Goal: Task Accomplishment & Management: Manage account settings

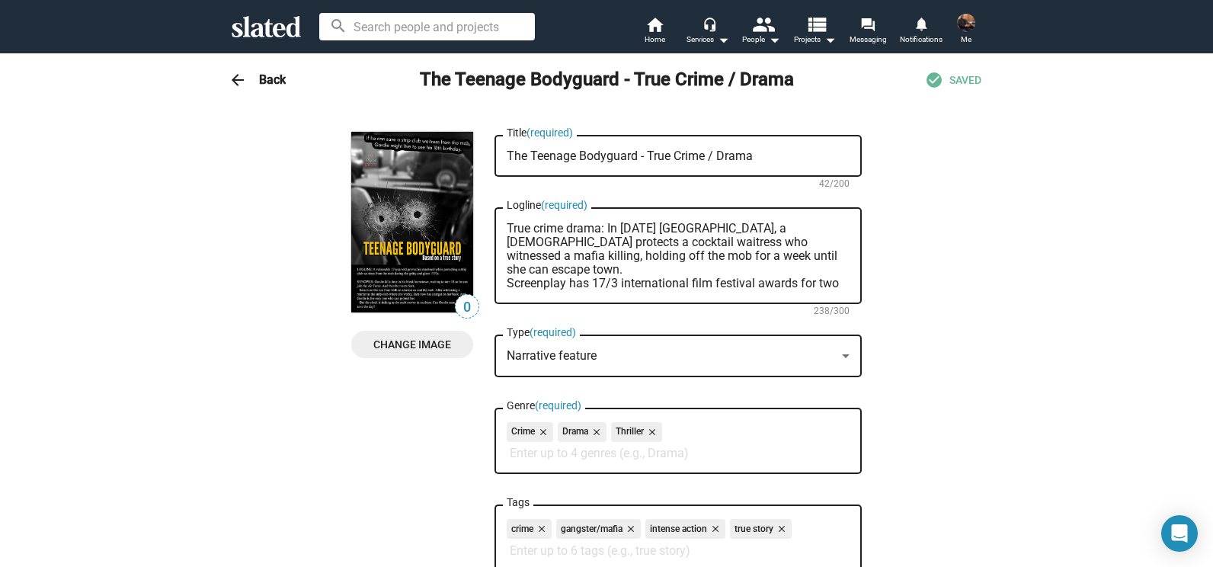
click at [259, 74] on h3 "Back" at bounding box center [272, 80] width 27 height 16
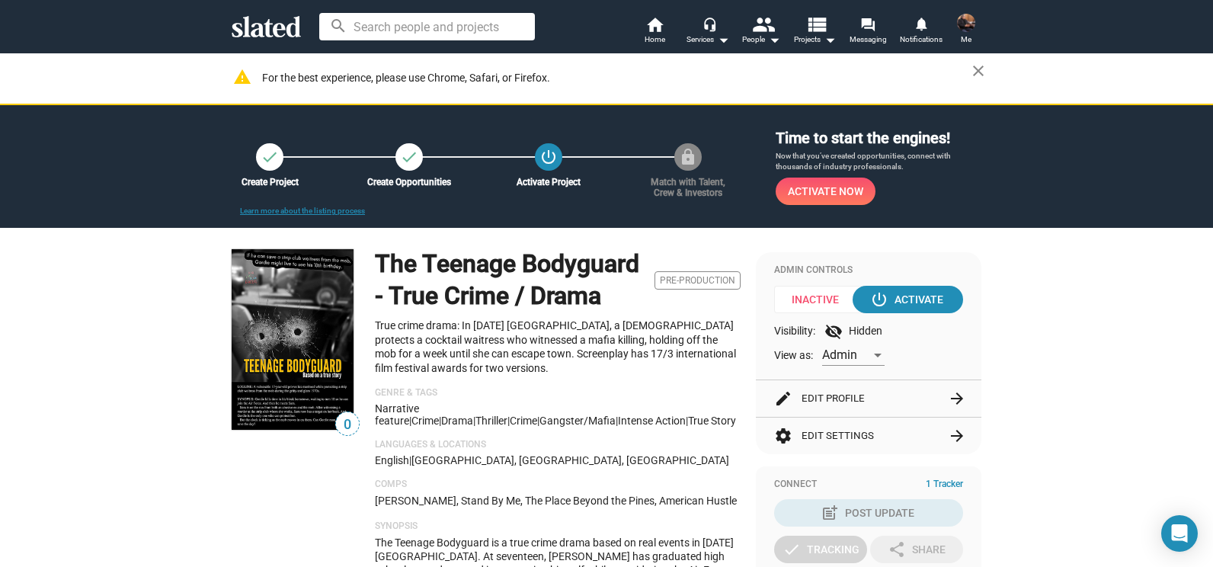
click at [970, 26] on img at bounding box center [966, 23] width 18 height 18
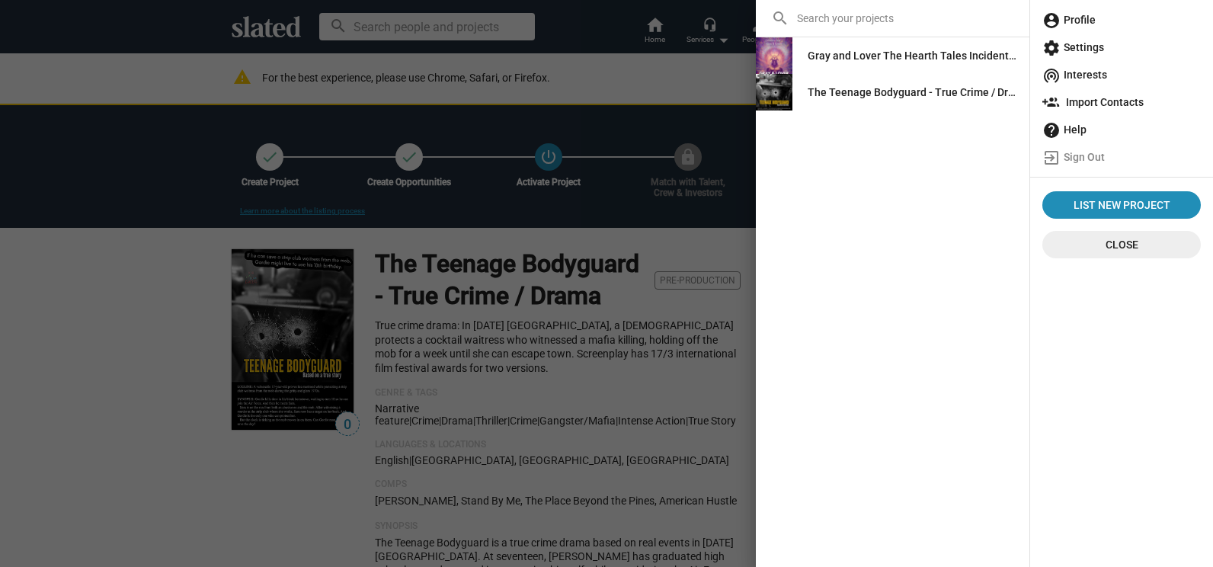
click at [1031, 15] on span "account_circle Profile" at bounding box center [1121, 19] width 158 height 27
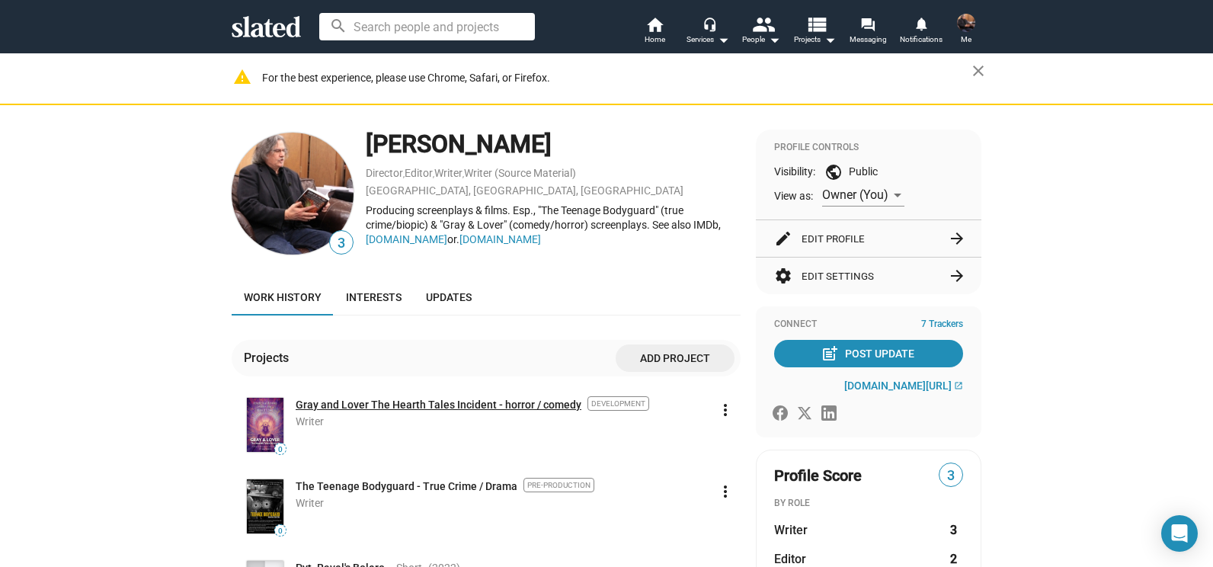
click at [304, 401] on link "Gray and Lover The Hearth Tales Incident - horror / comedy" at bounding box center [439, 405] width 286 height 14
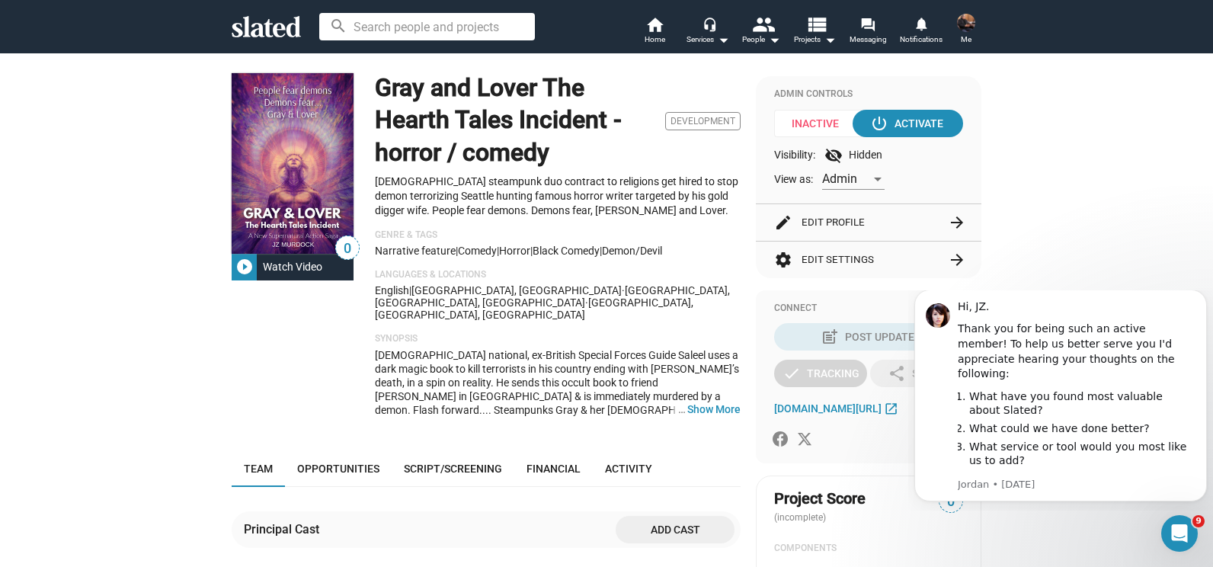
scroll to position [181, 0]
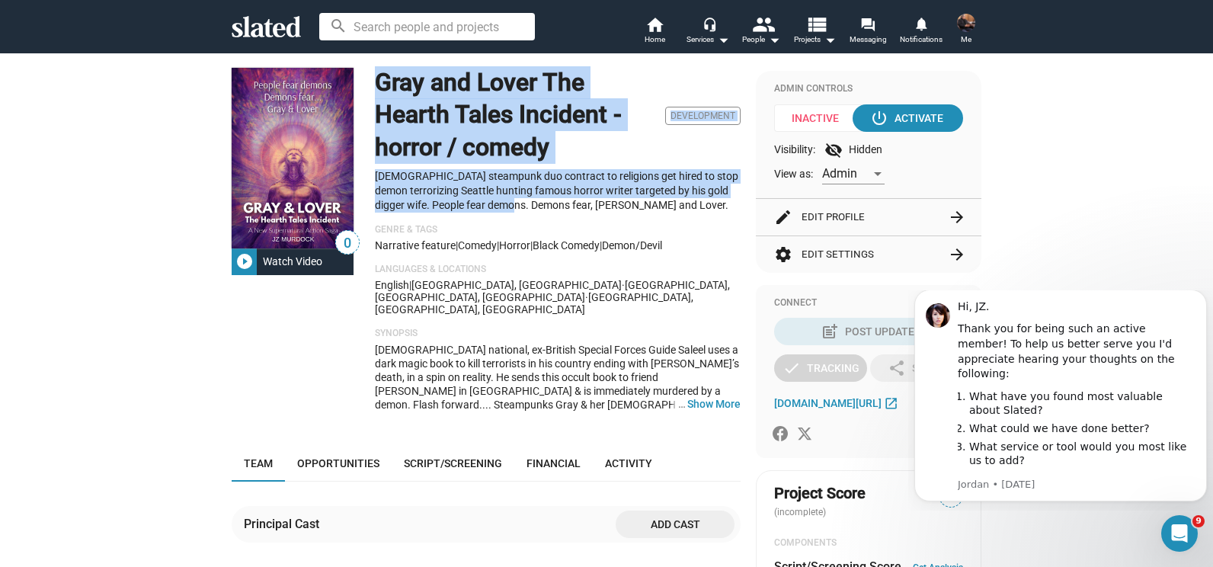
drag, startPoint x: 365, startPoint y: 84, endPoint x: 542, endPoint y: 215, distance: 220.6
click at [542, 215] on div "0 play_circle_filled Watch Video Gray and Lover The Hearth Tales Incident - hor…" at bounding box center [486, 246] width 509 height 356
click at [713, 397] on button "… Show More" at bounding box center [713, 404] width 53 height 14
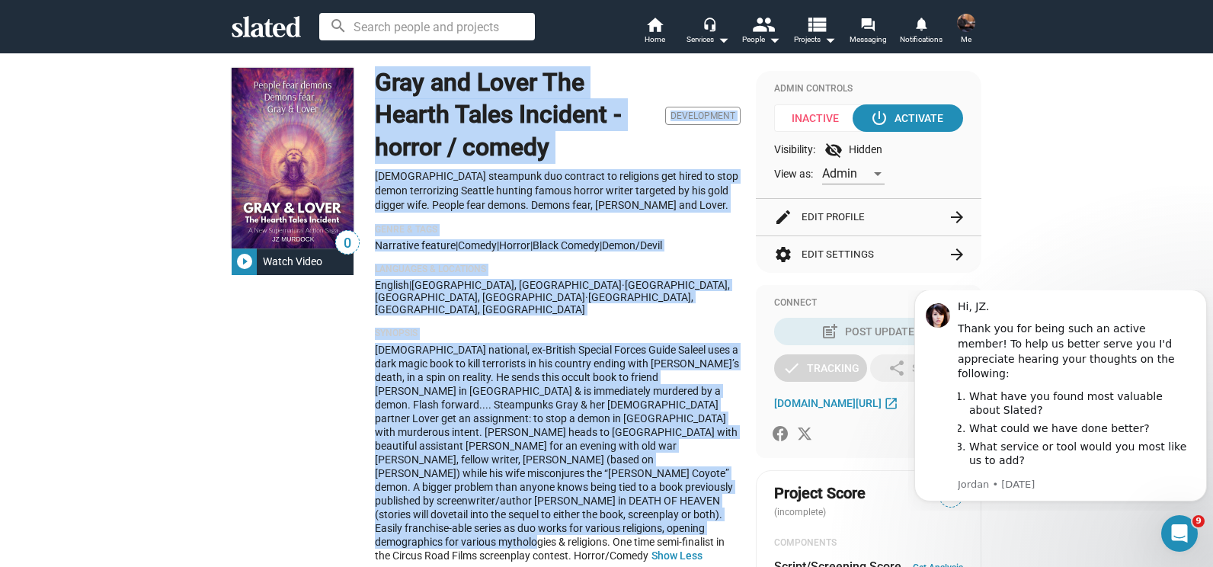
click at [540, 501] on div "Afghan national, ex-British Special Forces Guide Saleel uses a dark magic book …" at bounding box center [558, 452] width 366 height 219
copy div "Gray and Lover The Hearth Tales Incident - horror / comedy Development Female s…"
click at [721, 142] on div "Gray and Lover The Hearth Tales Incident - horror / comedy Development" at bounding box center [558, 116] width 366 height 96
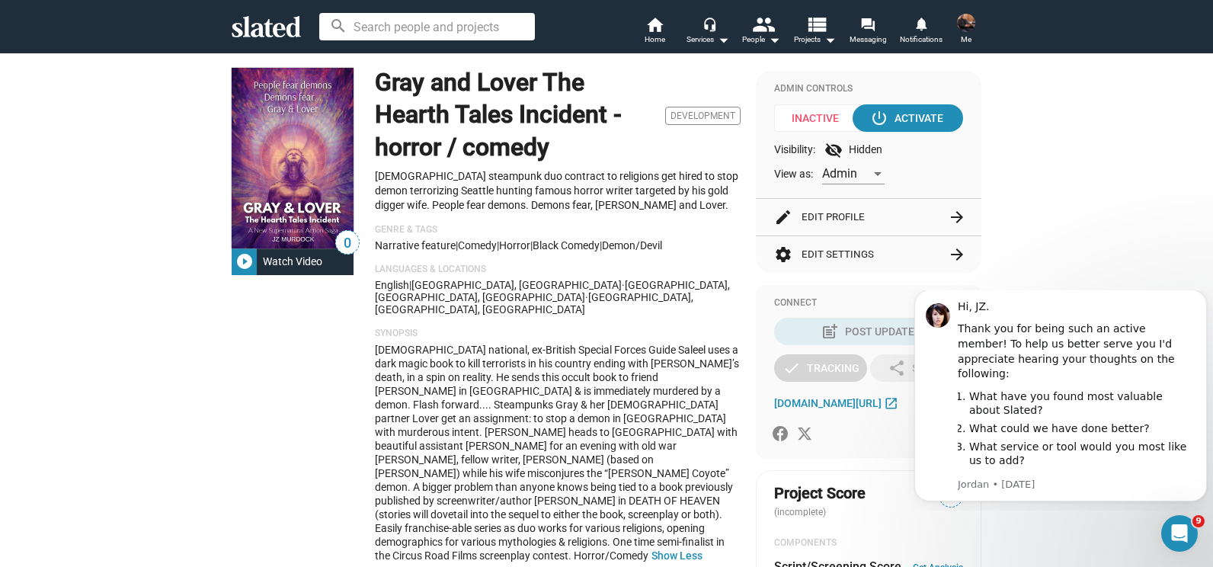
click at [828, 212] on button "edit Edit Profile arrow_forward" at bounding box center [868, 217] width 189 height 37
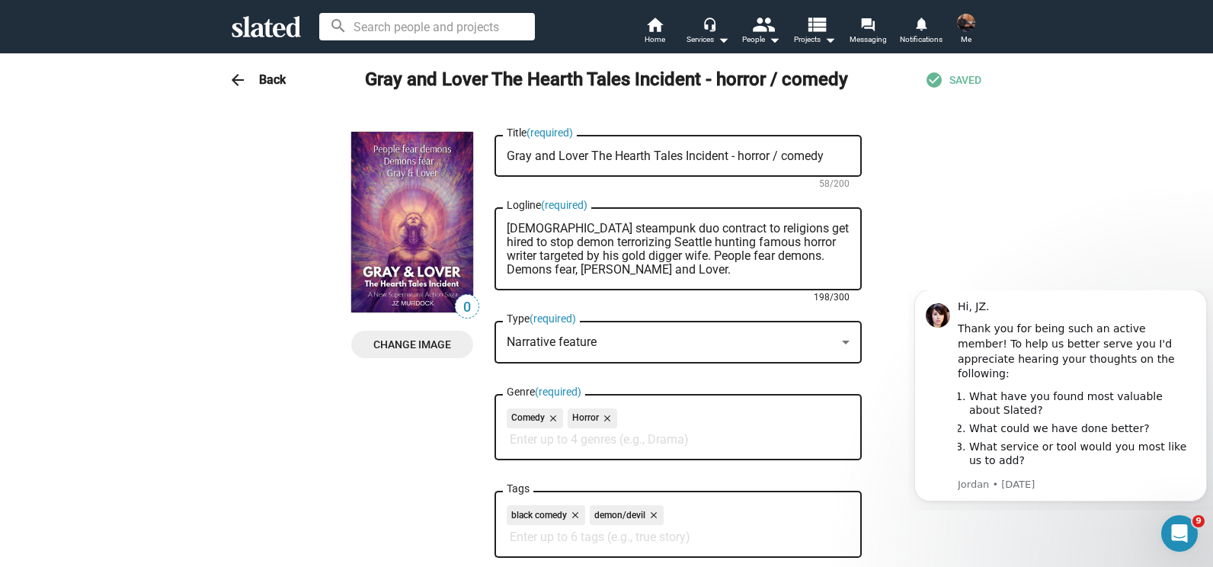
click at [677, 257] on textarea "Female steampunk duo contract to religions get hired to stop demon terrorizing …" at bounding box center [677, 249] width 343 height 55
click at [689, 259] on textarea "Female steampunk duo contract to religions get hired to stop demon terrorizing …" at bounding box center [677, 249] width 343 height 55
drag, startPoint x: 677, startPoint y: 255, endPoint x: 484, endPoint y: 222, distance: 196.3
paste textarea "Steampunk duo Gray and Lover are hired by rival religions to stop a demon unlea…"
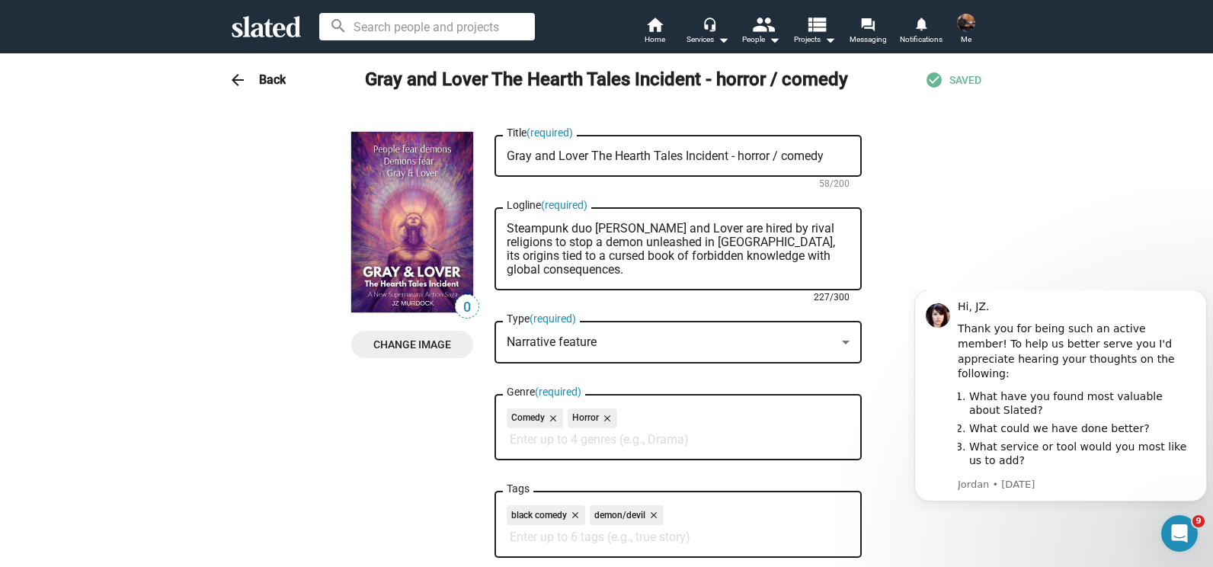
type textarea "Steampunk duo Gray and Lover are hired by rival religions to stop a demon unlea…"
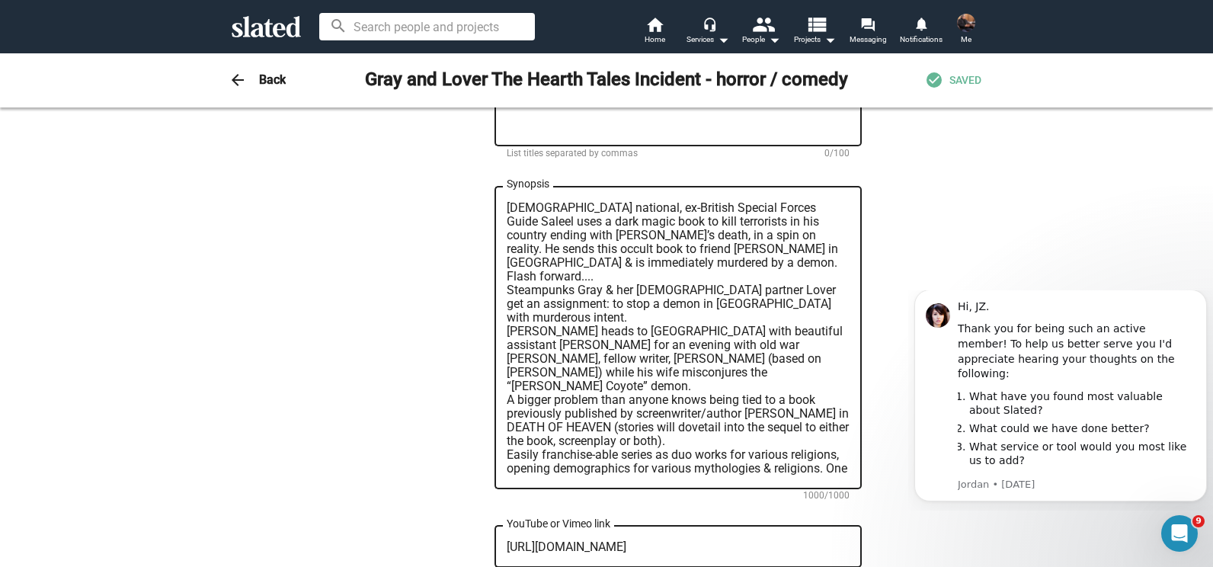
scroll to position [885, 0]
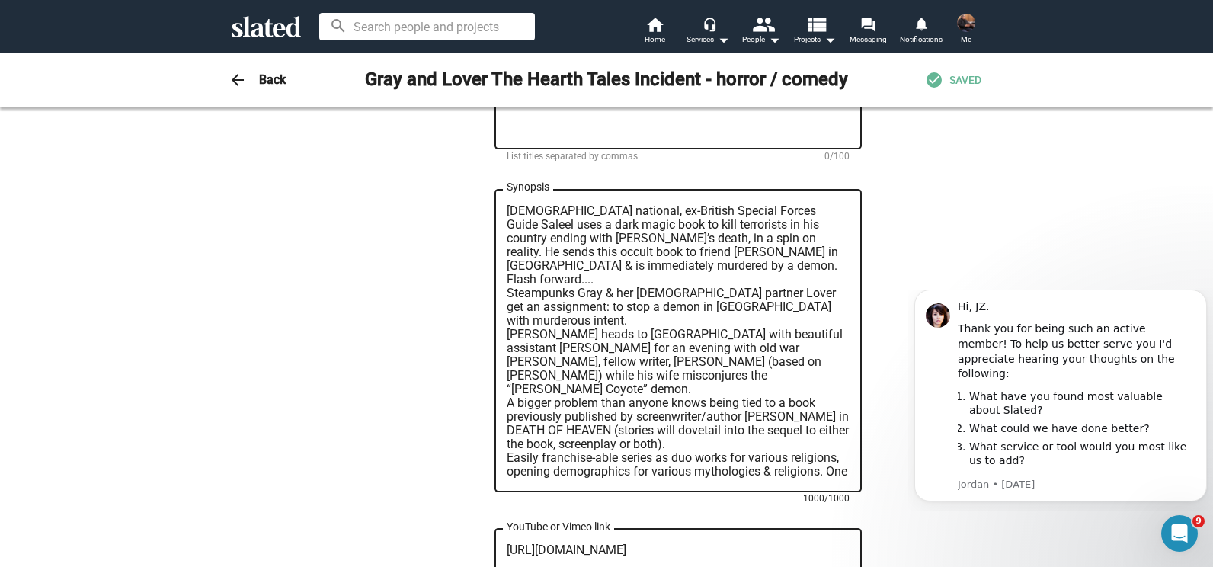
drag, startPoint x: 619, startPoint y: 430, endPoint x: 443, endPoint y: 154, distance: 327.5
click at [443, 154] on div "0 Change Image 0 Change Image Gray and Lover The Hearth Tales Incident - horror…" at bounding box center [606, 165] width 510 height 1837
paste textarea "Gray and Lover: The Hearth Tales Incident blends supernatural horror and dark c…"
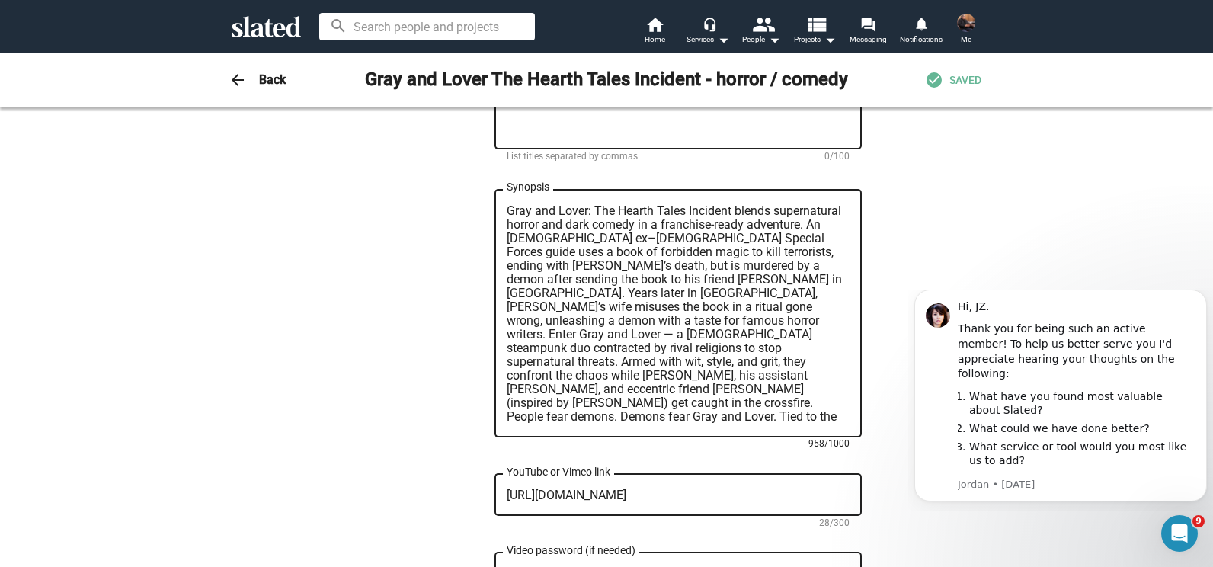
type textarea "Gray and Lover: The Hearth Tales Incident blends supernatural horror and dark c…"
click at [443, 154] on div "0 Change Image 0 Change Image Gray and Lover The Hearth Tales Incident - horror…" at bounding box center [606, 138] width 510 height 1782
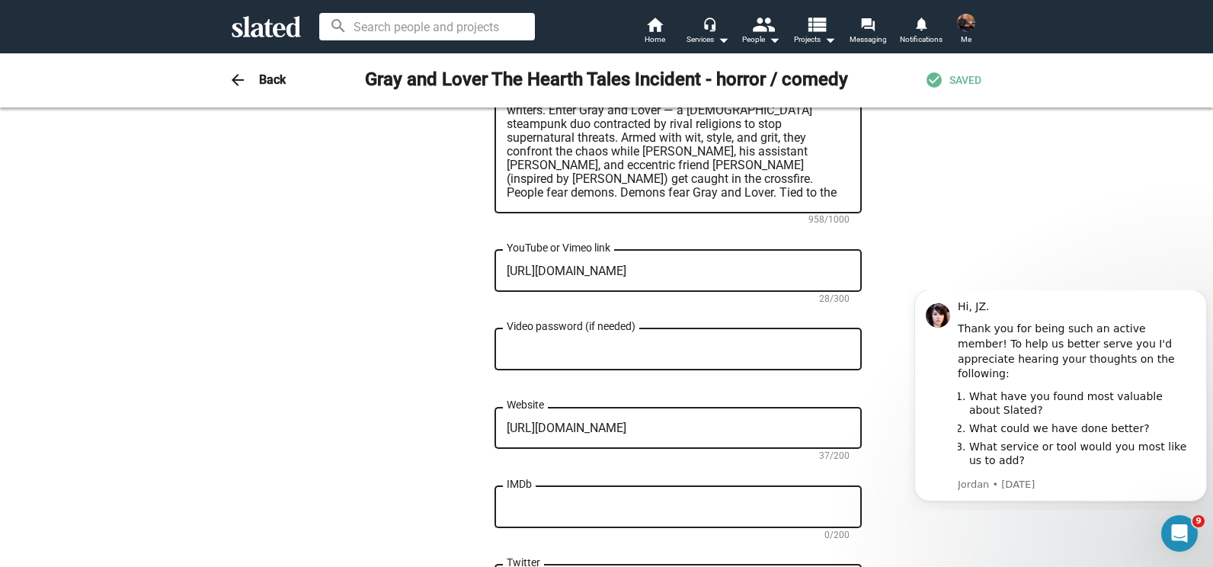
scroll to position [1117, 0]
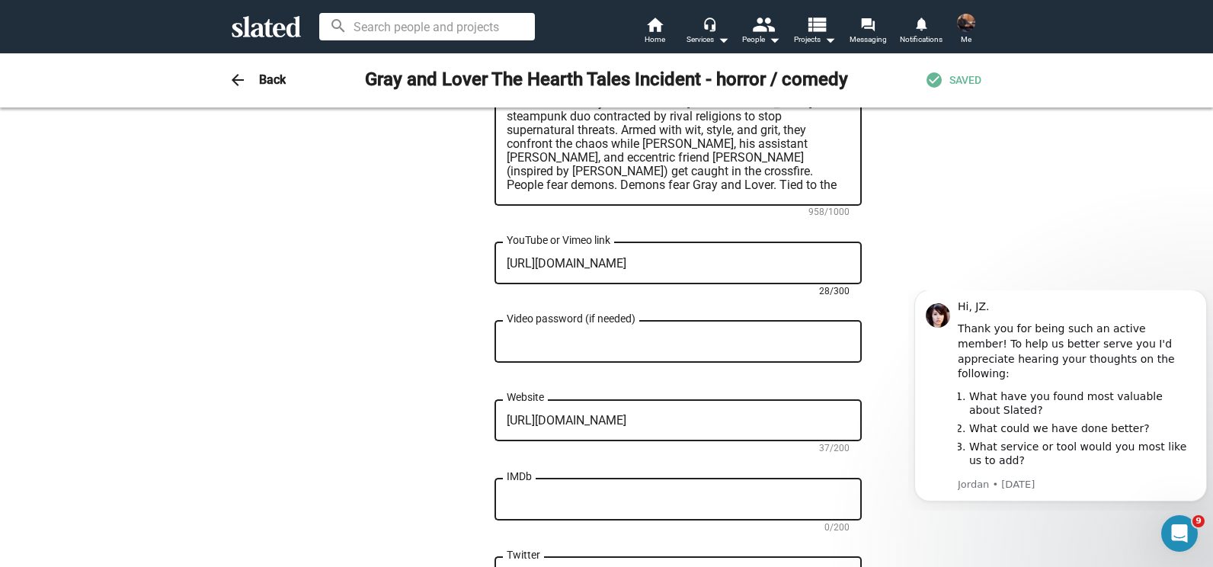
drag, startPoint x: 692, startPoint y: 215, endPoint x: 490, endPoint y: 219, distance: 202.6
click at [494, 239] on div "https://youtu.be/25rd6boYA98 YouTube or Vimeo link" at bounding box center [677, 261] width 367 height 45
click at [1185, 533] on icon "Open Intercom Messenger" at bounding box center [1177, 531] width 25 height 25
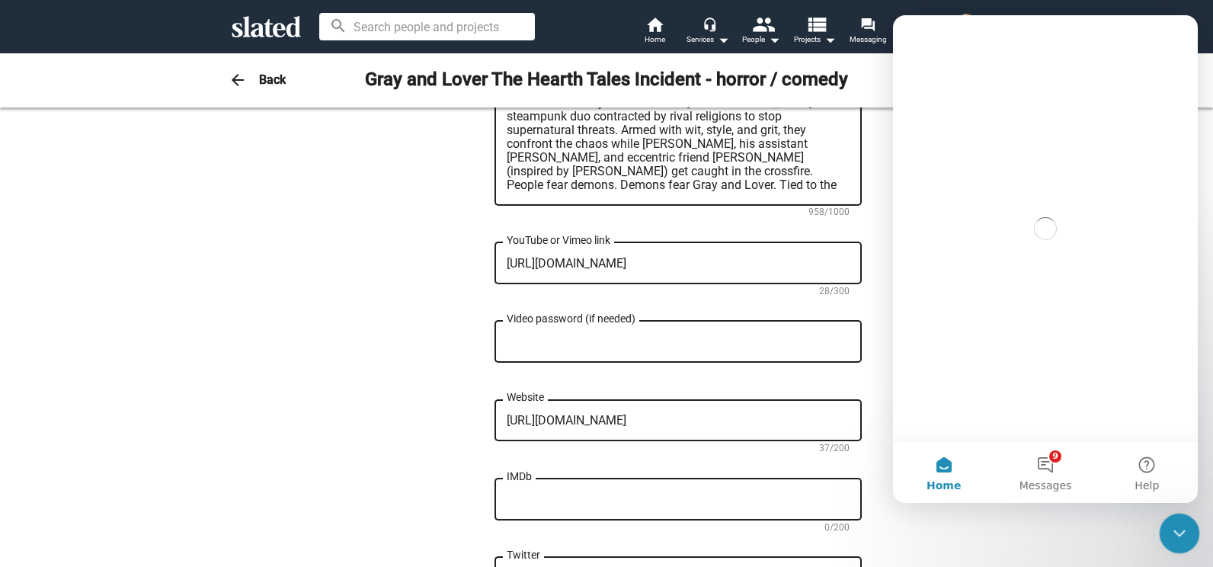
scroll to position [0, 0]
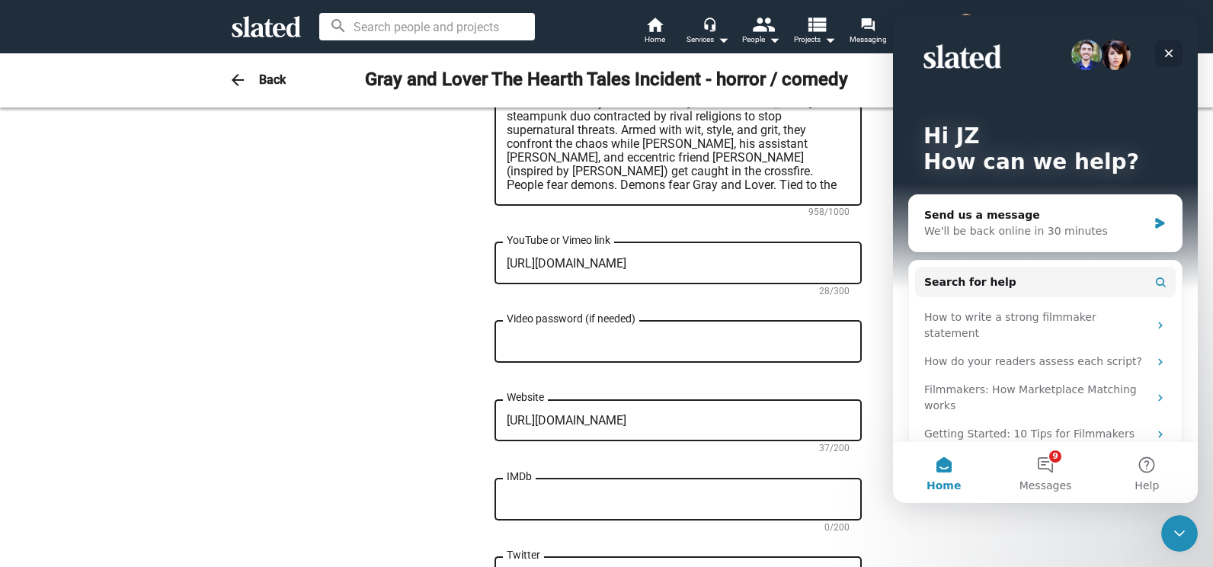
click at [1168, 55] on icon "Close" at bounding box center [1169, 54] width 8 height 8
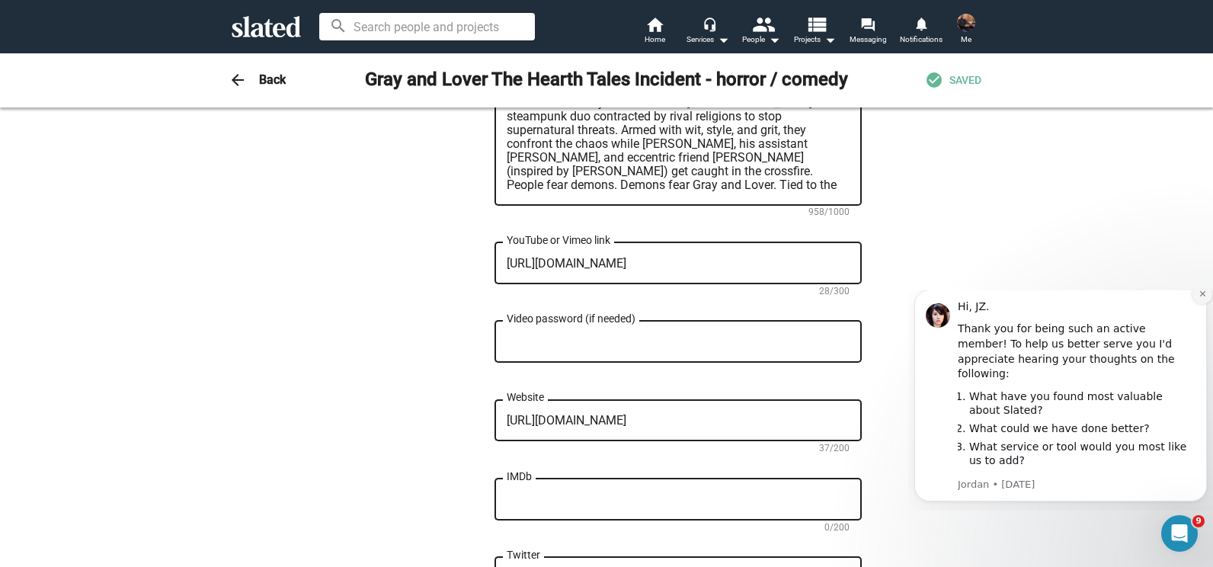
click at [1200, 296] on icon "Dismiss notification" at bounding box center [1201, 293] width 5 height 5
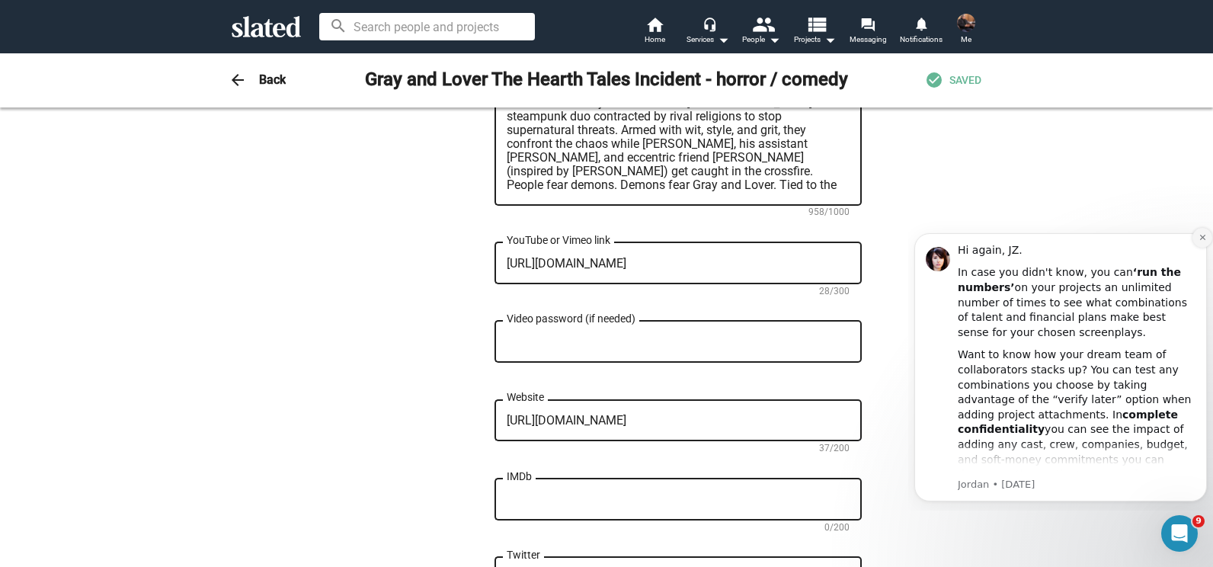
click at [1203, 232] on button "Dismiss notification" at bounding box center [1202, 238] width 20 height 20
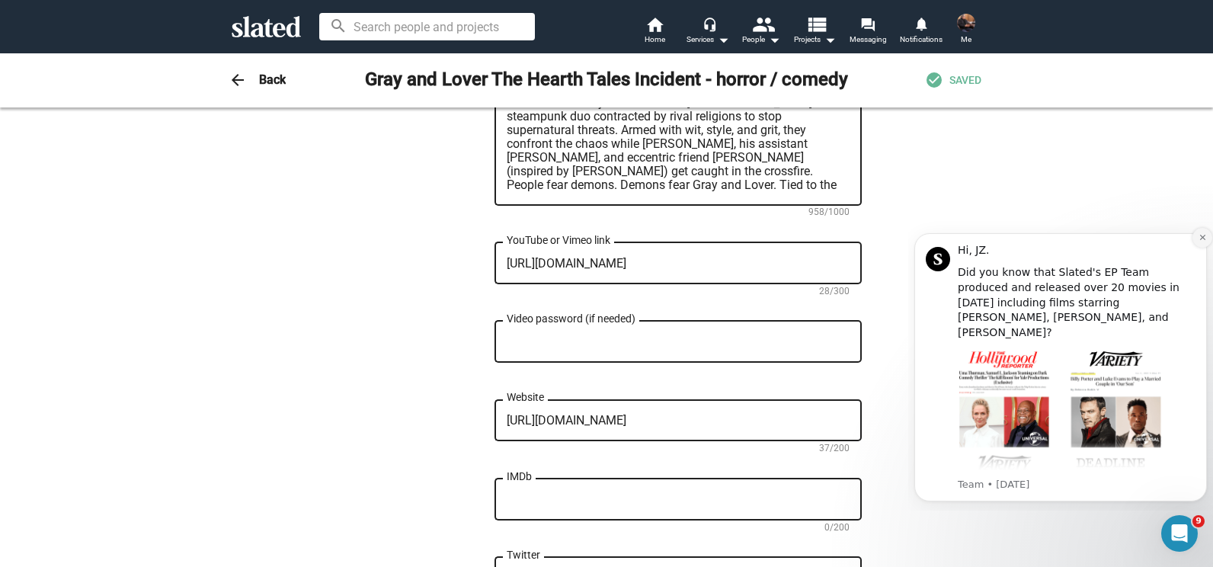
click at [1203, 231] on button "Dismiss notification" at bounding box center [1202, 238] width 20 height 20
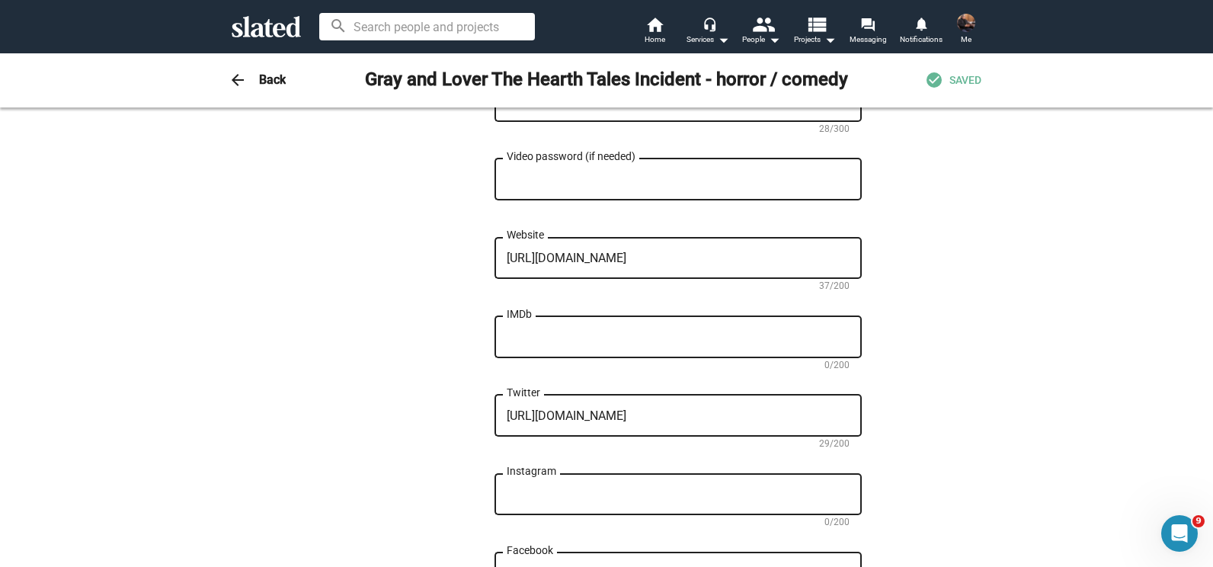
scroll to position [1275, 0]
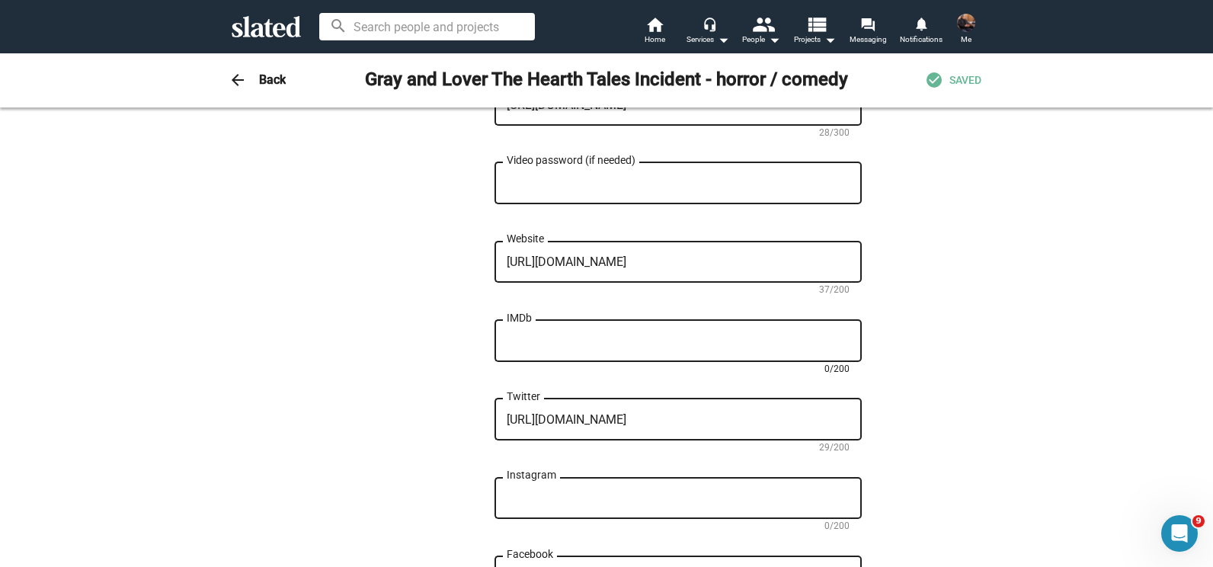
click at [605, 334] on textarea "IMDb" at bounding box center [677, 341] width 343 height 14
paste textarea "https://www.imdb.com/name/nm7185575"
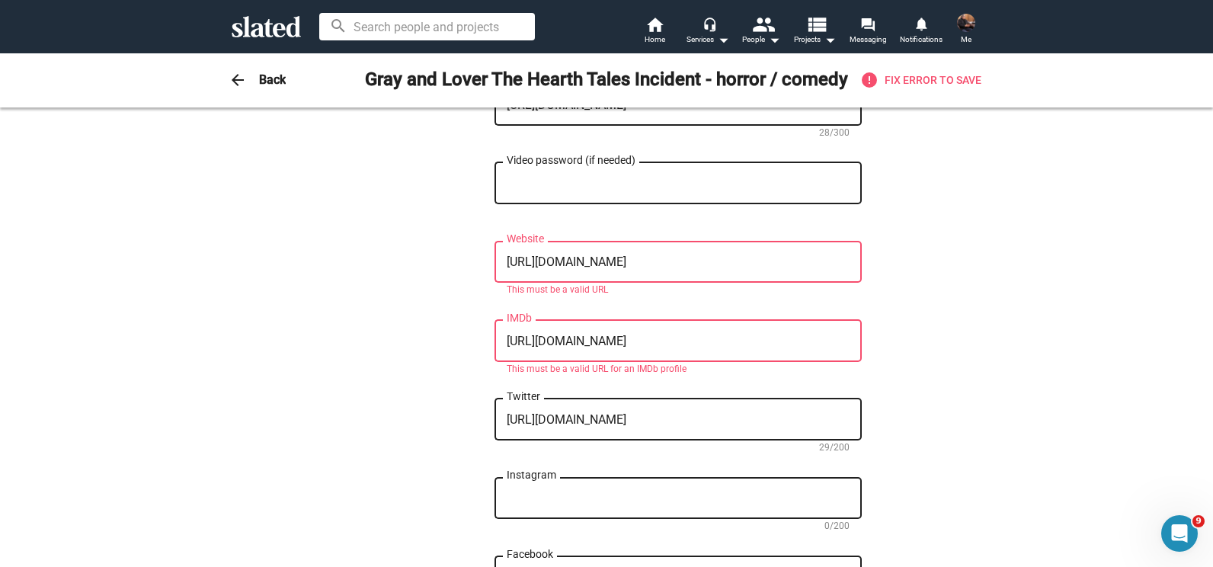
type textarea "https://www.imdb.com/name/nm7185575"
click at [759, 255] on textarea "http://jzmurdock.com/film--stage.html" at bounding box center [677, 262] width 343 height 14
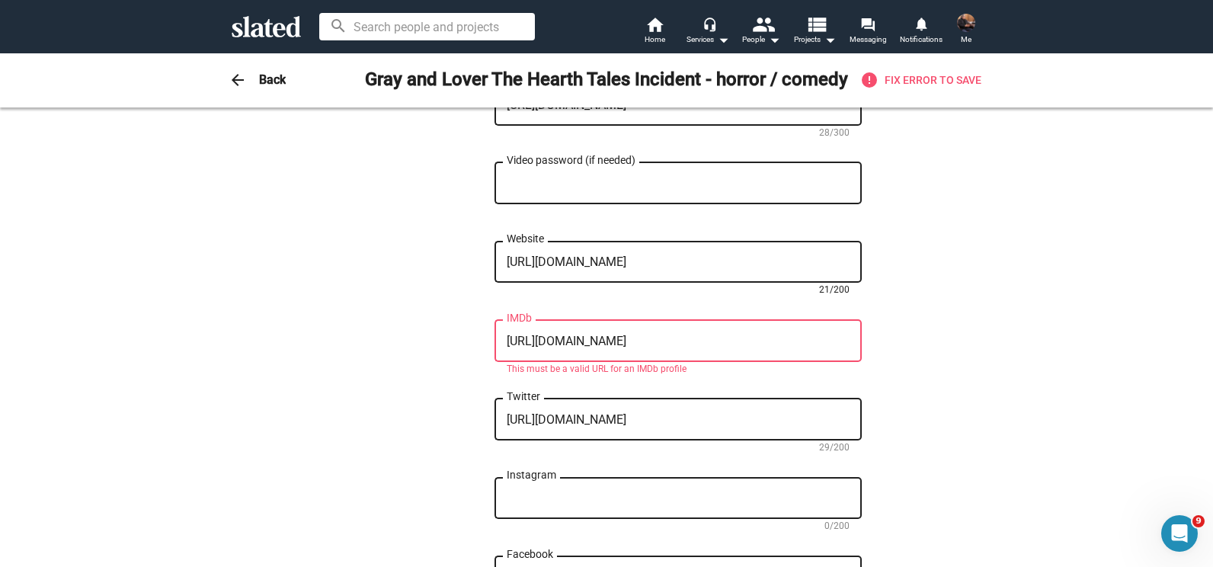
type textarea "http://jzmurdock.com/"
click at [806, 334] on textarea "https://www.imdb.com/name/nm7185575" at bounding box center [677, 341] width 343 height 14
click at [768, 317] on div "https://www.imdb.com/name/nm7185575 IMDb" at bounding box center [677, 339] width 343 height 45
paste textarea "/"
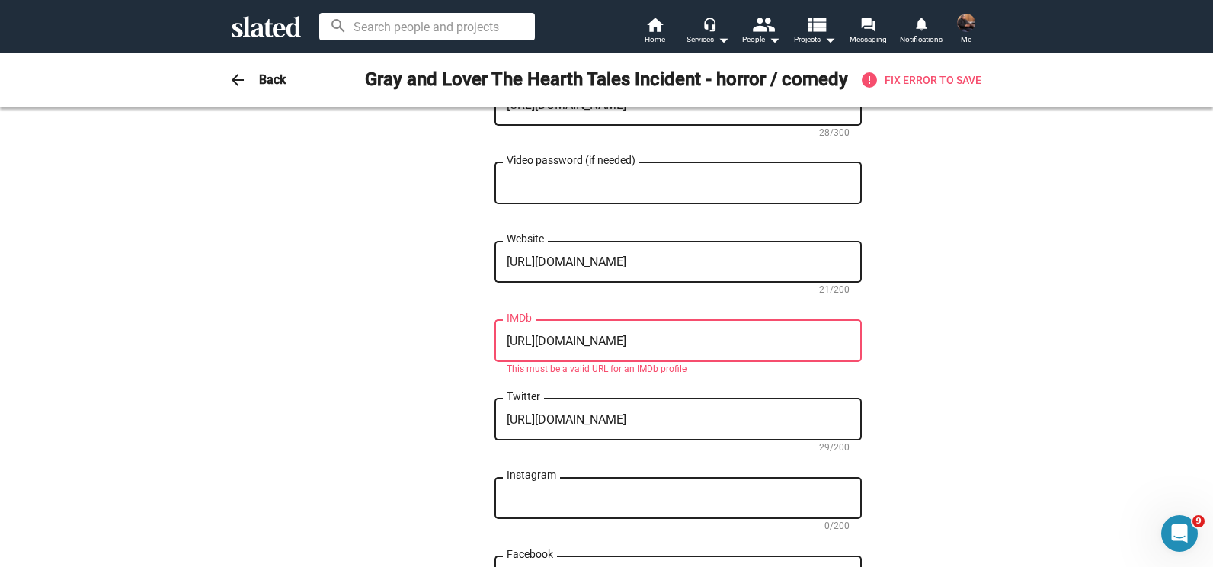
drag, startPoint x: 761, startPoint y: 285, endPoint x: 500, endPoint y: 307, distance: 262.2
click at [500, 317] on div "https://www.imdb.com/name/nm7185575/ IMDb" at bounding box center [677, 339] width 367 height 45
drag, startPoint x: 759, startPoint y: 289, endPoint x: 484, endPoint y: 282, distance: 275.1
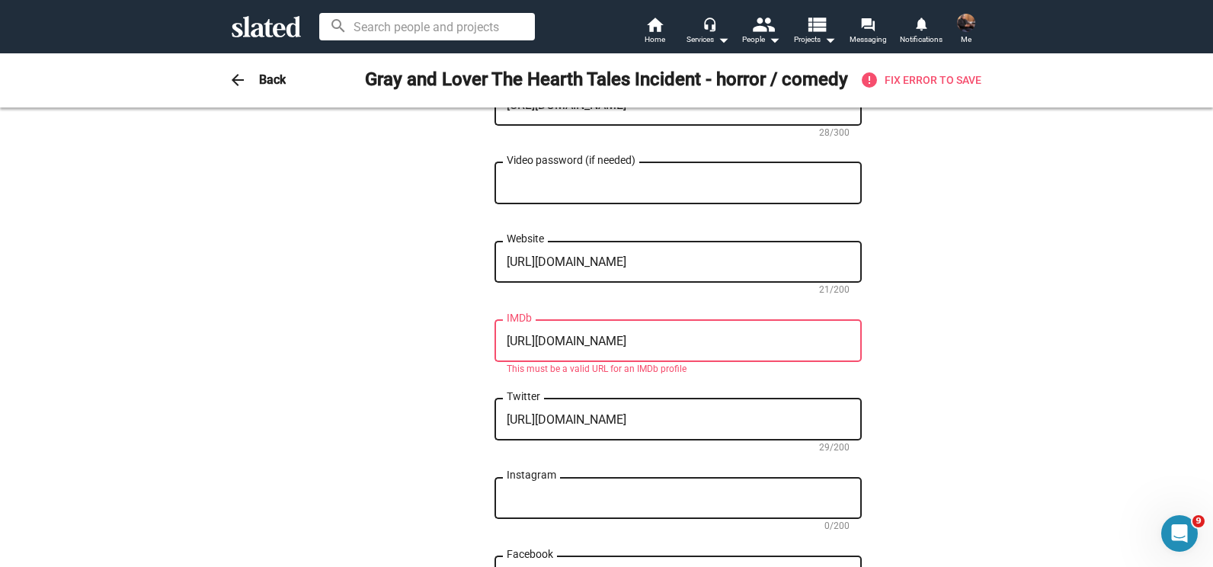
click at [762, 334] on textarea "https://www.imdb.com/name/nm7185575/" at bounding box center [677, 341] width 343 height 14
click at [527, 334] on textarea "https://www.imdb.com/name/nm7185575" at bounding box center [677, 341] width 343 height 14
click at [695, 317] on div "http://www.imdb.com/name/nm7185575 IMDb" at bounding box center [677, 339] width 343 height 45
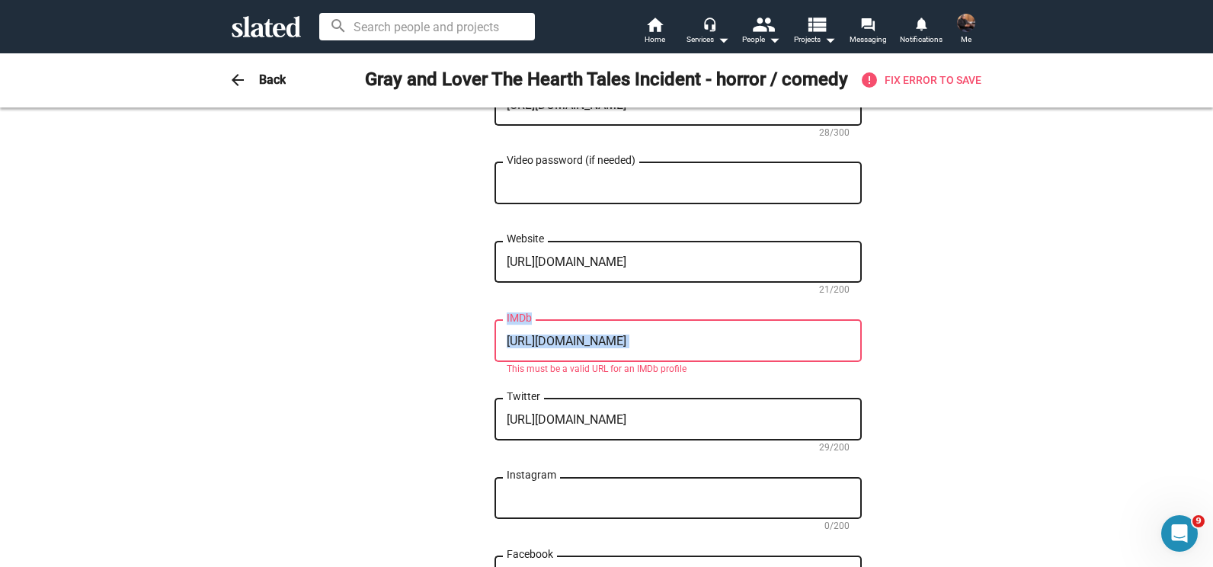
click at [695, 317] on div "http://www.imdb.com/name/nm7185575 IMDb" at bounding box center [677, 339] width 343 height 45
click at [774, 317] on div "http://www.imdb.com/name/nm7185575 IMDb" at bounding box center [677, 339] width 343 height 45
drag, startPoint x: 758, startPoint y: 292, endPoint x: 477, endPoint y: 287, distance: 281.1
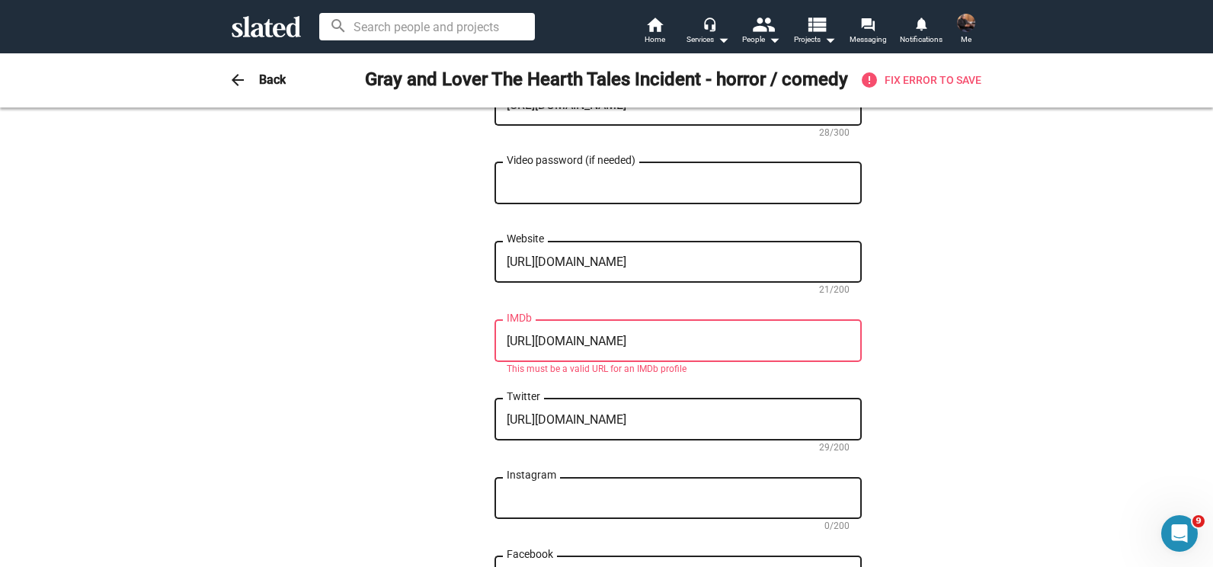
paste textarea "s://pro.imdb.com/name/nm7185575"
type textarea "https://pro.imdb.com/name/nm7185575"
click at [618, 413] on textarea "https://twitter.com/jzmurdock" at bounding box center [677, 420] width 343 height 14
type textarea "https://twitter.com/jz_murdock"
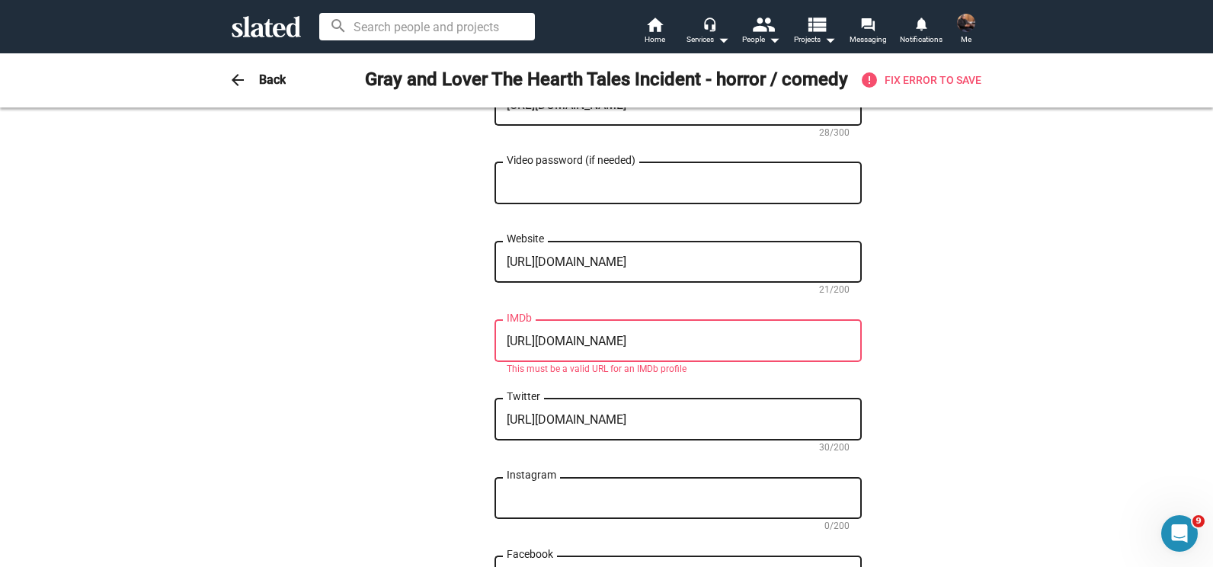
click at [570, 491] on textarea "Instagram" at bounding box center [677, 498] width 343 height 14
paste textarea "[URL][DOMAIN_NAME]"
type textarea "[URL][DOMAIN_NAME]"
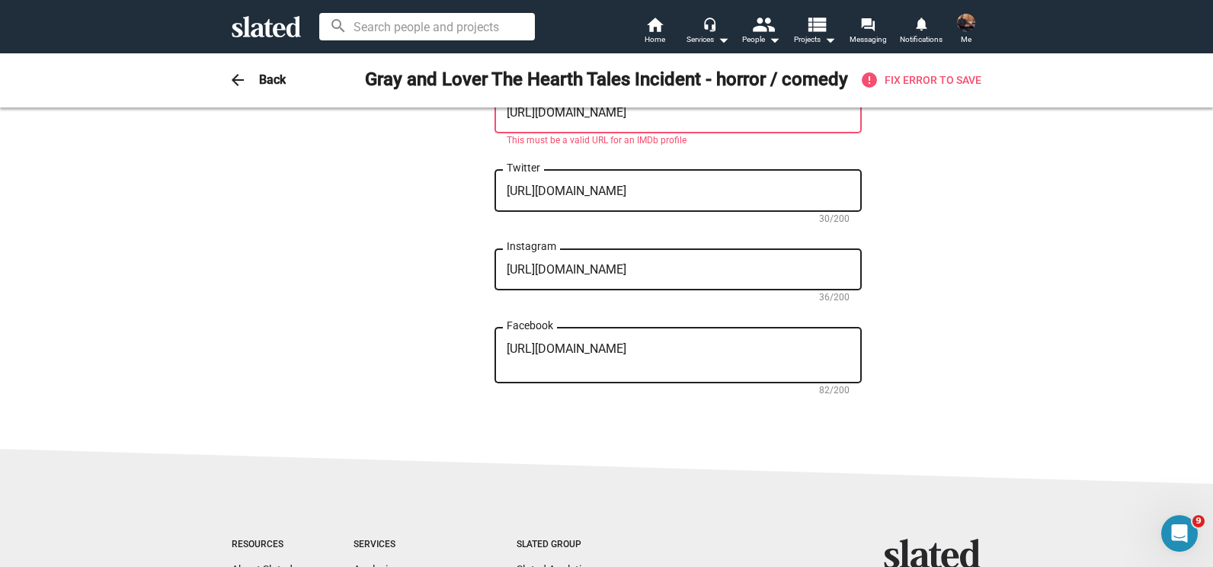
scroll to position [1600, 0]
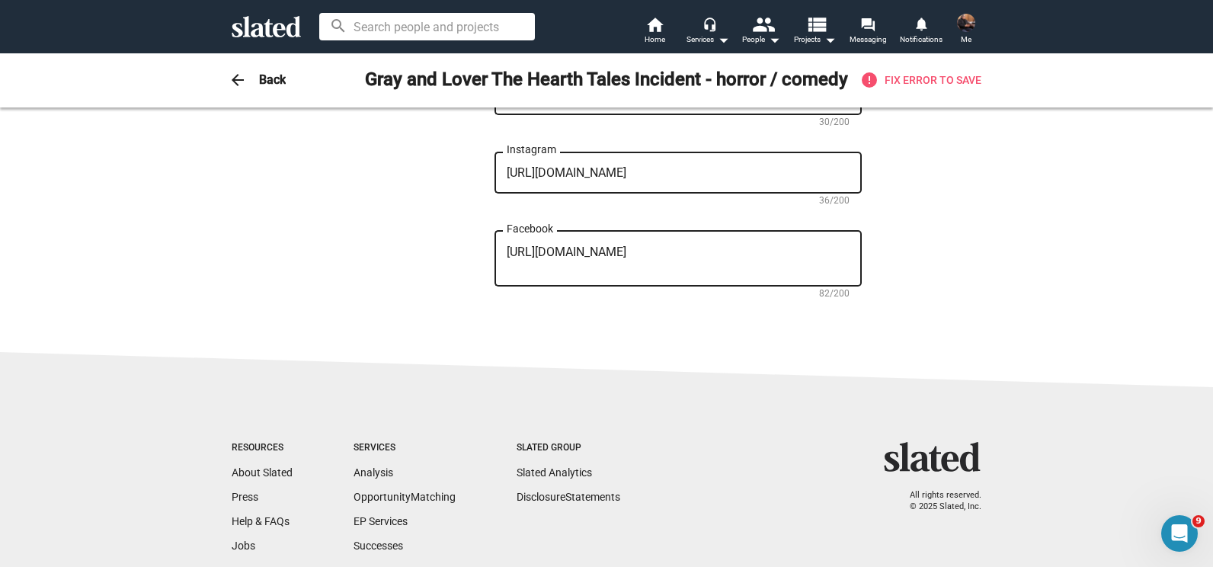
click at [599, 245] on textarea "https://www.facebook.com/Gray-and-Lover-The-Hearth-Tales-Incident-4166905384939…" at bounding box center [677, 258] width 343 height 27
paste textarea "OfficialJZMurdock"
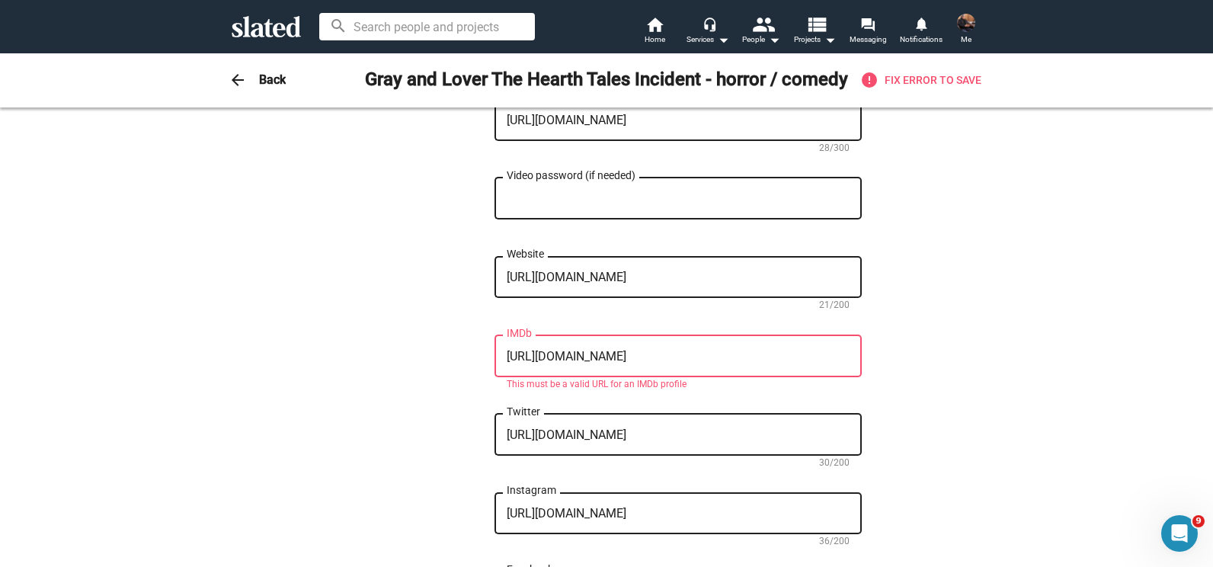
scroll to position [1257, 0]
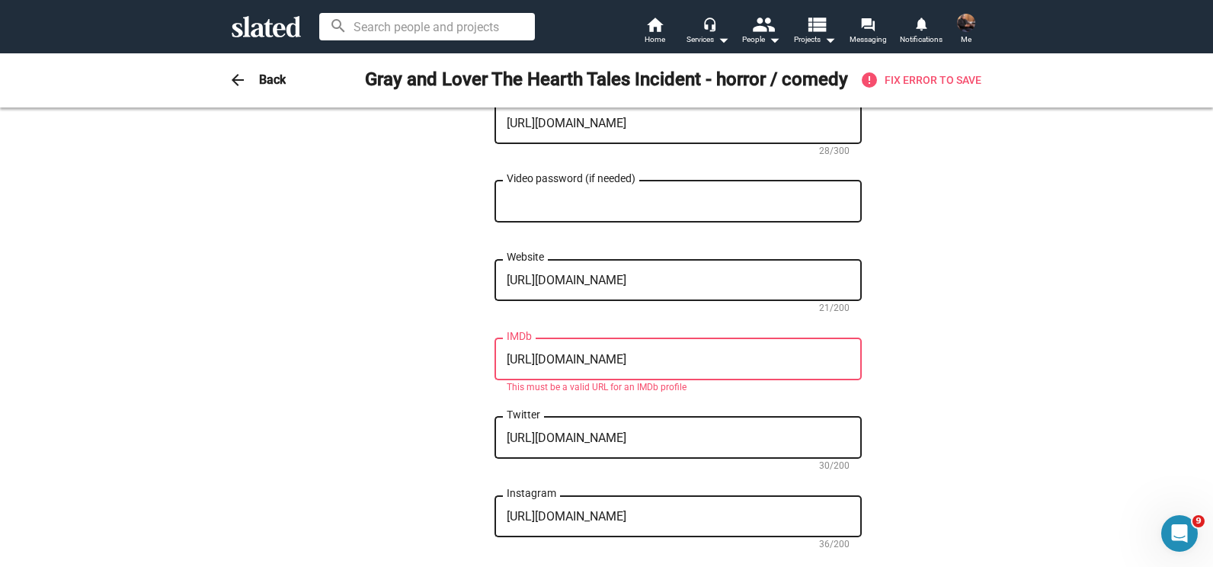
type textarea "https://www.facebook.com/OfficialJZMurdock"
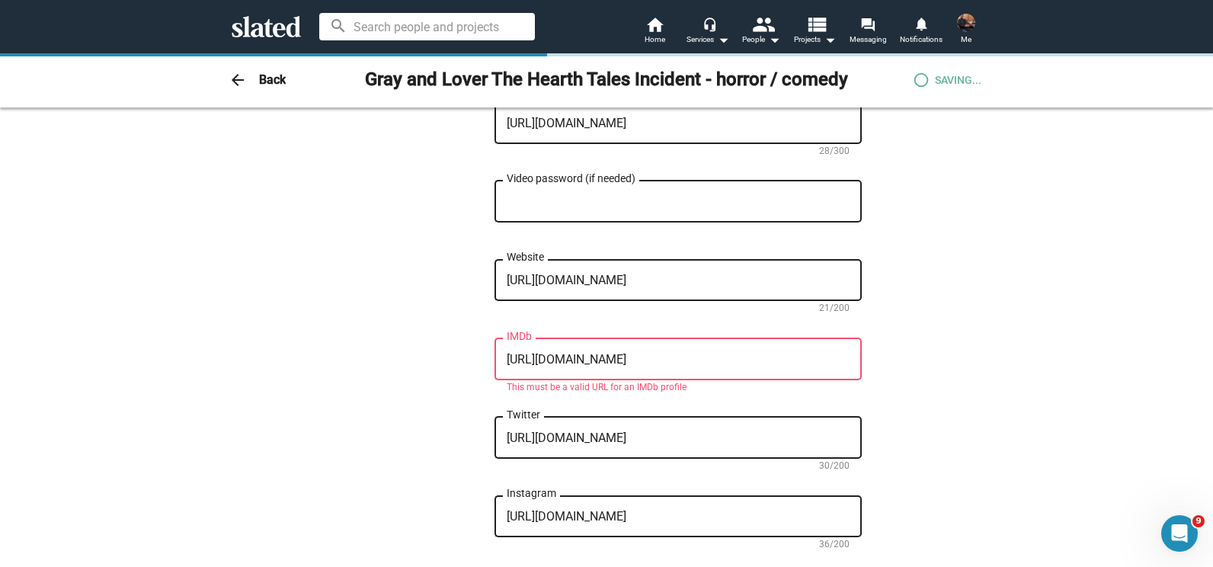
click at [556, 353] on textarea "https://pro.imdb.com/name/nm7185575" at bounding box center [677, 360] width 343 height 14
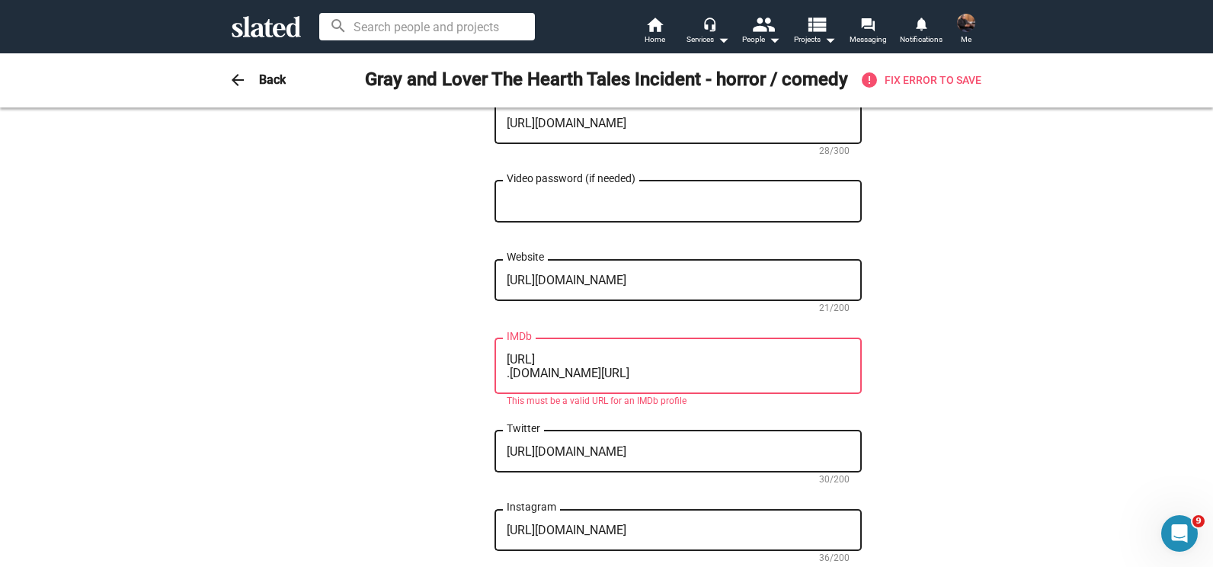
click at [584, 353] on textarea "https://www .imdb.com/name/nm7185575" at bounding box center [677, 366] width 343 height 27
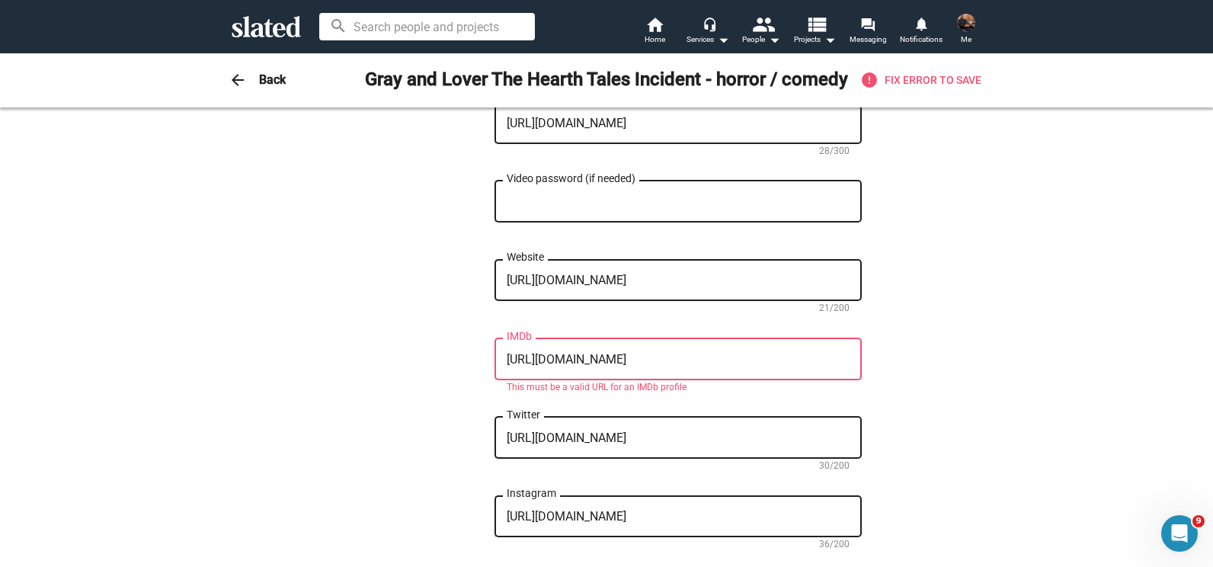
click at [590, 353] on textarea "https://www.imdb.com/name/nm7185575" at bounding box center [677, 360] width 343 height 14
paste textarea "/"
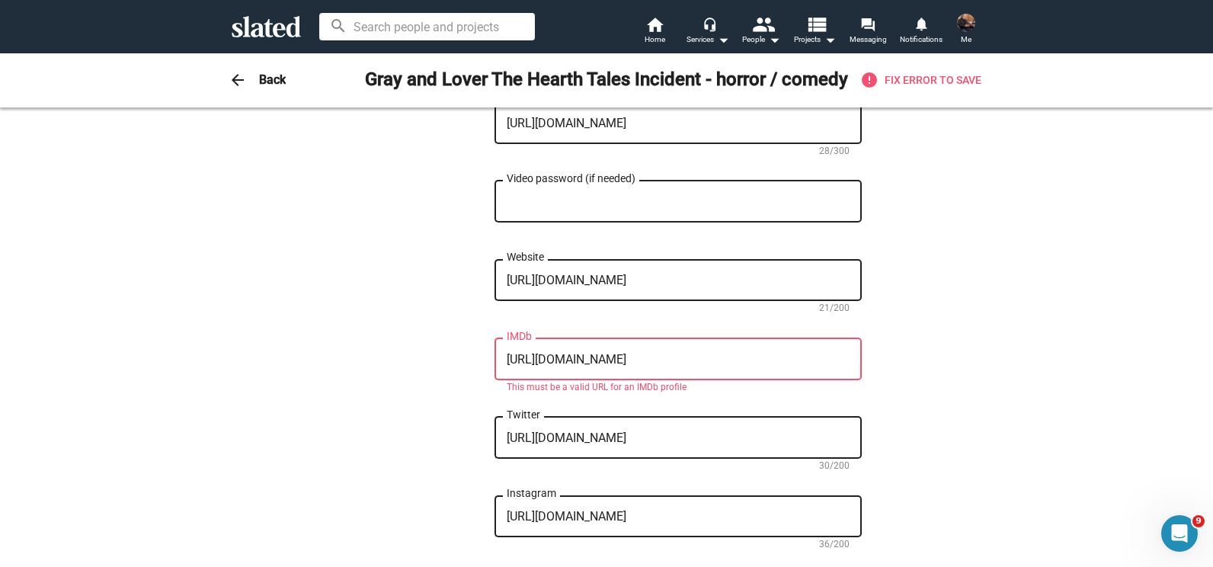
click at [759, 353] on textarea "https://www.imdb.com/name/nm7185575/" at bounding box center [677, 360] width 343 height 14
click at [526, 353] on textarea "https://www.imdb.com/name/nm7185575" at bounding box center [677, 360] width 343 height 14
type textarea "http://www.imdb.com/name/nm7185575"
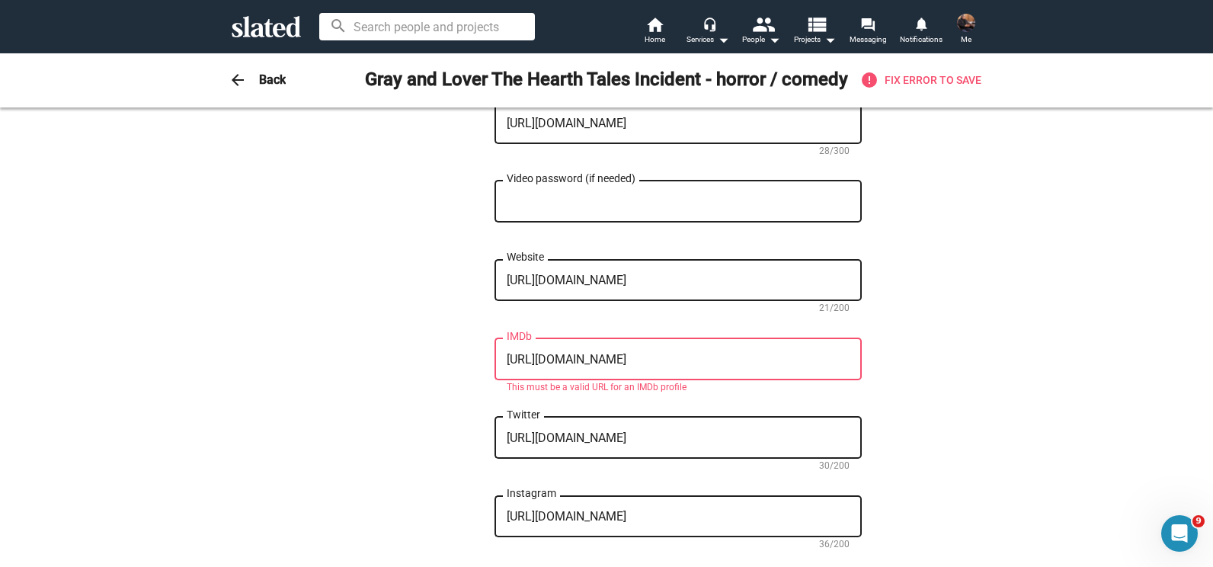
click at [744, 353] on textarea "http://www.imdb.com/name/nm7185575" at bounding box center [677, 360] width 343 height 14
click at [764, 353] on textarea "http://www.imdb.com/name/nm7185575" at bounding box center [677, 360] width 343 height 14
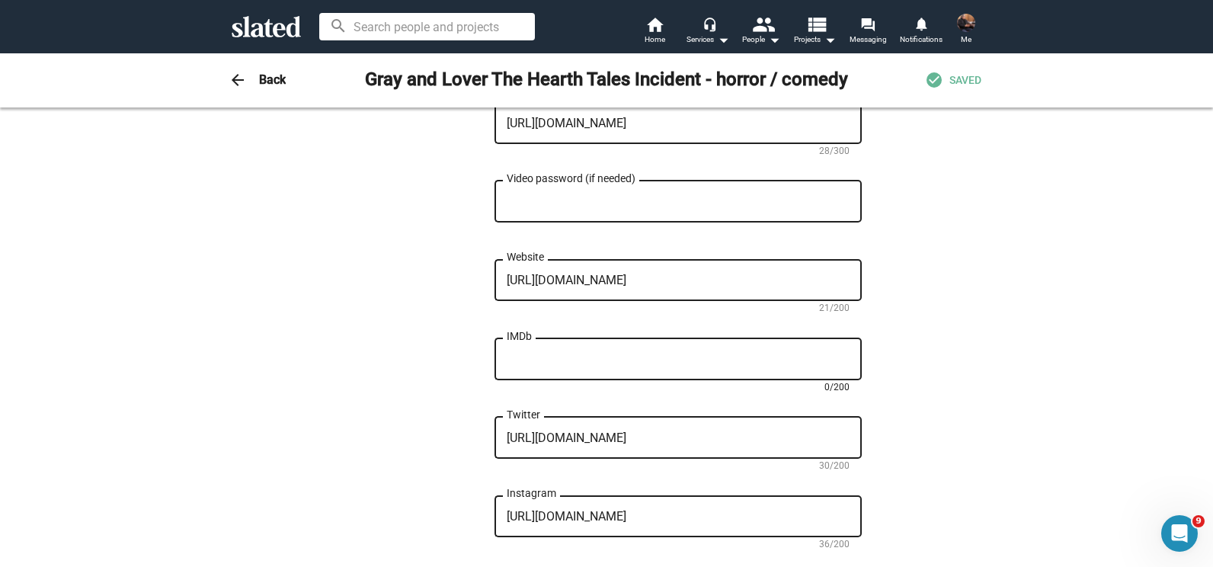
paste textarea "https://www.imdb.com/name/nm7185575/"
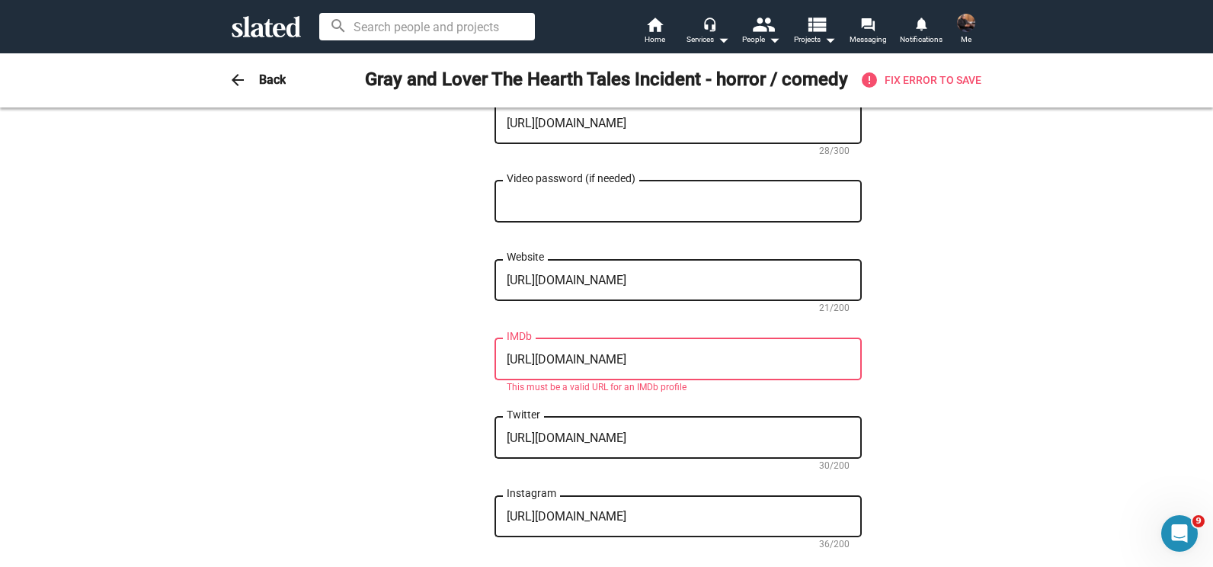
click at [823, 353] on textarea "https://www.imdb.com/name/nm7185575/" at bounding box center [677, 360] width 343 height 14
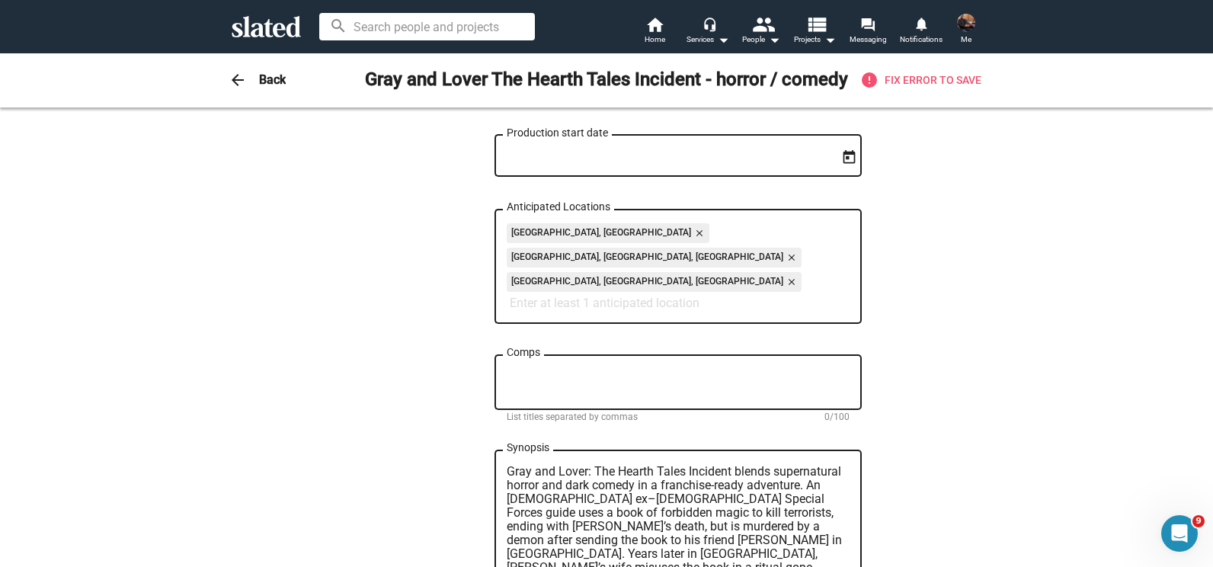
scroll to position [618, 0]
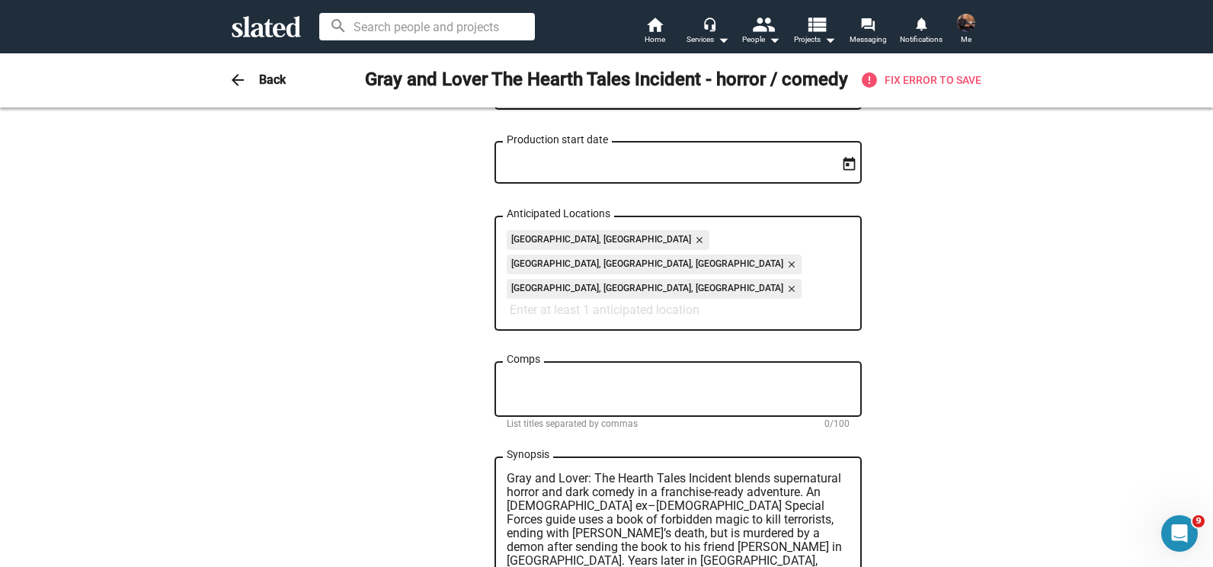
type textarea "https://www.imdb.com/name/nm7185575"
click at [580, 375] on textarea "Comps" at bounding box center [677, 388] width 343 height 27
paste textarea "Hellboy The Frighteners Good Omens Army of Darkness"
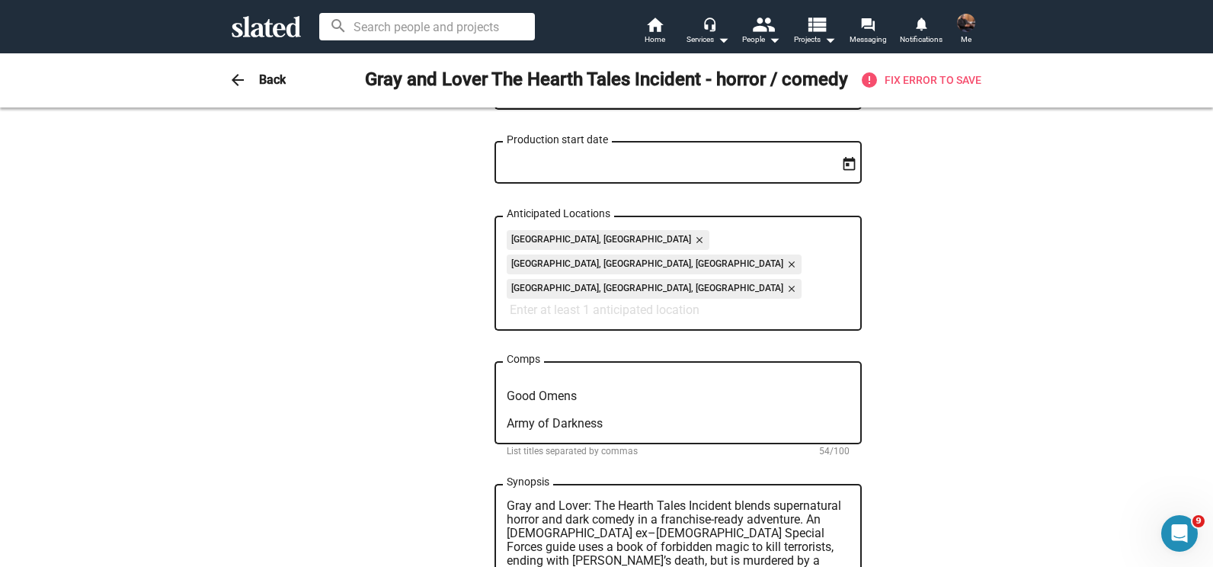
click at [1003, 235] on div "0 Change Image 0 Change Image Gray and Lover The Hearth Tales Incident - horror…" at bounding box center [606, 418] width 1213 height 1857
click at [570, 375] on textarea "Hellboy The Frighteners Good Omens Army of Darkness" at bounding box center [677, 402] width 343 height 55
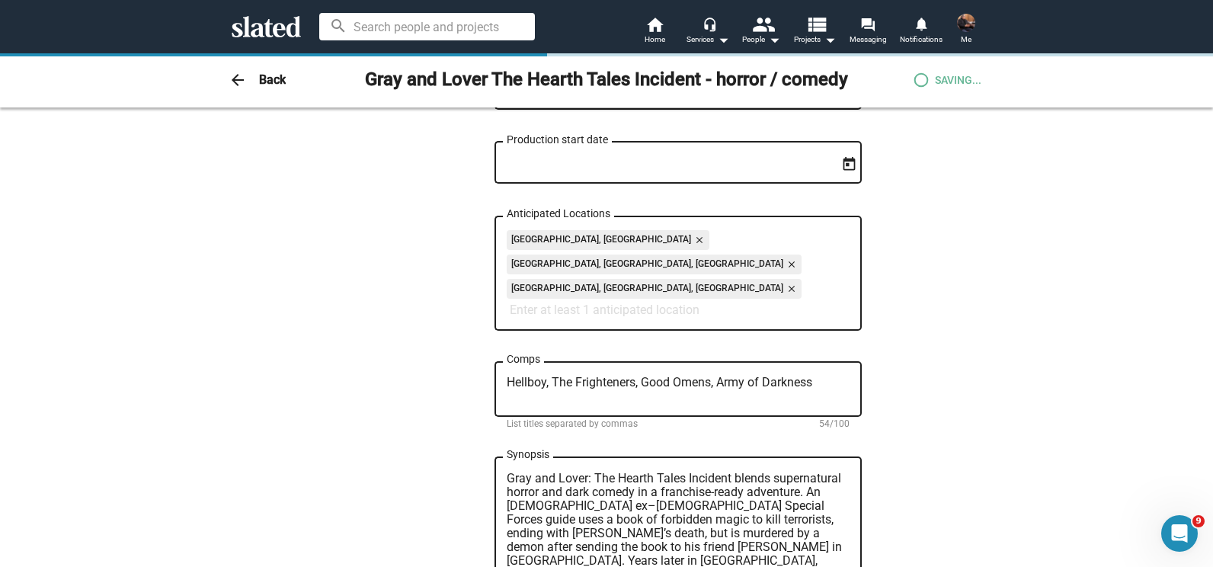
click at [1001, 330] on div "0 Change Image 0 Change Image Gray and Lover The Hearth Tales Incident - horror…" at bounding box center [606, 404] width 1213 height 1829
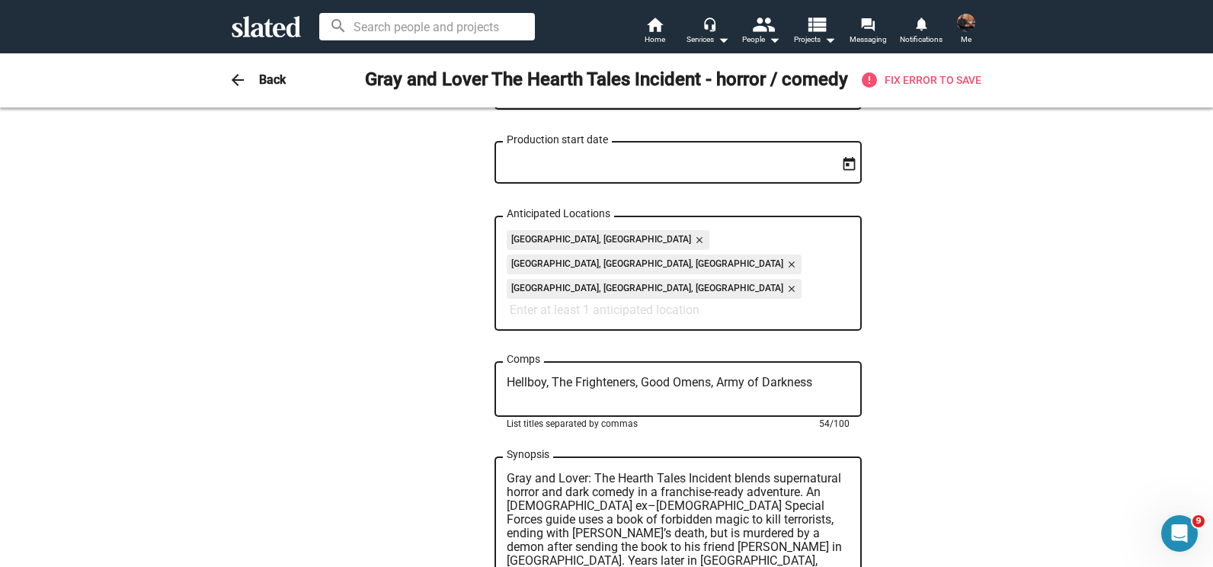
drag, startPoint x: 823, startPoint y: 341, endPoint x: 475, endPoint y: 351, distance: 347.4
click at [475, 351] on div "0 Change Image 0 Change Image Gray and Lover The Hearth Tales Incident - horror…" at bounding box center [606, 398] width 510 height 1769
paste textarea
click at [1007, 336] on div "0 Change Image 0 Change Image Gray and Lover The Hearth Tales Incident - horror…" at bounding box center [606, 404] width 1213 height 1829
click at [816, 375] on textarea "Hellboy, The Frighteners, Good Omens, Army of Darkness" at bounding box center [677, 388] width 343 height 27
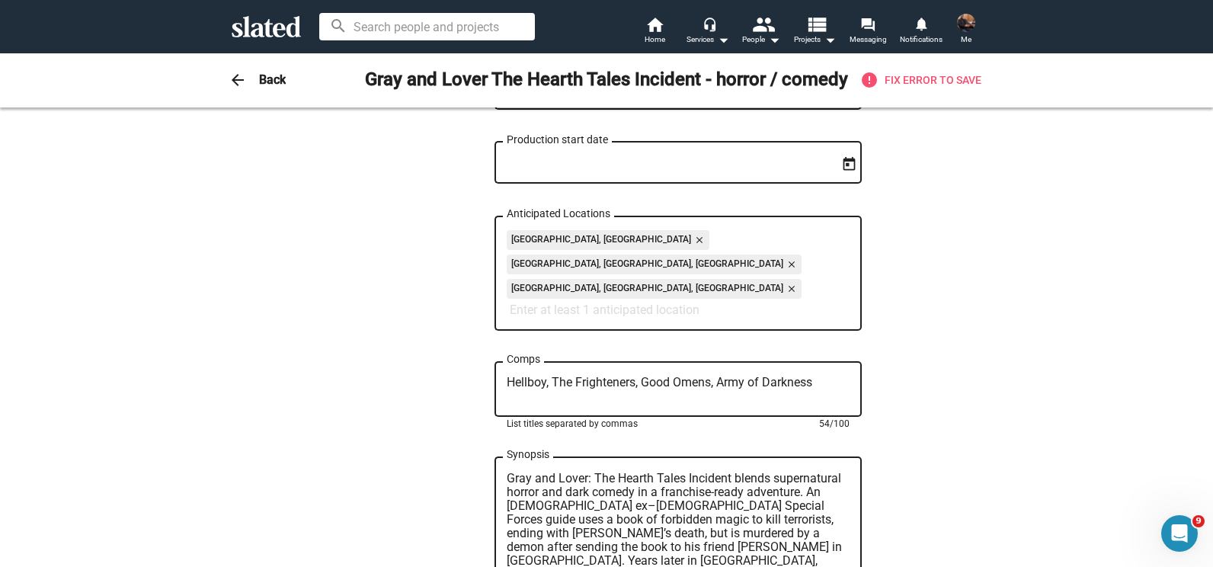
paste textarea "Constantine, The Frightener"
type textarea "Hellboy, Constantine, The Frighteners, Army of Darkness, The Hidden"
drag, startPoint x: 1200, startPoint y: 276, endPoint x: 1215, endPoint y: 357, distance: 82.8
click at [1212, 357] on html "Welcome! Slated uses cookies as described in our Cookie Policy , which includes…" at bounding box center [606, 283] width 1213 height 567
click at [1171, 313] on div "0 Change Image 0 Change Image Gray and Lover The Hearth Tales Incident - horror…" at bounding box center [606, 404] width 1213 height 1829
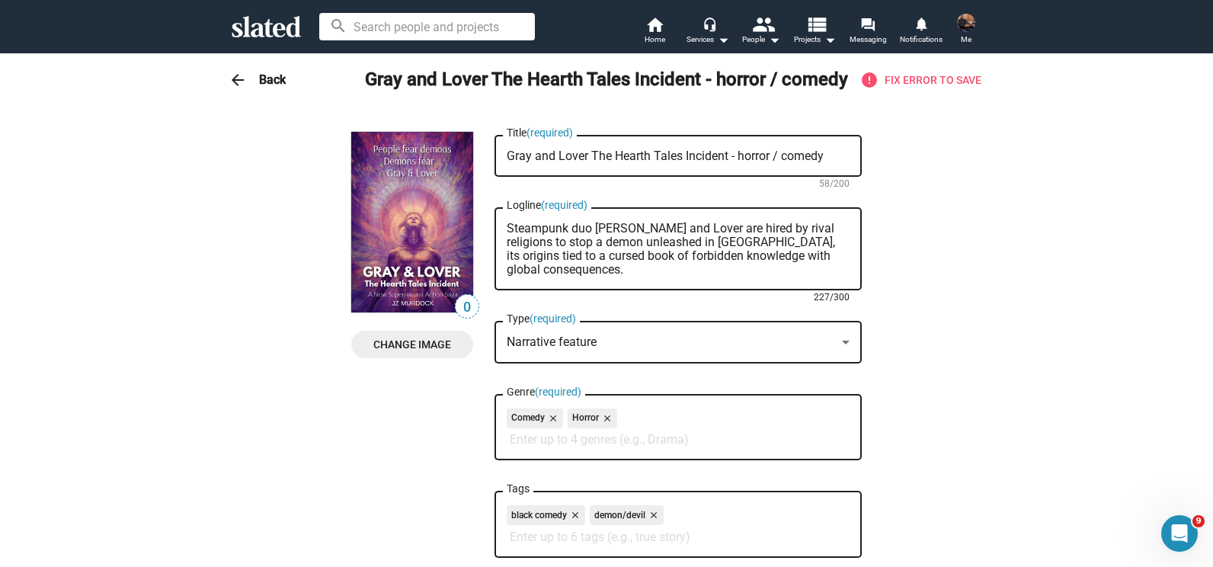
drag, startPoint x: 832, startPoint y: 253, endPoint x: 478, endPoint y: 222, distance: 355.5
paste textarea "Gray and Lover, a queer steampunk duo, take assignments from rival religions, i…"
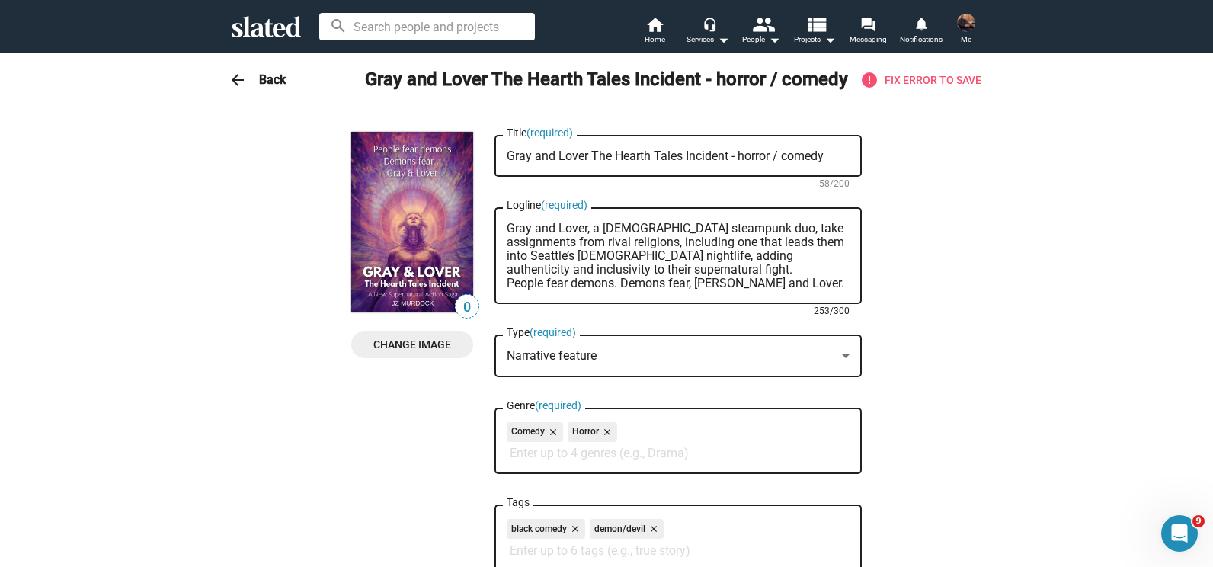
click at [721, 270] on textarea "Gray and Lover, a queer steampunk duo, take assignments from rival religions, i…" at bounding box center [677, 256] width 343 height 69
click at [713, 228] on textarea "Gray and Lover, a queer steampunk duo, take assignments from rival religions, i…" at bounding box center [677, 256] width 343 height 69
click at [506, 228] on textarea "Gray and Lover, a queer steampunk duo (st, take assignments from rival religion…" at bounding box center [677, 256] width 343 height 69
click at [724, 228] on textarea "Duo Gray and Lover, a queer steampunk duo (st, take assignments from rival reli…" at bounding box center [677, 256] width 343 height 69
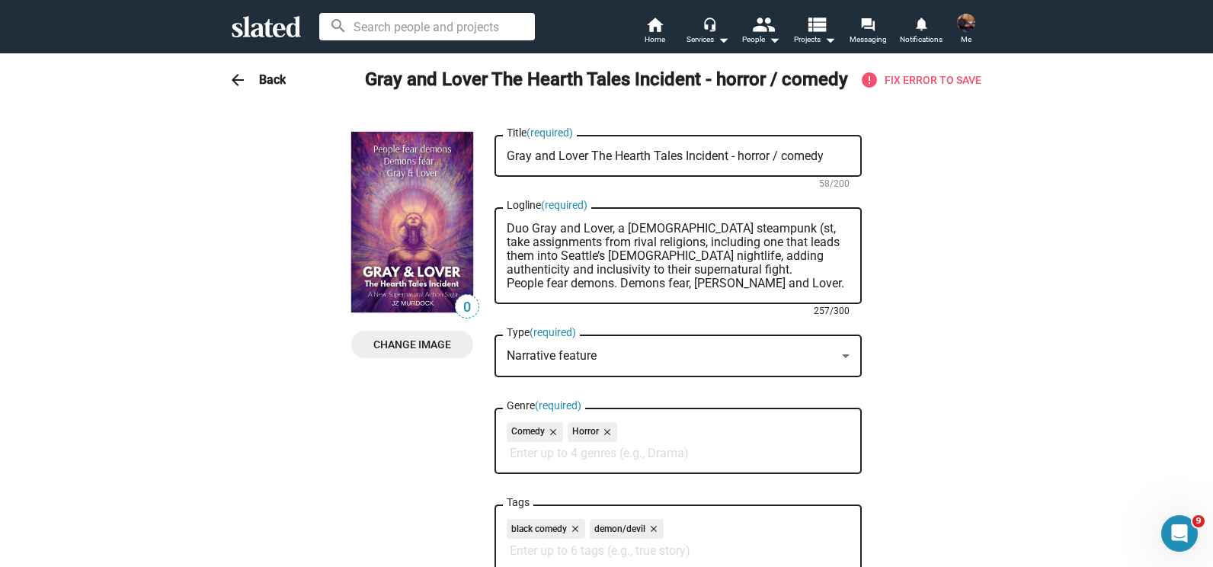
click at [714, 225] on textarea "Duo Gray and Lover, a queer steampunk (st, take assignments from rival religion…" at bounding box center [677, 256] width 343 height 69
click at [770, 225] on textarea "Duo Gray and Lover, a queer steampunk team (the dress confuses demons), take as…" at bounding box center [677, 256] width 343 height 69
click at [788, 227] on textarea "Duo Gray and Lover, a queer steampunk team (their dress confuses demons), take …" at bounding box center [677, 256] width 343 height 69
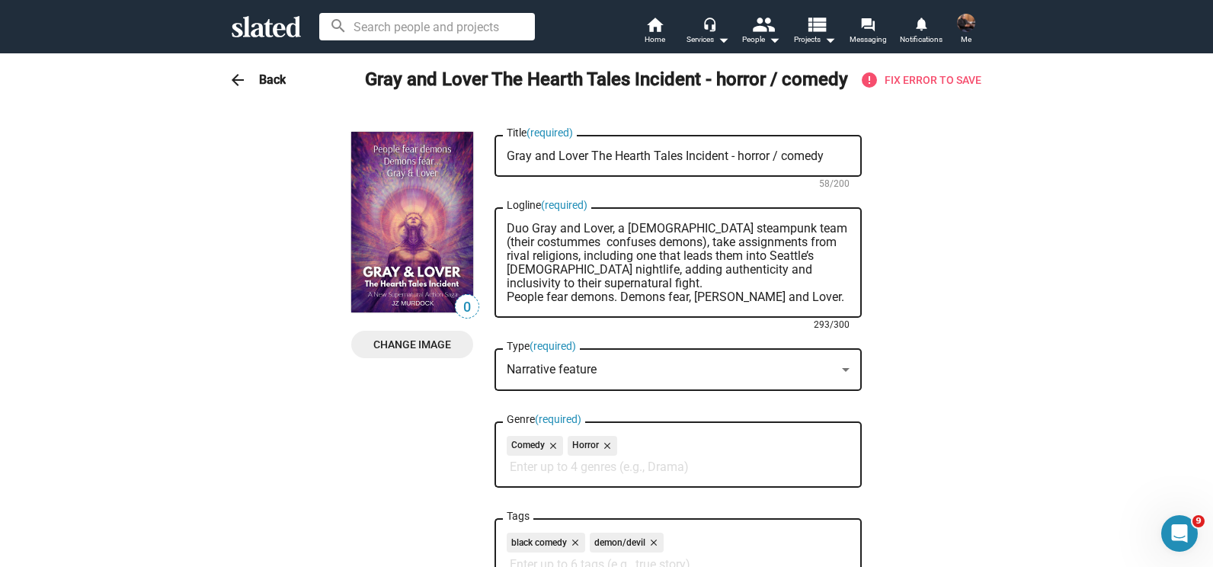
click at [617, 244] on textarea "Duo Gray and Lover, a queer steampunk team (their costummes confuses demons), t…" at bounding box center [677, 263] width 343 height 82
drag, startPoint x: 657, startPoint y: 280, endPoint x: 488, endPoint y: 222, distance: 178.5
click at [494, 222] on div "Duo Gray and Lover, a queer steampunk team (their costummes confuse demons), ta…" at bounding box center [677, 260] width 367 height 113
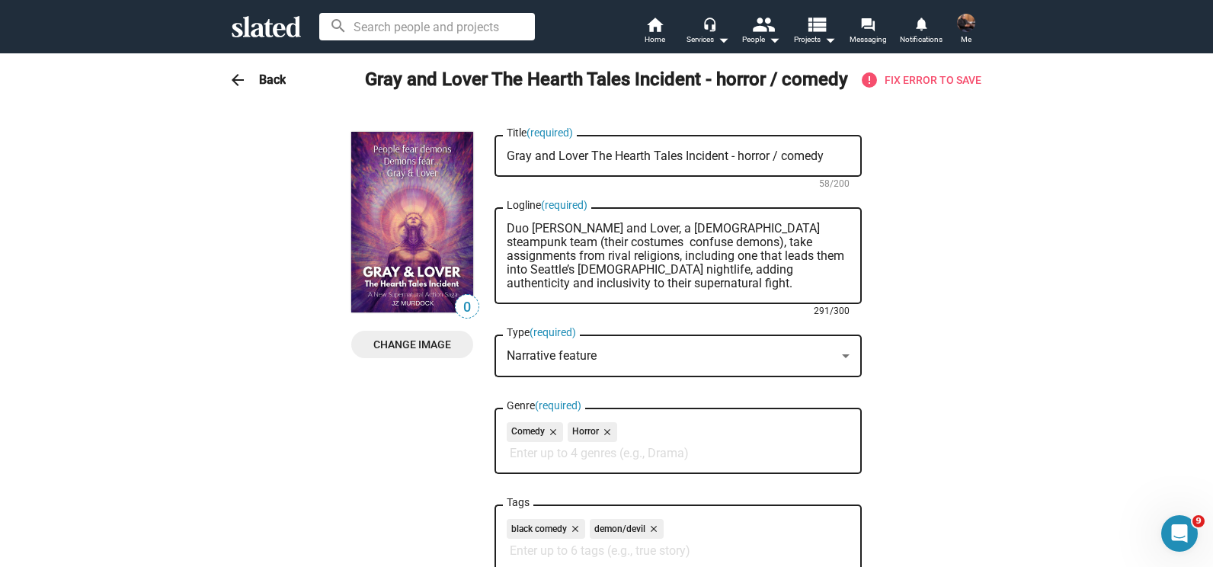
drag, startPoint x: 832, startPoint y: 272, endPoint x: 503, endPoint y: 228, distance: 332.7
click at [506, 228] on textarea "Duo Gray and Lover, a queer steampunk team (their costumes confuse demons), tak…" at bounding box center [677, 256] width 343 height 69
paste textarea "Gray and Lover, a queer steampunk duo whose elaborate costumes confuse demons, …"
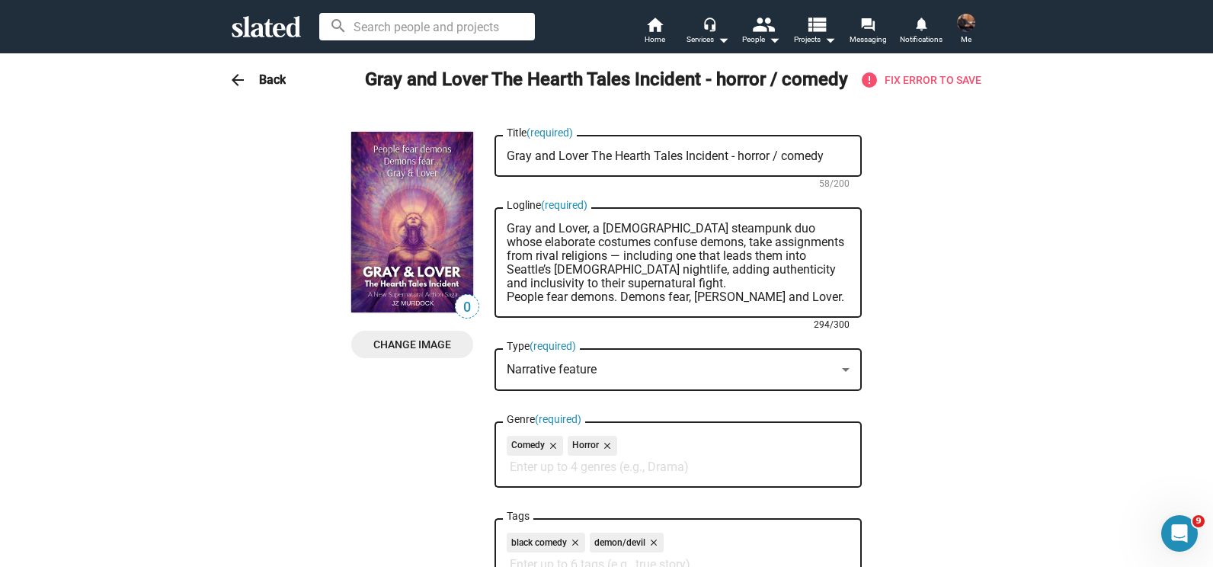
click at [629, 231] on textarea "Gray and Lover, a queer steampunk duo whose elaborate costumes confuse demons, …" at bounding box center [677, 263] width 343 height 82
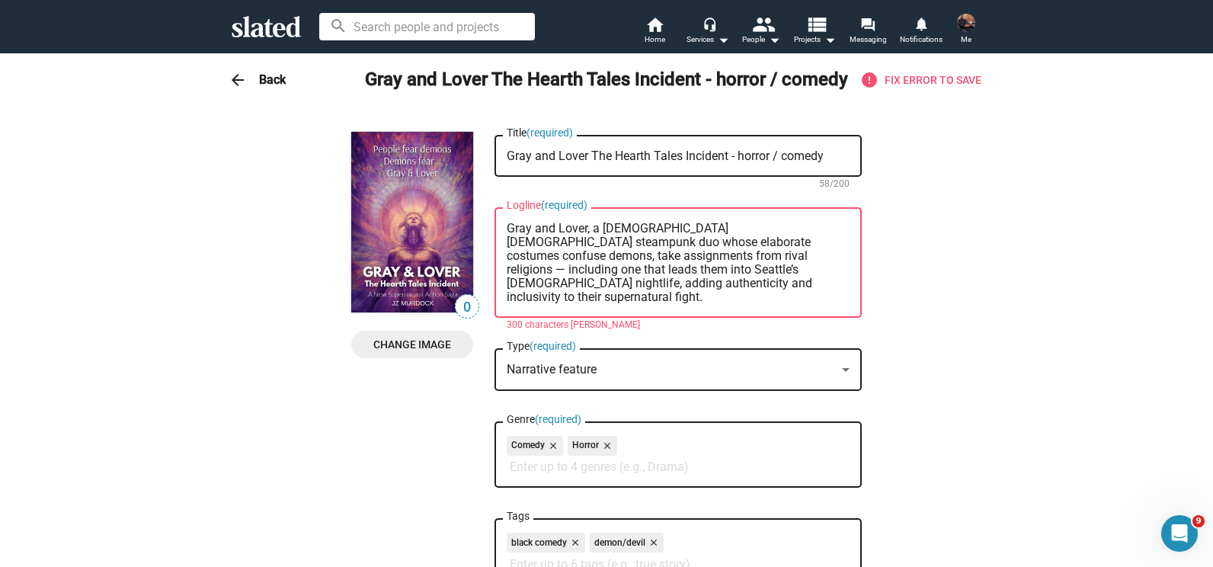
click at [772, 241] on textarea "Gray and Lover, a queer female steampunk duo whose elaborate costumes confuse d…" at bounding box center [677, 263] width 343 height 82
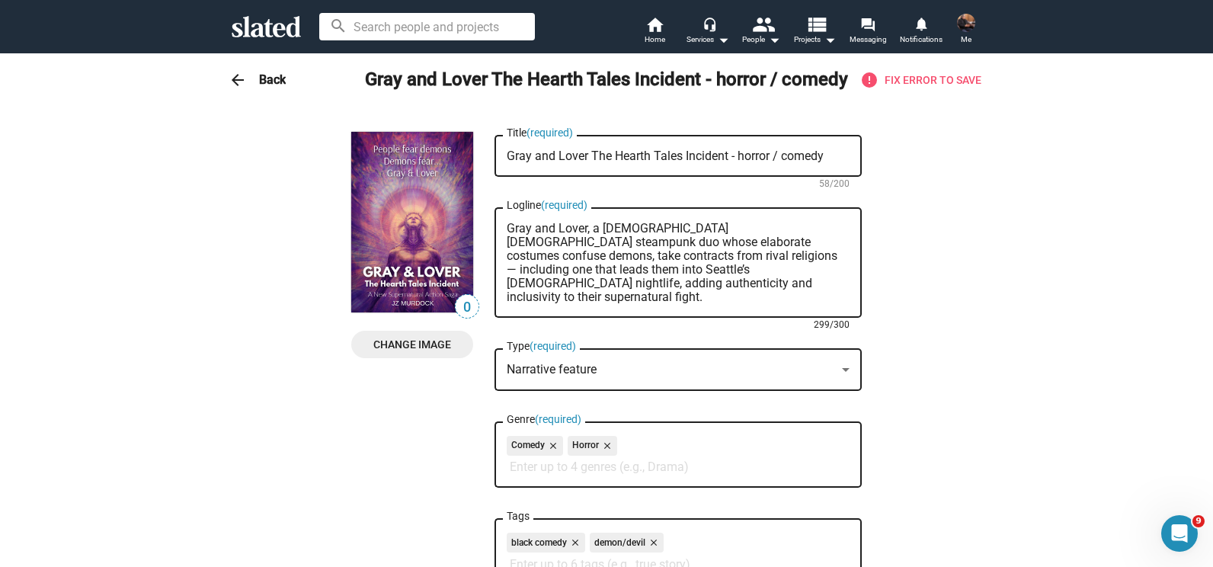
drag, startPoint x: 784, startPoint y: 293, endPoint x: 484, endPoint y: 296, distance: 300.9
click at [519, 237] on textarea "Gray and Lover, a queer female steampunk duo whose elaPeople fear demons. Demon…" at bounding box center [677, 263] width 343 height 82
drag, startPoint x: 519, startPoint y: 237, endPoint x: 723, endPoint y: 296, distance: 212.4
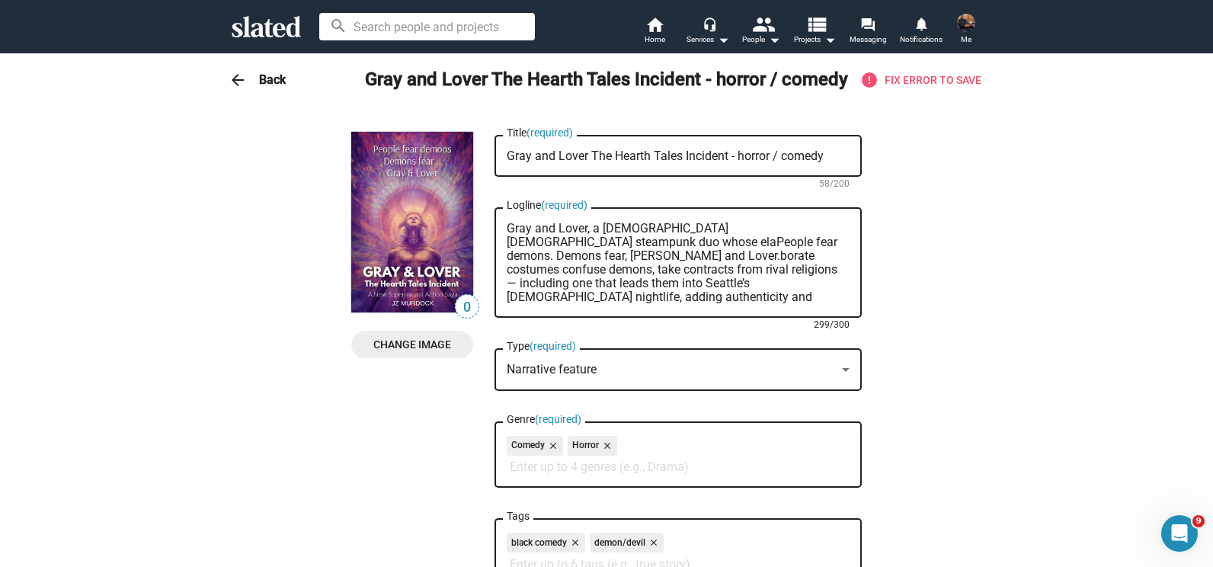
click at [723, 296] on textarea "Gray and Lover, a queer female steampunk duo whose elaPeople fear demons. Demon…" at bounding box center [677, 263] width 343 height 82
paste textarea "People fear demons. Demons fear Gray and Lover. A queer female steampunk duo ta…"
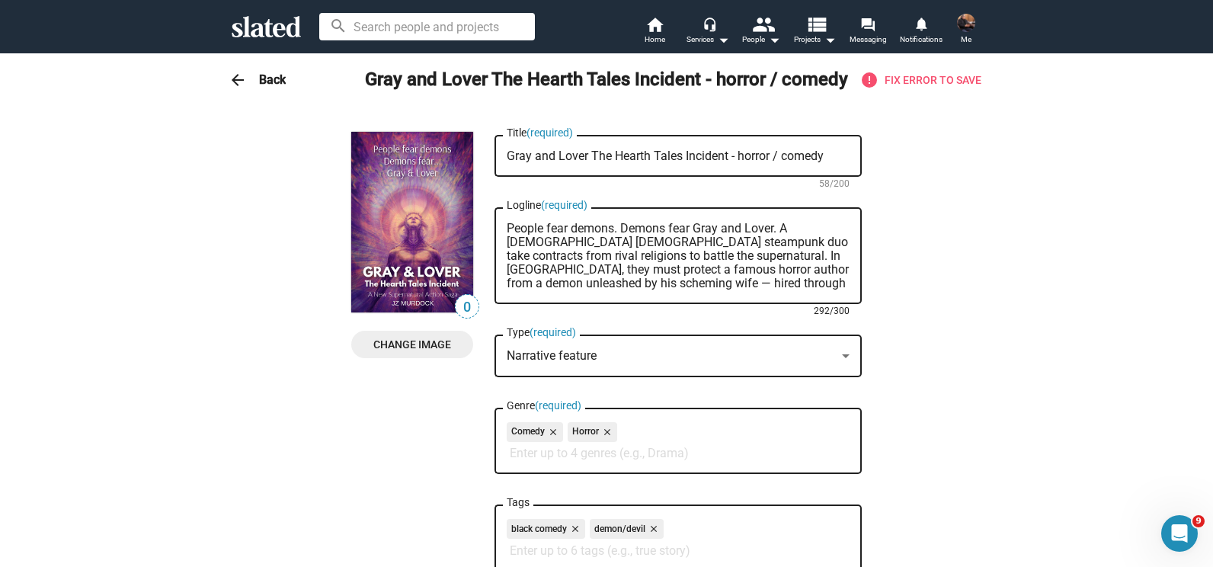
click at [775, 228] on textarea "People fear demons. Demons fear Gray and Lover. A queer female steampunk duo ta…" at bounding box center [677, 256] width 343 height 69
click at [626, 236] on textarea "People fear demons. Demons fear Gray and Lover: a queer female steampunk duo ta…" at bounding box center [677, 256] width 343 height 69
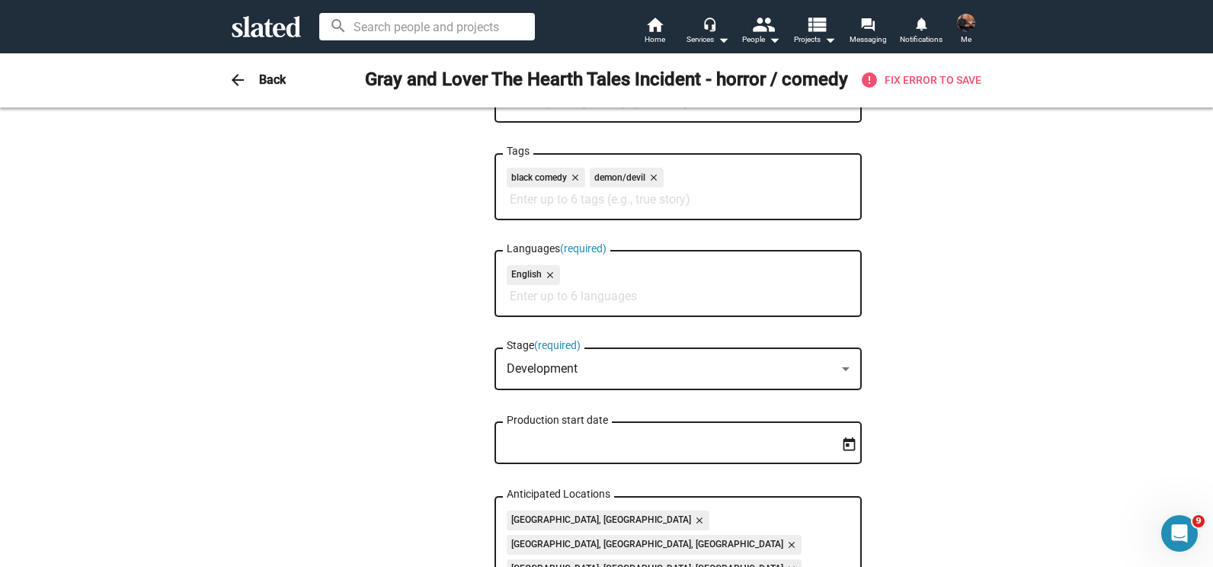
scroll to position [372, 0]
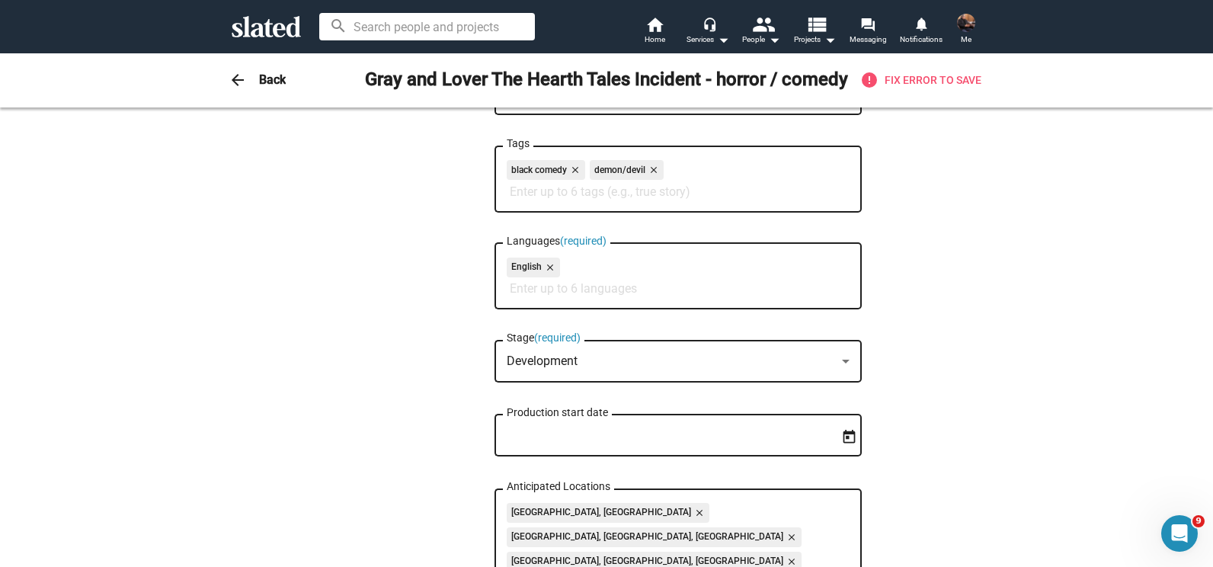
type textarea "People fear demons. Demons fear Gray and Lover: a queer female steampunk duo wh…"
click at [658, 187] on input "Tags" at bounding box center [681, 192] width 343 height 14
type input "supernatural"
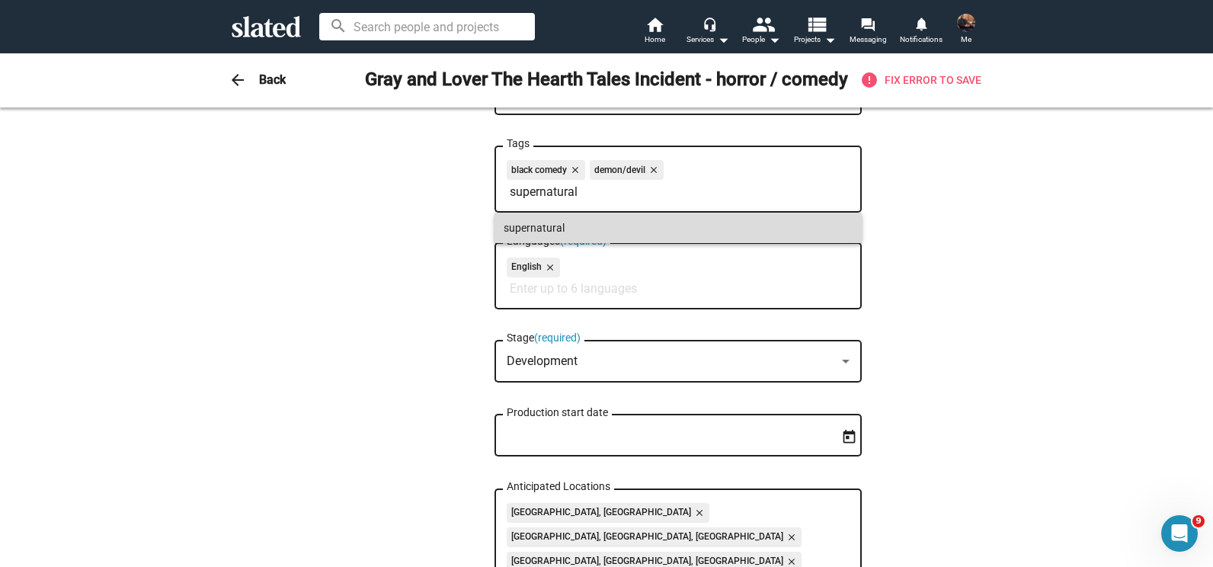
click at [558, 230] on span "supernatural" at bounding box center [677, 227] width 349 height 30
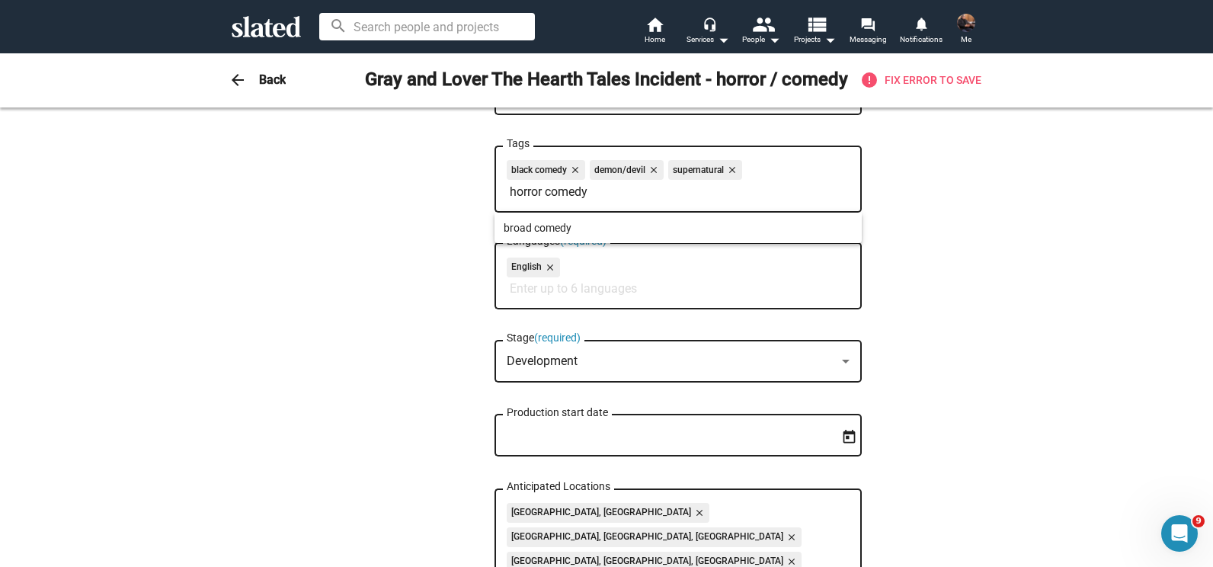
click at [578, 182] on div at bounding box center [606, 283] width 1213 height 567
click at [578, 182] on div "black comedy close demon/devil close supernatural close" at bounding box center [677, 172] width 343 height 24
click at [568, 196] on input "horror comedy" at bounding box center [681, 192] width 343 height 14
click at [568, 196] on div at bounding box center [606, 283] width 1213 height 567
click at [568, 196] on input "horror comedy" at bounding box center [681, 192] width 343 height 14
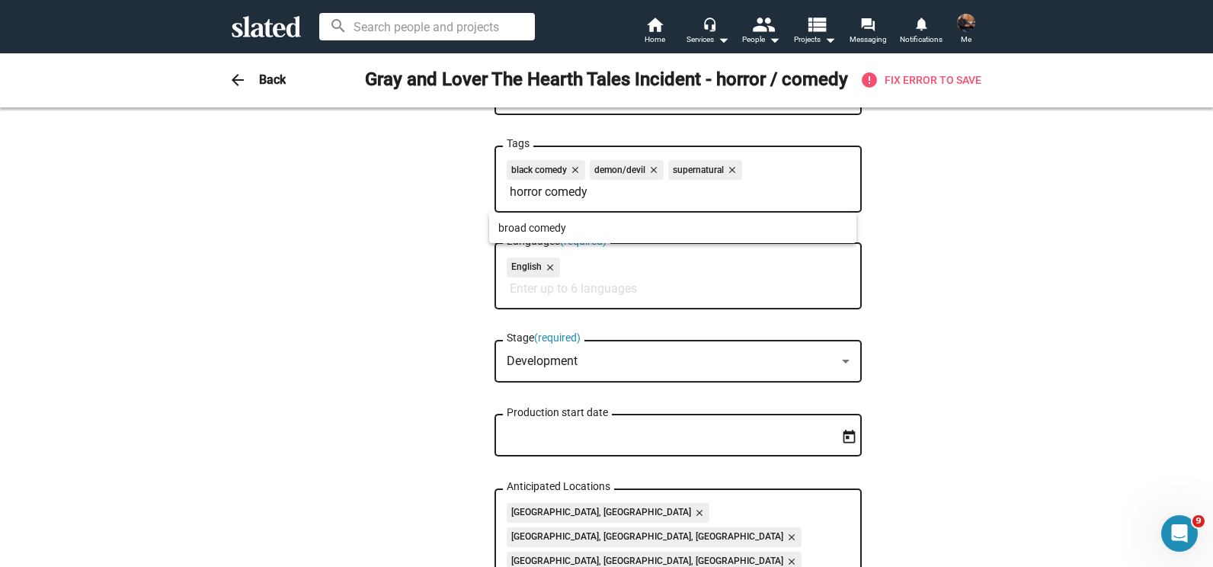
click at [568, 196] on div at bounding box center [606, 283] width 1213 height 567
click at [610, 195] on input "horror comedy" at bounding box center [681, 192] width 343 height 14
click at [526, 190] on input "horror" at bounding box center [681, 192] width 343 height 14
click at [529, 189] on input "horror" at bounding box center [681, 192] width 343 height 14
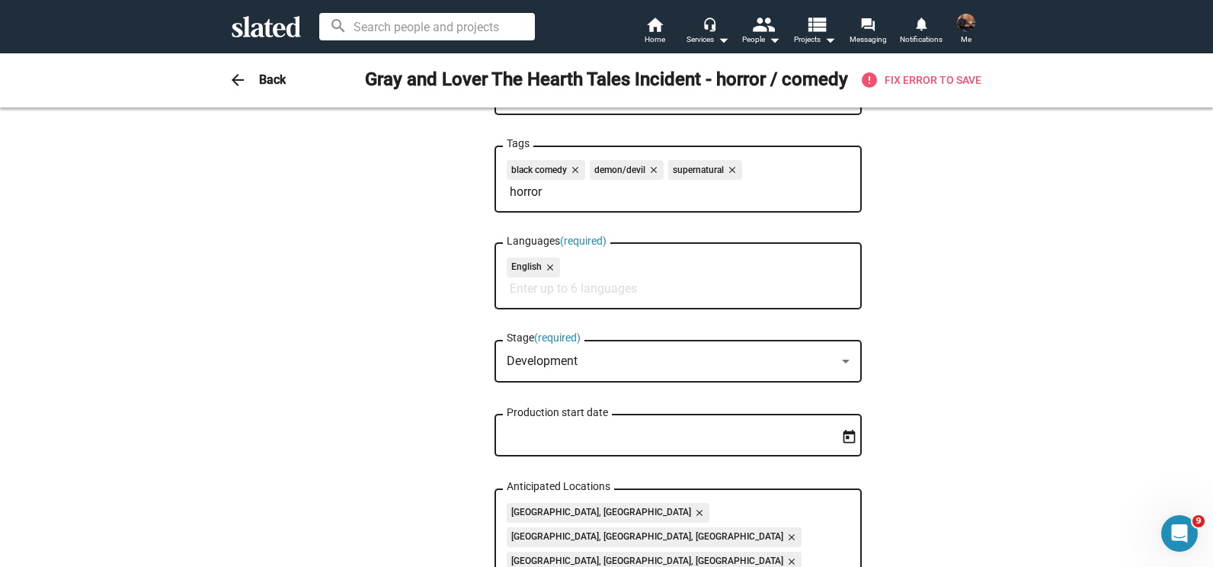
click at [529, 189] on input "horror" at bounding box center [681, 192] width 343 height 14
type input "t"
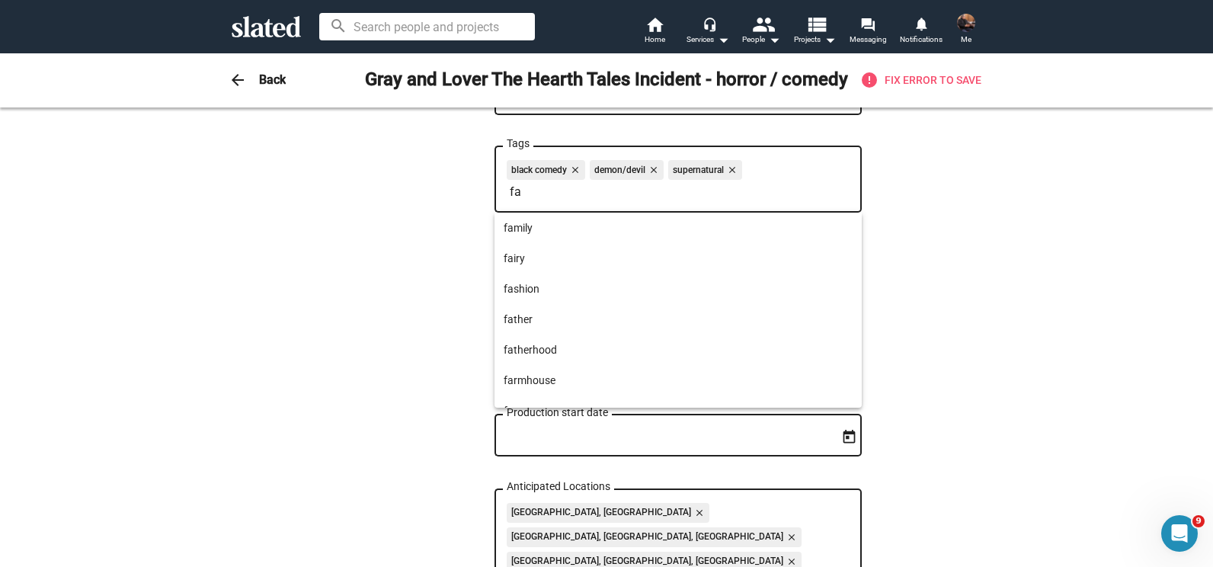
type input "f"
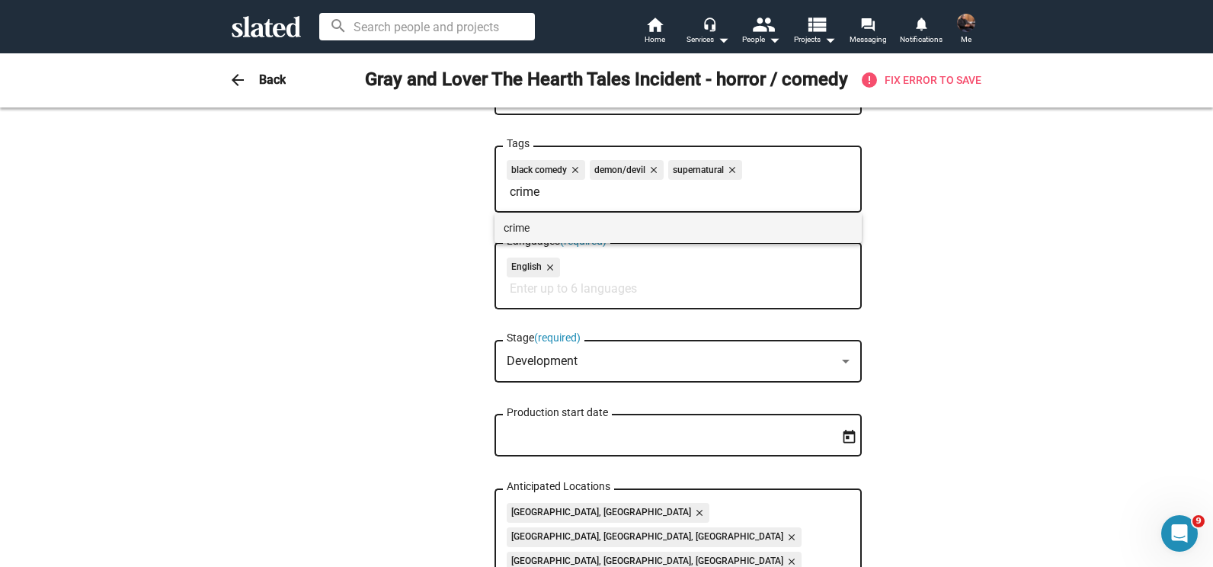
type input "crime"
click at [519, 235] on span "crime" at bounding box center [677, 227] width 349 height 30
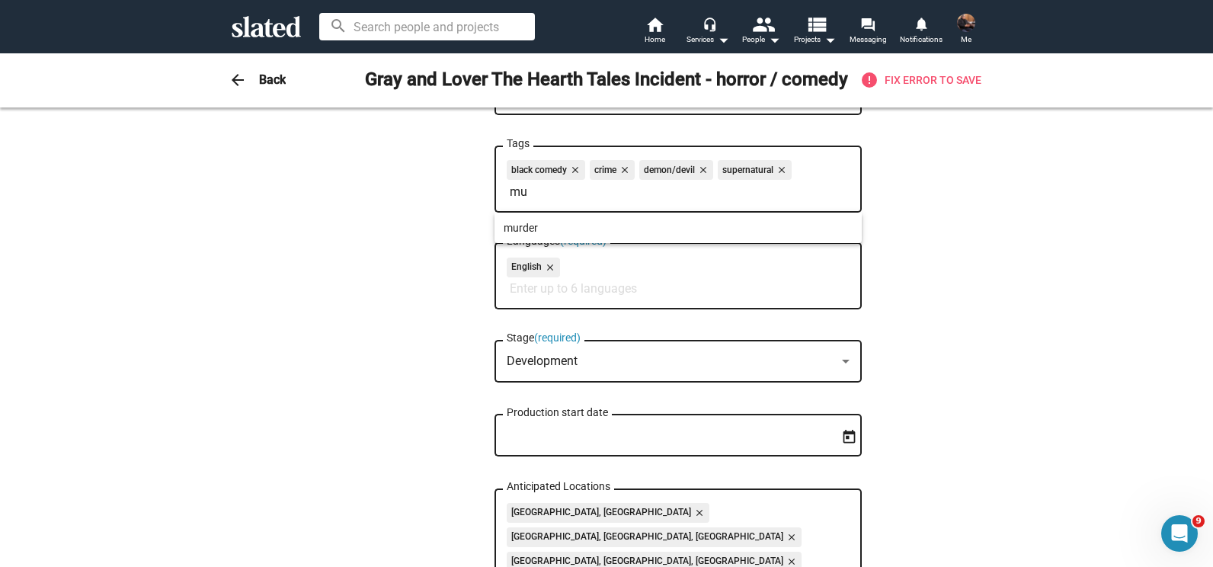
type input "m"
type input "c"
type input "m"
type input "d"
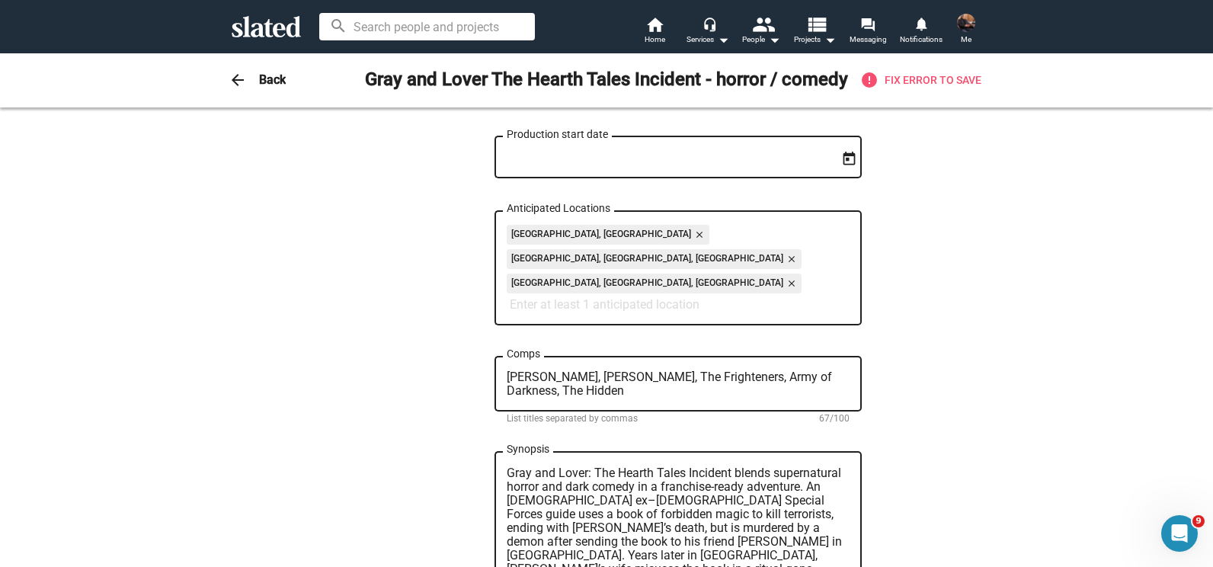
scroll to position [685, 0]
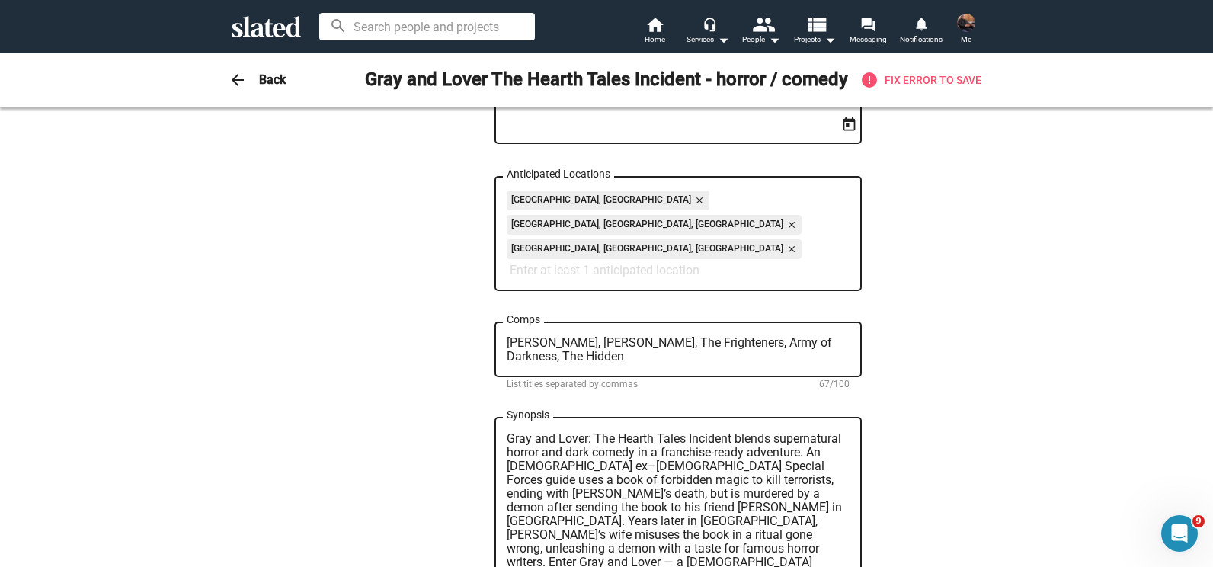
click at [739, 264] on input "Anticipated Locations" at bounding box center [681, 271] width 343 height 14
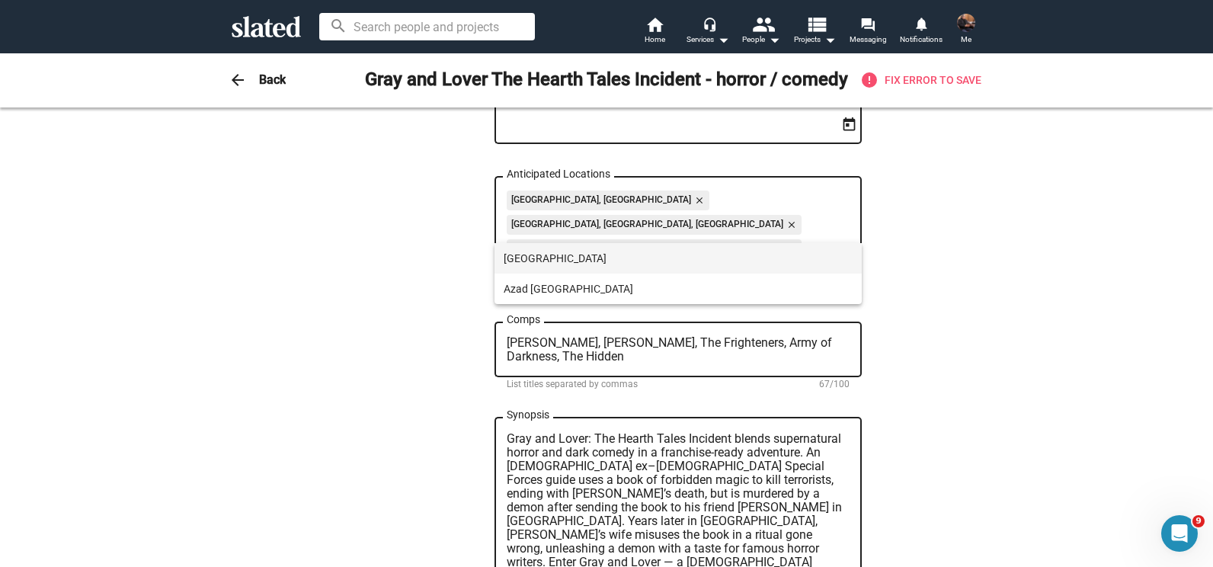
type input "Pakistan"
click at [532, 252] on span "Pakistan" at bounding box center [677, 258] width 349 height 30
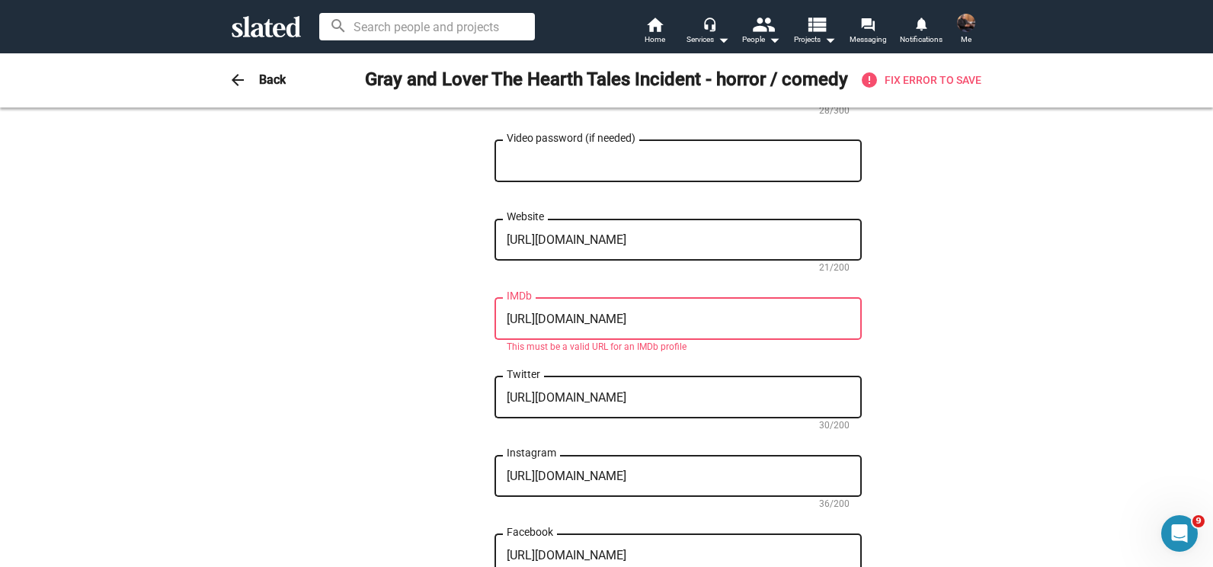
scroll to position [1374, 0]
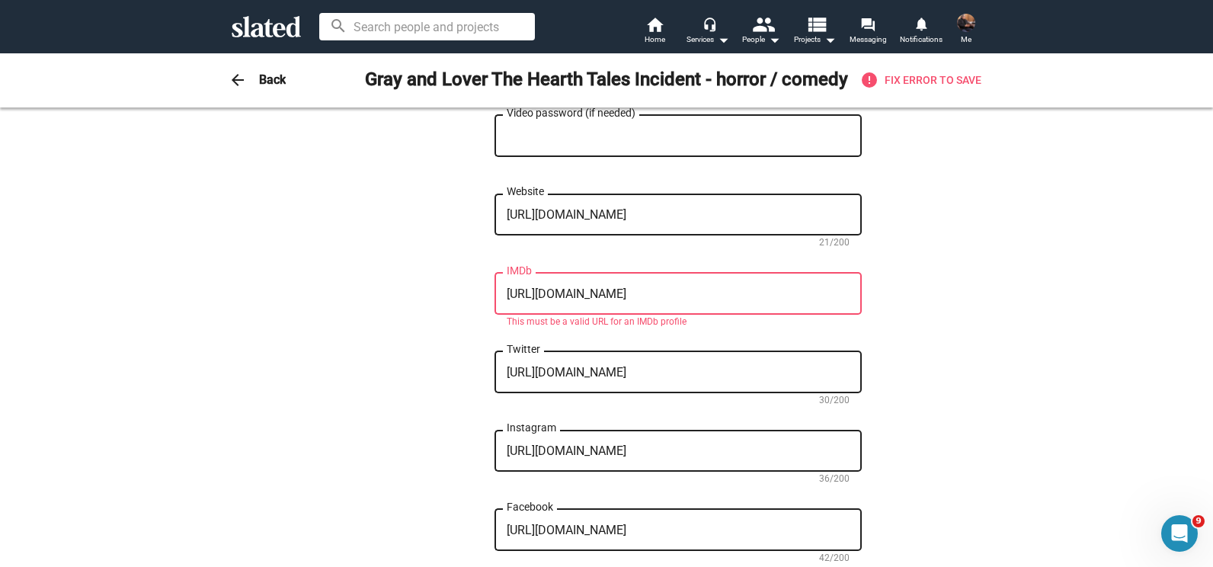
drag, startPoint x: 669, startPoint y: 251, endPoint x: 443, endPoint y: 241, distance: 226.4
paste textarea "title/tt17633308"
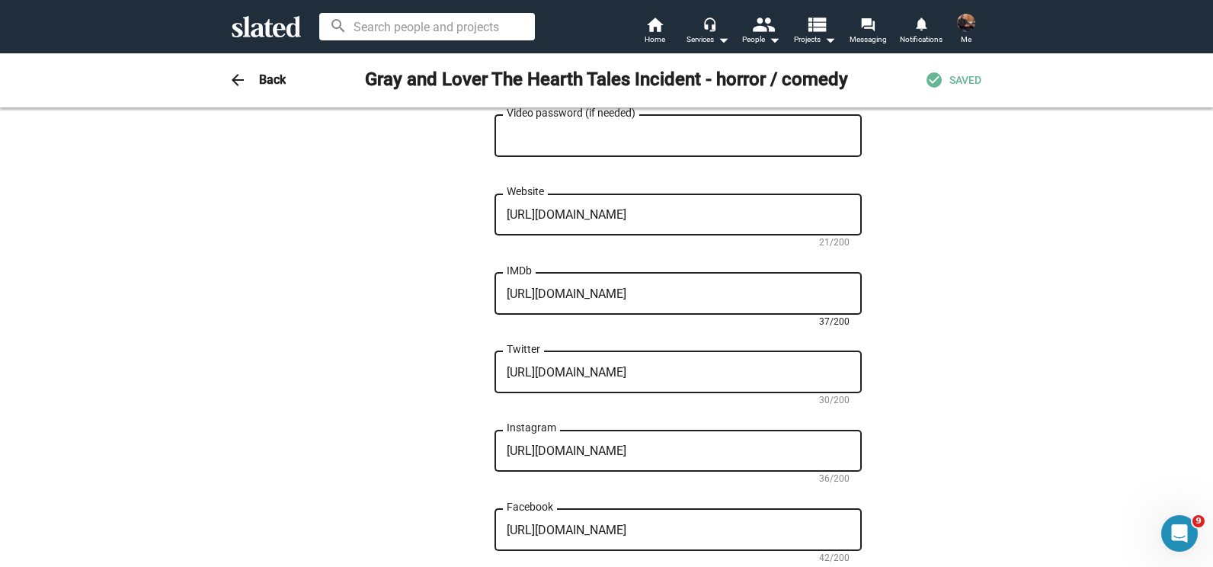
type textarea "https://www.imdb.com/title/tt17633308"
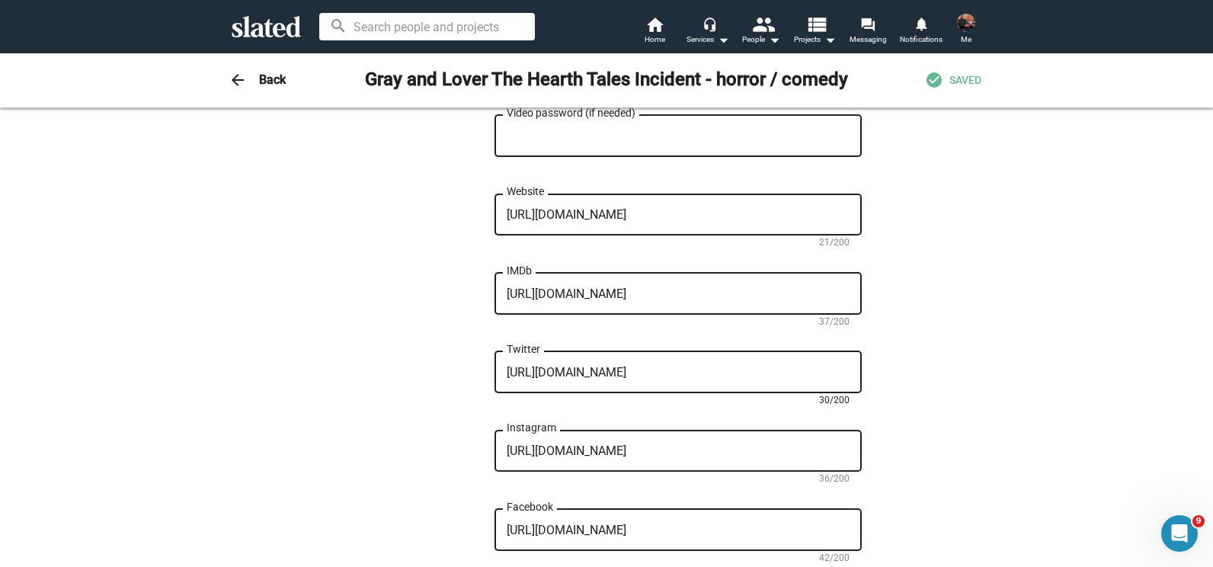
drag, startPoint x: 687, startPoint y: 321, endPoint x: 476, endPoint y: 324, distance: 211.0
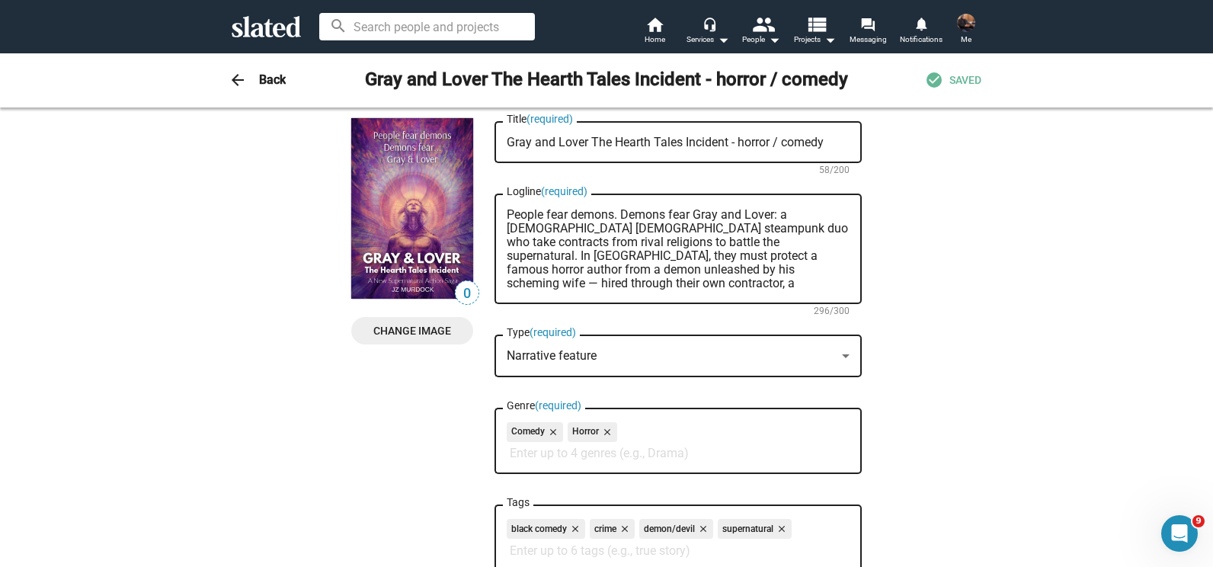
scroll to position [0, 0]
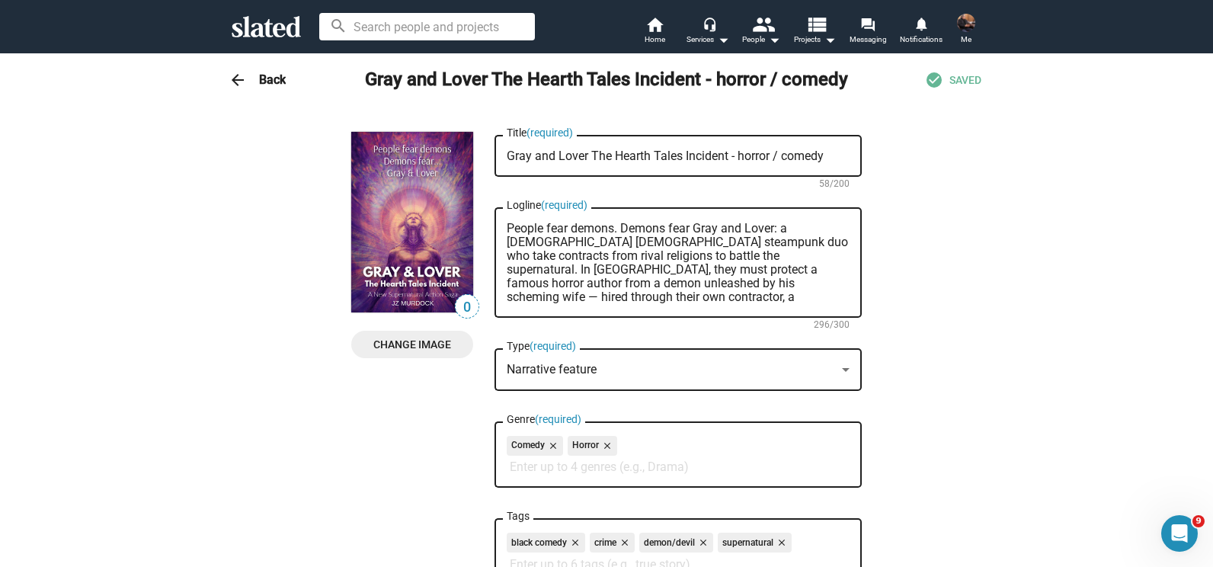
click at [248, 74] on div "arrow_back Back Gray and Lover The Hearth Tales Incident - horror / comedy chec…" at bounding box center [606, 80] width 780 height 30
click at [259, 78] on h3 "Back" at bounding box center [272, 80] width 27 height 16
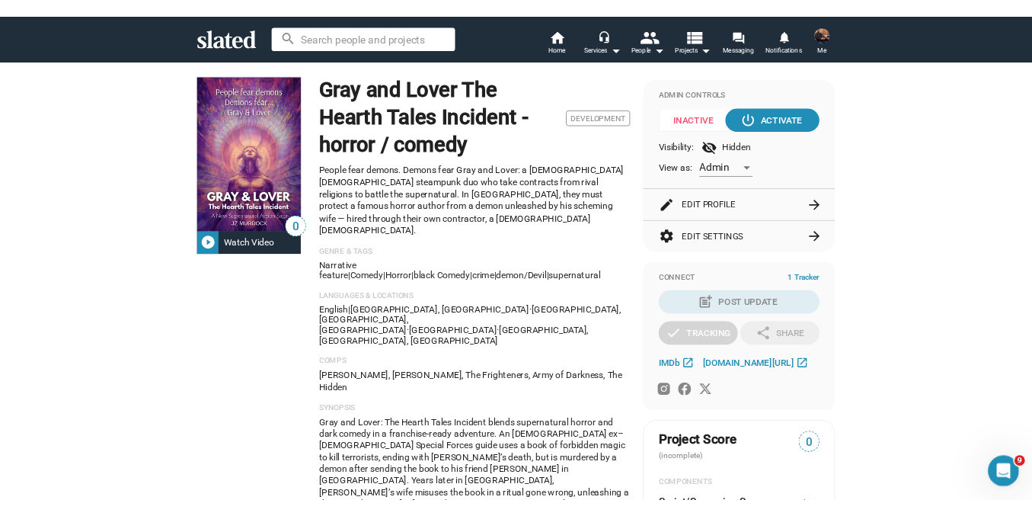
scroll to position [176, 0]
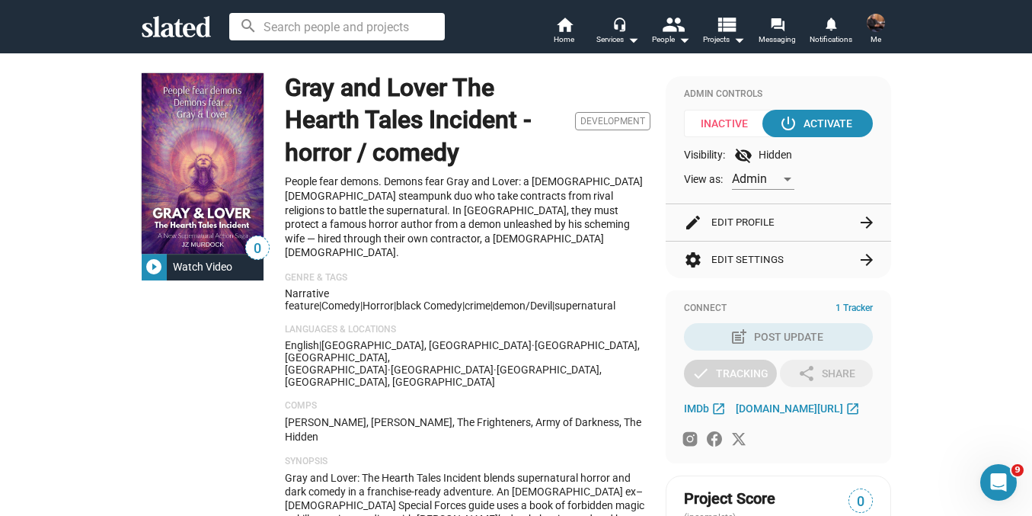
click at [761, 219] on button "edit Edit Profile arrow_forward" at bounding box center [778, 222] width 189 height 37
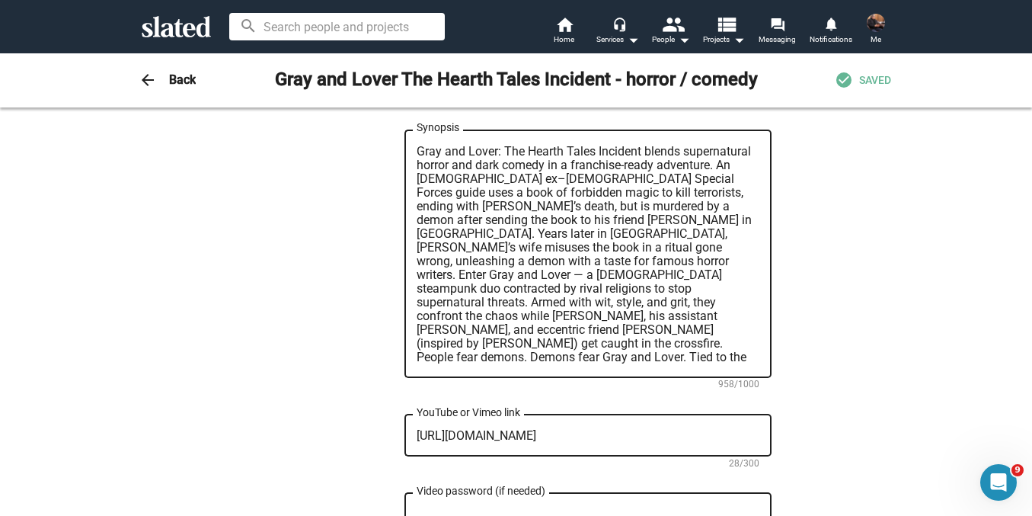
scroll to position [1000, 0]
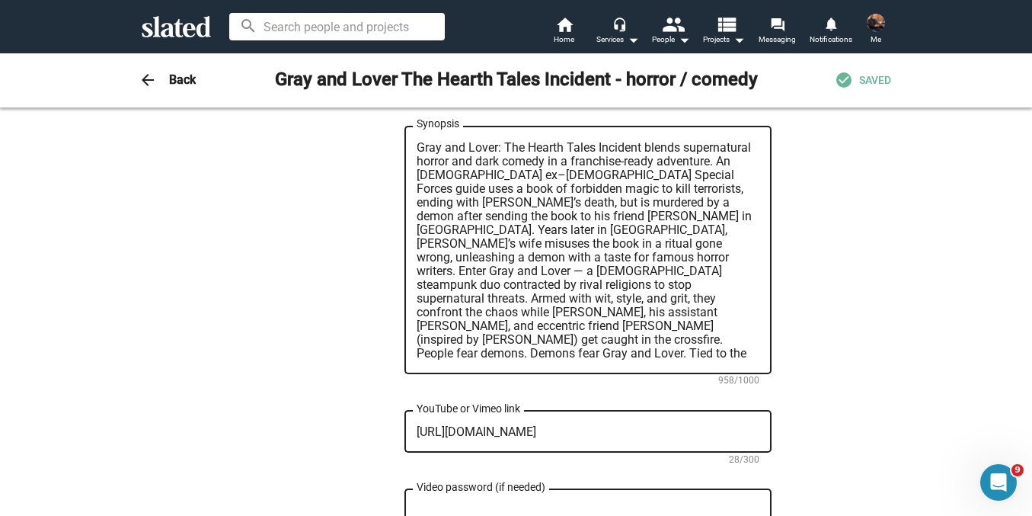
click at [695, 308] on textarea "Gray and Lover: The Hearth Tales Incident blends supernatural horror and dark c…" at bounding box center [588, 250] width 343 height 219
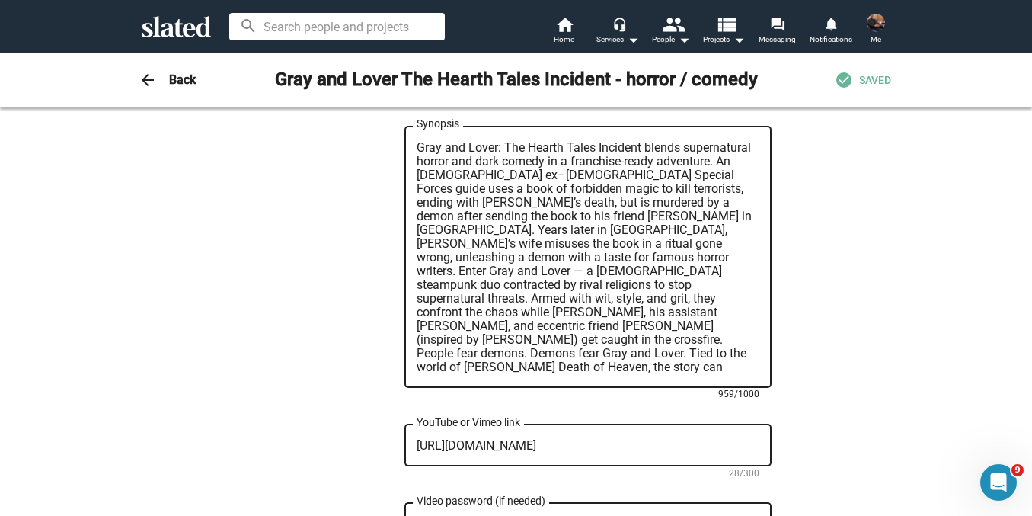
paste textarea "[URL][DOMAIN_NAME]"
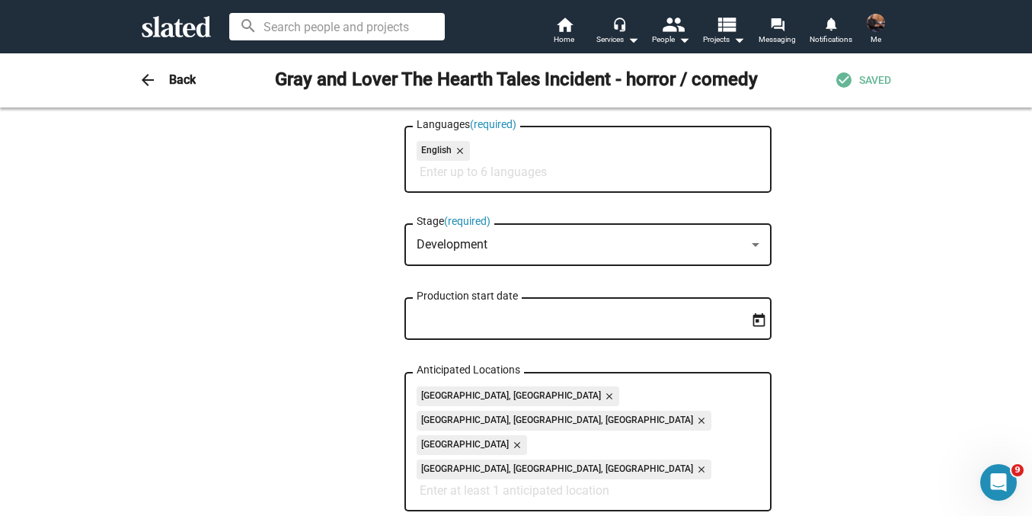
scroll to position [0, 0]
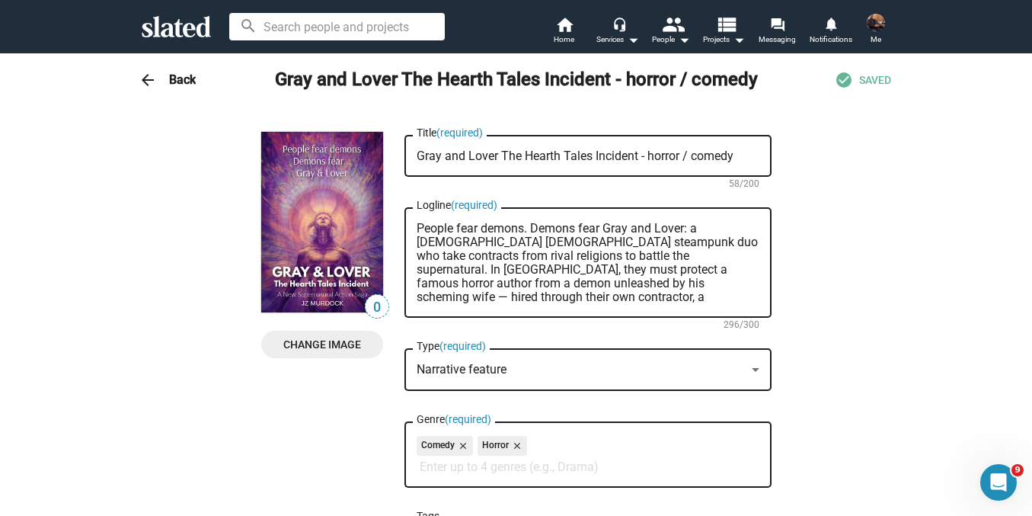
type textarea "Gray and Lover: The Hearth Tales Incident blends supernatural horror and dark c…"
click at [859, 78] on span "SAVED" at bounding box center [875, 80] width 32 height 14
click at [181, 82] on h3 "Back" at bounding box center [182, 80] width 27 height 16
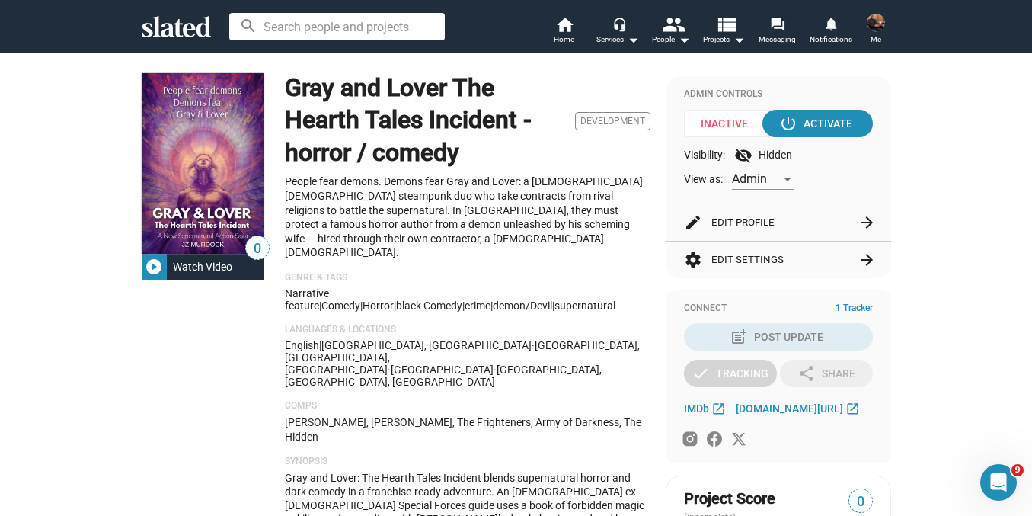
click at [877, 21] on img at bounding box center [876, 23] width 18 height 18
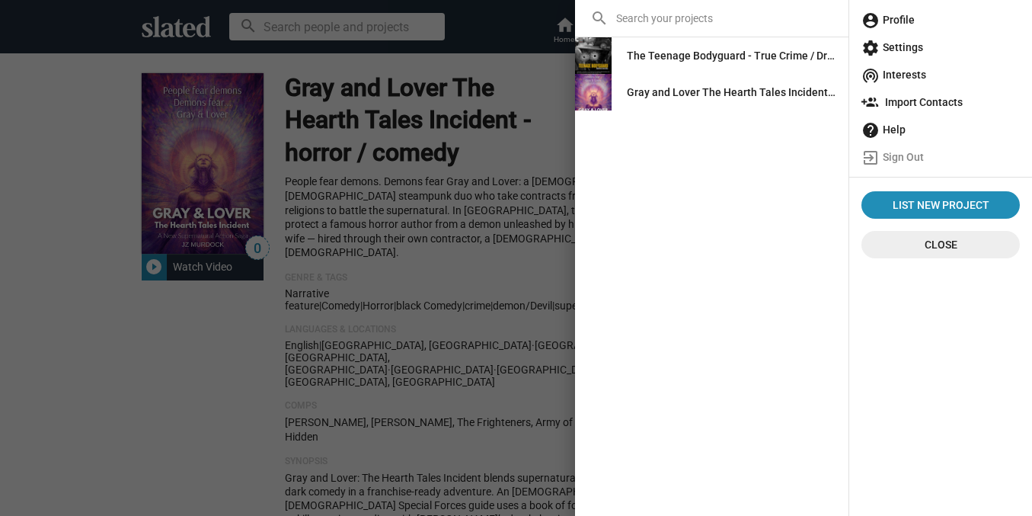
click at [910, 26] on span "account_circle Profile" at bounding box center [940, 19] width 158 height 27
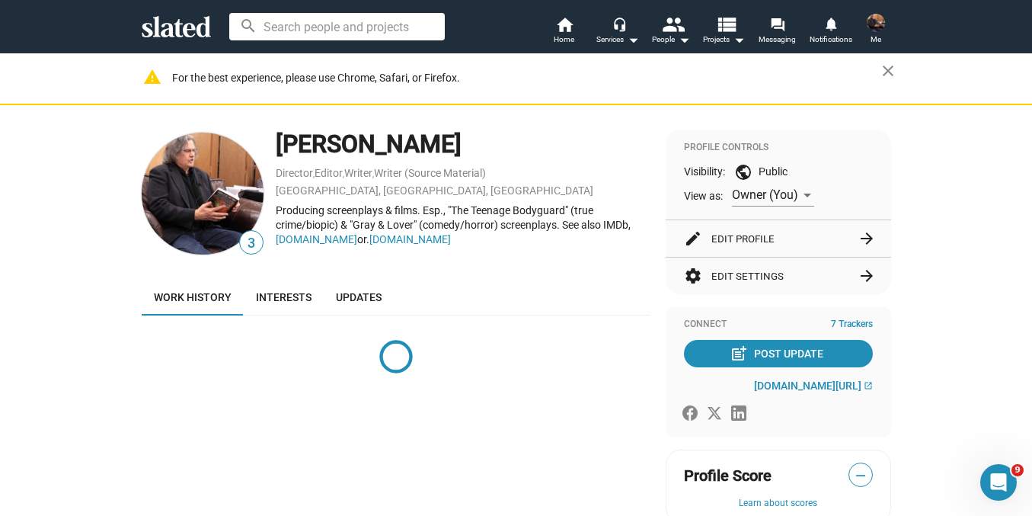
click at [741, 240] on button "edit Edit Profile arrow_forward" at bounding box center [778, 238] width 189 height 37
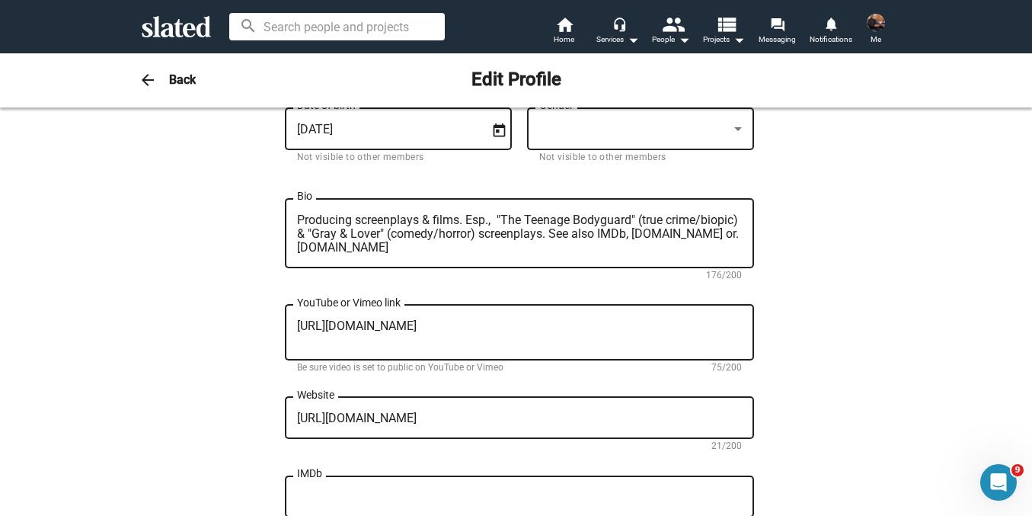
scroll to position [388, 0]
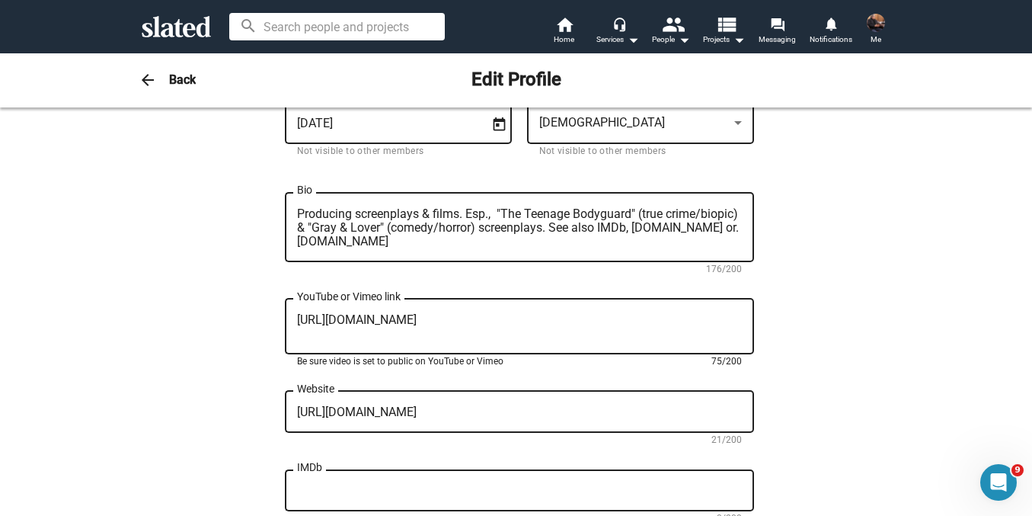
drag, startPoint x: 423, startPoint y: 337, endPoint x: 242, endPoint y: 307, distance: 183.7
click at [242, 307] on div "Change Image Change Image JZ First name (required) Murdock Last name (required)…" at bounding box center [516, 308] width 749 height 1128
paste textarea "user/TheJZMurdock/"
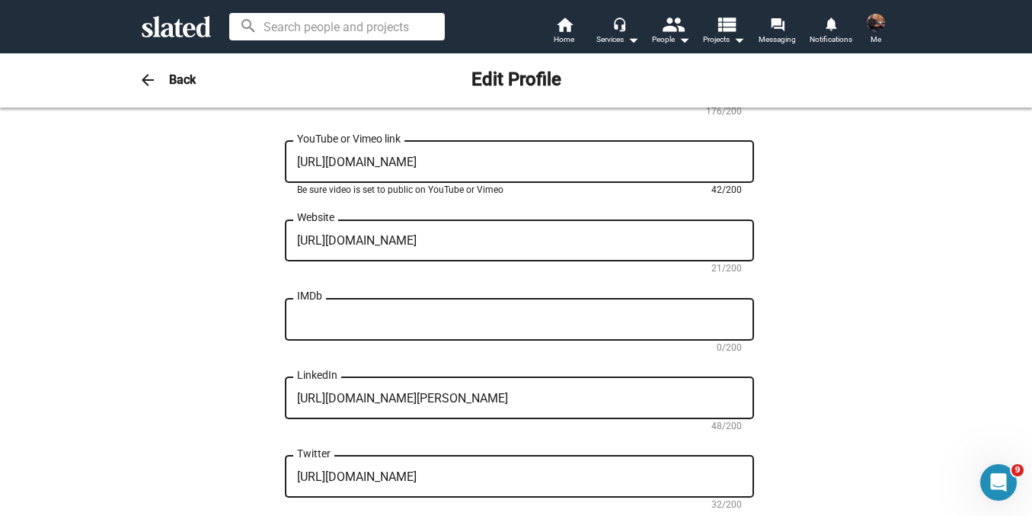
scroll to position [542, 0]
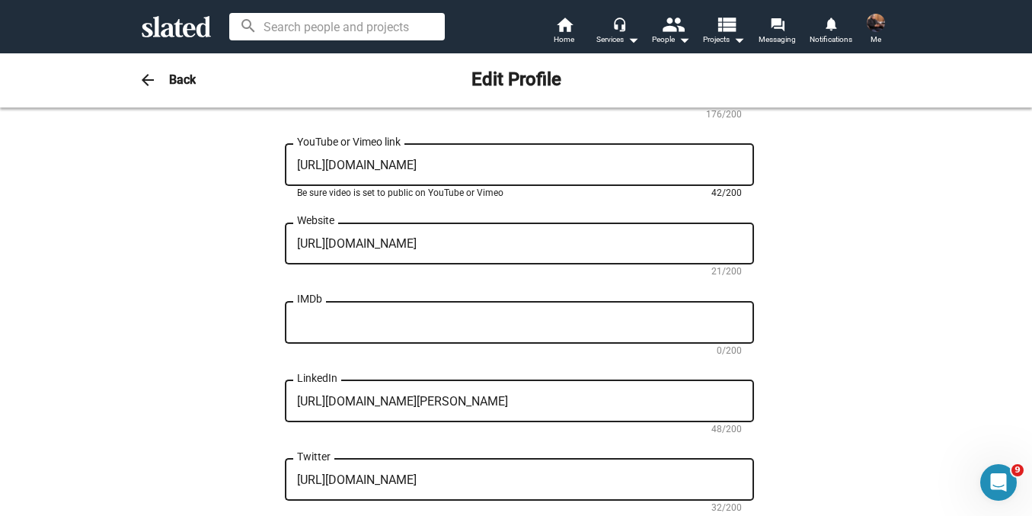
type textarea "[URL][DOMAIN_NAME]"
click at [378, 314] on div "IMDb" at bounding box center [519, 320] width 445 height 45
paste textarea "[URL][DOMAIN_NAME]"
type textarea "[URL][DOMAIN_NAME]"
click at [912, 344] on div "Change Image Change Image JZ First name (required) Murdock Last name (required)…" at bounding box center [516, 152] width 1032 height 1175
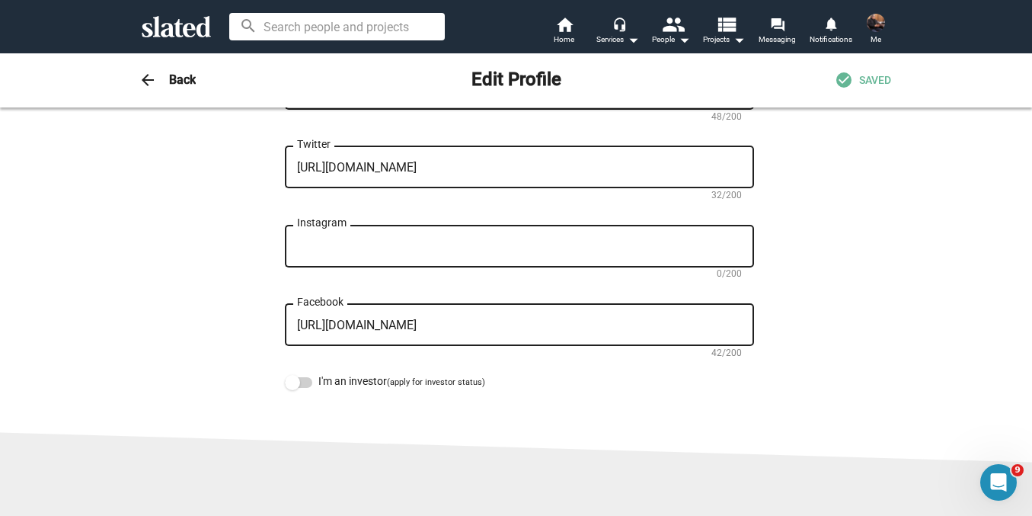
scroll to position [863, 0]
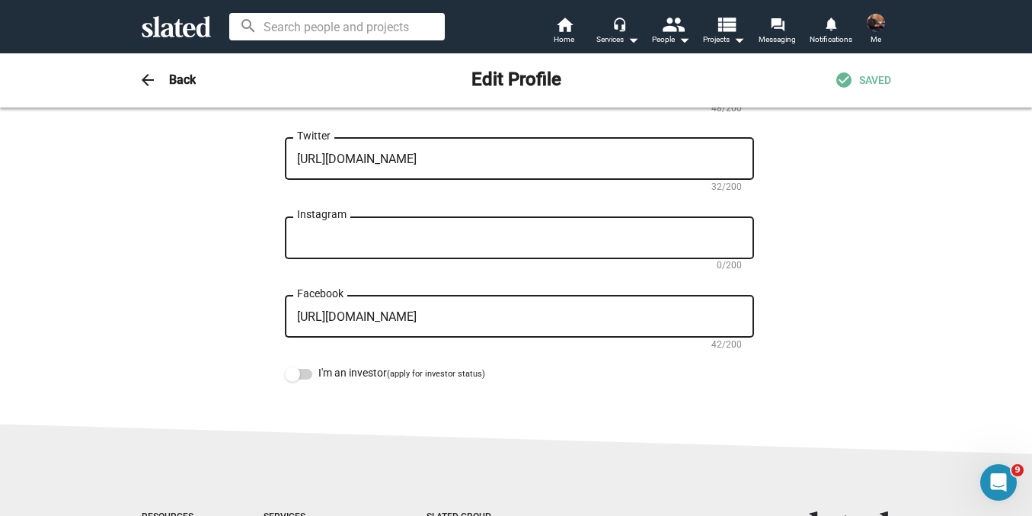
click at [429, 158] on textarea "http://www.twitter.com/jzmurdock" at bounding box center [519, 159] width 445 height 14
type textarea "[URL][DOMAIN_NAME]"
click at [383, 242] on textarea "Instagram" at bounding box center [519, 239] width 445 height 14
paste textarea "[URL][DOMAIN_NAME]"
type textarea "[URL][DOMAIN_NAME]"
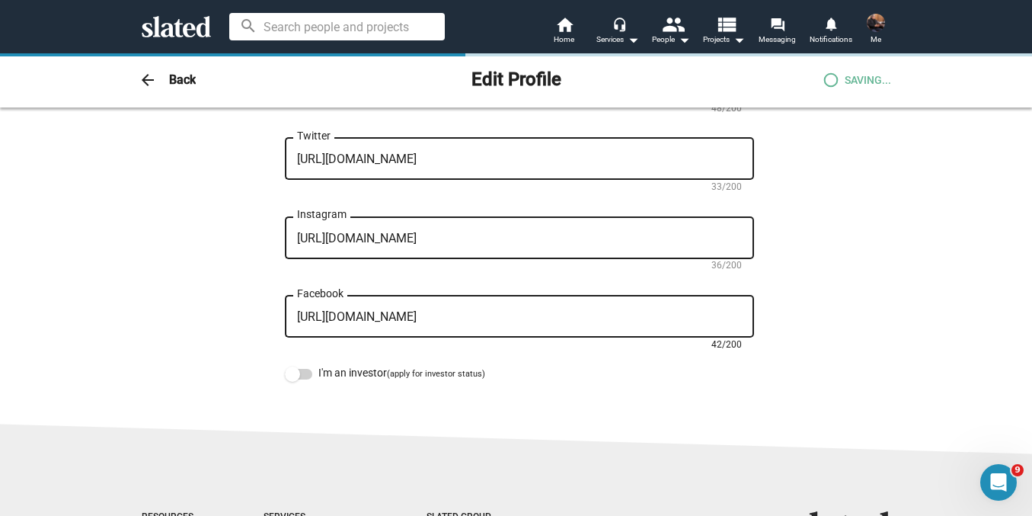
drag, startPoint x: 566, startPoint y: 320, endPoint x: 260, endPoint y: 329, distance: 306.3
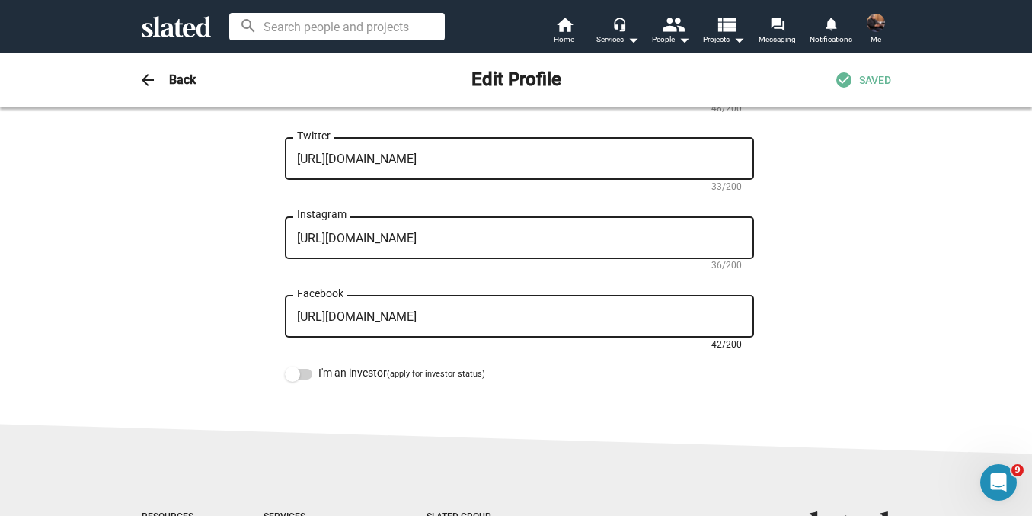
paste textarea "OfficialJZMurdock"
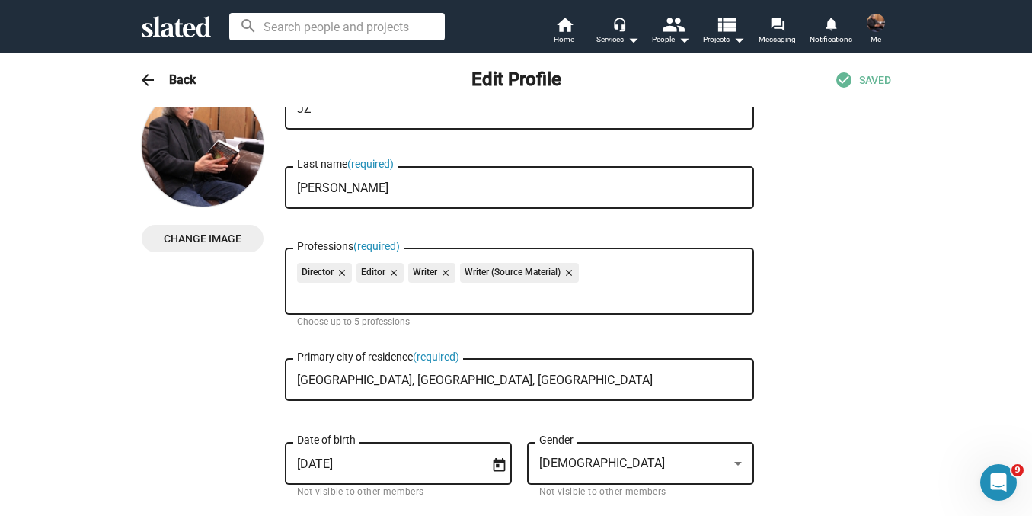
scroll to position [0, 0]
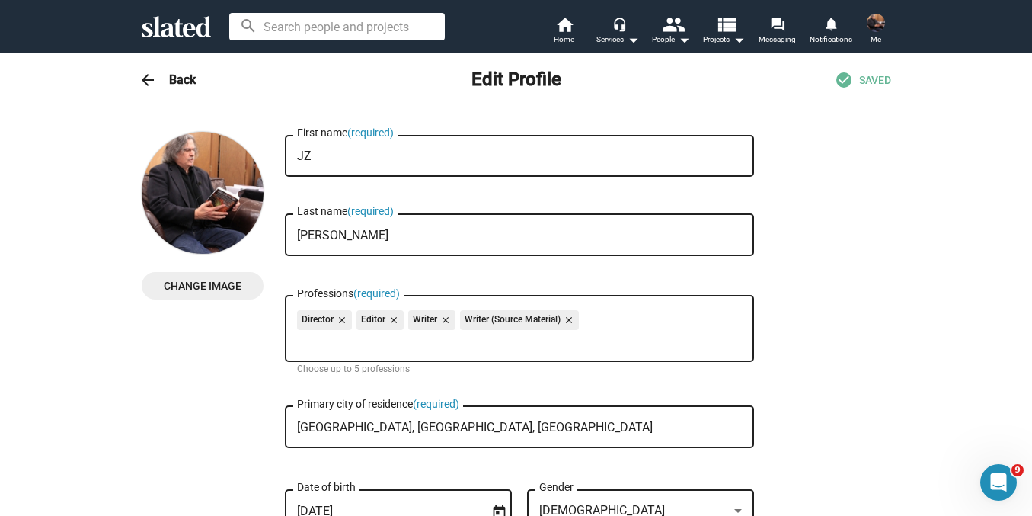
type textarea "[URL][DOMAIN_NAME]"
click at [514, 334] on input "Professions (required)" at bounding box center [522, 341] width 445 height 14
drag, startPoint x: 632, startPoint y: 318, endPoint x: 613, endPoint y: 322, distance: 19.6
click at [613, 322] on div "Director close Editor close Writer close Writer (Source Material) close" at bounding box center [519, 322] width 445 height 24
click at [536, 340] on input "Professions (required)" at bounding box center [522, 341] width 445 height 14
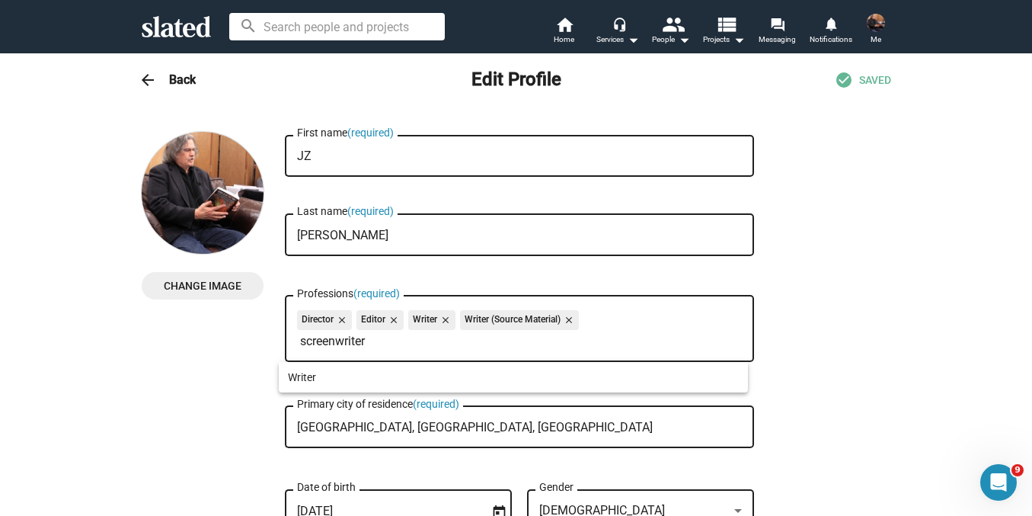
type input "screenwriter"
click at [191, 375] on div at bounding box center [516, 258] width 1032 height 516
click at [348, 337] on input "screenwriter" at bounding box center [522, 341] width 445 height 14
drag, startPoint x: 379, startPoint y: 338, endPoint x: 298, endPoint y: 337, distance: 80.7
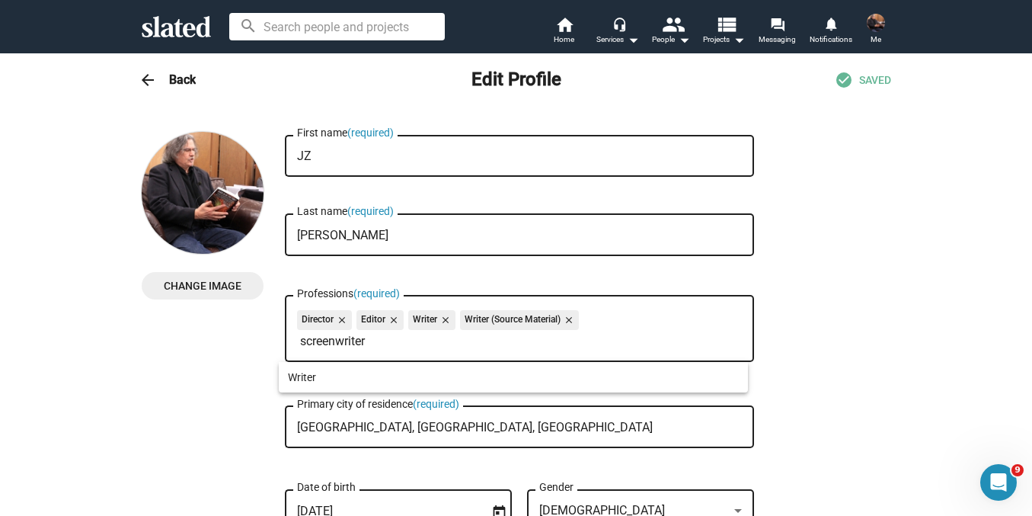
click at [298, 337] on body "Welcome! Slated uses cookies as described in our Cookie Policy , which includes…" at bounding box center [516, 258] width 1032 height 516
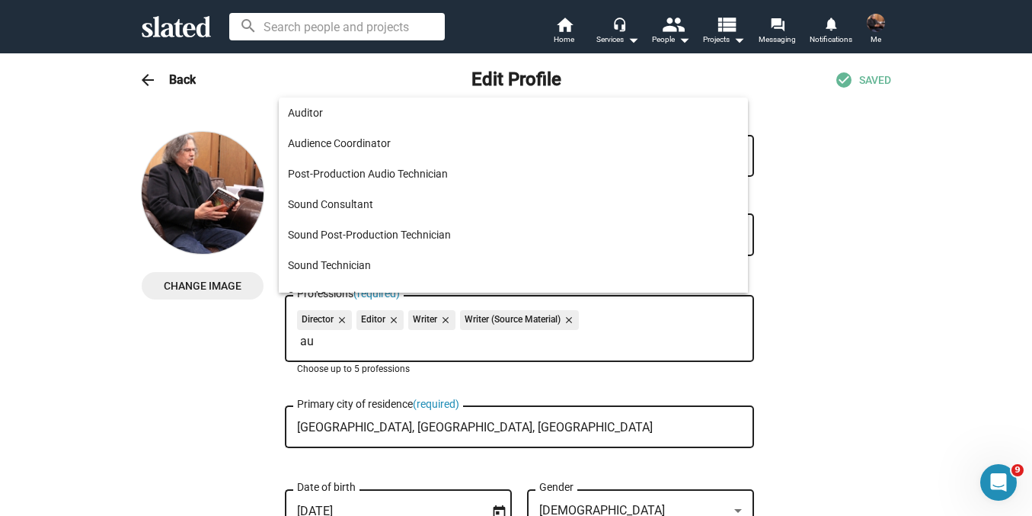
type input "a"
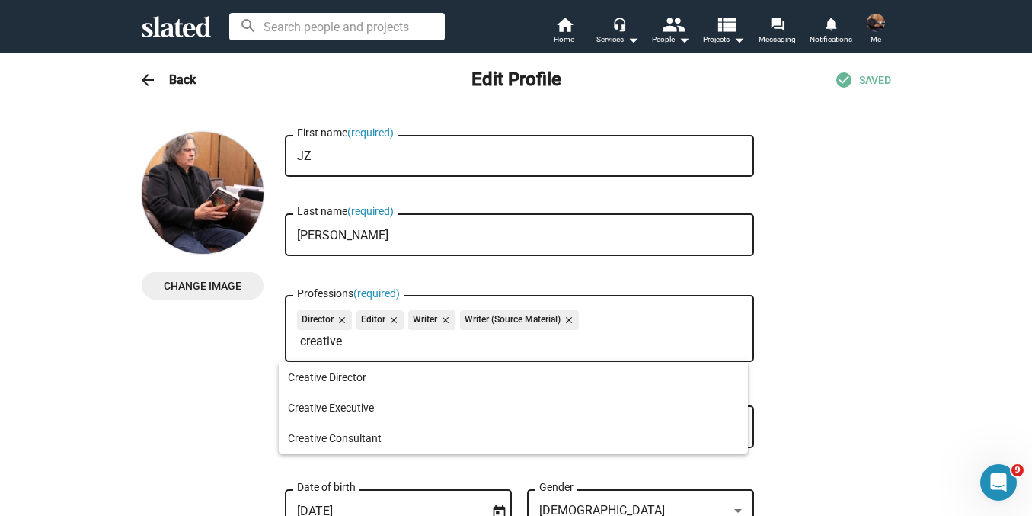
click at [992, 210] on div at bounding box center [516, 258] width 1032 height 516
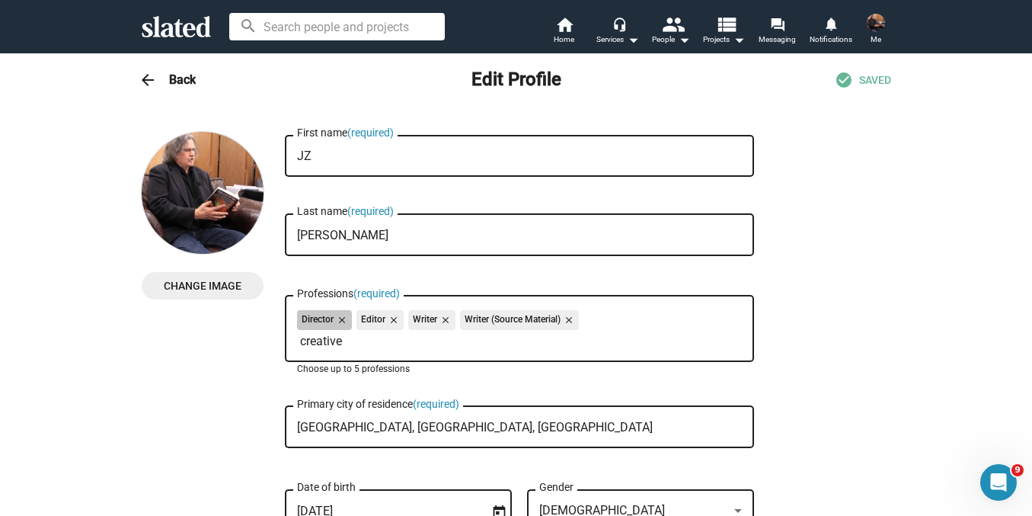
click at [374, 333] on div "Director close Editor close Writer close Writer (Source Material) close" at bounding box center [519, 322] width 445 height 24
click at [339, 341] on input "creative" at bounding box center [522, 341] width 445 height 14
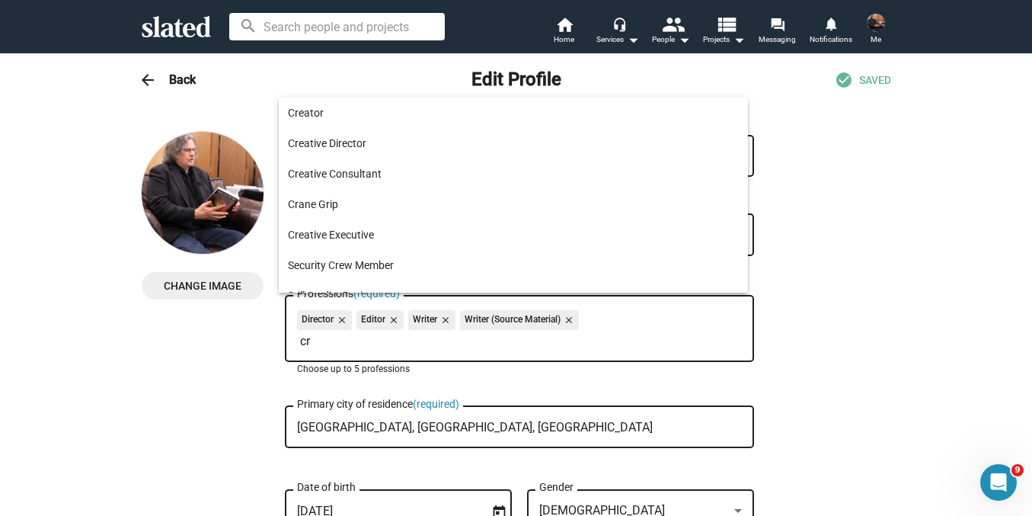
type input "c"
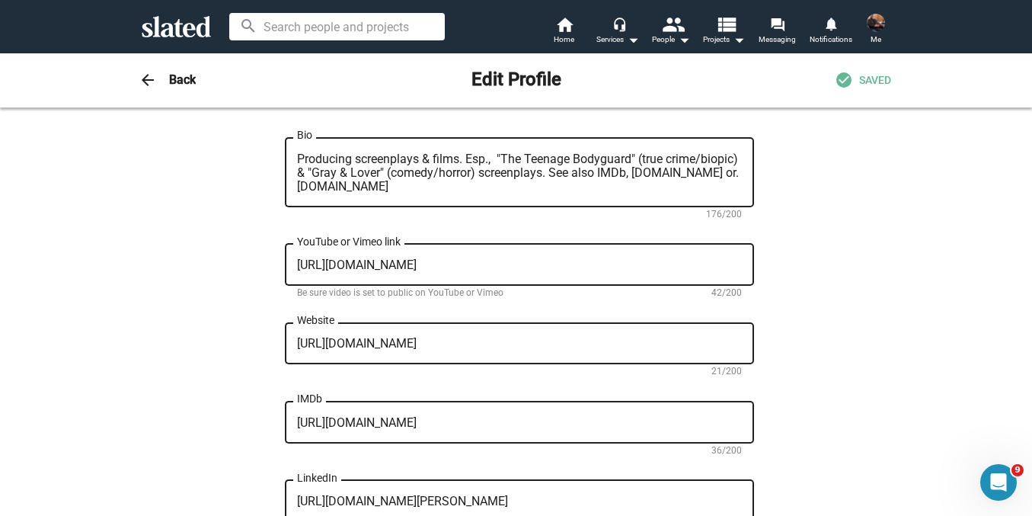
scroll to position [451, 0]
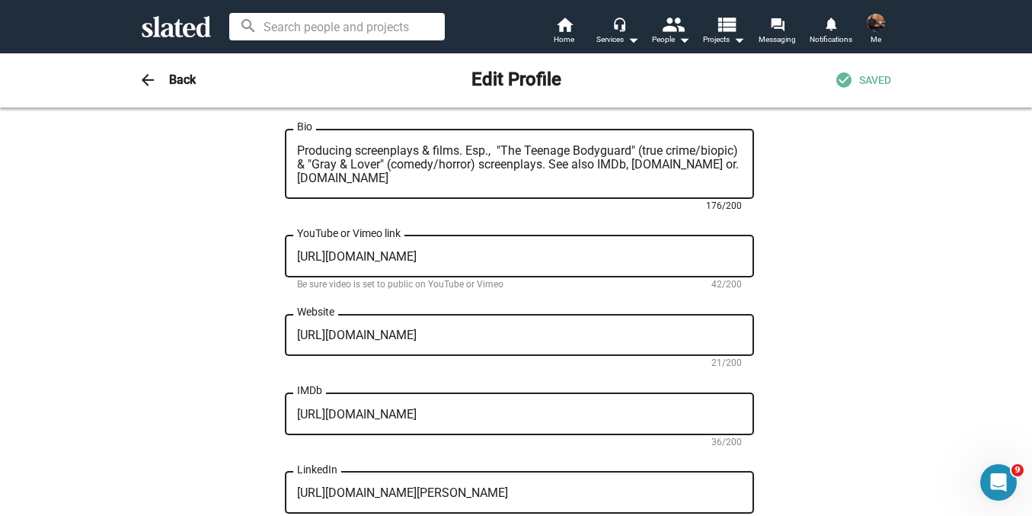
drag, startPoint x: 407, startPoint y: 181, endPoint x: 283, endPoint y: 147, distance: 128.6
click at [285, 147] on div "Producing screenplays & films. Esp., "The Teenage Bodyguard" (true crime/biopic…" at bounding box center [519, 162] width 469 height 72
paste textarea "Award-winning screenwriter, author, and filmmaker producing original screenplay…"
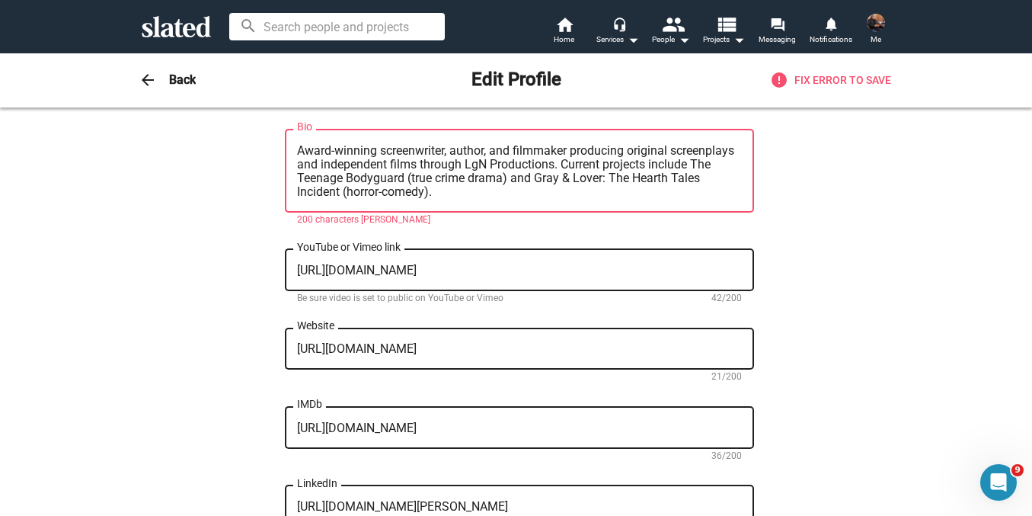
click at [435, 165] on textarea "Award-winning screenwriter, author, and filmmaker producing original screenplay…" at bounding box center [519, 171] width 445 height 55
paste textarea "& filmmaker. Creator of The Teenage Bodyguard (true crime drama) &"
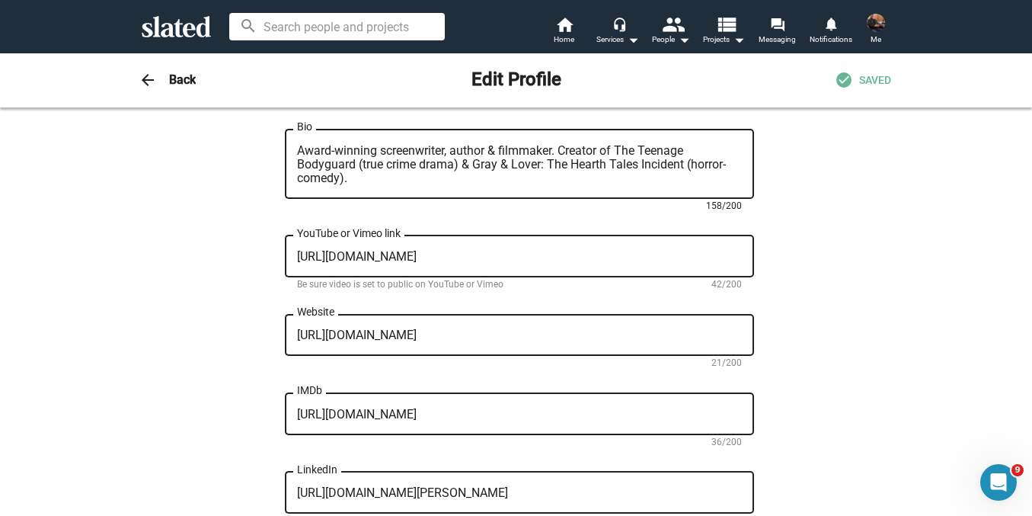
click at [451, 149] on textarea "Award-winning screenwriter, author & filmmaker. Creator of The Teenage Bodyguar…" at bounding box center [519, 164] width 445 height 41
paste textarea "urrent projects include"
click at [464, 156] on textarea "Award-winning screenwriter, author & filmmaker. Current projects include The Te…" at bounding box center [519, 164] width 445 height 41
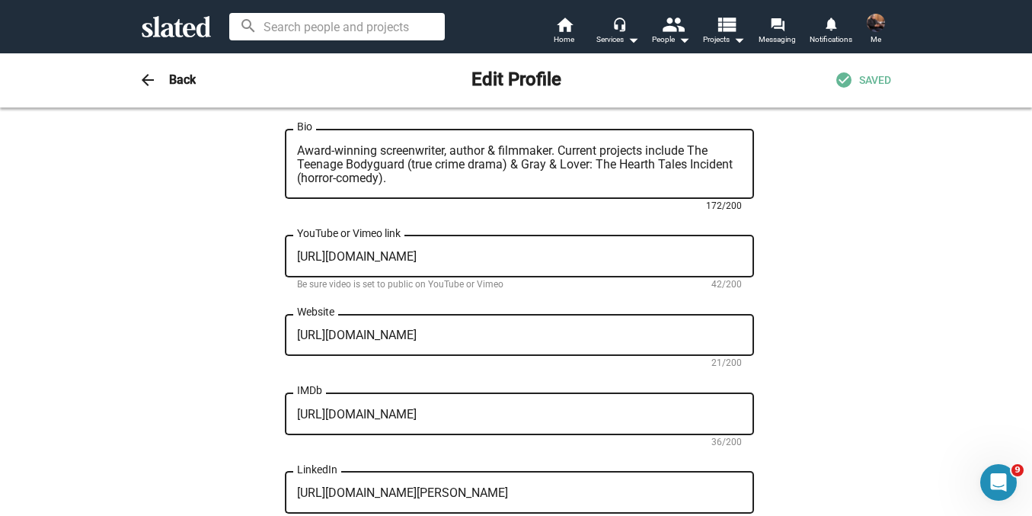
click at [464, 156] on textarea "Award-winning screenwriter, author & filmmaker. Current projects include The Te…" at bounding box center [519, 164] width 445 height 41
paste textarea "screenplay"
click at [593, 149] on textarea "Award-winning screenwriter, author & filmmaker. Current screenplays include The…" at bounding box center [519, 164] width 445 height 41
click at [445, 150] on textarea "Award-winning screenwriter, author & filmmaker. Current feature screenplays inc…" at bounding box center [519, 164] width 445 height 41
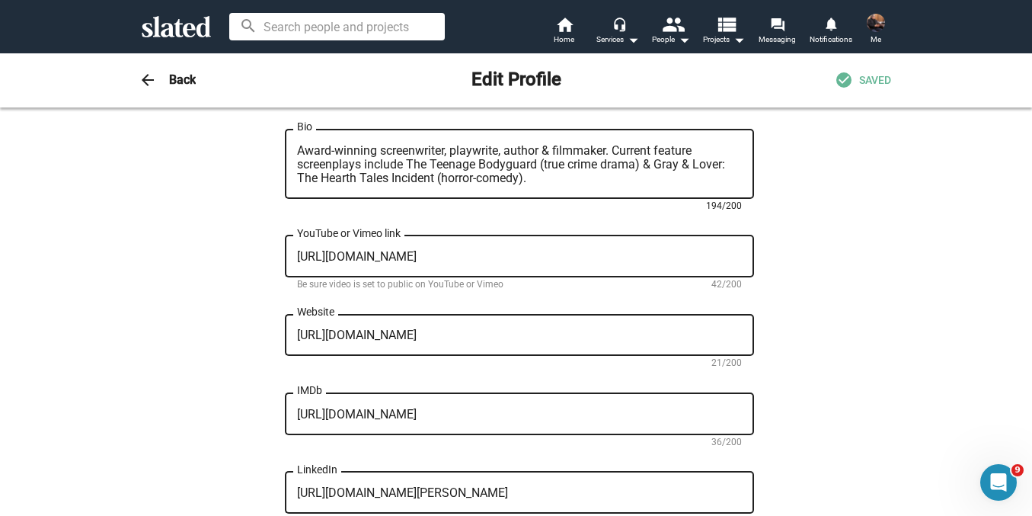
click at [492, 150] on textarea "Award-winning screenwriter, playwrite, author & filmmaker. Current feature scre…" at bounding box center [519, 164] width 445 height 41
click at [554, 179] on textarea "Award-winning screenwriter, playwriter, author & filmmaker. Current feature scr…" at bounding box center [519, 164] width 445 height 41
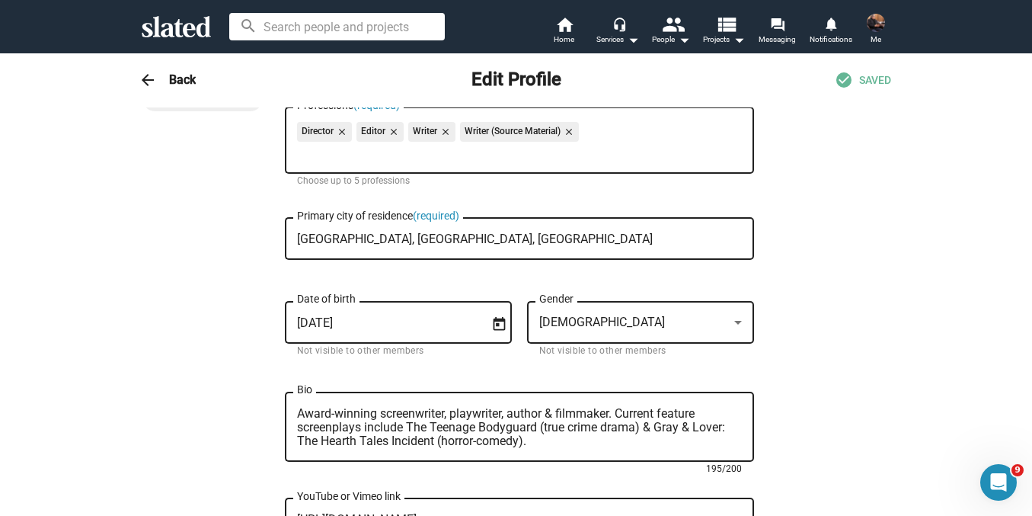
scroll to position [0, 0]
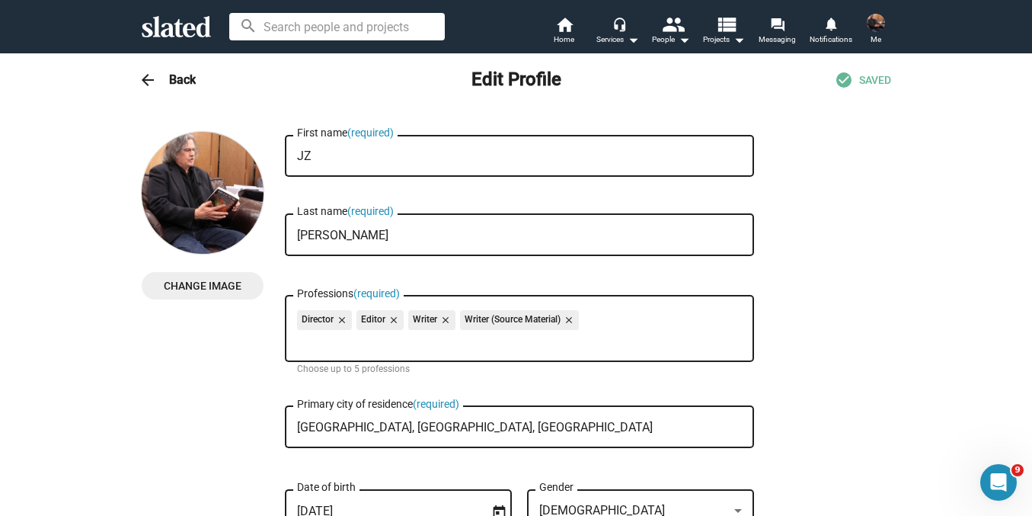
type textarea "Award-winning screenwriter, playwriter, author & filmmaker. Current feature scr…"
click at [864, 81] on span "SAVED" at bounding box center [875, 80] width 32 height 14
click at [141, 75] on mat-icon "arrow_back" at bounding box center [148, 80] width 18 height 18
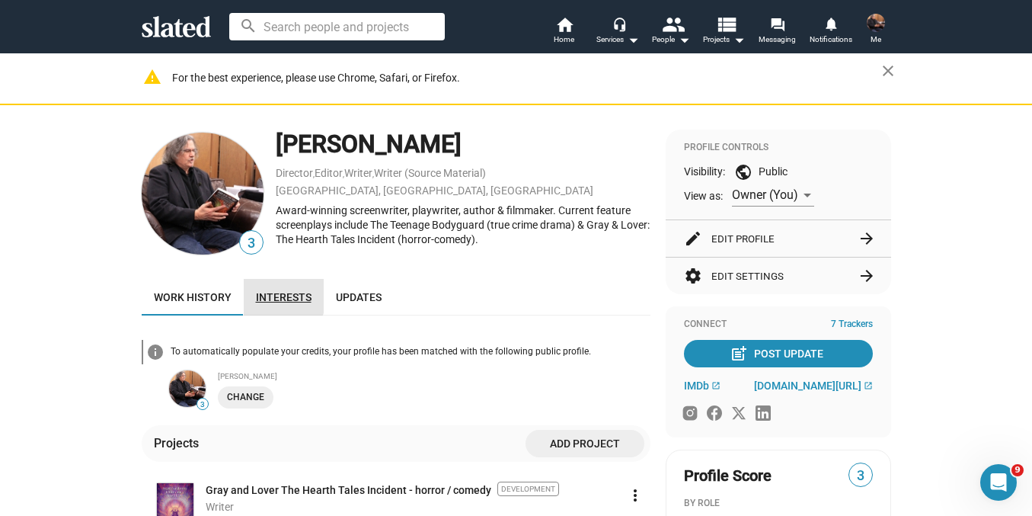
click at [248, 287] on link "Interests" at bounding box center [284, 297] width 80 height 37
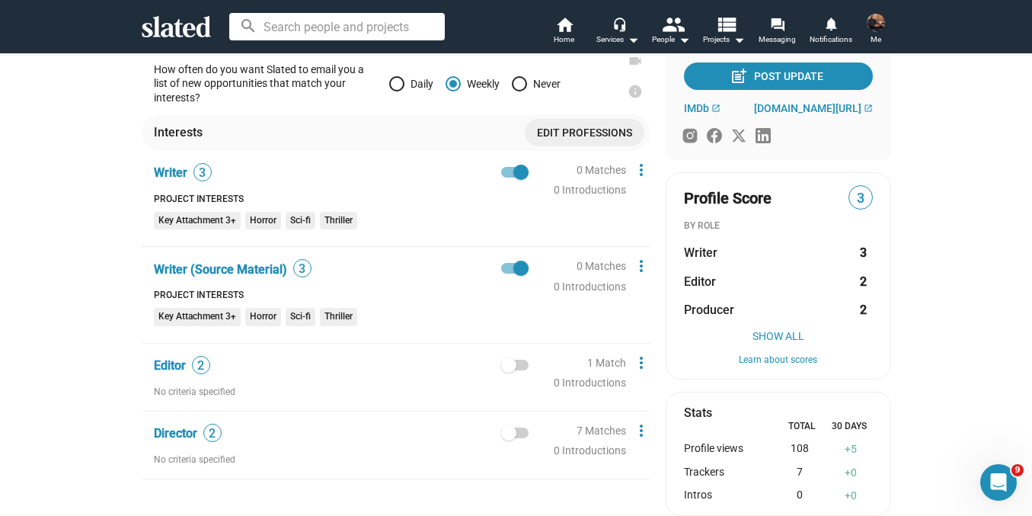
scroll to position [269, 0]
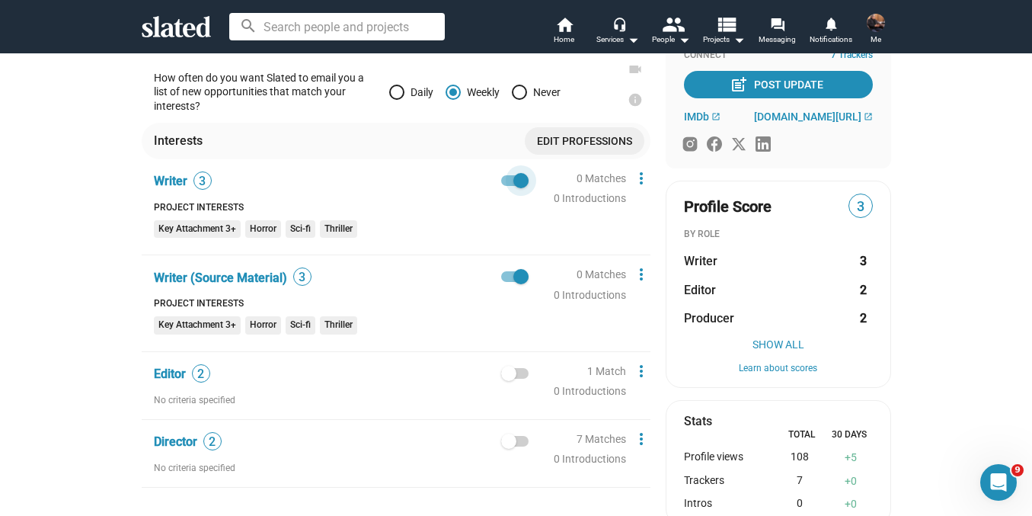
click at [519, 183] on span at bounding box center [520, 180] width 15 height 15
click at [509, 186] on input "checkbox" at bounding box center [508, 186] width 1 height 1
checkbox input "false"
click at [231, 88] on p "How often do you want Slated to email you a list of new opportunities that matc…" at bounding box center [266, 92] width 224 height 43
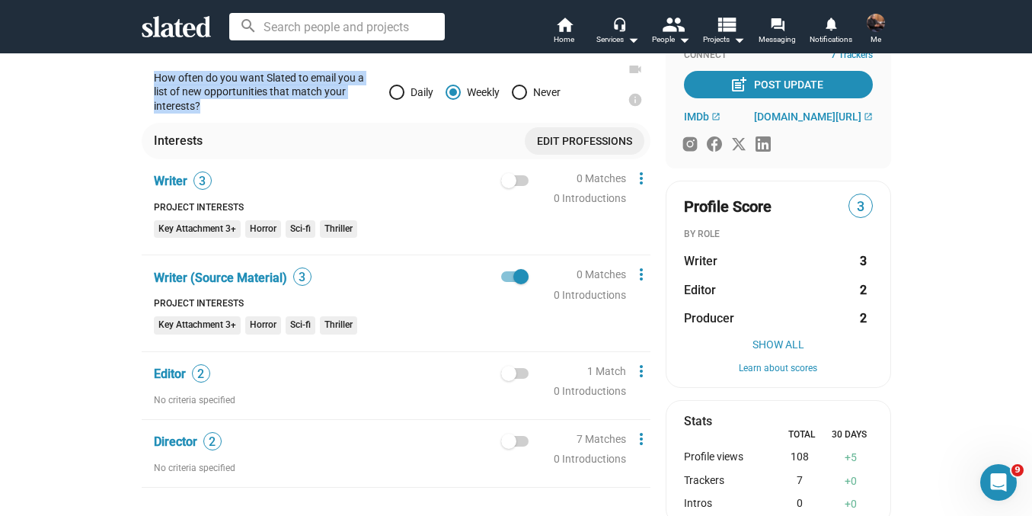
click at [231, 88] on p "How often do you want Slated to email you a list of new opportunities that matc…" at bounding box center [266, 92] width 224 height 43
copy div "How often do you want Slated to email you a list of new opportunities that matc…"
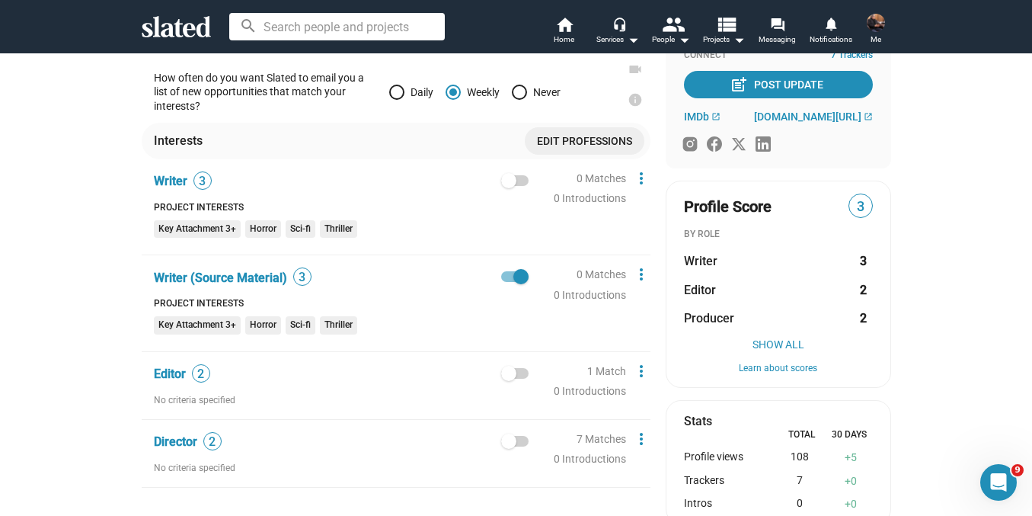
click at [509, 265] on div "How often do you want Slated to email you a list of new opportunities that matc…" at bounding box center [396, 266] width 509 height 441
click at [513, 273] on span at bounding box center [520, 276] width 15 height 15
click at [509, 282] on input "checkbox" at bounding box center [508, 282] width 1 height 1
checkbox input "false"
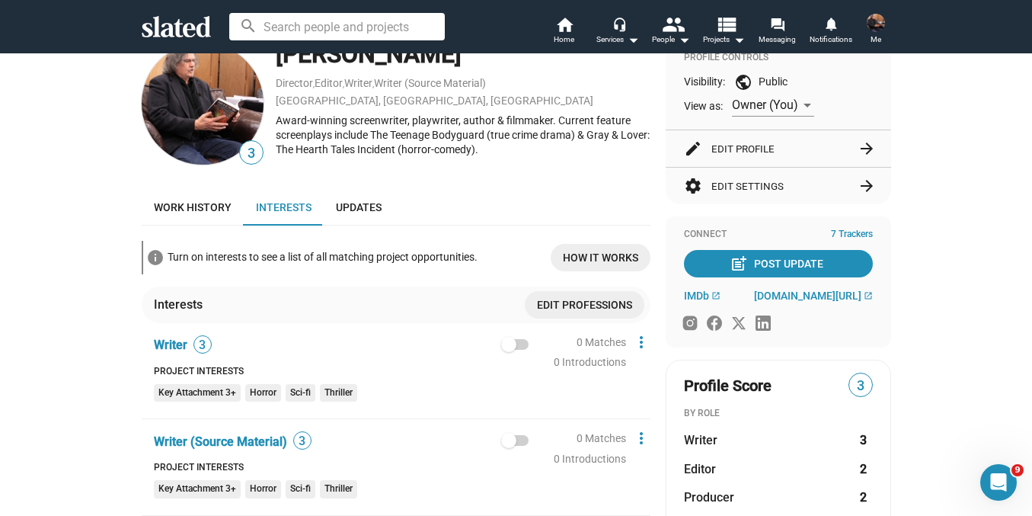
scroll to position [75, 0]
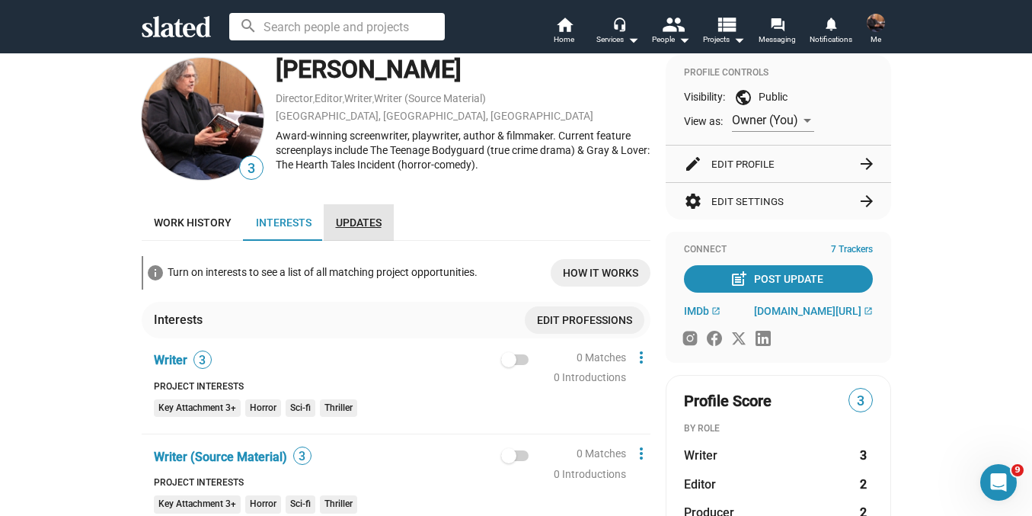
click at [336, 225] on span "Updates" at bounding box center [359, 222] width 46 height 12
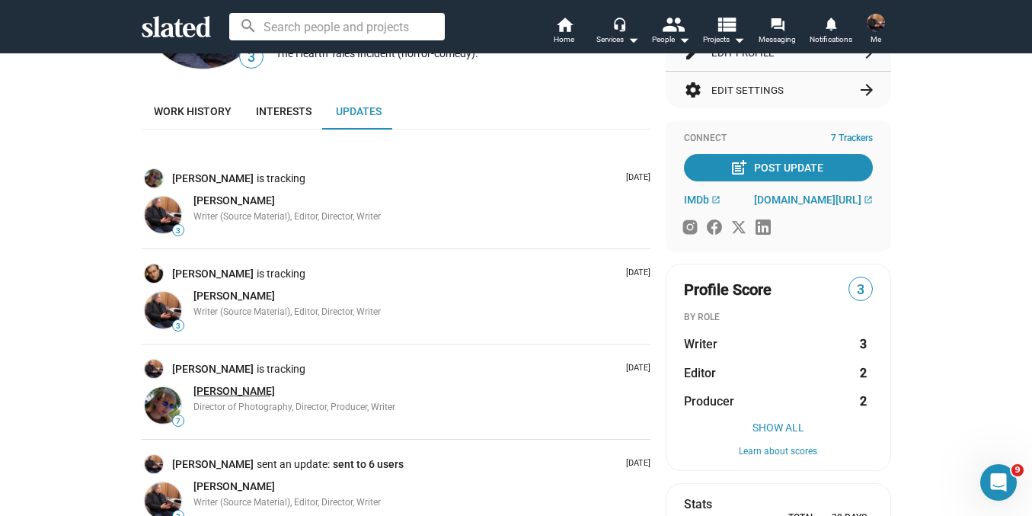
scroll to position [196, 0]
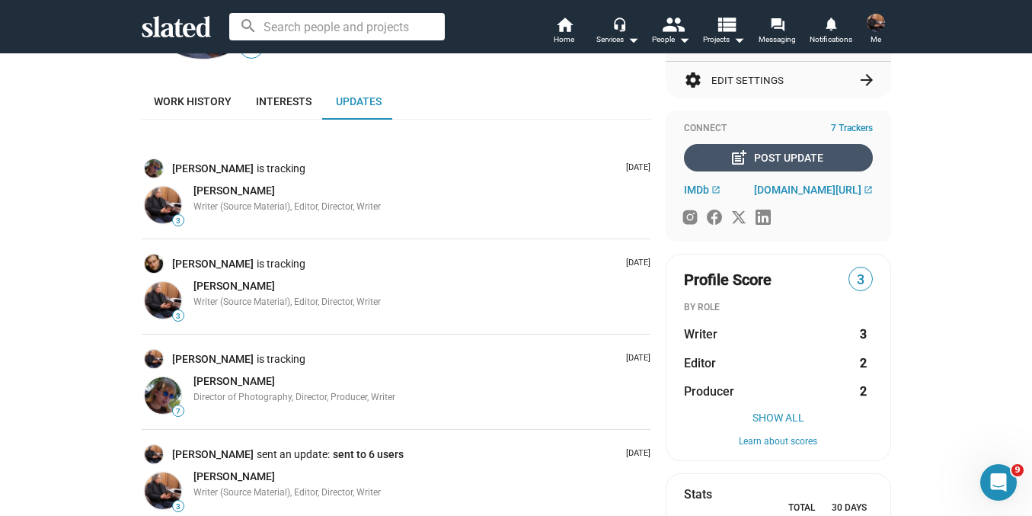
click at [794, 159] on div "post_add Post Update" at bounding box center [778, 157] width 91 height 27
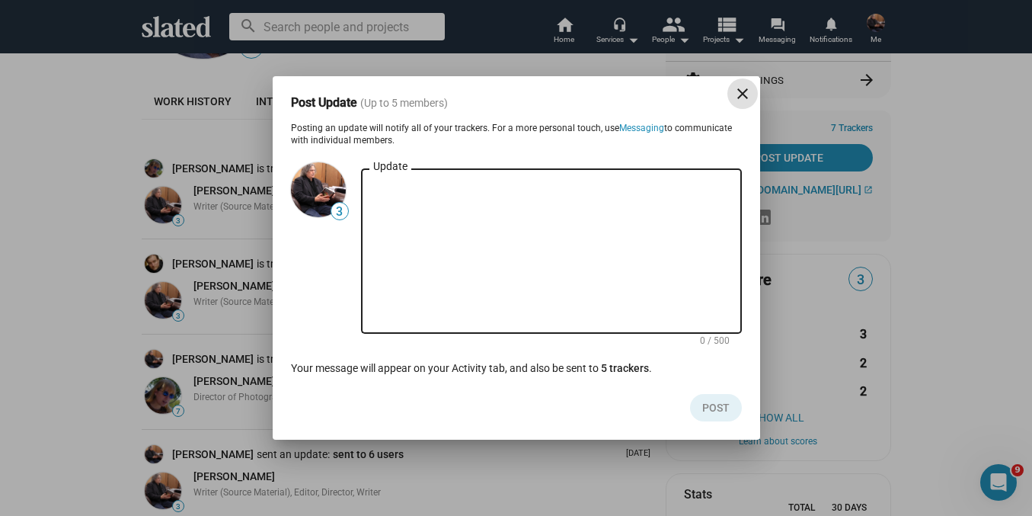
click at [484, 239] on textarea "Update" at bounding box center [551, 251] width 356 height 137
click at [742, 94] on mat-icon "close" at bounding box center [742, 94] width 18 height 18
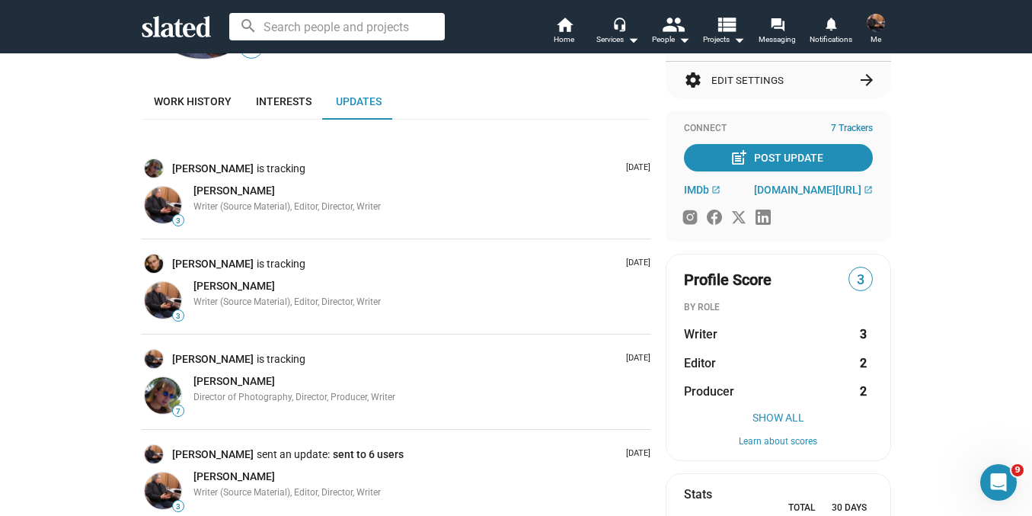
scroll to position [0, 0]
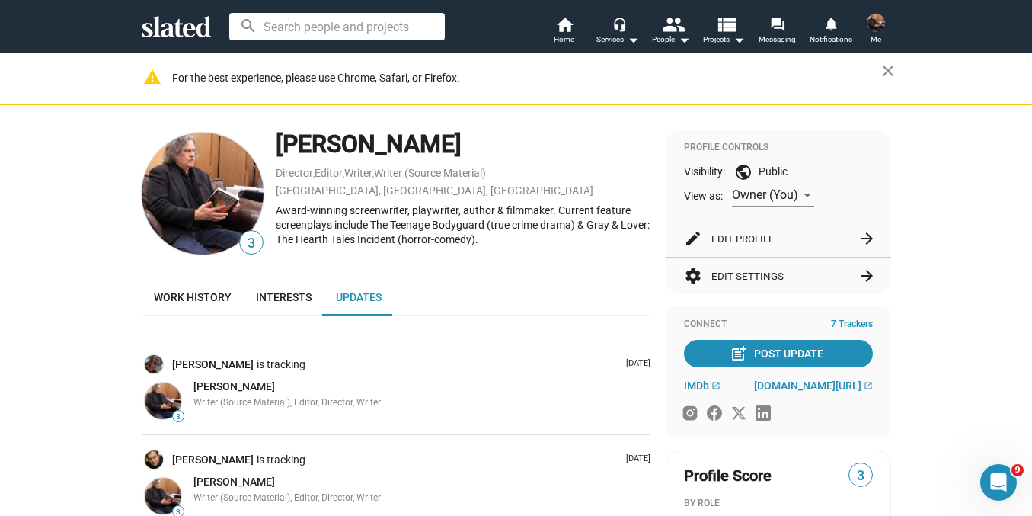
click at [877, 20] on img at bounding box center [876, 23] width 18 height 18
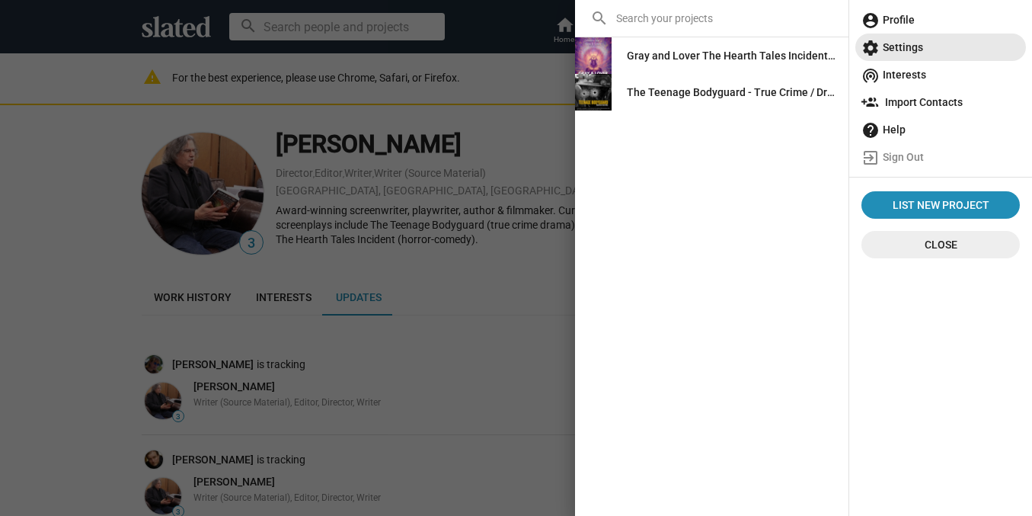
click at [906, 47] on span "settings Settings" at bounding box center [940, 47] width 158 height 27
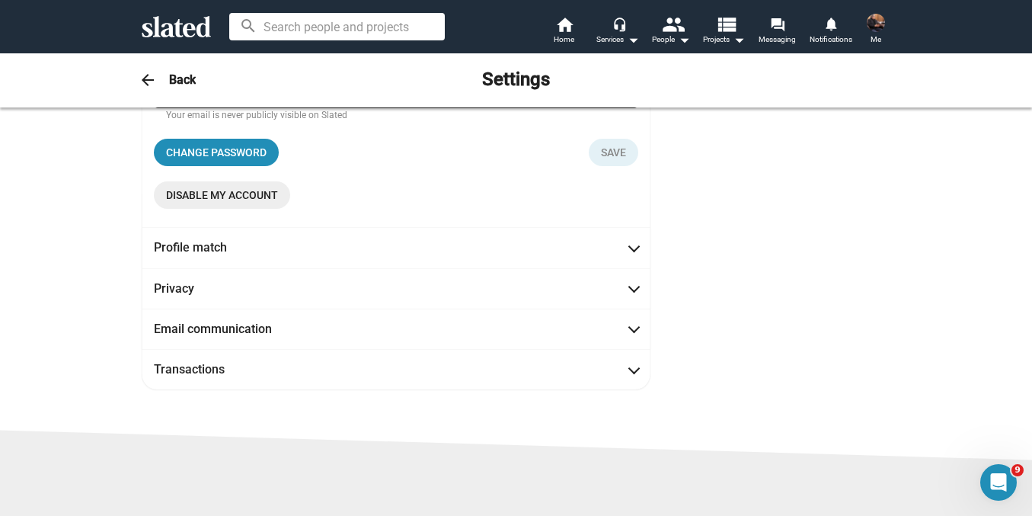
scroll to position [281, 0]
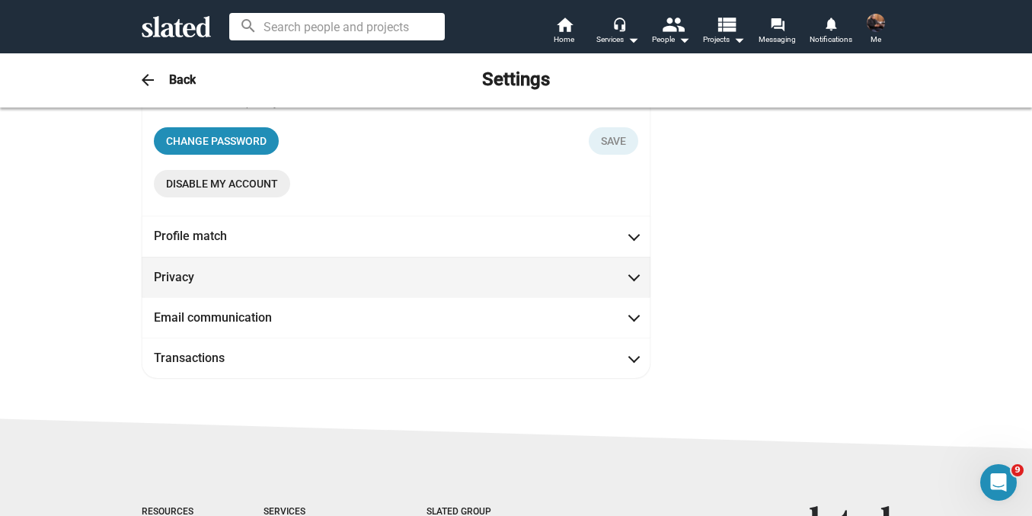
click at [634, 271] on mat-expansion-panel-header "Privacy" at bounding box center [396, 277] width 509 height 40
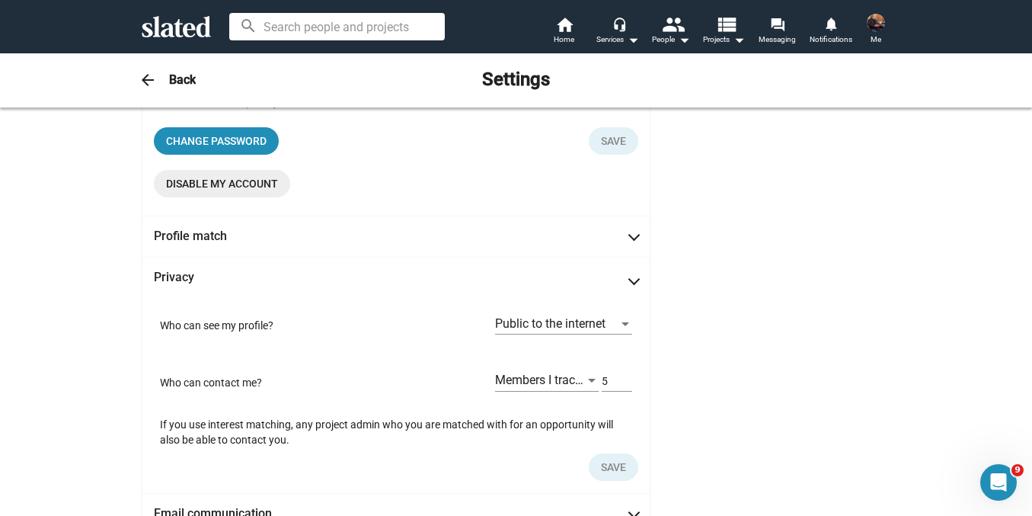
scroll to position [74, 0]
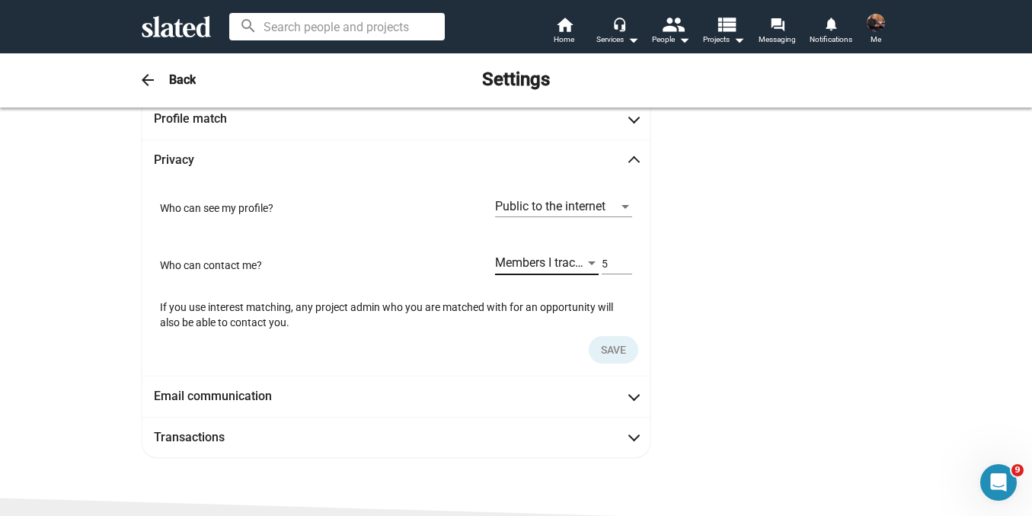
click at [588, 262] on div at bounding box center [592, 263] width 8 height 4
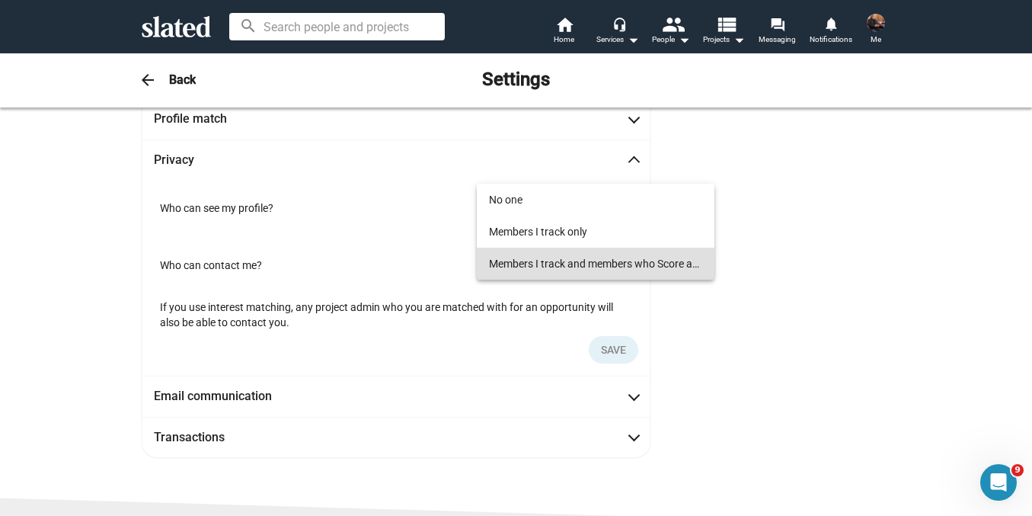
click at [878, 253] on div at bounding box center [516, 258] width 1032 height 516
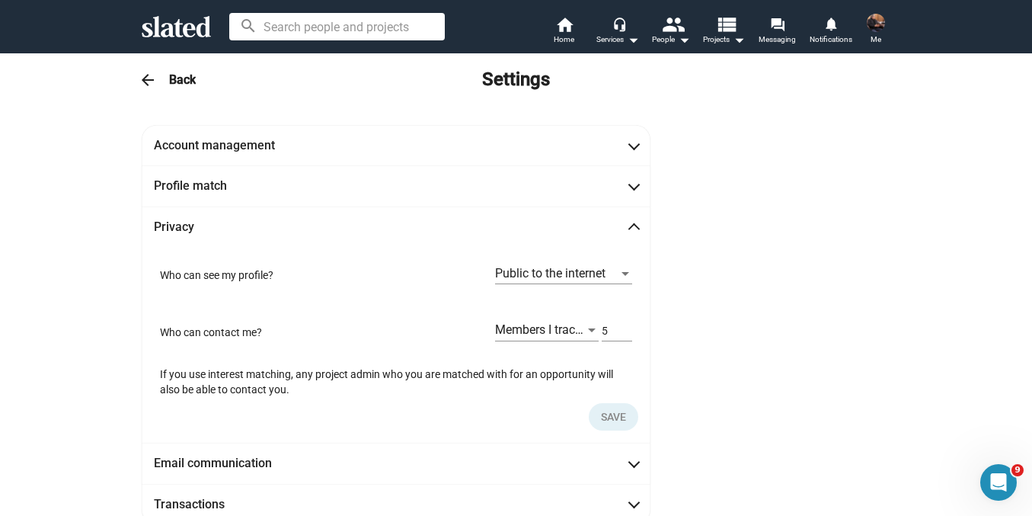
scroll to position [0, 0]
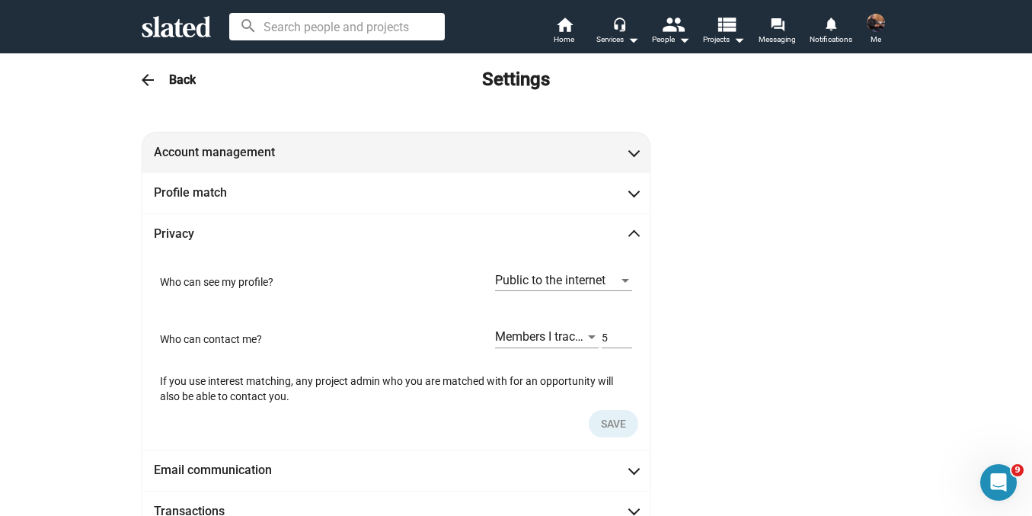
click at [632, 155] on mat-expansion-panel-header "Account management" at bounding box center [396, 152] width 509 height 40
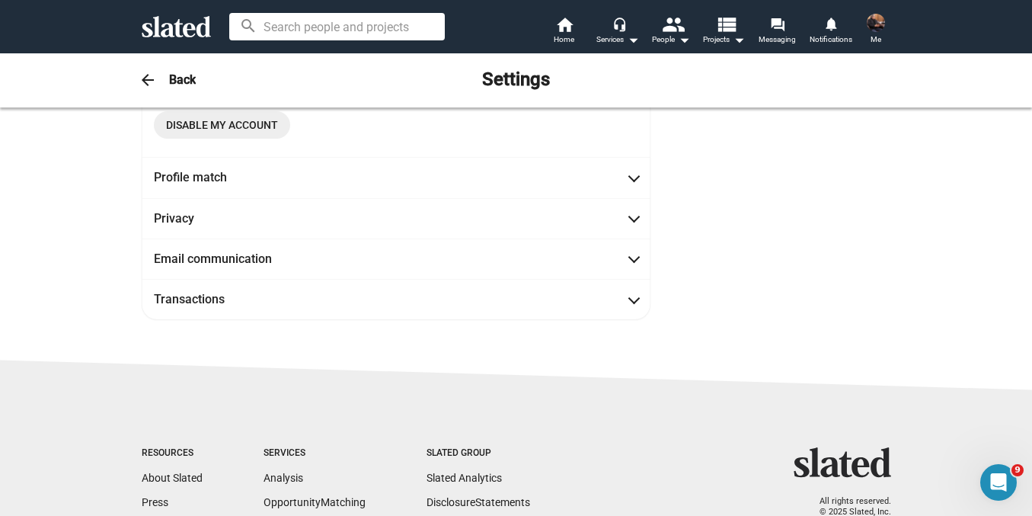
scroll to position [326, 0]
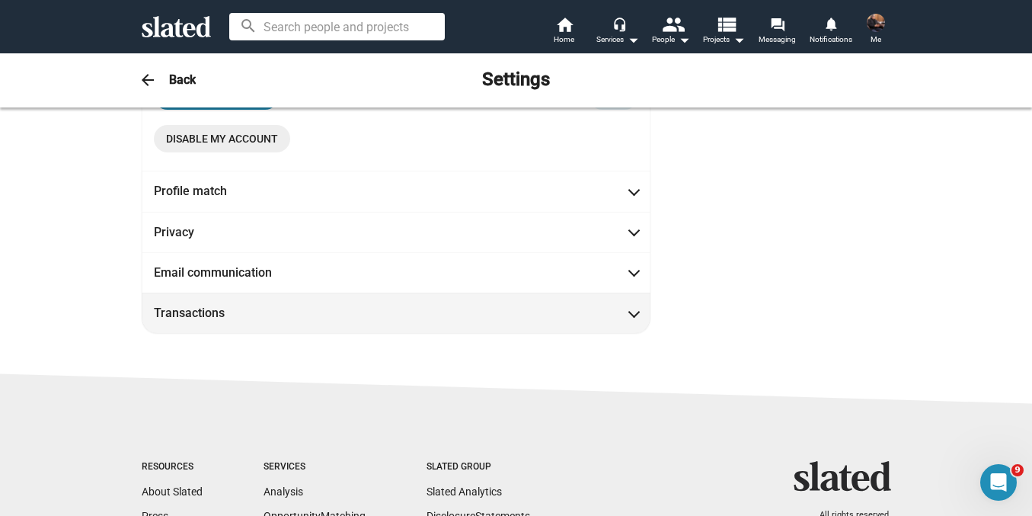
click at [636, 317] on mat-expansion-panel-header "Transactions" at bounding box center [396, 312] width 509 height 40
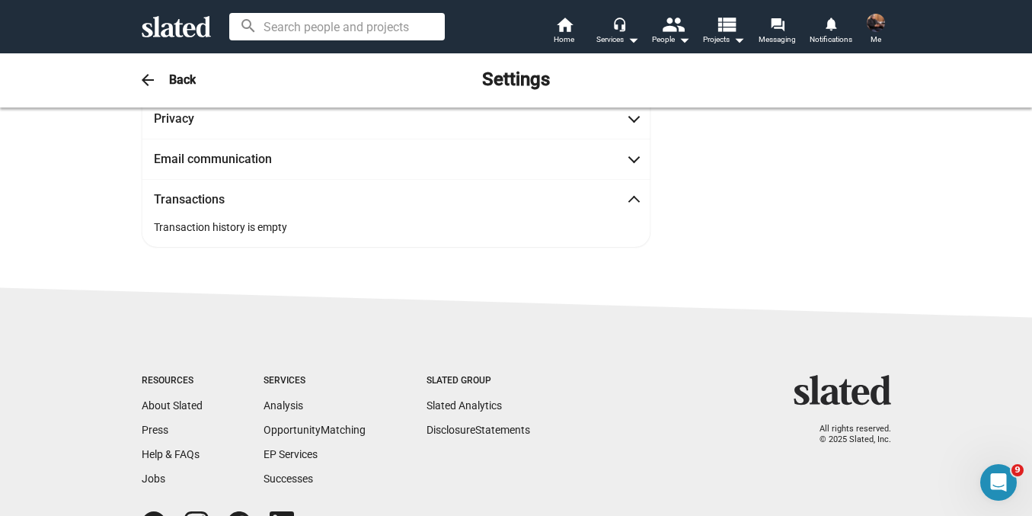
scroll to position [0, 0]
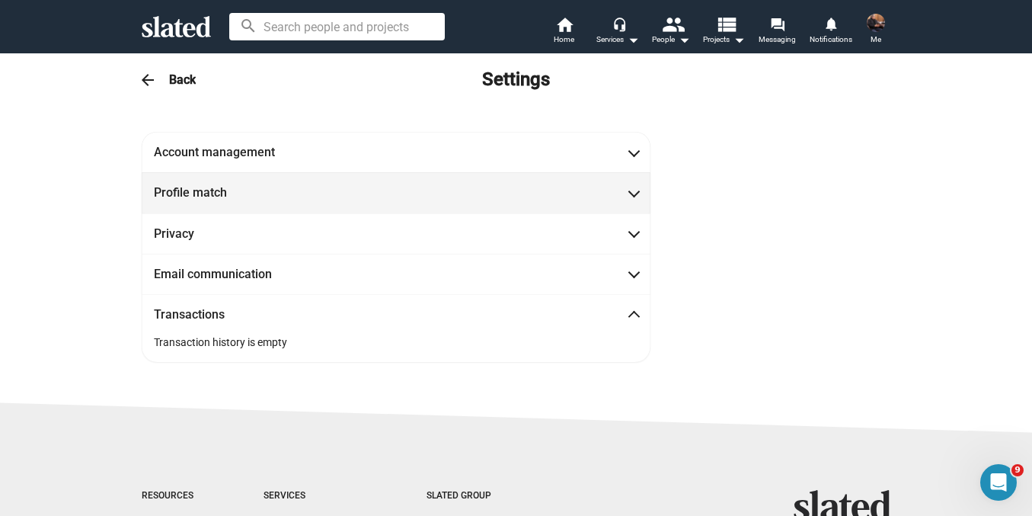
click at [630, 192] on span at bounding box center [634, 191] width 8 height 15
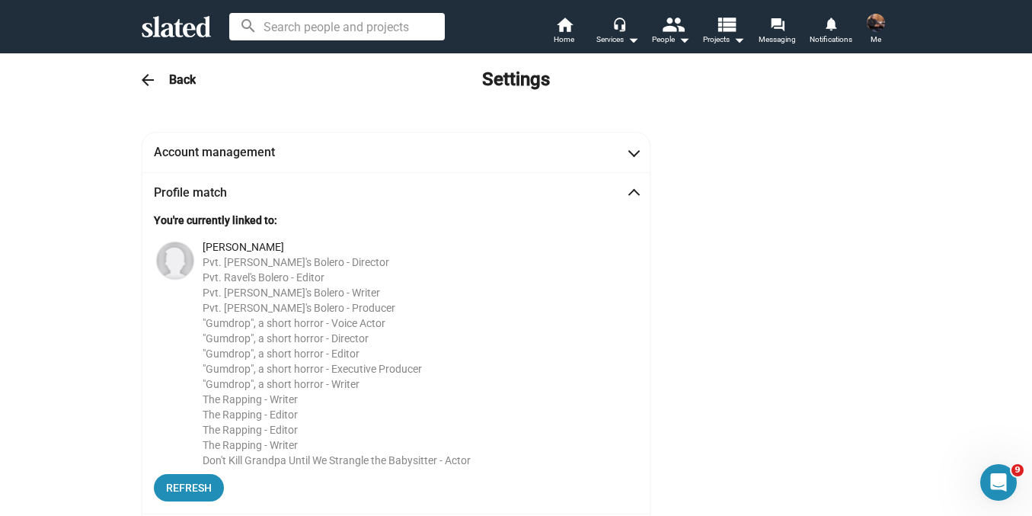
click at [288, 30] on input at bounding box center [337, 26] width 216 height 27
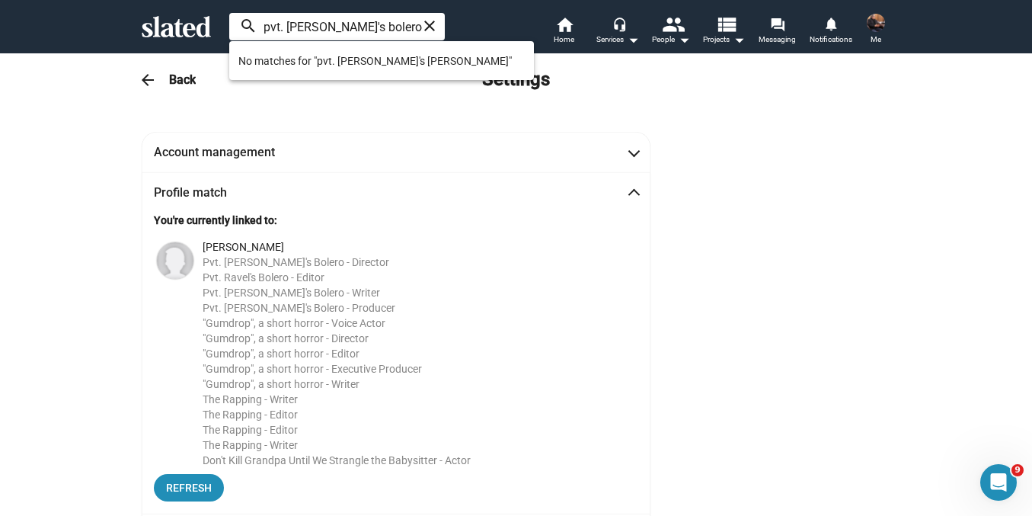
type input "pvt. ravel's bolero"
click at [812, 206] on div "Account management JZ First name Murdock Last name Member since May 16, 2016 jz…" at bounding box center [516, 383] width 780 height 503
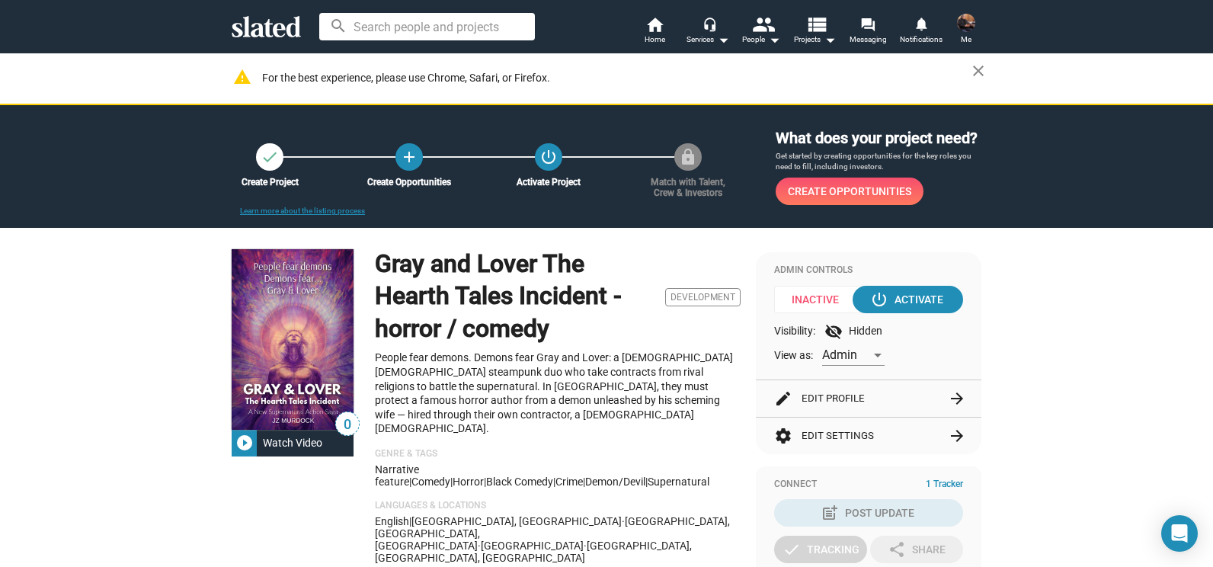
click at [967, 21] on img at bounding box center [966, 23] width 18 height 18
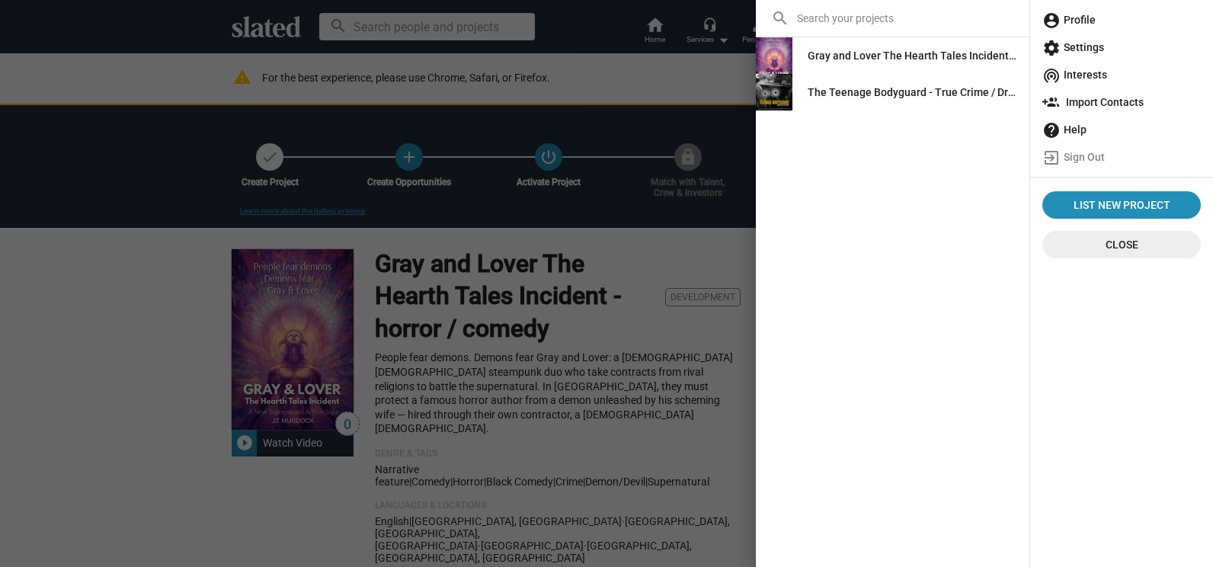
click at [1072, 25] on span "account_circle Profile" at bounding box center [1121, 19] width 158 height 27
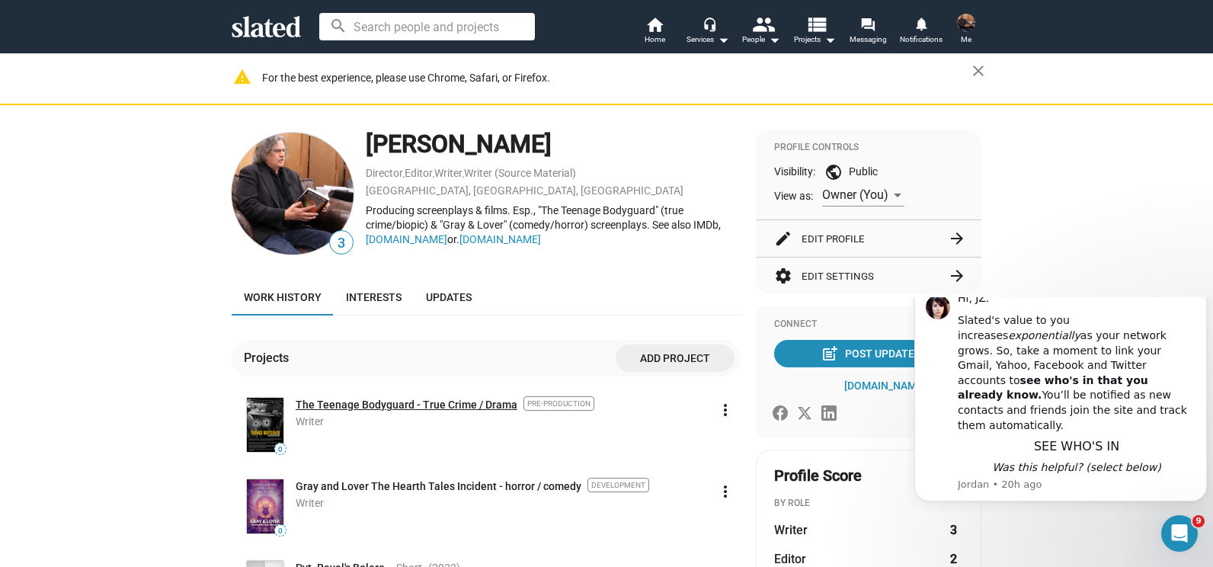
click at [333, 405] on link "The Teenage Bodyguard - True Crime / Drama" at bounding box center [407, 405] width 222 height 14
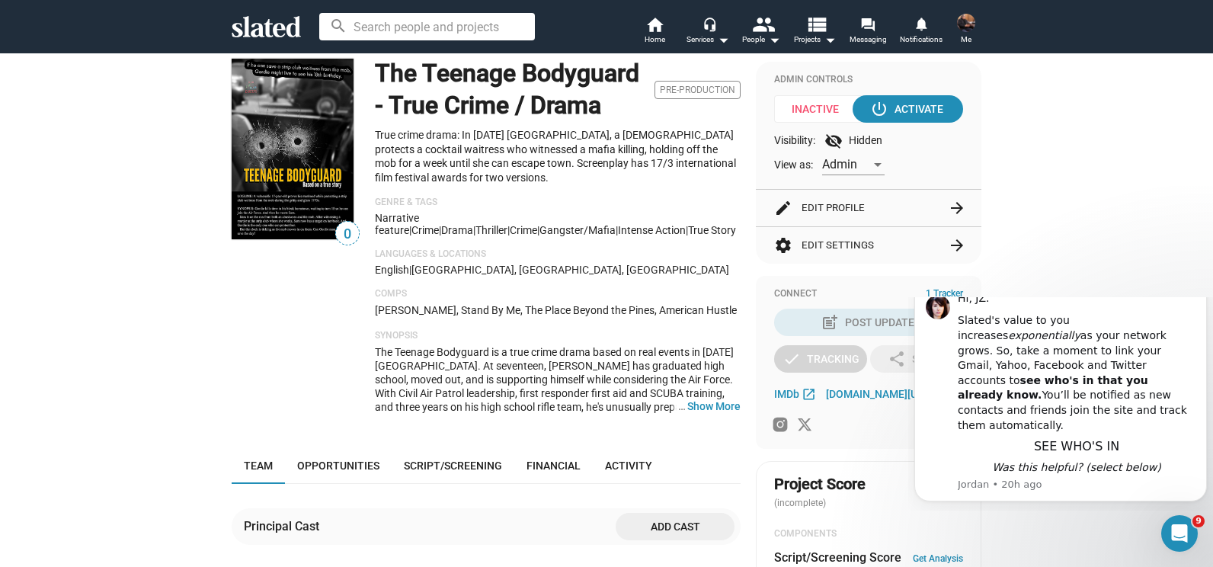
scroll to position [182, 0]
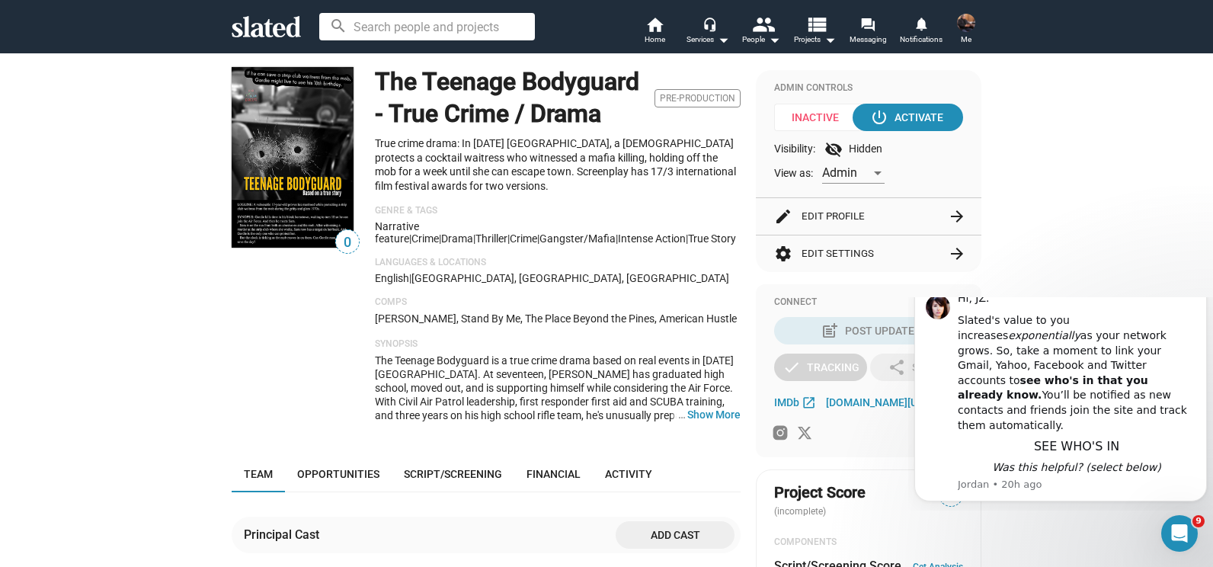
click at [835, 214] on button "edit Edit Profile arrow_forward" at bounding box center [868, 216] width 189 height 37
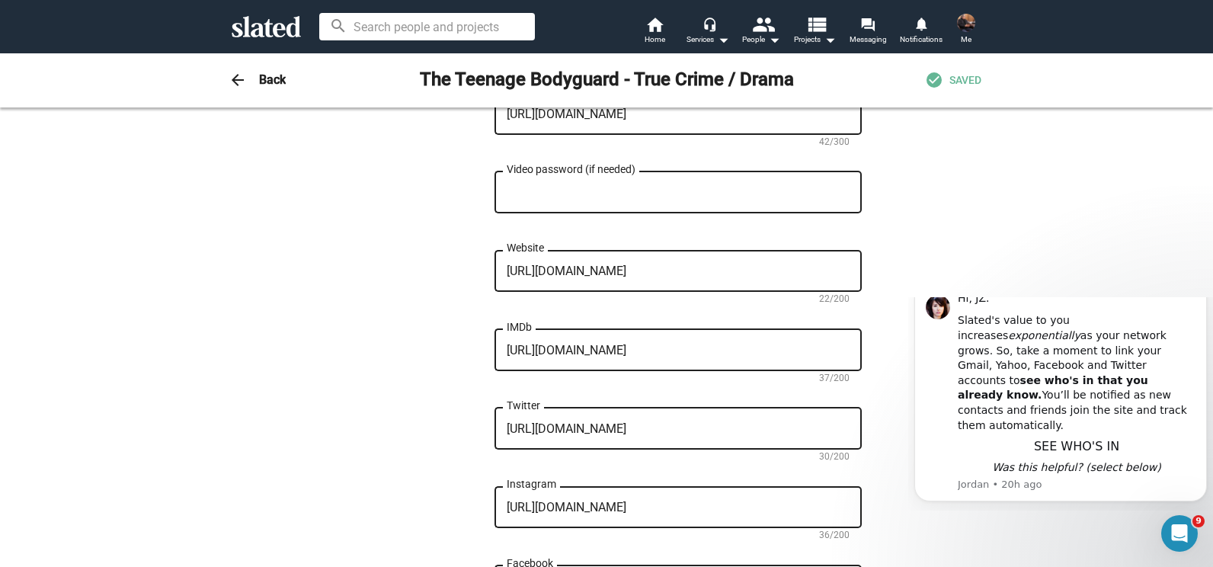
scroll to position [1252, 0]
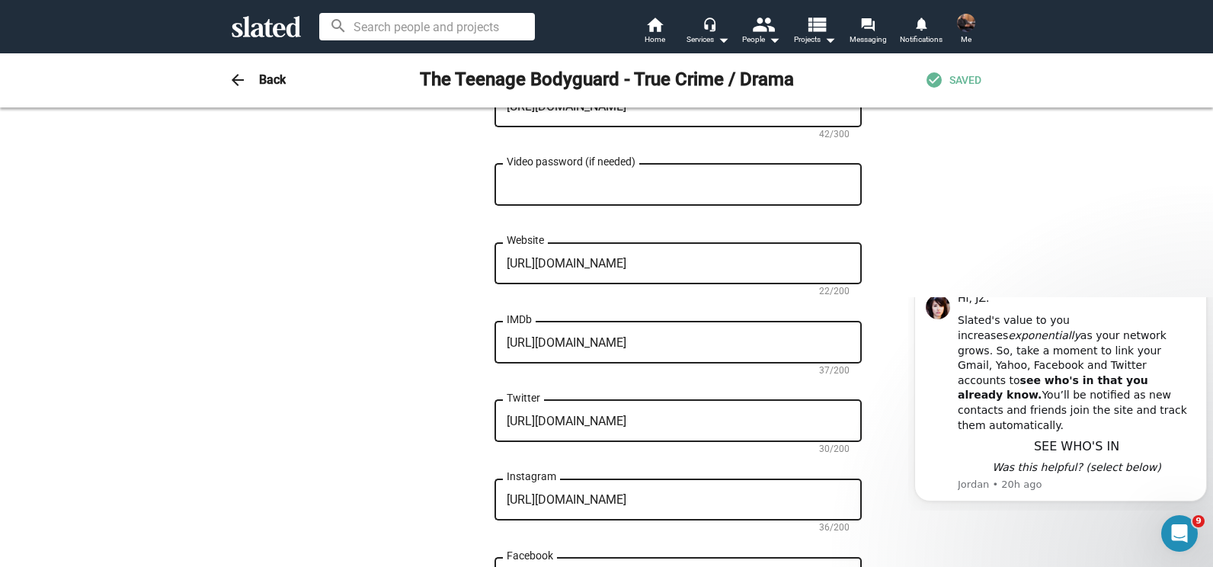
drag, startPoint x: 1207, startPoint y: 182, endPoint x: 296, endPoint y: 103, distance: 914.4
click at [746, 340] on textarea "https://www.imdb.com/title/tt17633308" at bounding box center [677, 343] width 343 height 14
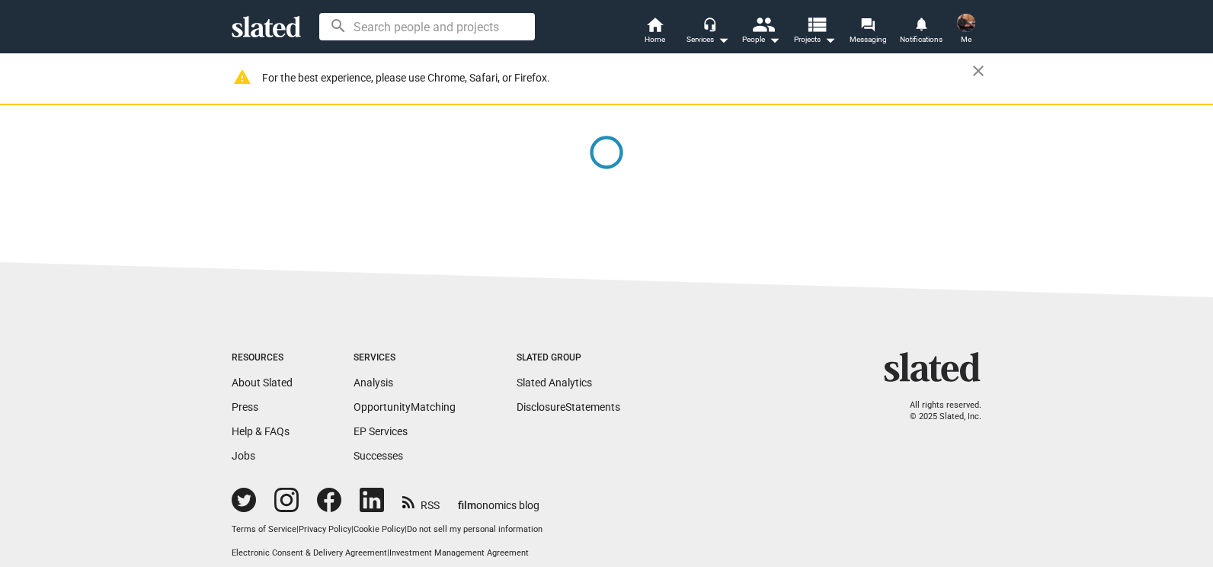
click at [965, 25] on img at bounding box center [966, 23] width 18 height 18
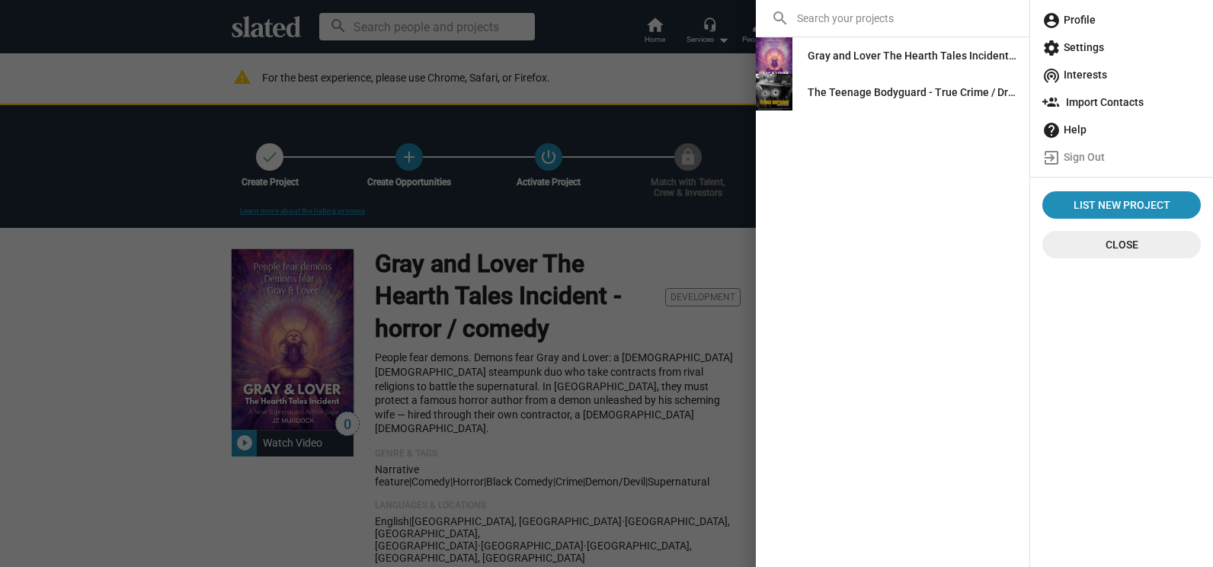
click at [1080, 25] on span "account_circle Profile" at bounding box center [1121, 19] width 158 height 27
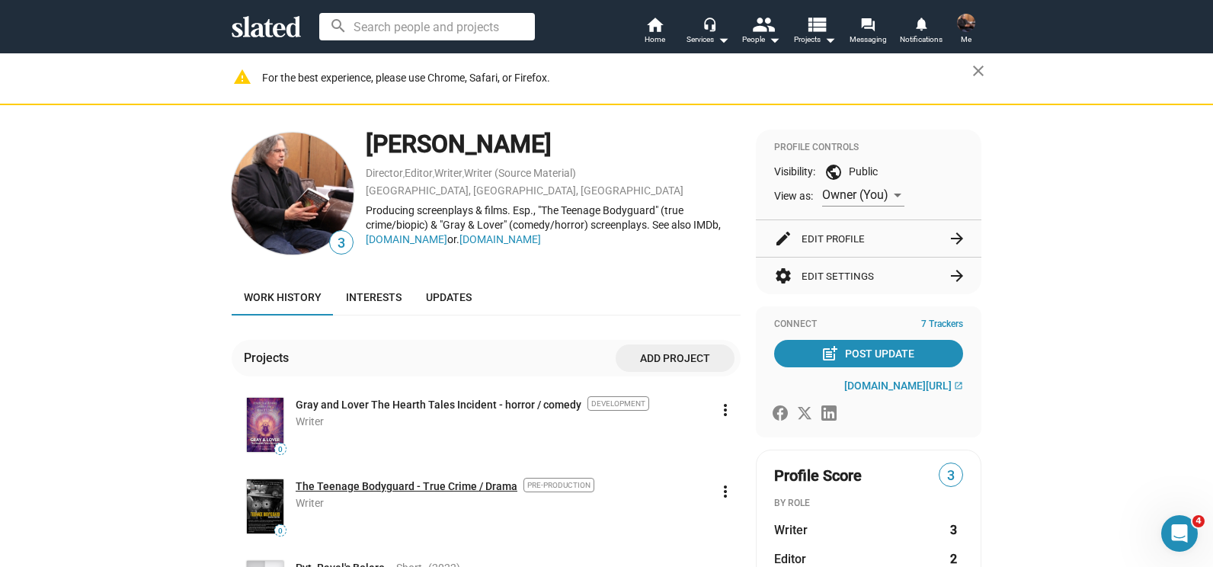
click at [364, 482] on link "The Teenage Bodyguard - True Crime / Drama" at bounding box center [407, 486] width 222 height 14
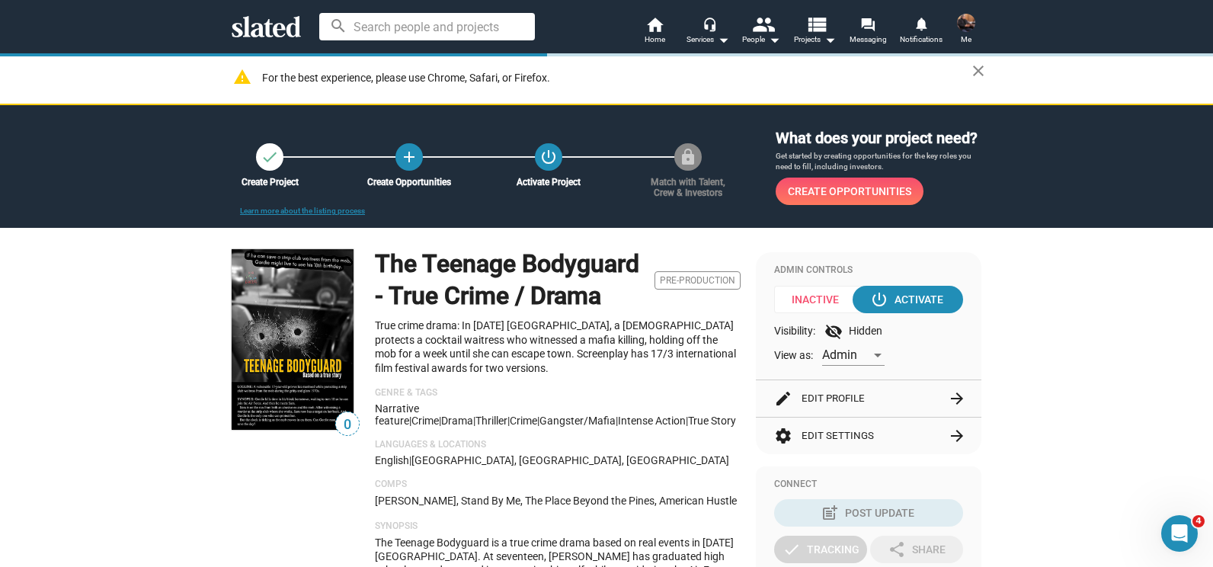
click at [948, 396] on mat-icon "arrow_forward" at bounding box center [956, 398] width 18 height 18
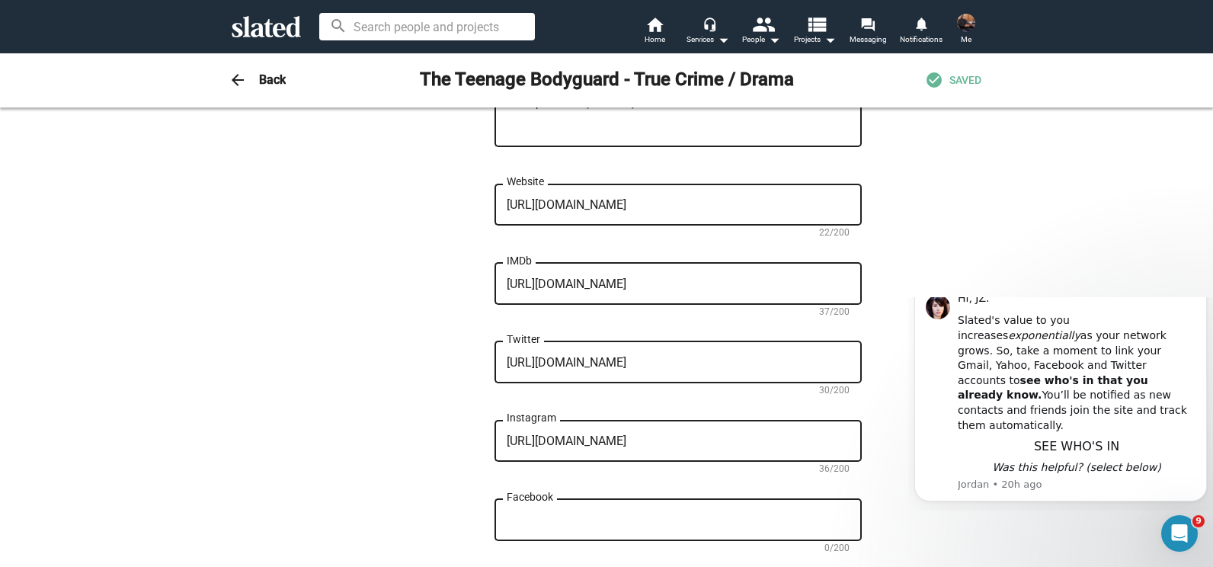
scroll to position [1318, 0]
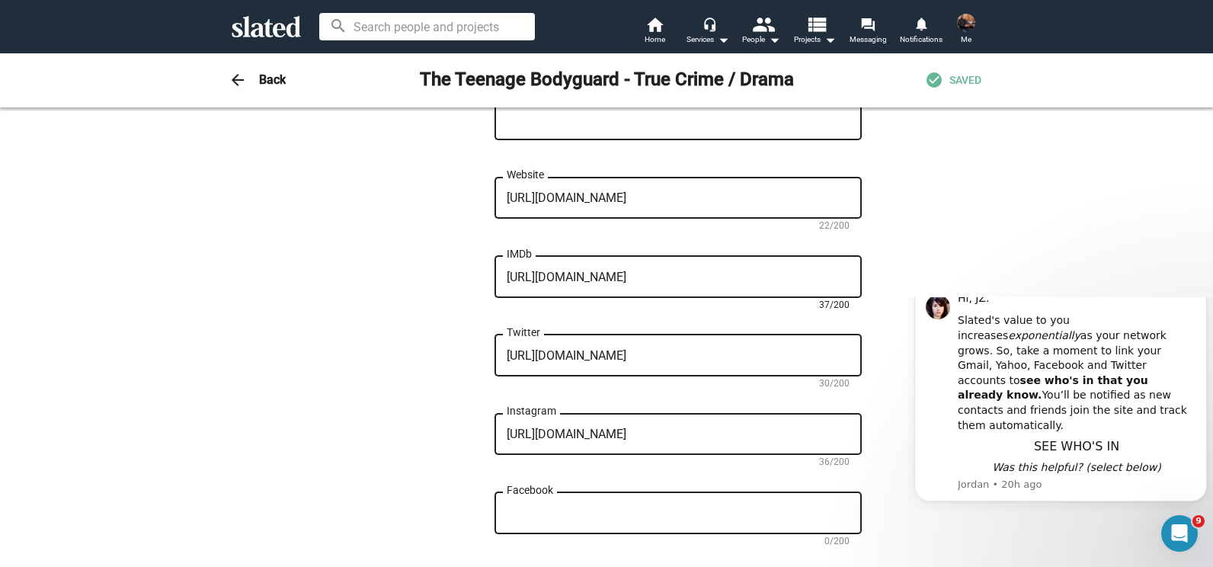
drag, startPoint x: 732, startPoint y: 273, endPoint x: 468, endPoint y: 280, distance: 264.4
paste textarea "32851796/"
type textarea "[URL][DOMAIN_NAME]"
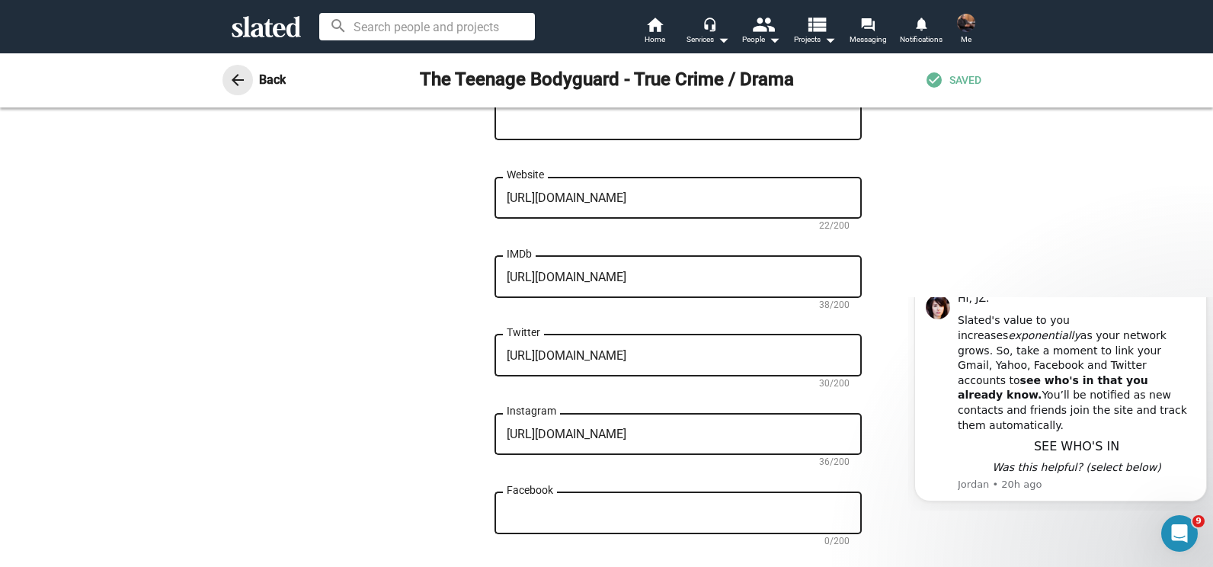
click at [229, 80] on mat-icon "arrow_back" at bounding box center [237, 80] width 18 height 18
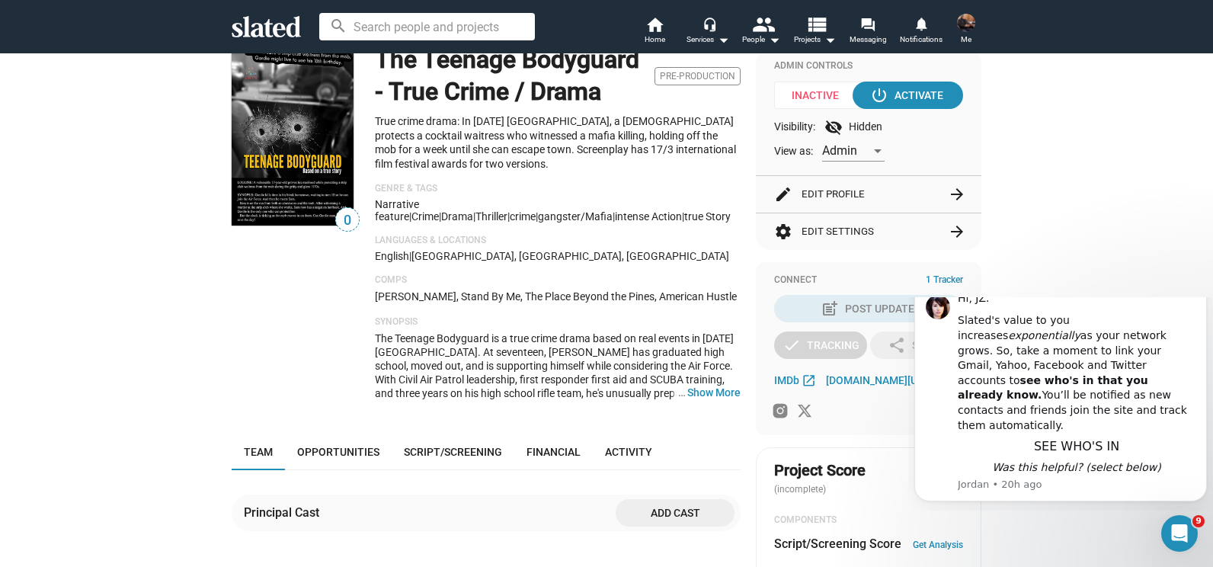
scroll to position [207, 0]
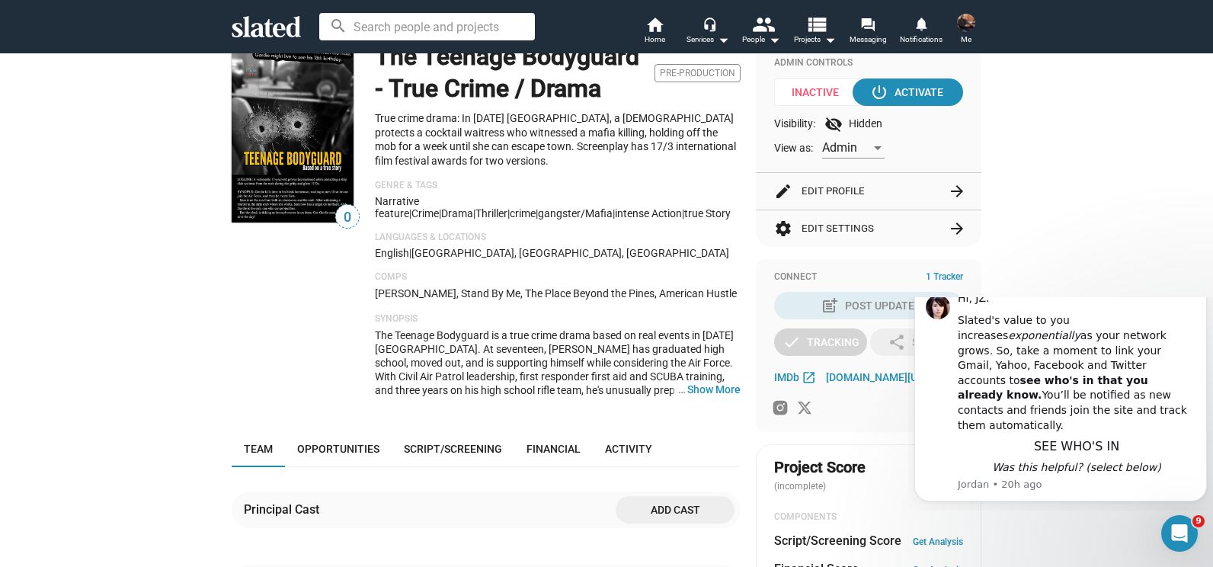
click at [845, 192] on button "edit Edit Profile arrow_forward" at bounding box center [868, 191] width 189 height 37
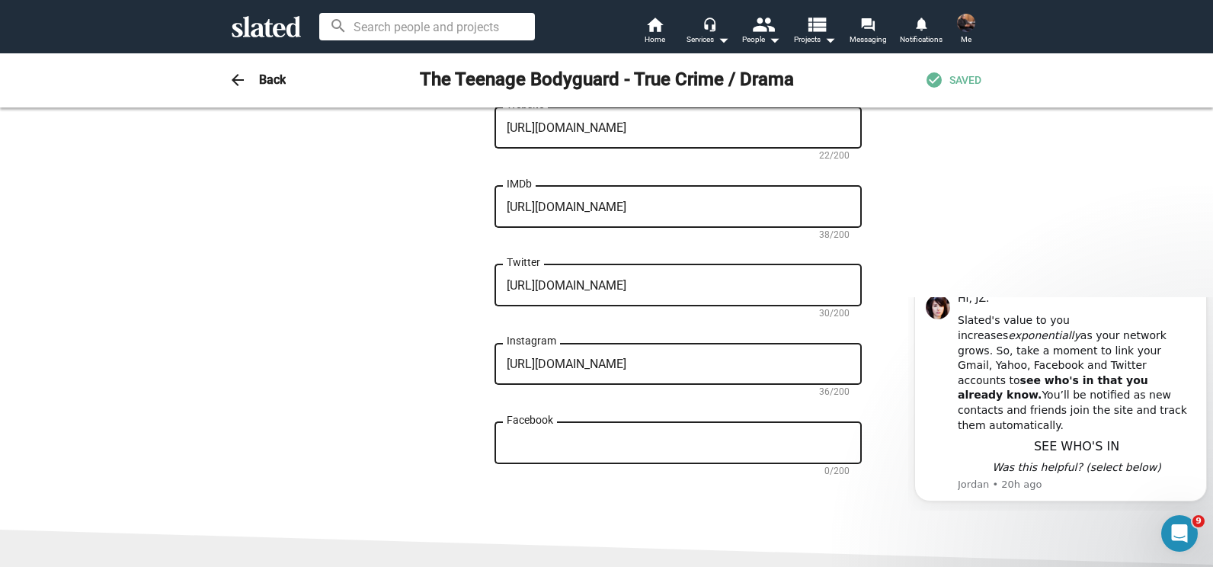
scroll to position [1395, 0]
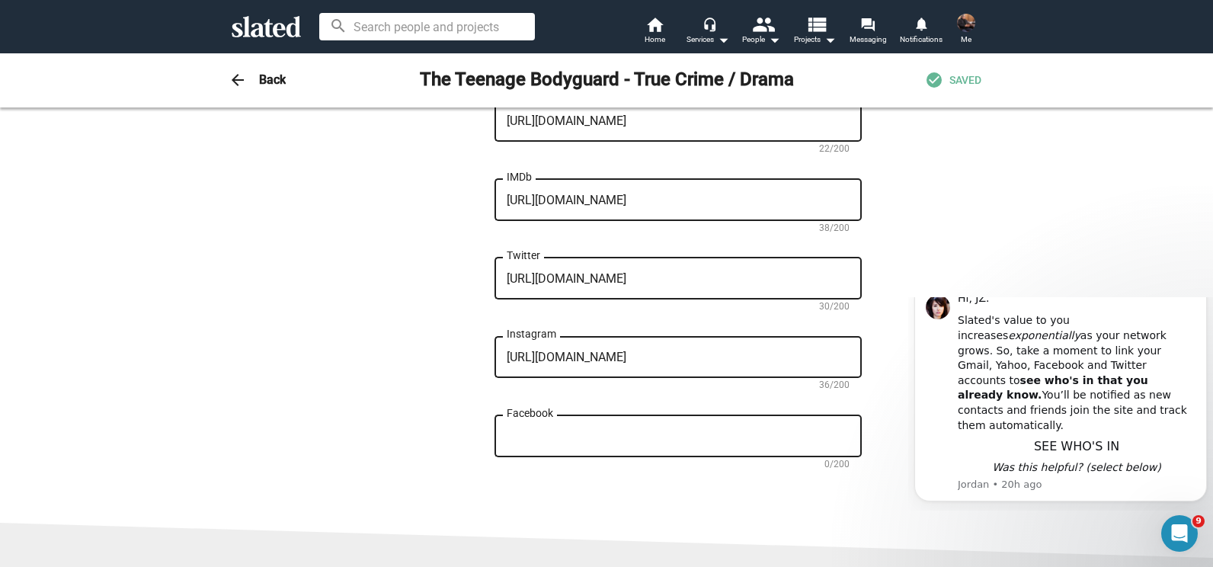
drag, startPoint x: 1212, startPoint y: 107, endPoint x: 296, endPoint y: 116, distance: 915.5
click at [578, 440] on textarea "Facebook" at bounding box center [677, 437] width 343 height 14
paste textarea "[URL][DOMAIN_NAME]"
type textarea "[URL][DOMAIN_NAME]"
click at [570, 276] on textarea "https://twitter.com/JZ_Murdock" at bounding box center [677, 279] width 343 height 14
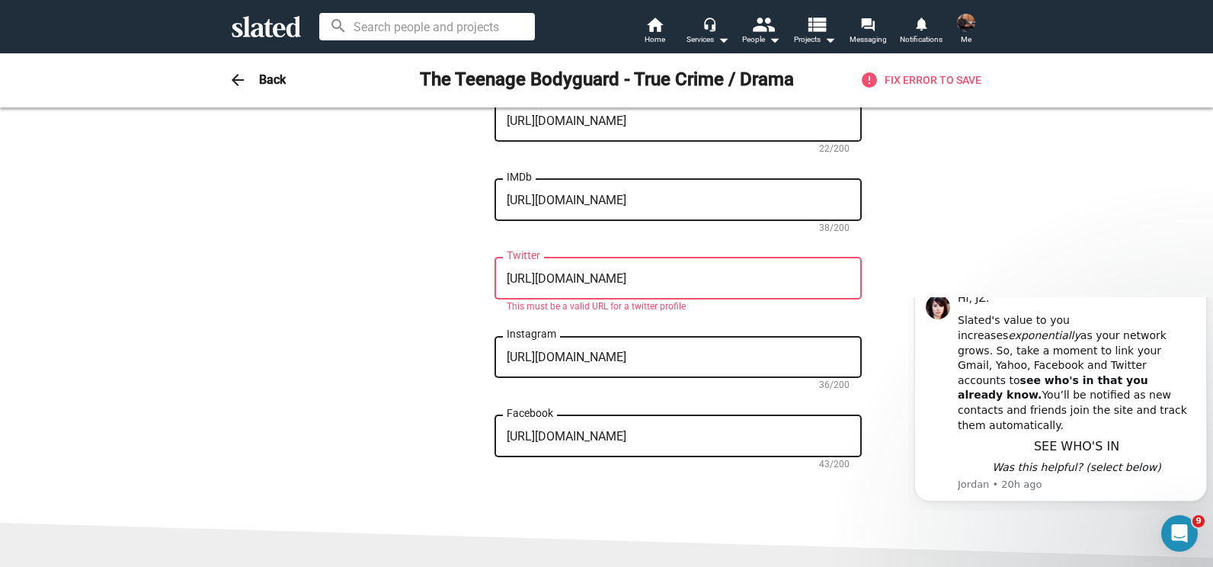
click at [772, 268] on div "https://x.com/JZ_Murdock Twitter" at bounding box center [677, 276] width 343 height 45
click at [717, 274] on textarea "https://x.com/JZ_Murdock" at bounding box center [677, 279] width 343 height 14
click at [719, 274] on textarea "https://x.com/JZ_Murdock" at bounding box center [677, 279] width 343 height 14
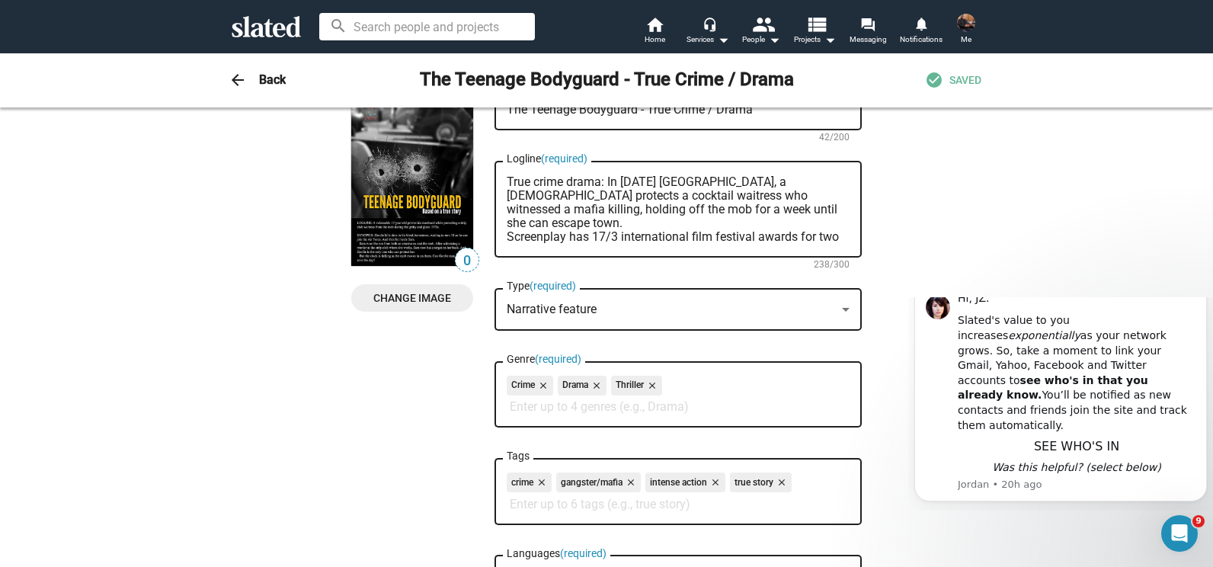
scroll to position [0, 0]
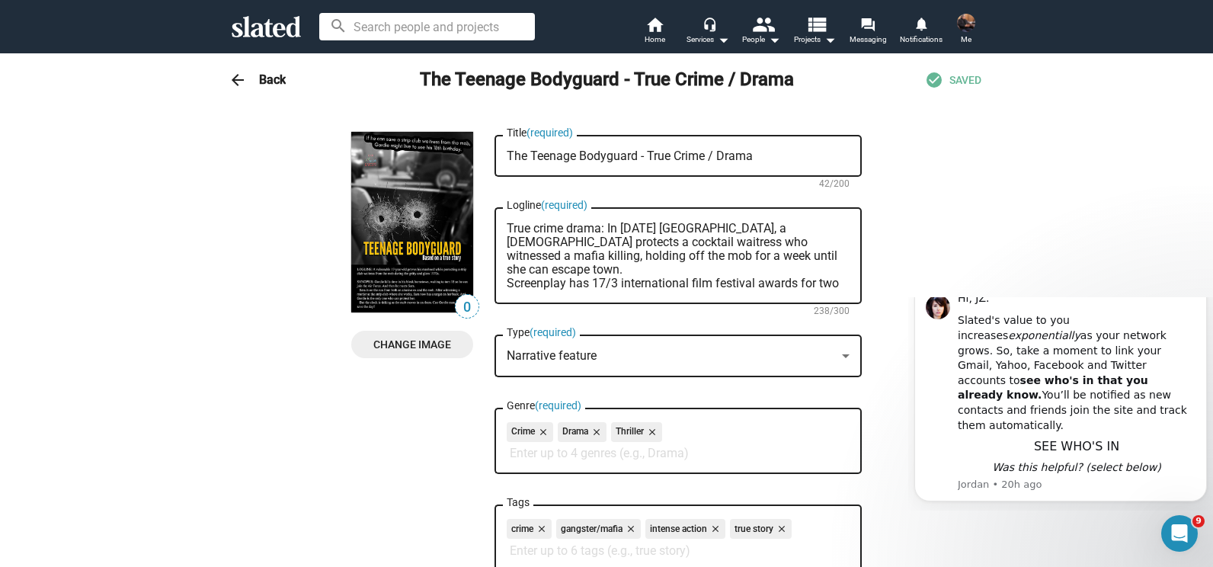
type textarea "https://twitter.com/JZ_Murdock"
click at [263, 81] on h3 "Back" at bounding box center [272, 80] width 27 height 16
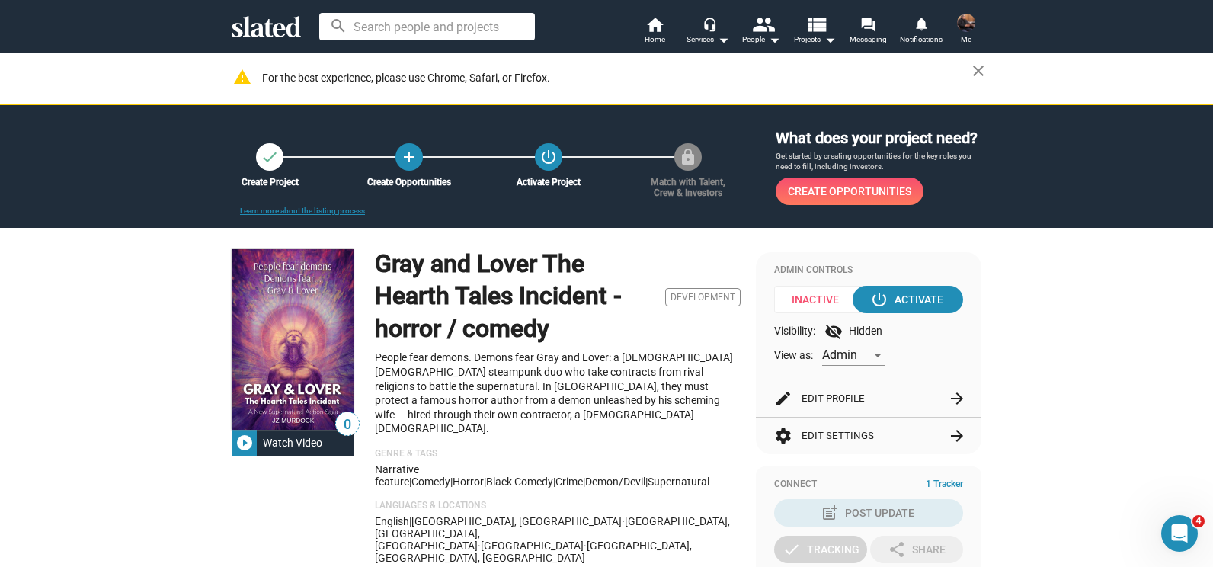
click at [967, 16] on img at bounding box center [966, 23] width 18 height 18
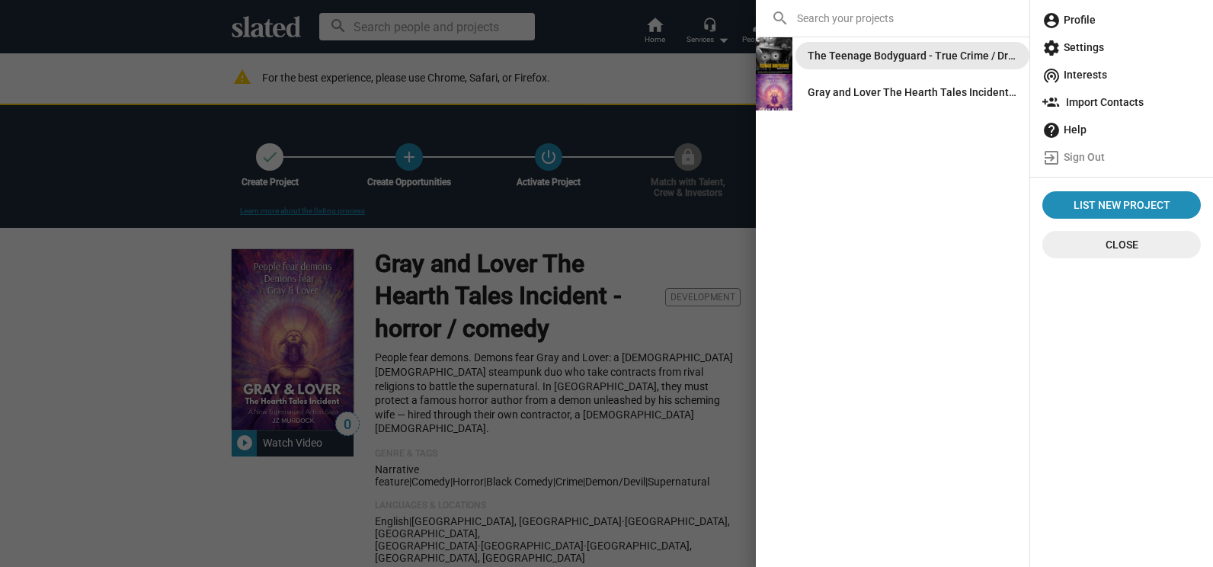
click at [847, 53] on div "The Teenage Bodyguard - True Crime / Drama" at bounding box center [911, 55] width 209 height 27
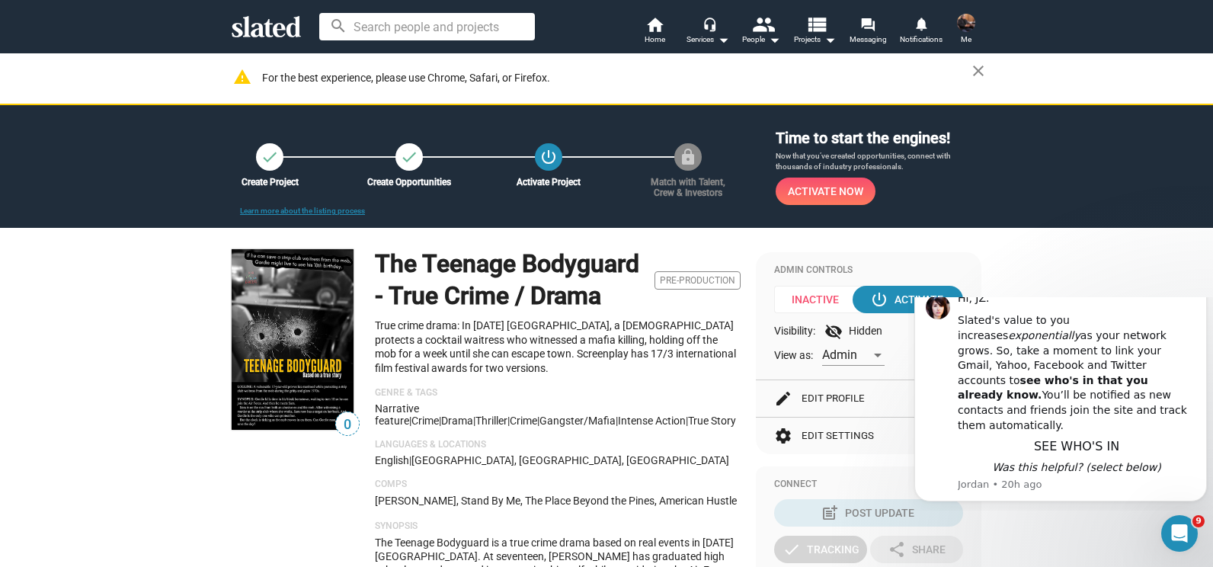
click at [827, 398] on button "edit Edit Profile arrow_forward" at bounding box center [868, 398] width 189 height 37
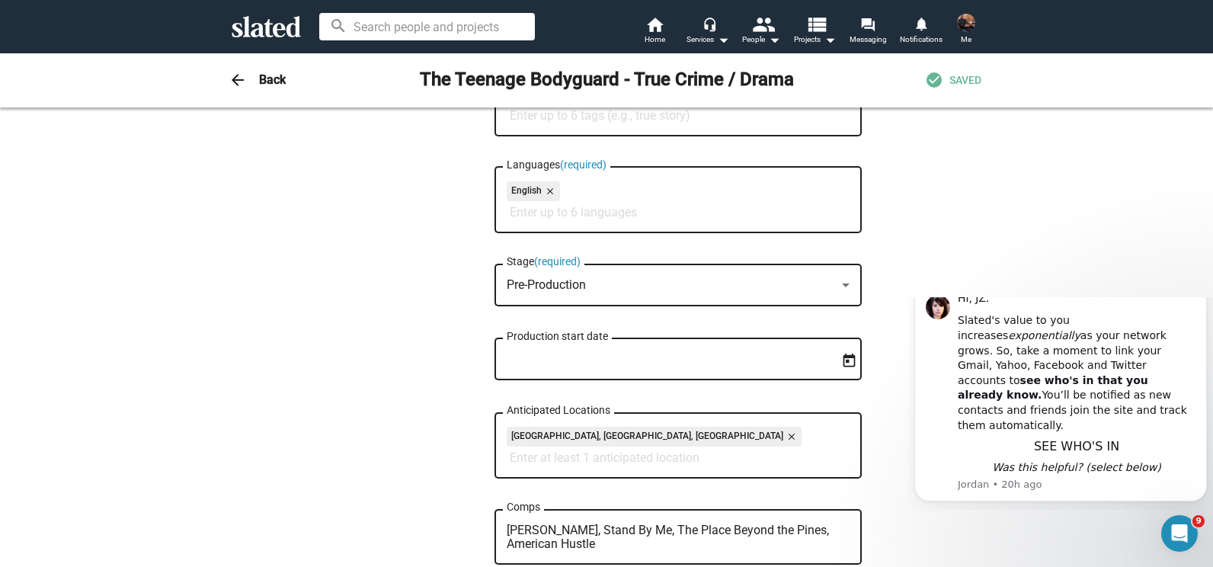
scroll to position [452, 0]
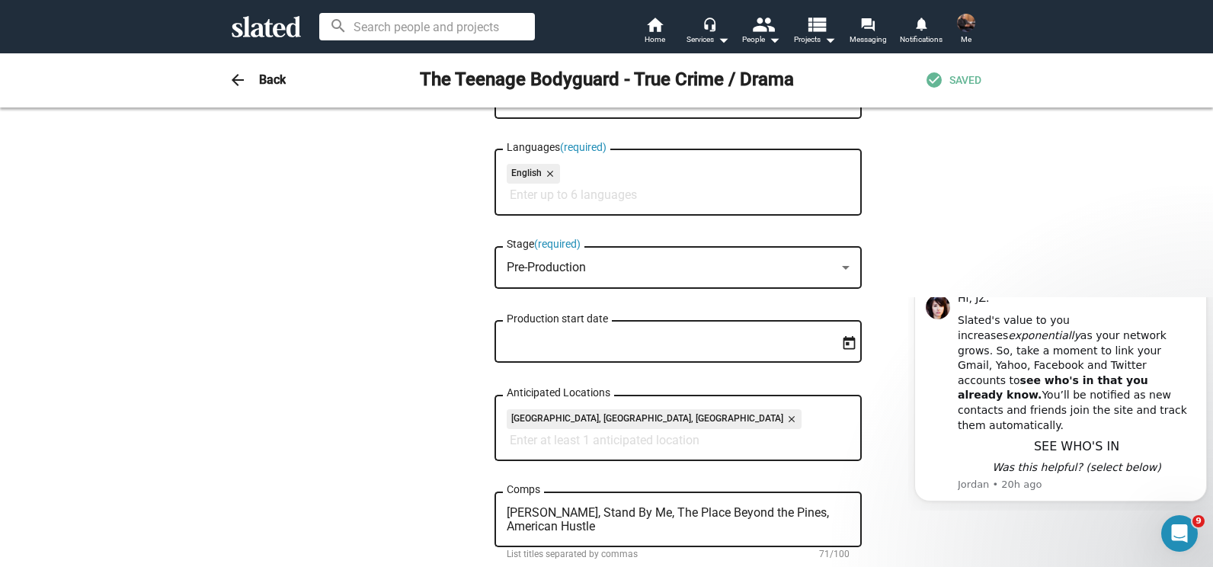
click at [830, 269] on div "Pre-Production" at bounding box center [677, 267] width 343 height 14
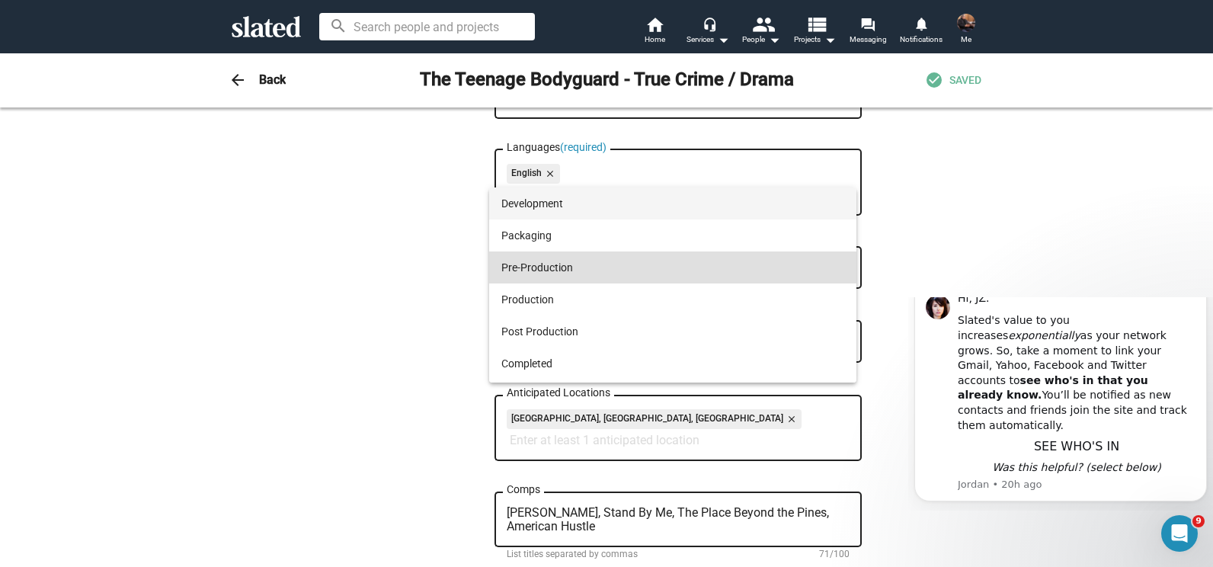
click at [537, 194] on span "Development" at bounding box center [672, 203] width 343 height 32
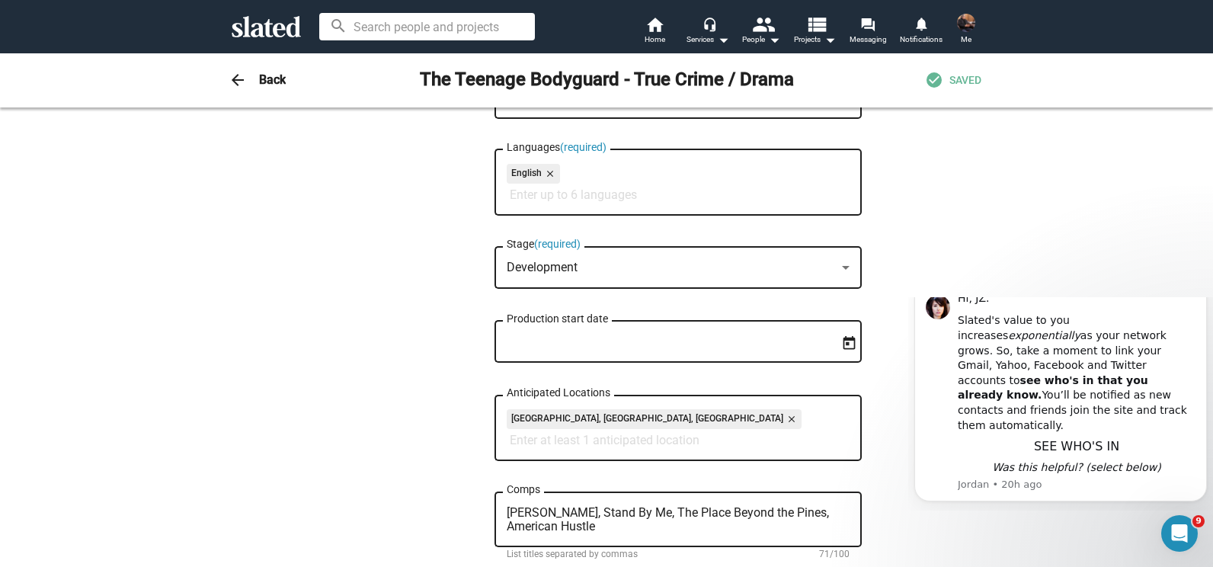
click at [884, 212] on div "0 Change Image 0 Change Image The Teenage Bodyguard - True Crime / Drama Title …" at bounding box center [606, 552] width 780 height 1747
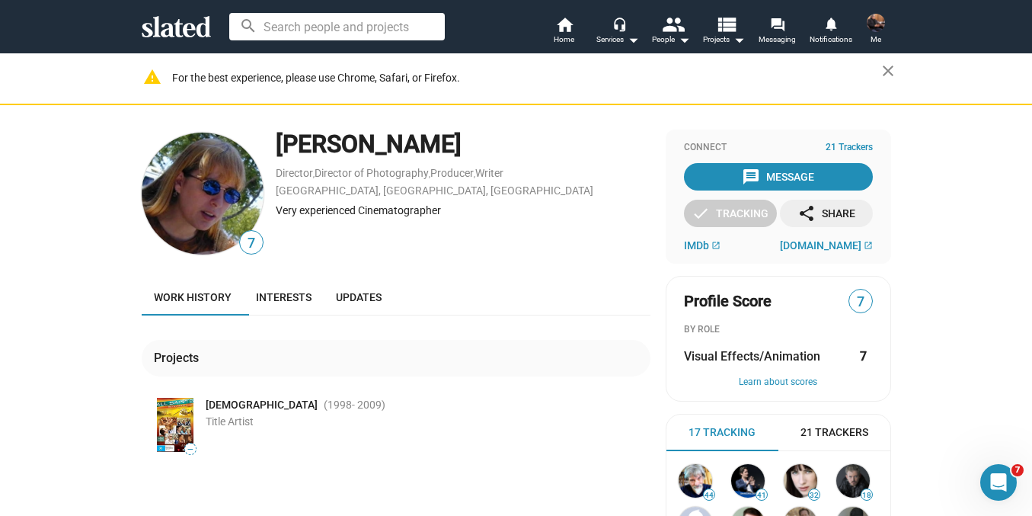
click at [872, 28] on img at bounding box center [876, 23] width 18 height 18
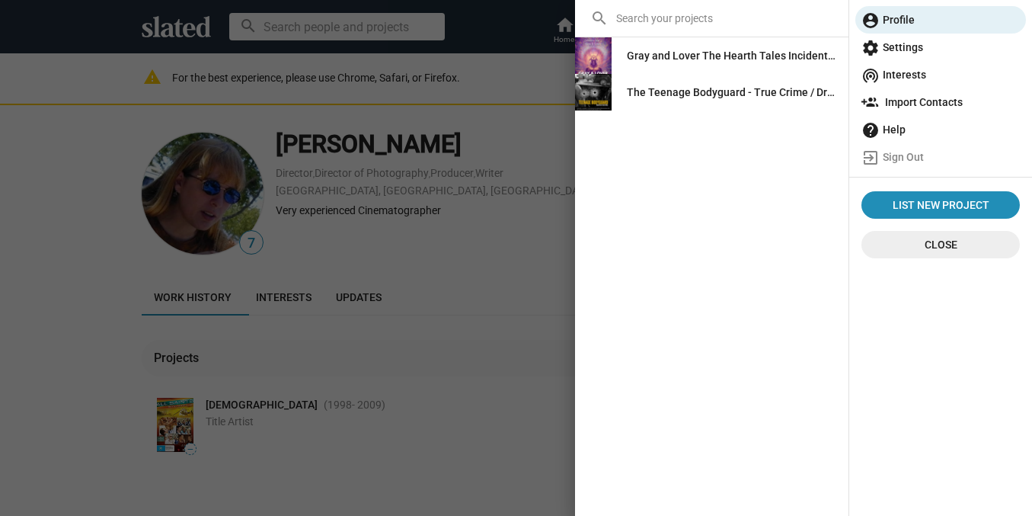
click at [737, 93] on div "The Teenage Bodyguard - True Crime / Drama" at bounding box center [731, 91] width 209 height 27
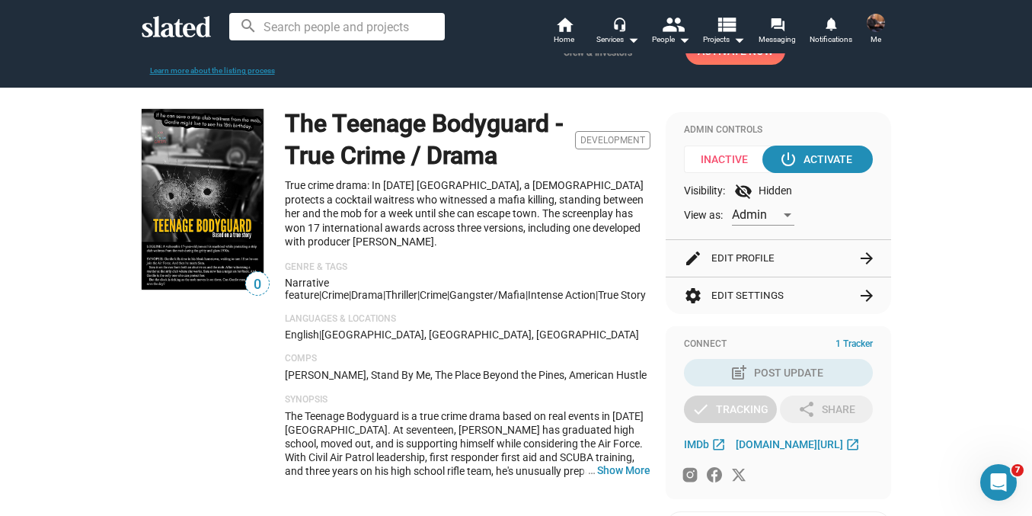
scroll to position [137, 0]
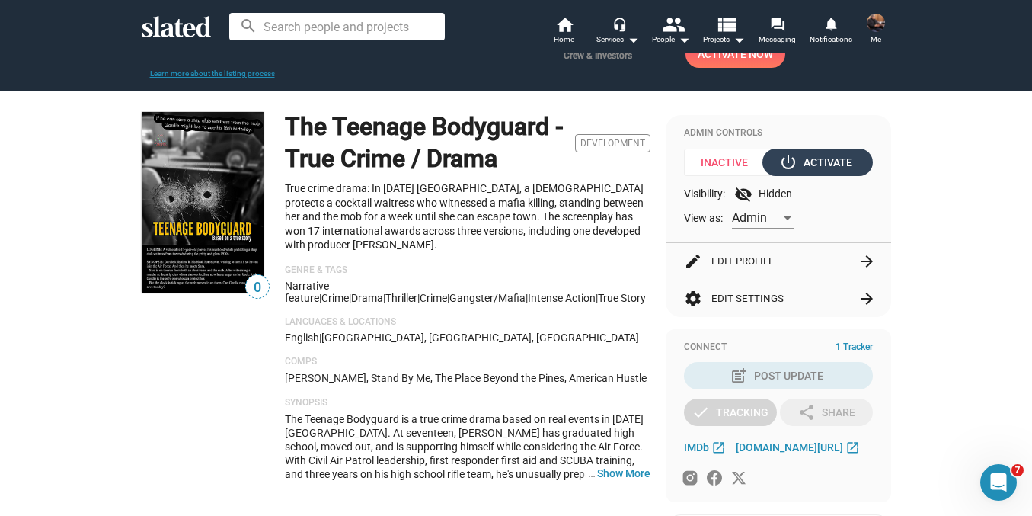
click at [842, 162] on div "power_settings_new Activate" at bounding box center [817, 162] width 70 height 27
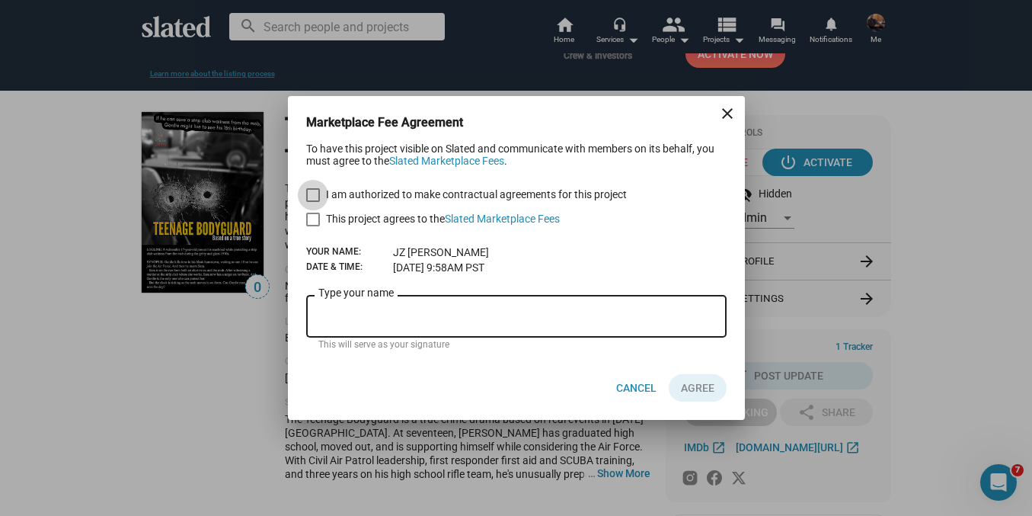
click at [310, 194] on span at bounding box center [313, 195] width 14 height 14
click at [312, 202] on input "I am authorized to make contractual agreements for this project" at bounding box center [312, 202] width 1 height 1
checkbox input "true"
click at [312, 224] on span at bounding box center [313, 219] width 14 height 14
click at [312, 226] on input "This project agrees to the Slated Marketplace Fees" at bounding box center [312, 226] width 1 height 1
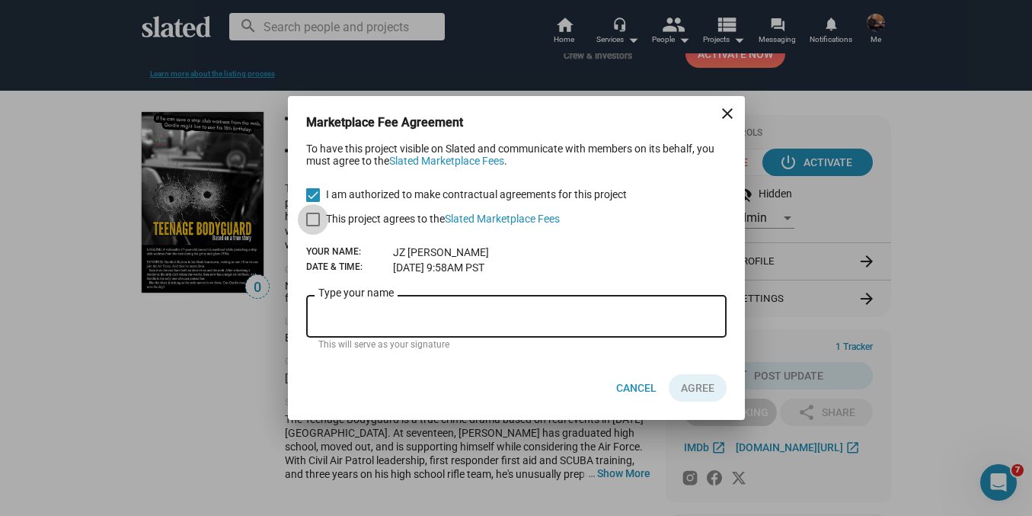
checkbox input "true"
click at [415, 317] on input "Type your name" at bounding box center [516, 317] width 396 height 14
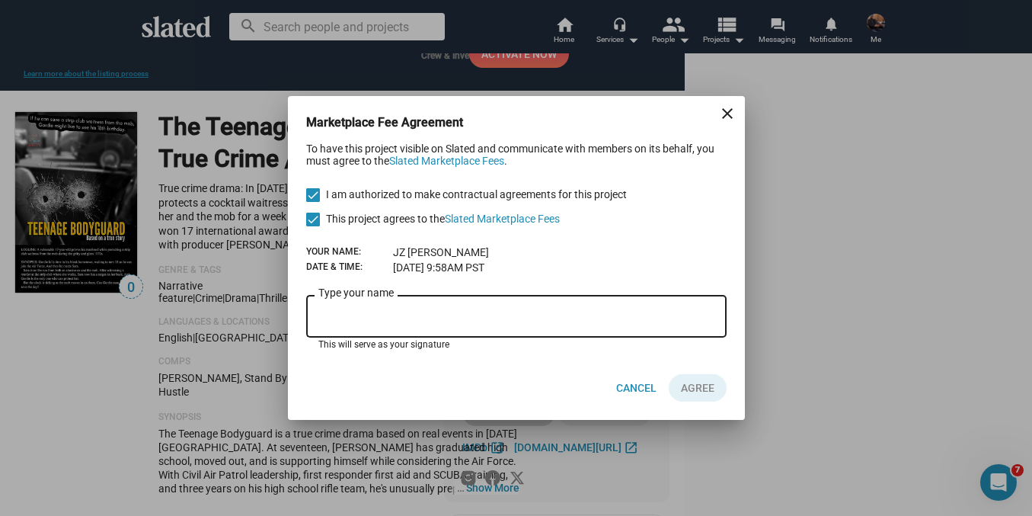
type input "[PERSON_NAME]"
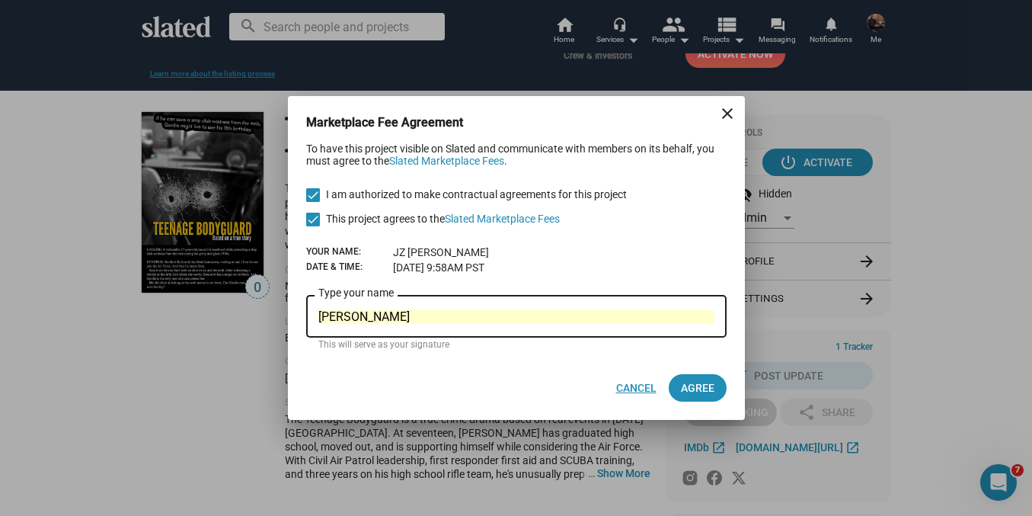
click at [625, 388] on span "Cancel" at bounding box center [636, 387] width 40 height 27
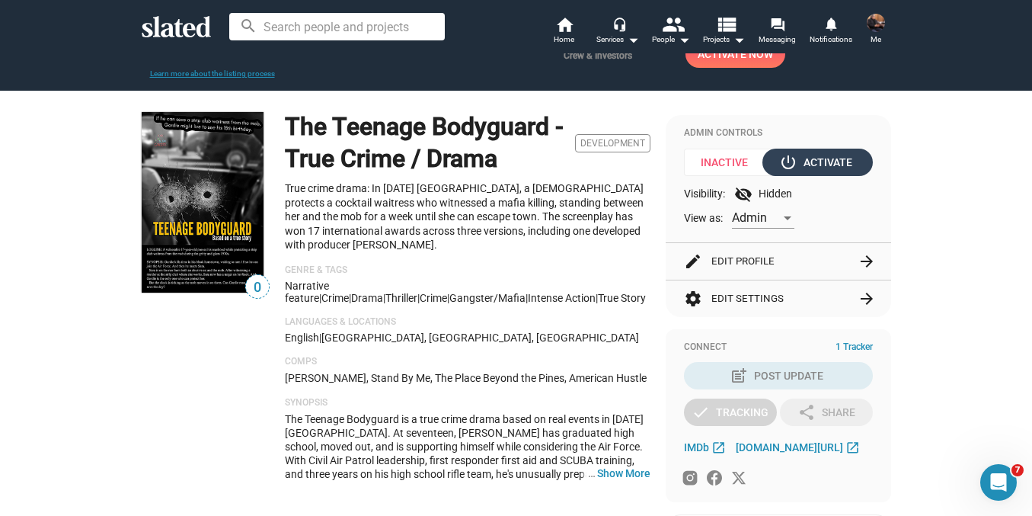
click at [826, 165] on div "power_settings_new Activate" at bounding box center [817, 162] width 70 height 27
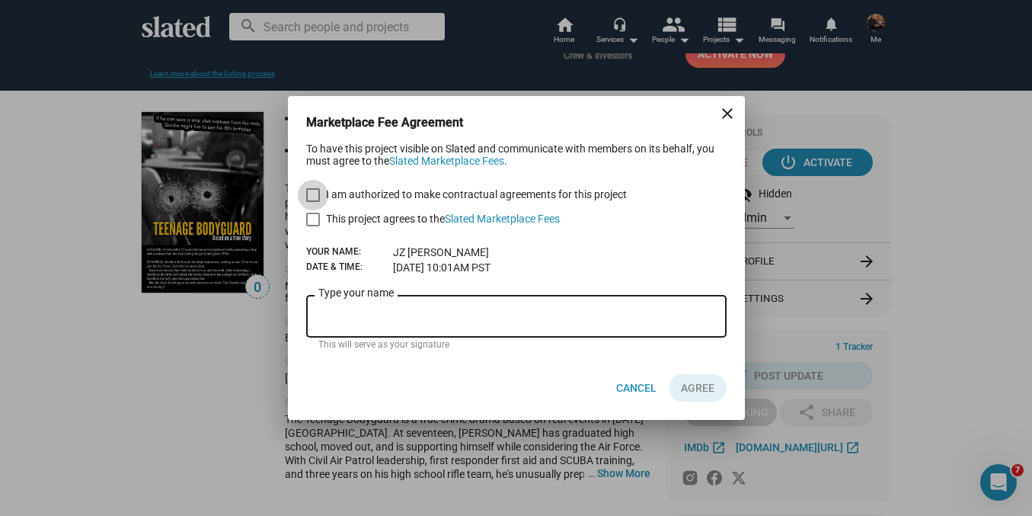
click at [335, 193] on span "I am authorized to make contractual agreements for this project" at bounding box center [476, 194] width 301 height 18
click at [313, 202] on input "I am authorized to make contractual agreements for this project" at bounding box center [312, 202] width 1 height 1
checkbox input "true"
click at [337, 214] on span "This project agrees to the Slated Marketplace Fees" at bounding box center [443, 218] width 234 height 18
click at [313, 226] on input "This project agrees to the Slated Marketplace Fees" at bounding box center [312, 226] width 1 height 1
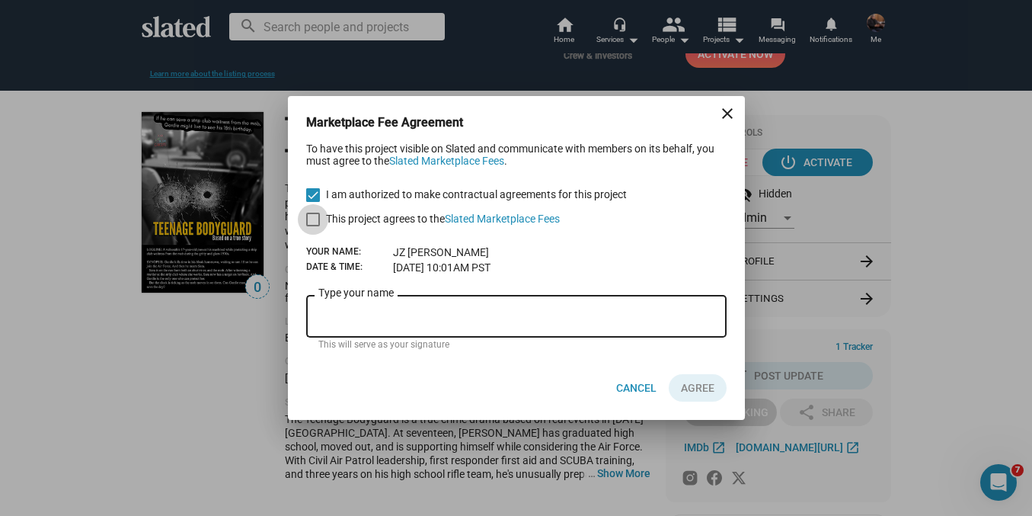
checkbox input "true"
click at [368, 312] on input "Type your name" at bounding box center [516, 317] width 396 height 14
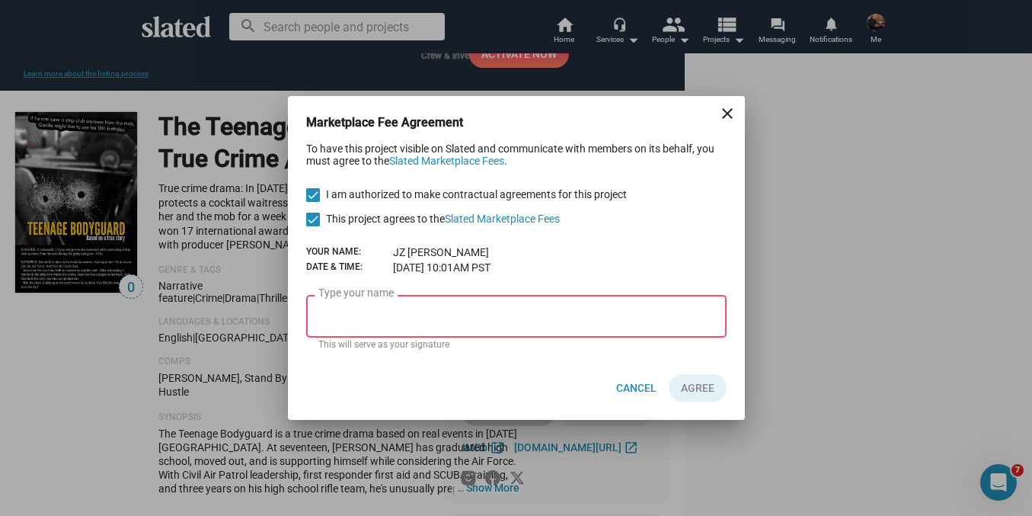
type input "[PERSON_NAME]"
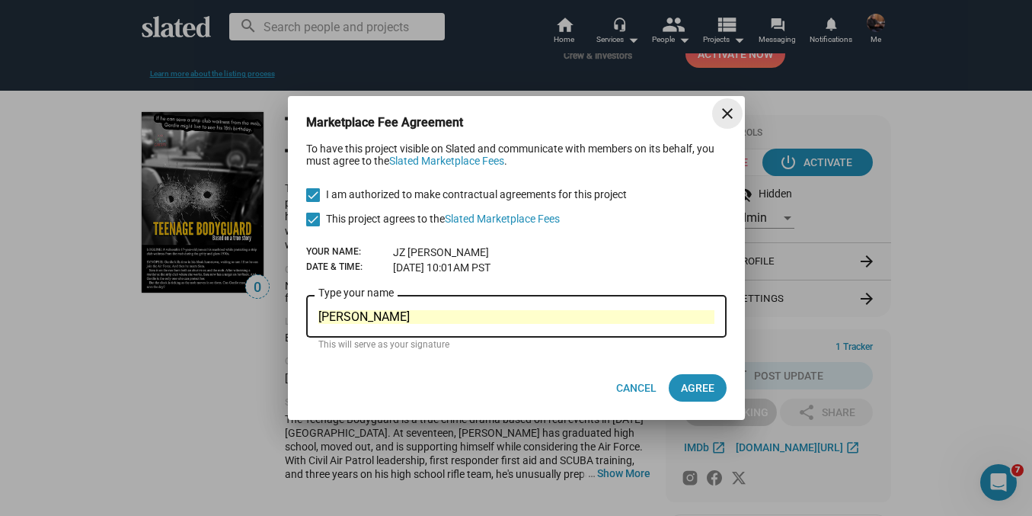
click at [729, 111] on mat-icon "close" at bounding box center [727, 113] width 18 height 18
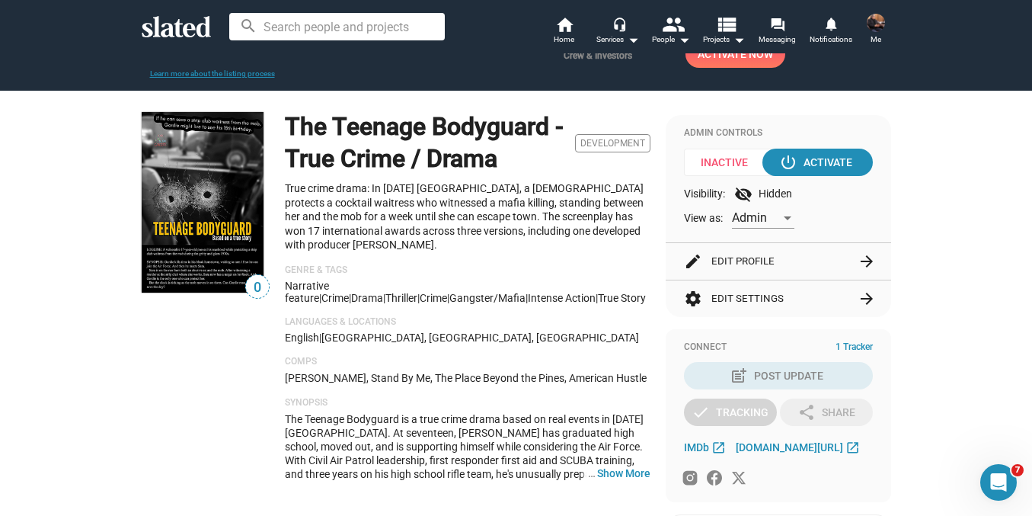
click at [871, 30] on img at bounding box center [876, 23] width 18 height 18
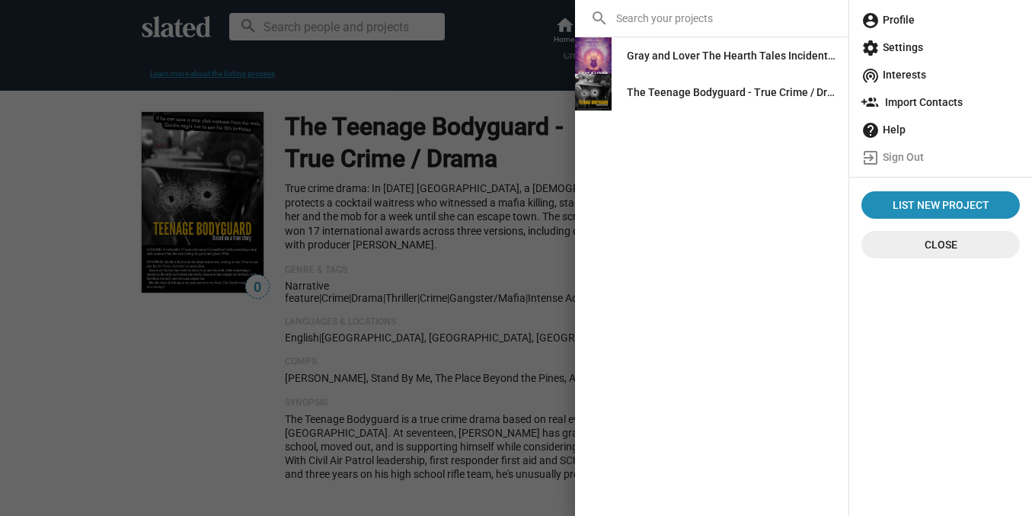
click at [883, 28] on span "account_circle Profile" at bounding box center [940, 19] width 158 height 27
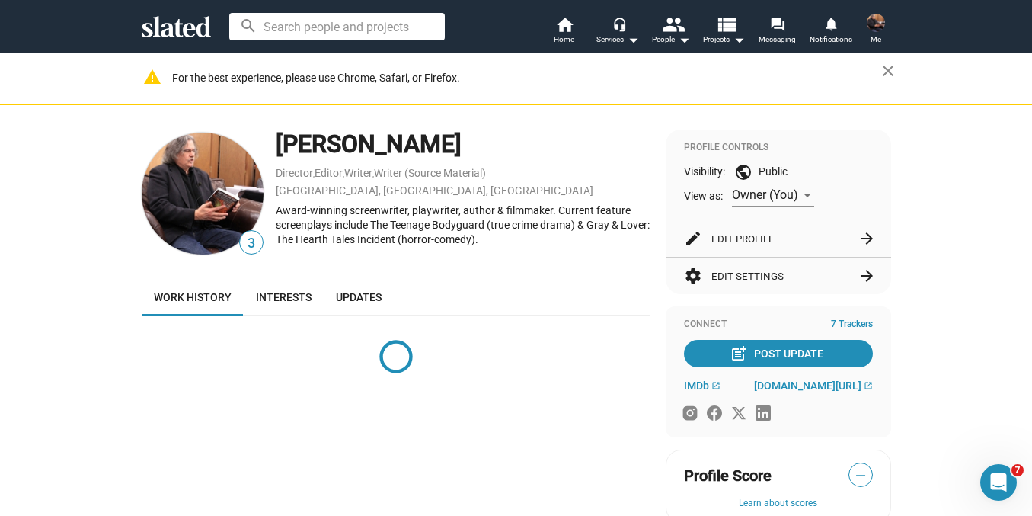
click at [734, 236] on button "edit Edit Profile arrow_forward" at bounding box center [778, 238] width 189 height 37
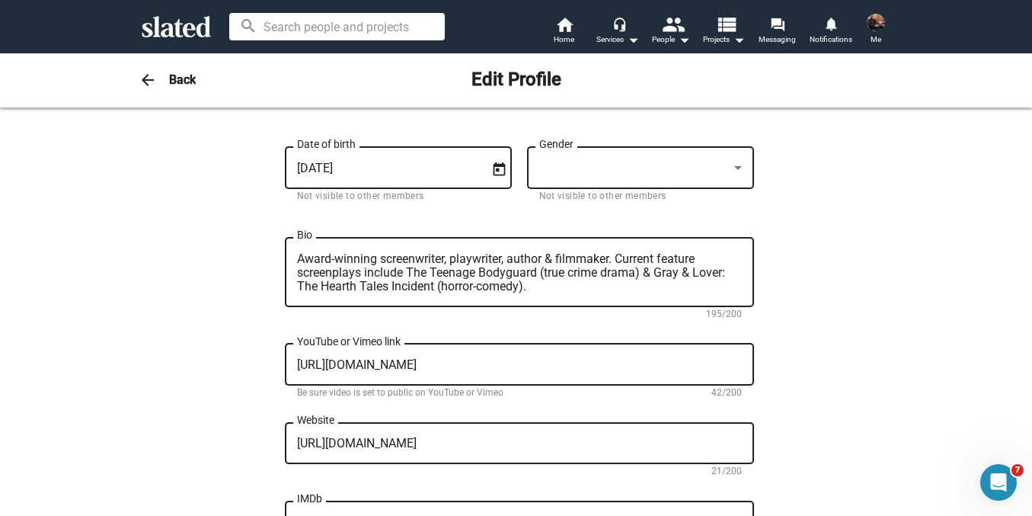
scroll to position [346, 0]
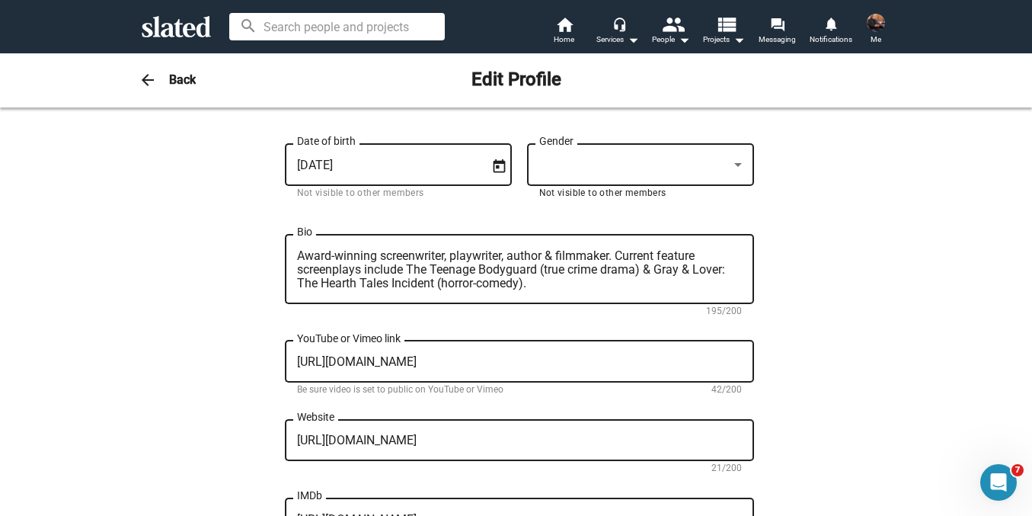
click at [735, 163] on div at bounding box center [738, 165] width 8 height 4
click at [633, 162] on div at bounding box center [633, 165] width 189 height 16
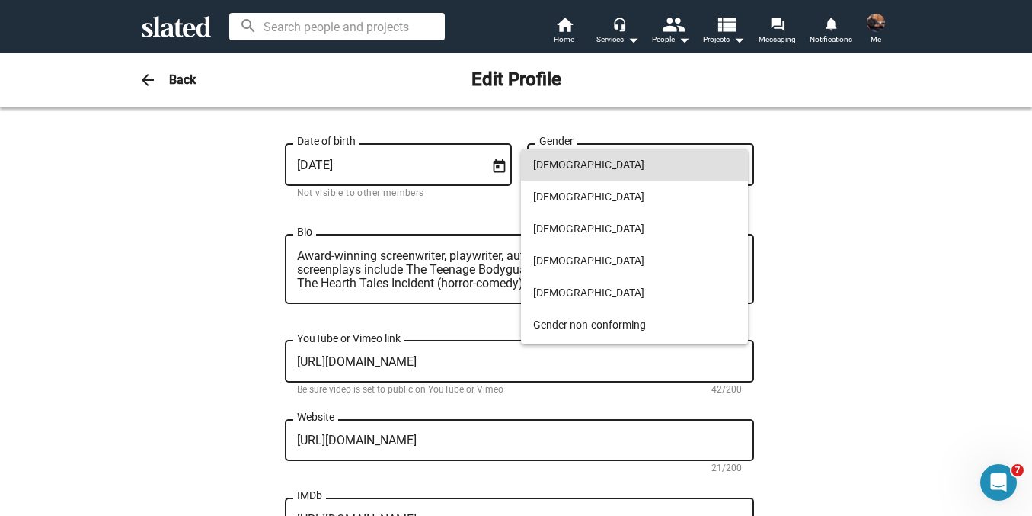
click at [615, 168] on span "[DEMOGRAPHIC_DATA]" at bounding box center [634, 165] width 203 height 32
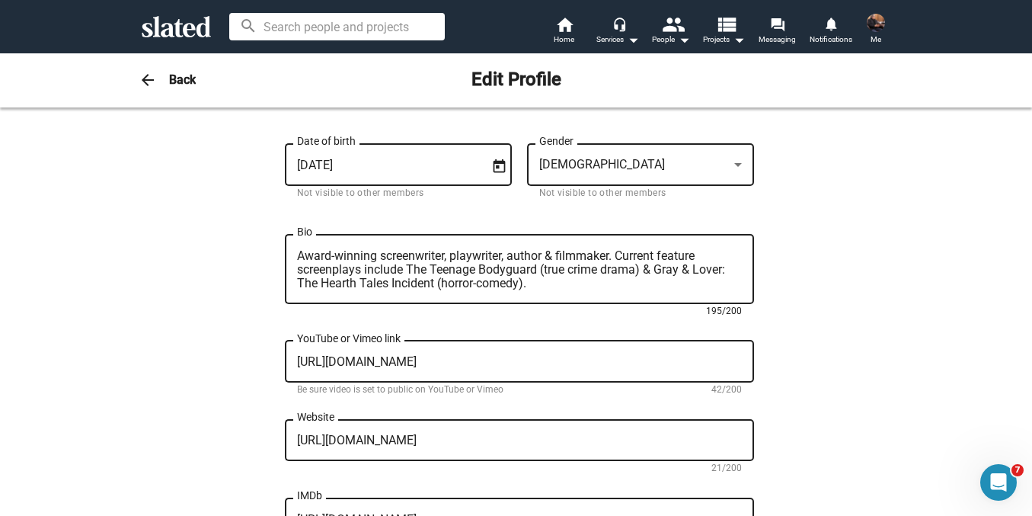
drag, startPoint x: 553, startPoint y: 280, endPoint x: 220, endPoint y: 260, distance: 333.5
click at [220, 260] on div "Change Image Change Image JZ First name (required) [PERSON_NAME] Last name (req…" at bounding box center [516, 343] width 749 height 1114
paste textarea "author & filmmaker. Current screenplays include The Teenage Bodyguard (true cri…"
click at [442, 254] on textarea "Award-winning screenwriter, author & filmmaker. Current screenplays include The…" at bounding box center [519, 269] width 445 height 41
drag, startPoint x: 406, startPoint y: 284, endPoint x: 241, endPoint y: 228, distance: 174.4
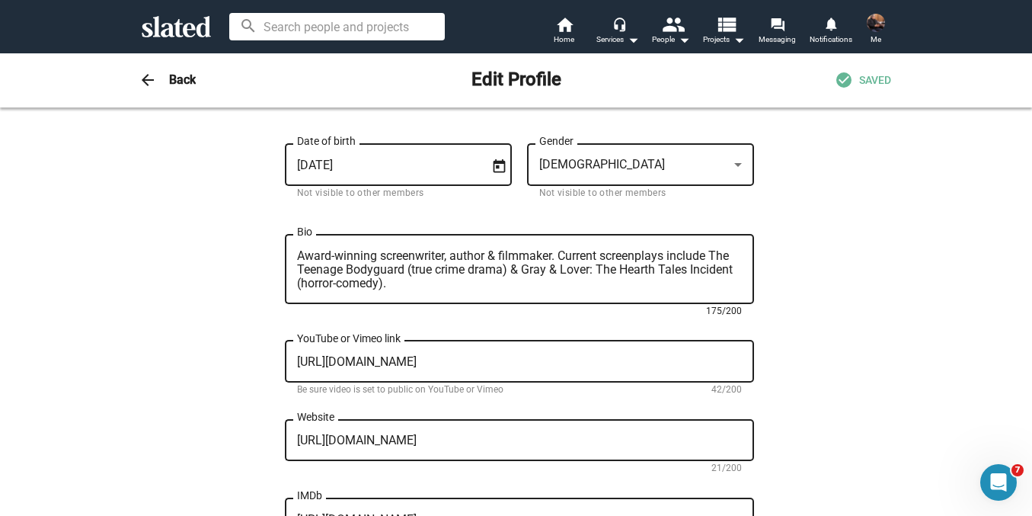
click at [241, 228] on div "Change Image Change Image JZ First name (required) [PERSON_NAME] Last name (req…" at bounding box center [516, 343] width 749 height 1114
paste textarea "redits include festival-winning films, 17 screenplay awards, and 3 playwriting …"
click at [462, 265] on textarea "Award-winning screenwriter, author & filmmaker. Credits include festival-winnin…" at bounding box center [519, 269] width 445 height 41
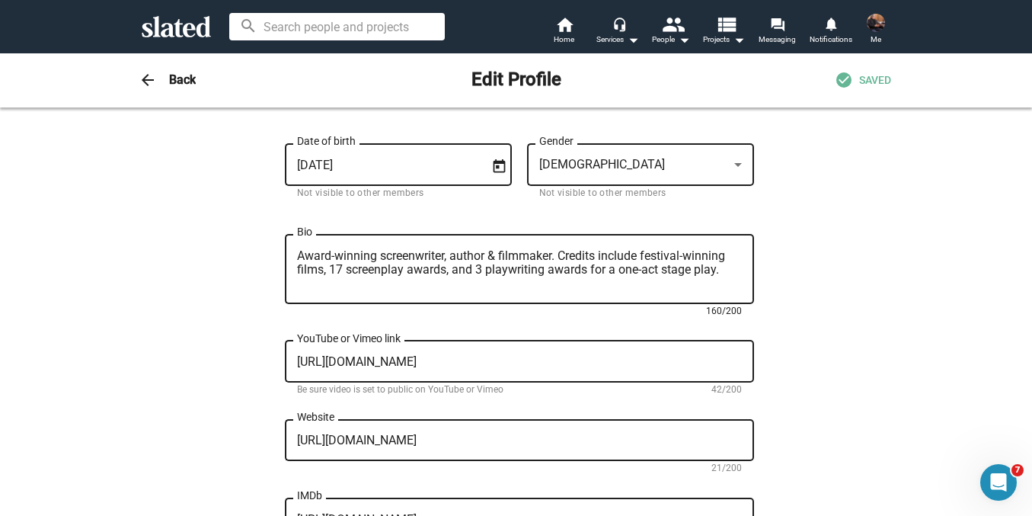
paste textarea "with 100+ film festival awards, 25+ screenplay awards (Bodyguard, Gray & Lover)…"
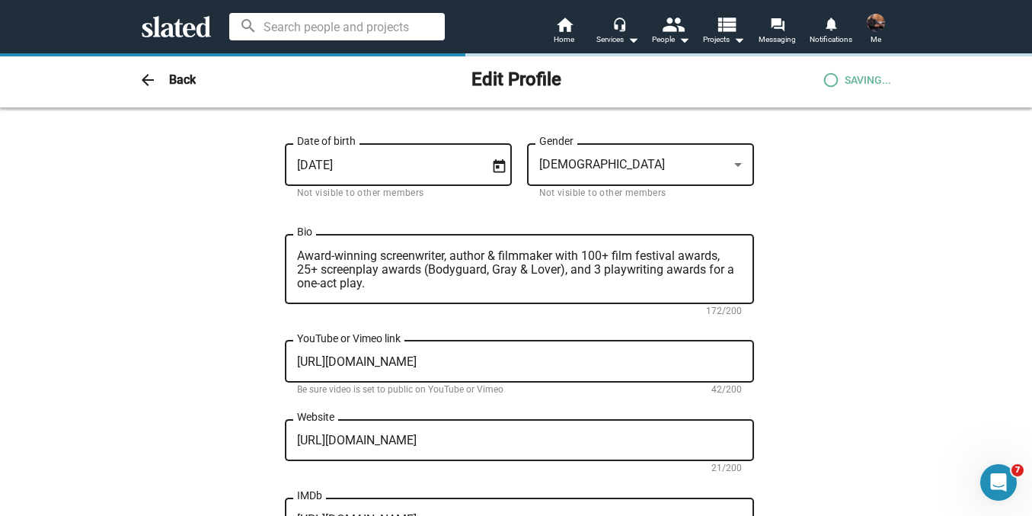
click at [919, 257] on div "Change Image Change Image JZ First name (required) [PERSON_NAME] Last name (req…" at bounding box center [516, 349] width 1032 height 1175
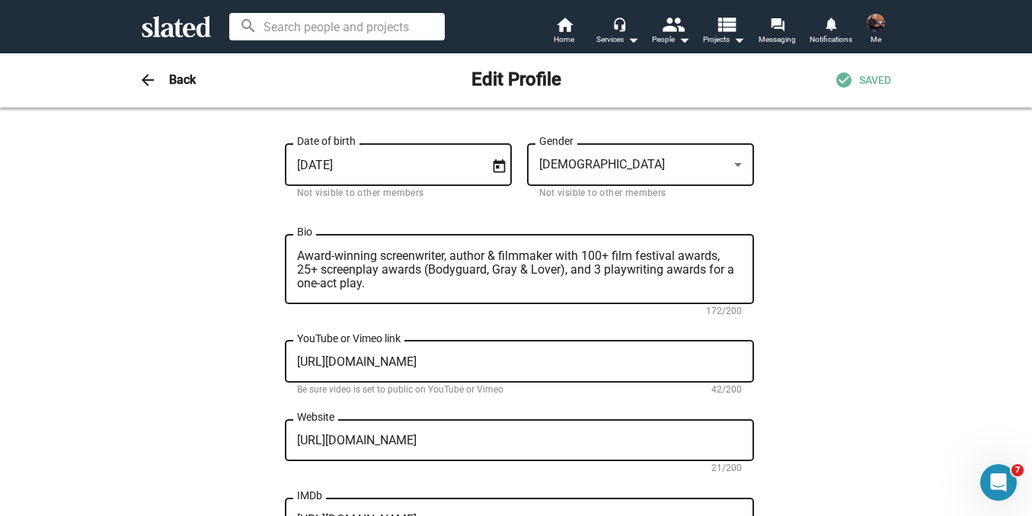
click at [423, 269] on textarea "Award-winning screenwriter, author & filmmaker with 100+ film festival awards, …" at bounding box center [519, 269] width 445 height 41
type textarea "Award-winning screenwriter, author & filmmaker with 100+ film festival awards, …"
drag, startPoint x: 423, startPoint y: 269, endPoint x: 914, endPoint y: 243, distance: 491.9
click at [914, 243] on div "Change Image Change Image JZ First name (required) [PERSON_NAME] Last name (req…" at bounding box center [516, 349] width 1032 height 1175
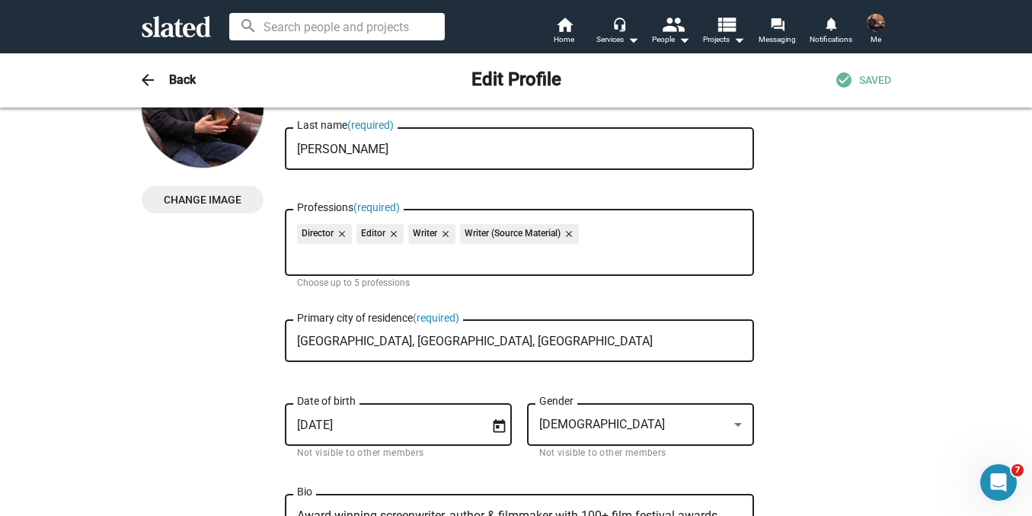
scroll to position [17, 0]
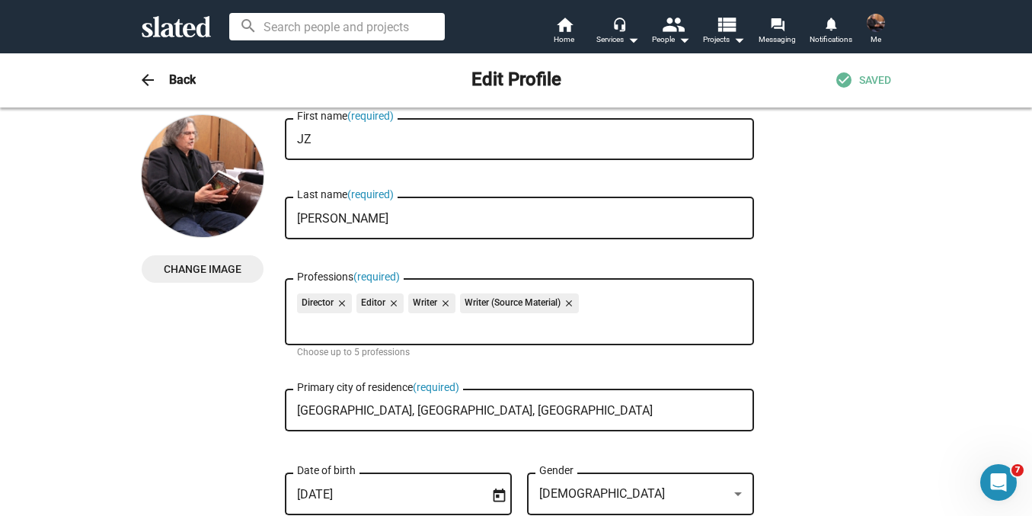
click at [859, 83] on span "SAVED" at bounding box center [875, 80] width 32 height 14
click at [139, 78] on mat-icon "arrow_back" at bounding box center [148, 80] width 18 height 18
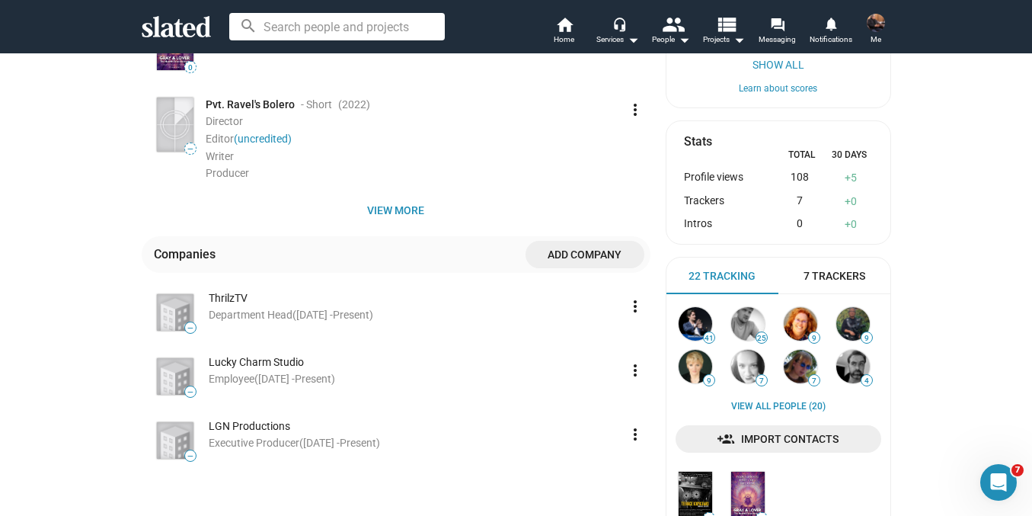
scroll to position [551, 0]
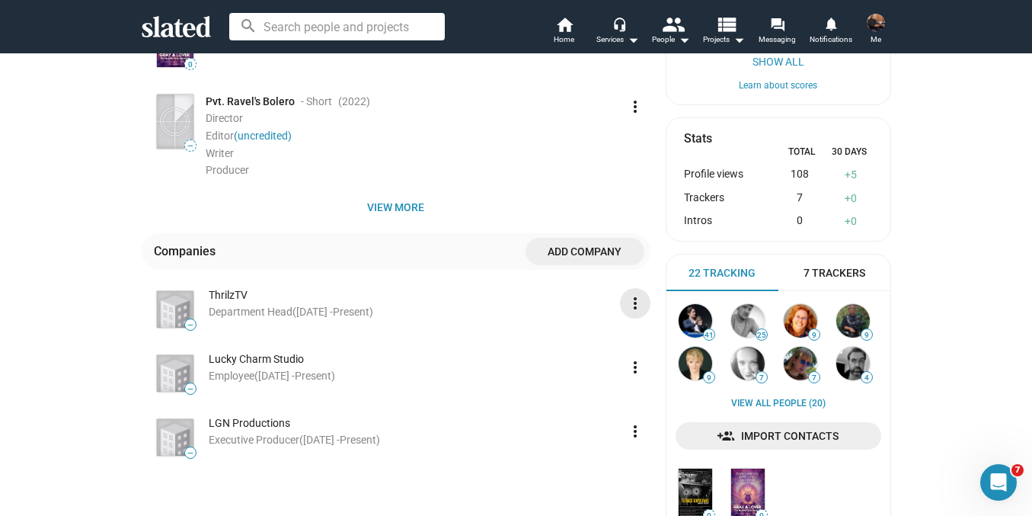
click at [630, 304] on mat-icon "more_vert" at bounding box center [635, 303] width 18 height 18
click at [597, 333] on button "Edit" at bounding box center [601, 339] width 85 height 24
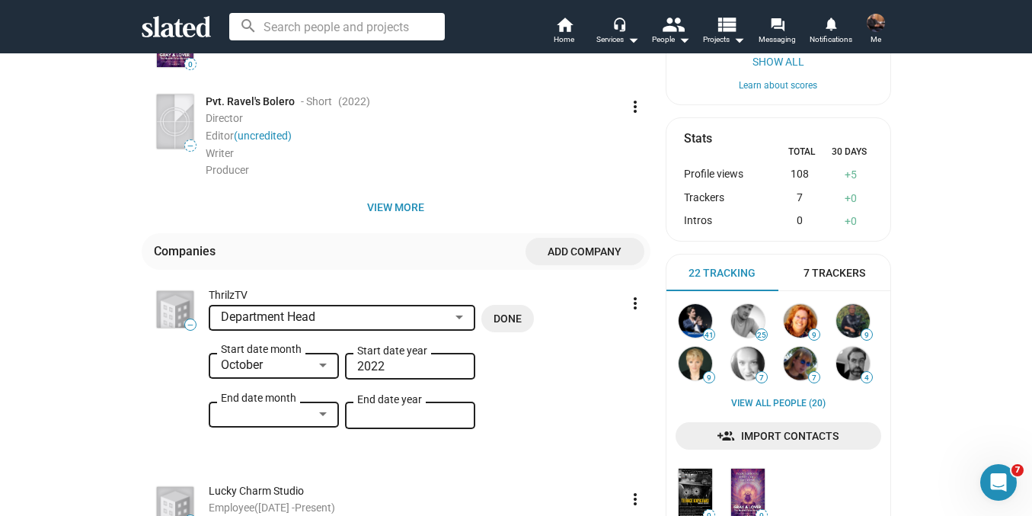
click at [319, 415] on div at bounding box center [323, 414] width 8 height 4
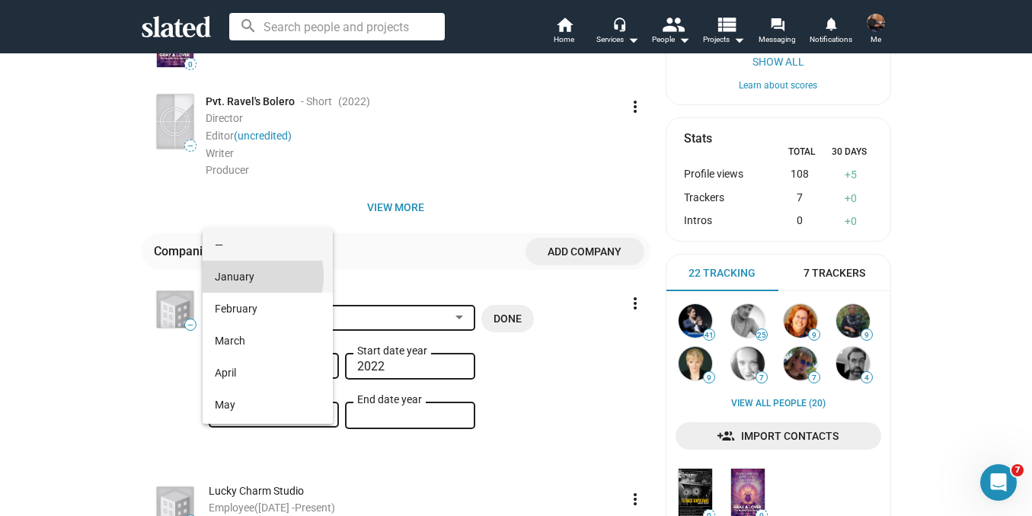
click at [254, 276] on span "January" at bounding box center [268, 276] width 106 height 32
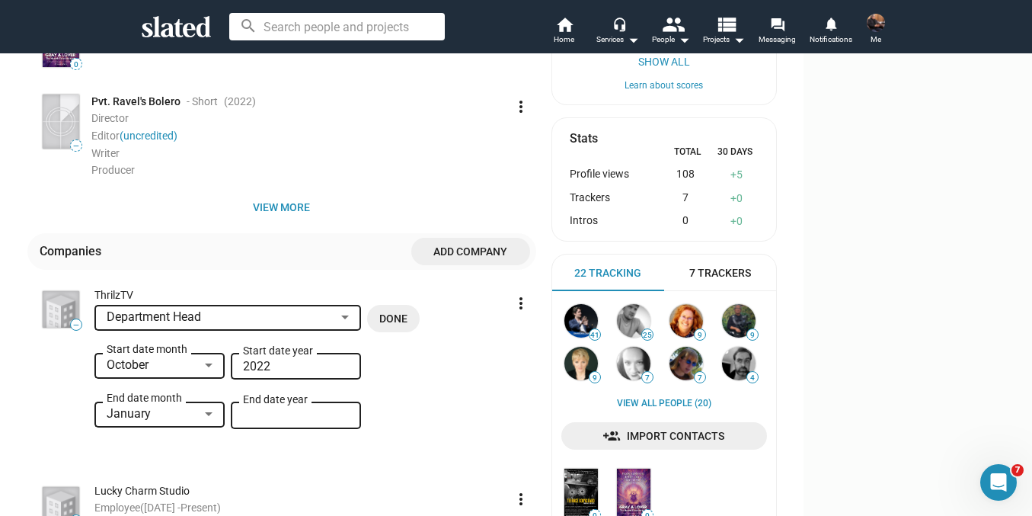
click at [349, 417] on input "End date year" at bounding box center [296, 416] width 106 height 14
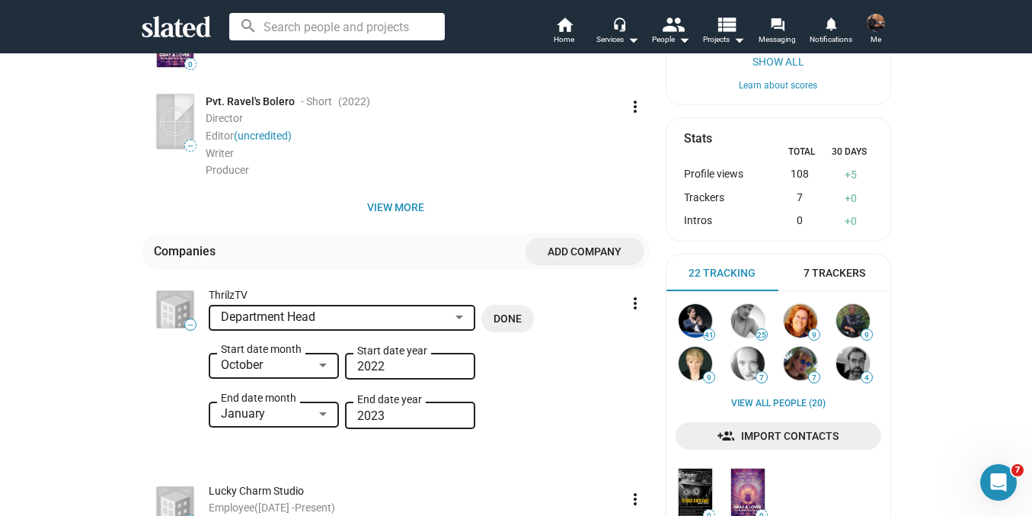
type input "2022"
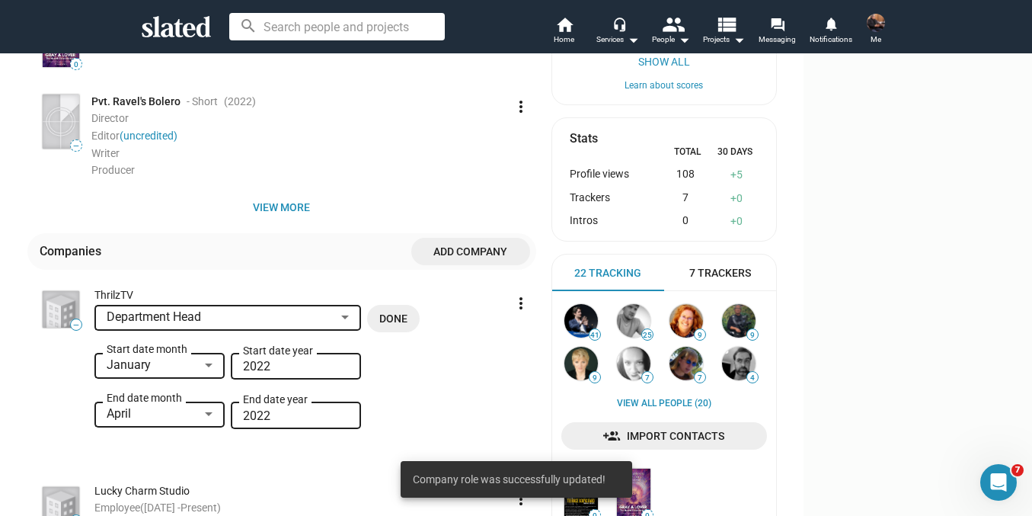
click at [349, 418] on input "2022" at bounding box center [296, 416] width 106 height 14
type input "2021"
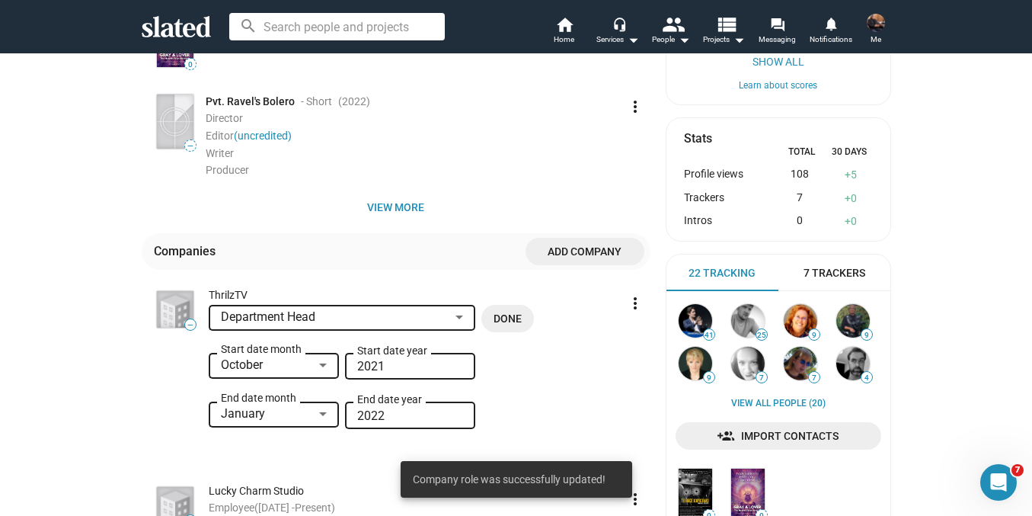
type input "2021"
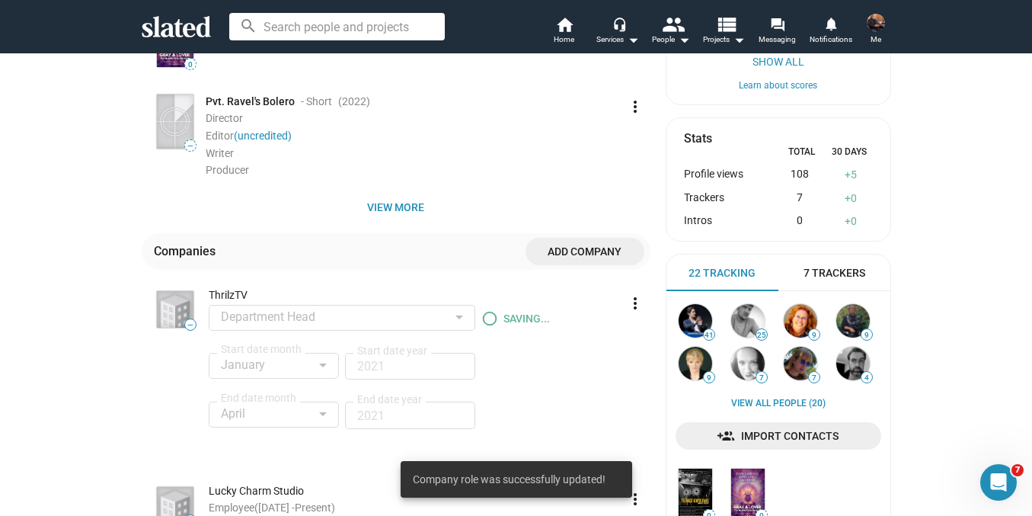
type input "2020"
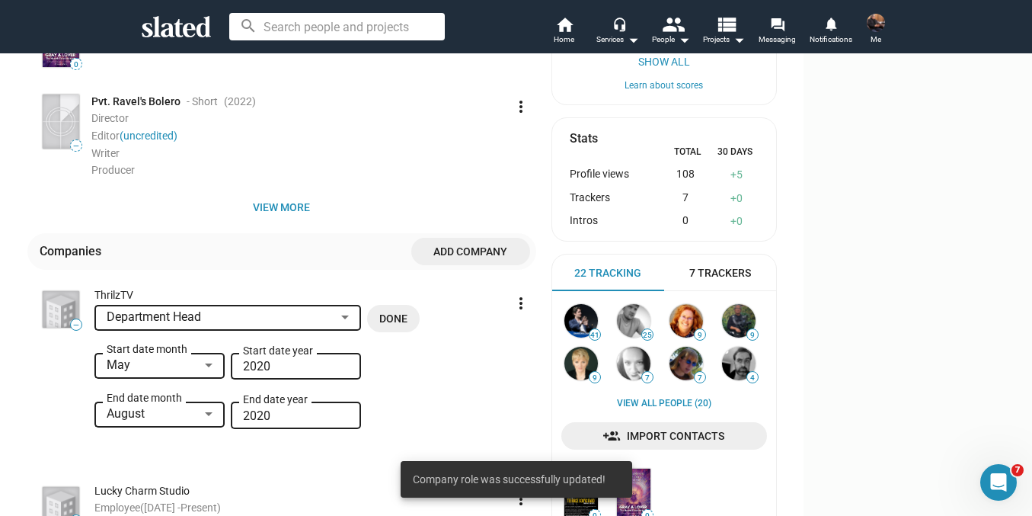
click at [349, 417] on input "2020" at bounding box center [296, 416] width 106 height 14
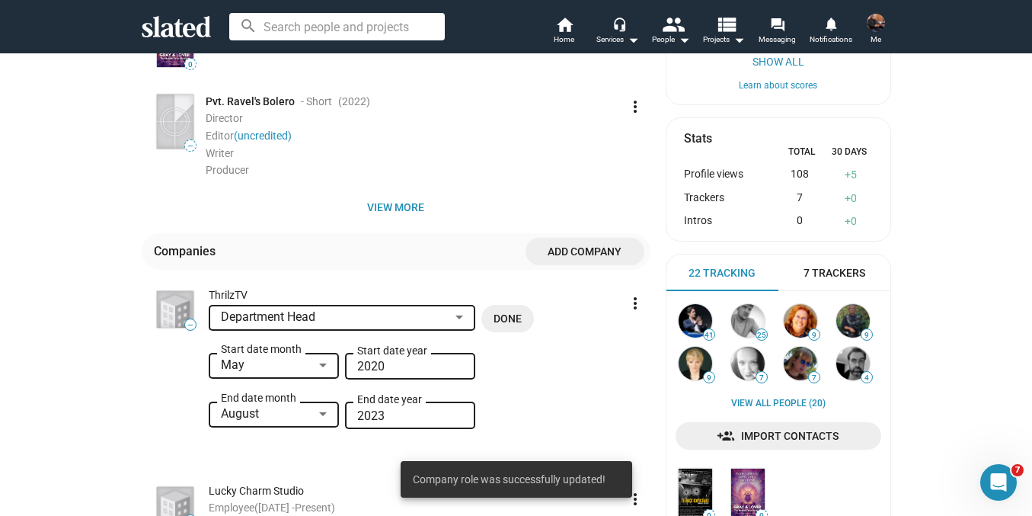
type input "2023"
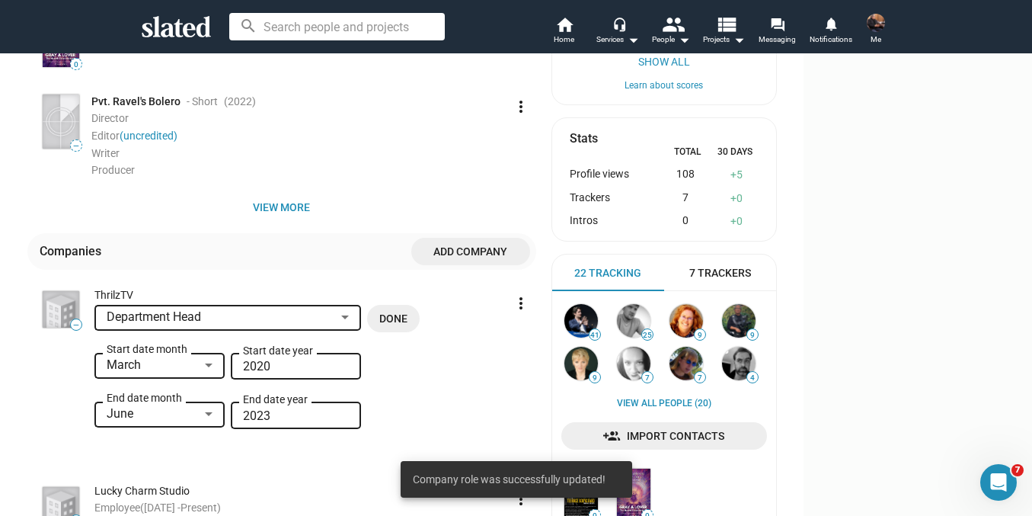
click at [349, 371] on input "2020" at bounding box center [296, 366] width 106 height 14
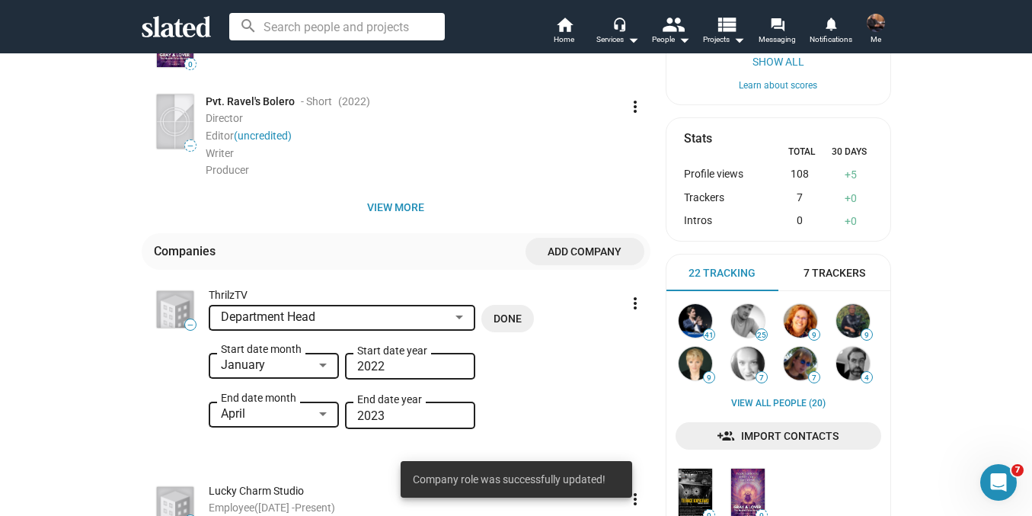
type input "2021"
type input "2022"
click at [319, 367] on div at bounding box center [323, 365] width 8 height 4
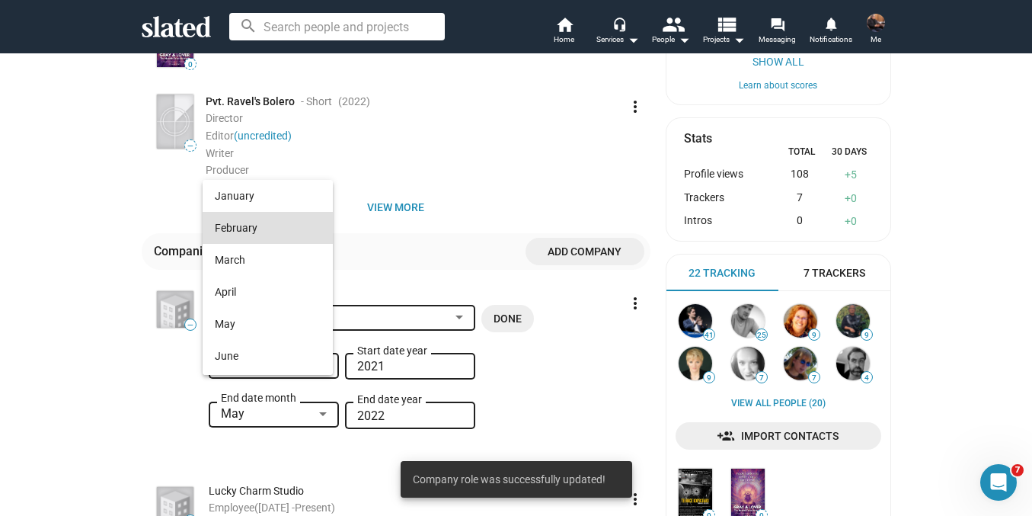
scroll to position [171, 0]
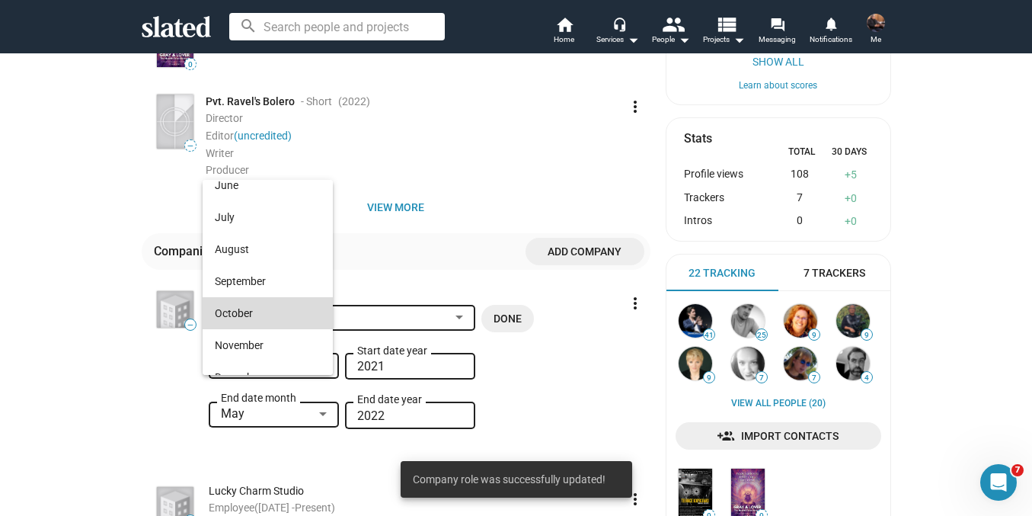
click at [268, 316] on span "October" at bounding box center [268, 313] width 106 height 32
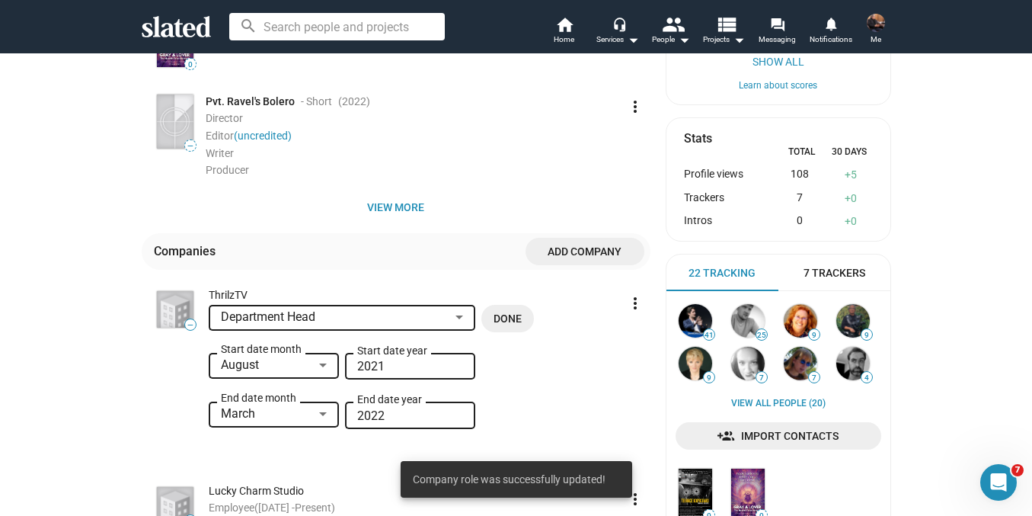
click at [387, 367] on input "2021" at bounding box center [410, 366] width 106 height 14
click at [316, 363] on div at bounding box center [323, 365] width 14 height 12
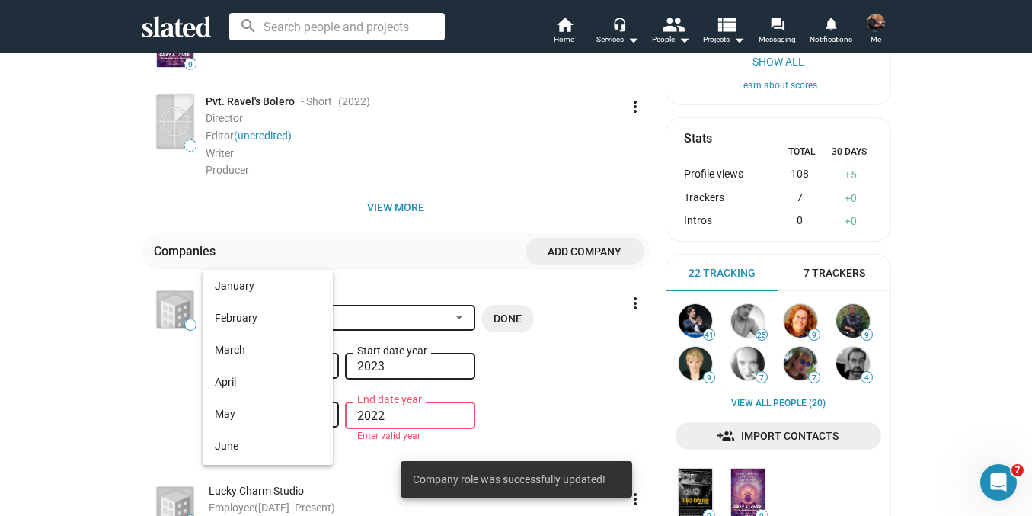
scroll to position [142, 0]
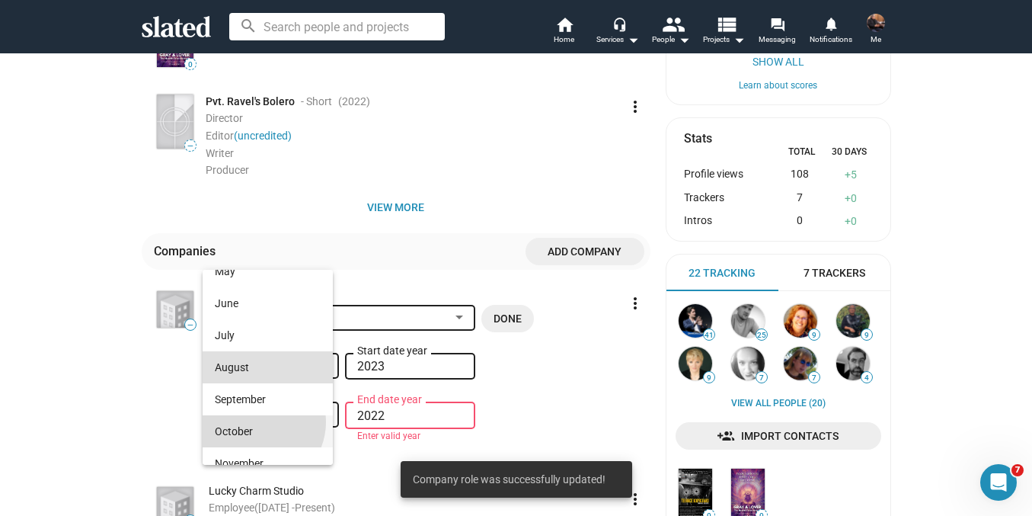
click at [257, 422] on span "October" at bounding box center [268, 431] width 106 height 32
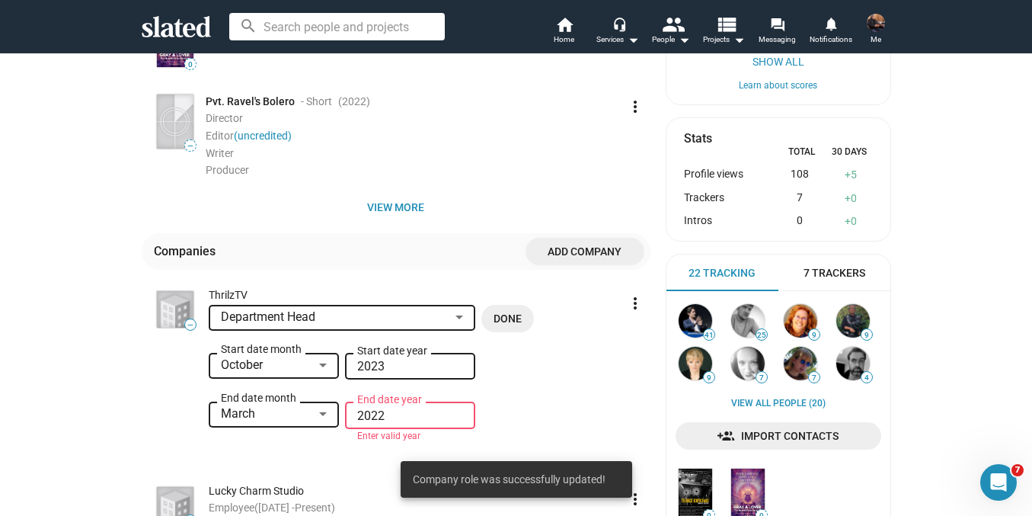
click at [400, 366] on input "2023" at bounding box center [410, 366] width 106 height 14
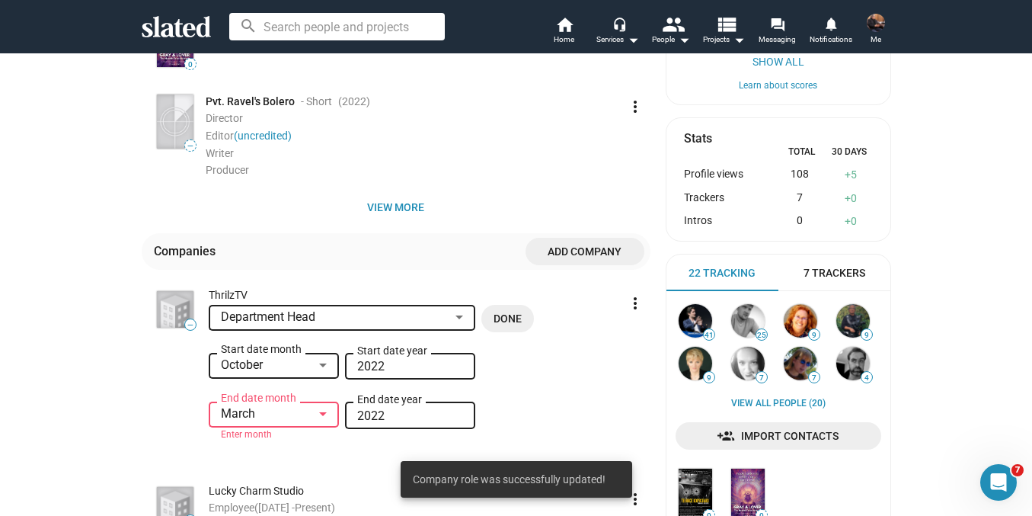
type input "2022"
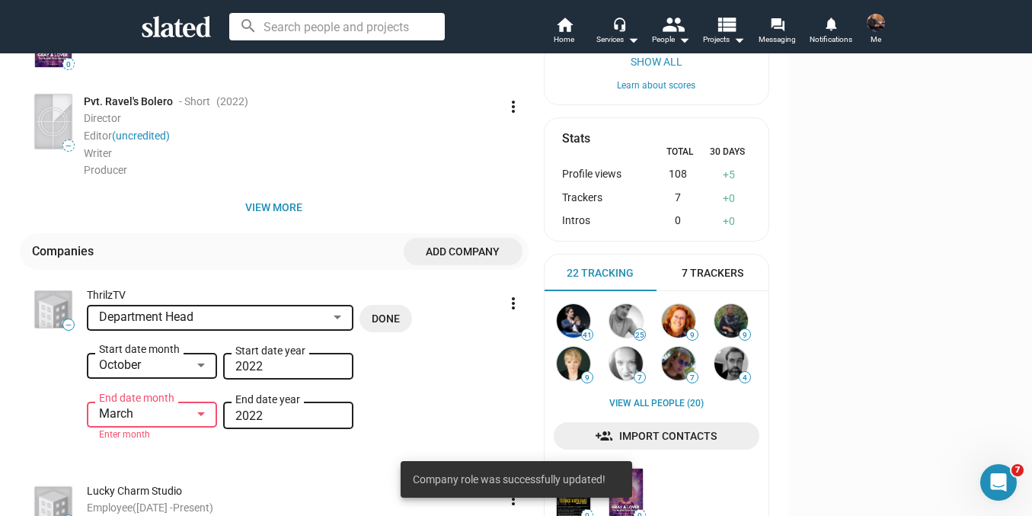
click at [341, 420] on input "2022" at bounding box center [288, 416] width 106 height 14
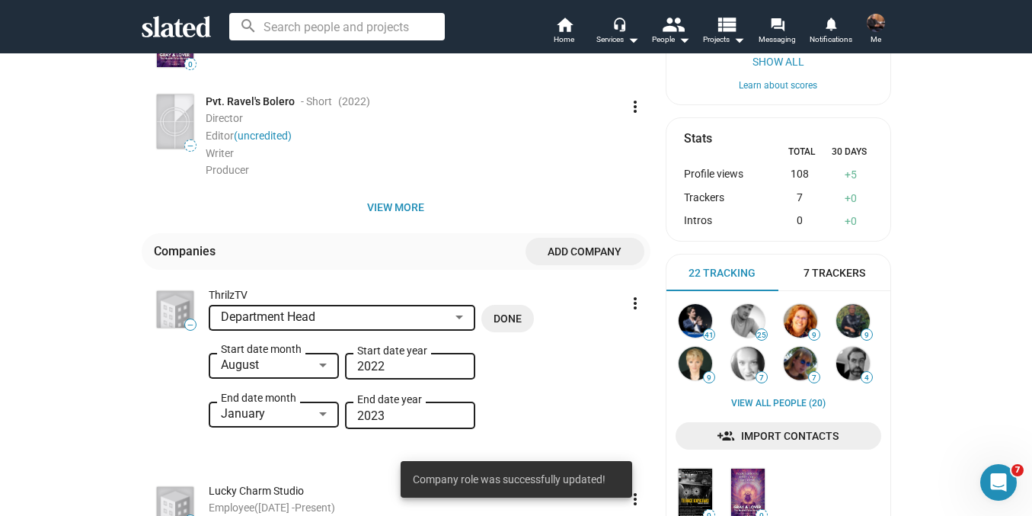
type input "2022"
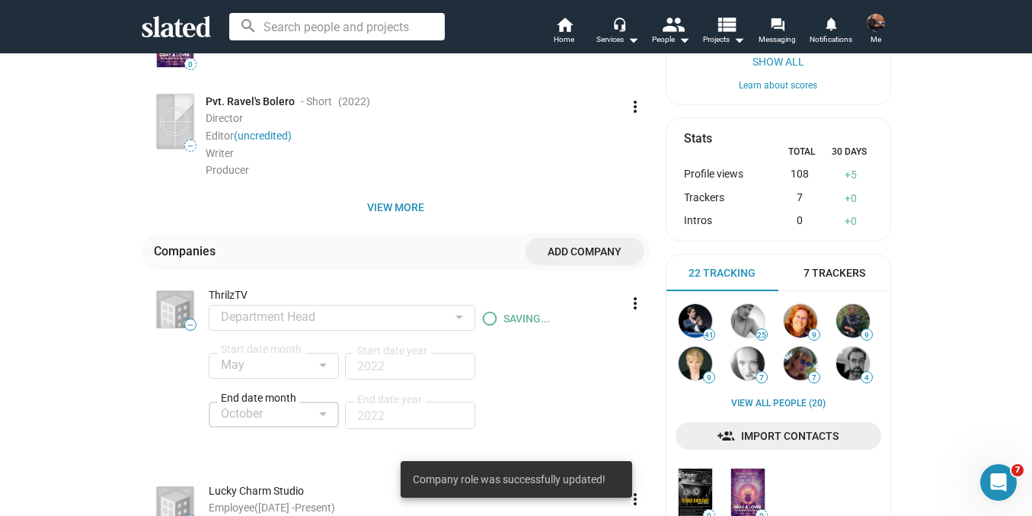
click at [305, 418] on div "October" at bounding box center [267, 414] width 92 height 16
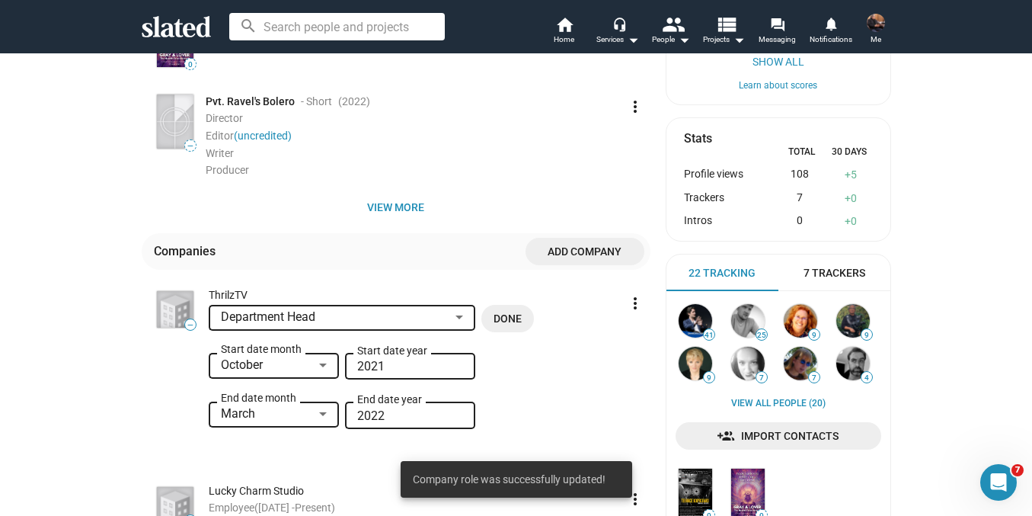
click at [404, 367] on input "2021" at bounding box center [410, 366] width 106 height 14
type input "2022"
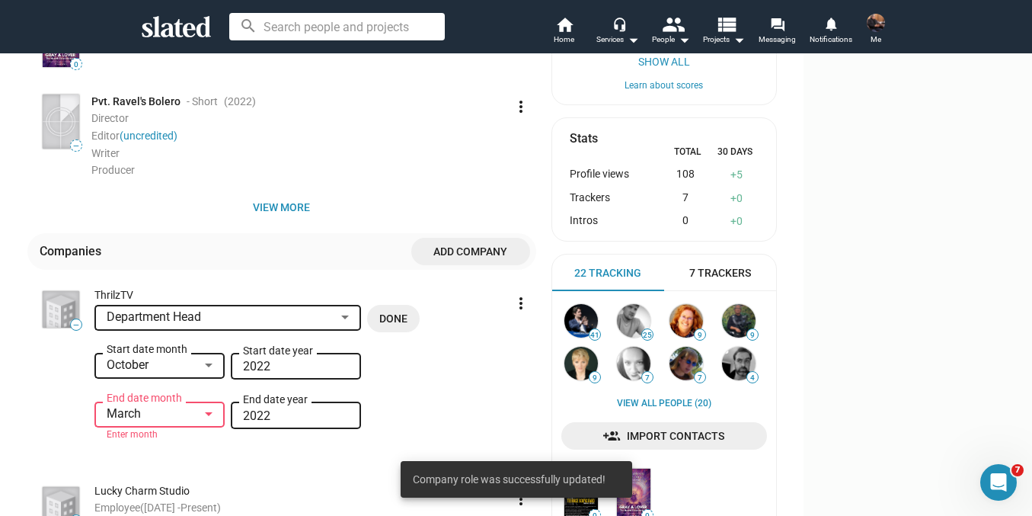
click at [349, 423] on input "2022" at bounding box center [296, 416] width 106 height 14
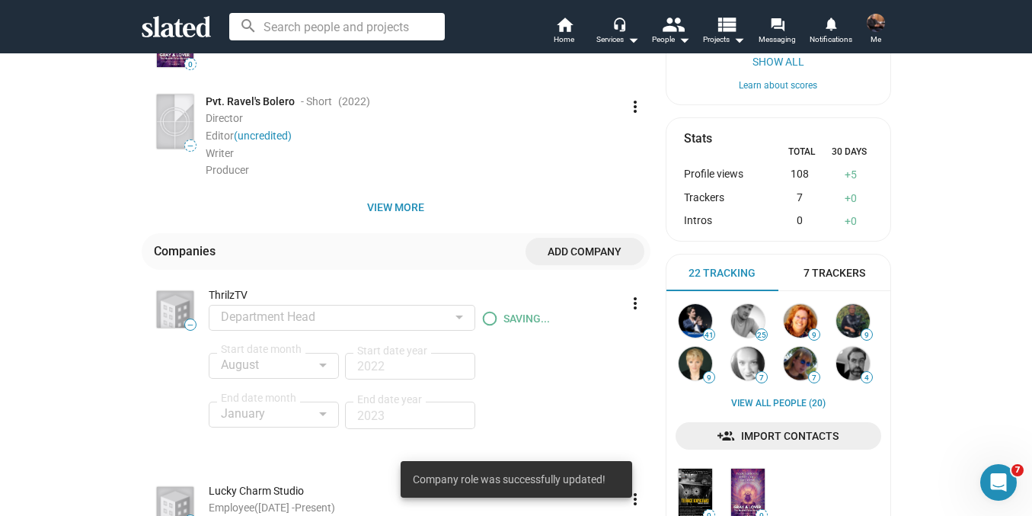
type input "2022"
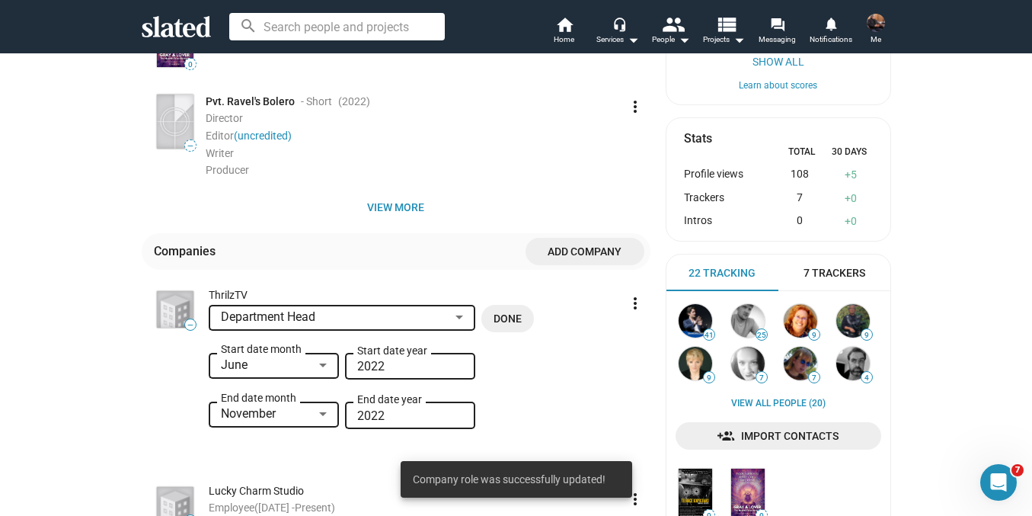
click at [319, 363] on div at bounding box center [323, 365] width 14 height 12
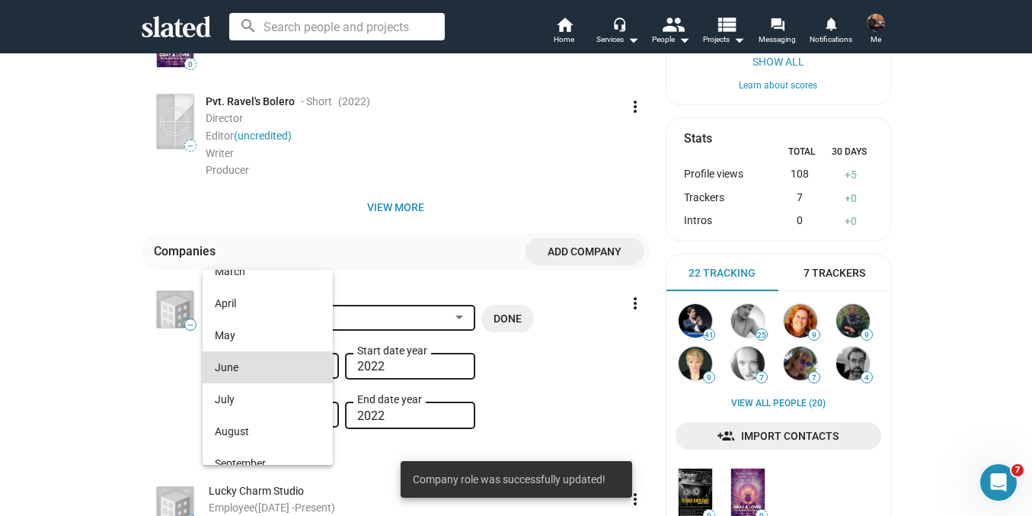
scroll to position [189, 0]
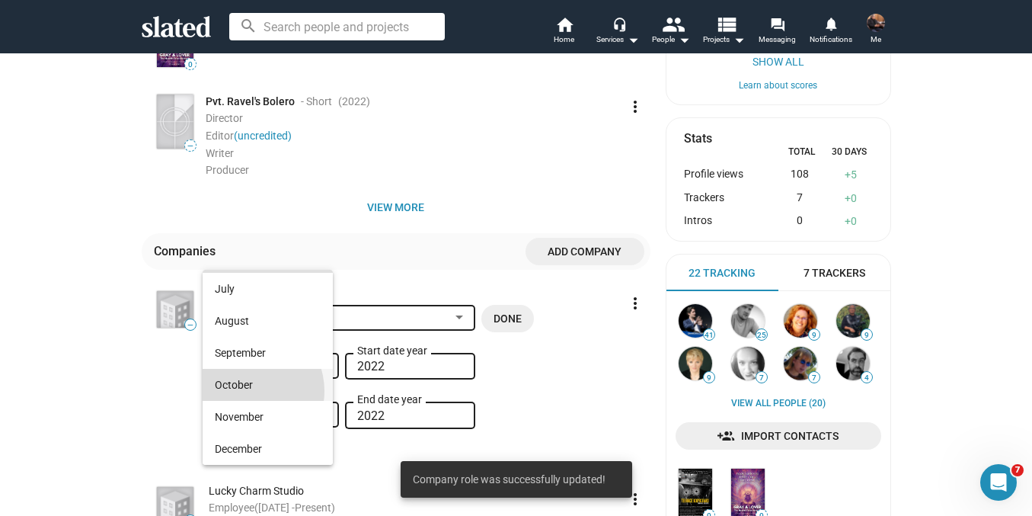
click at [248, 391] on span "October" at bounding box center [268, 385] width 106 height 32
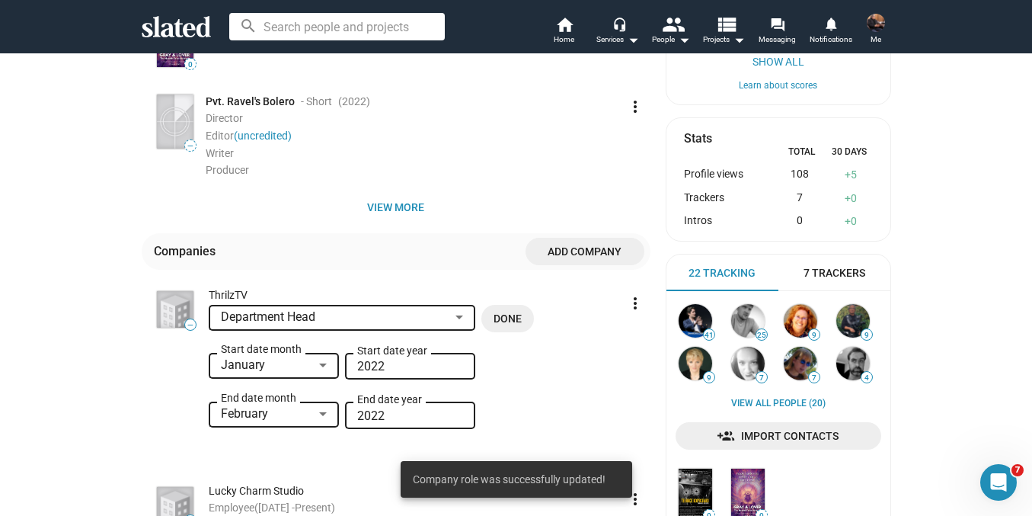
type input "2021"
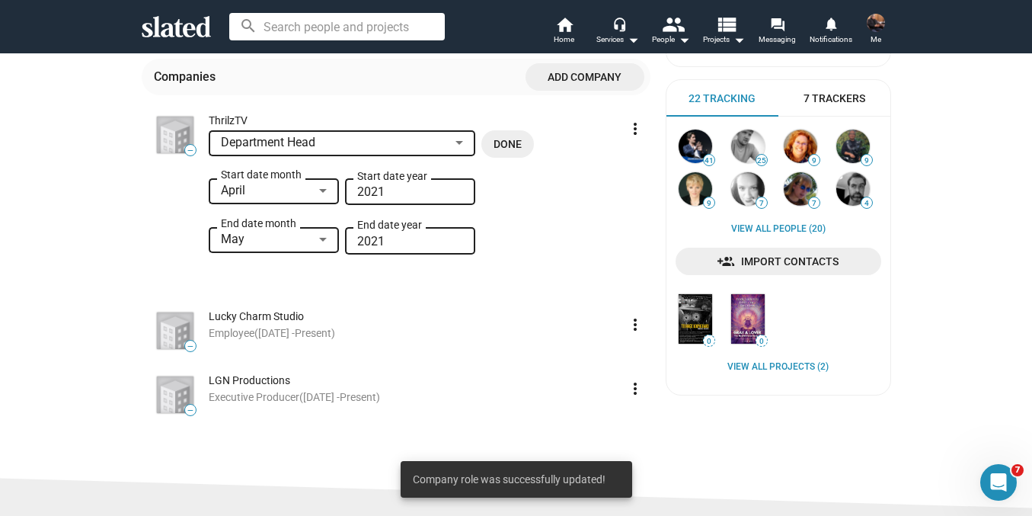
scroll to position [729, 0]
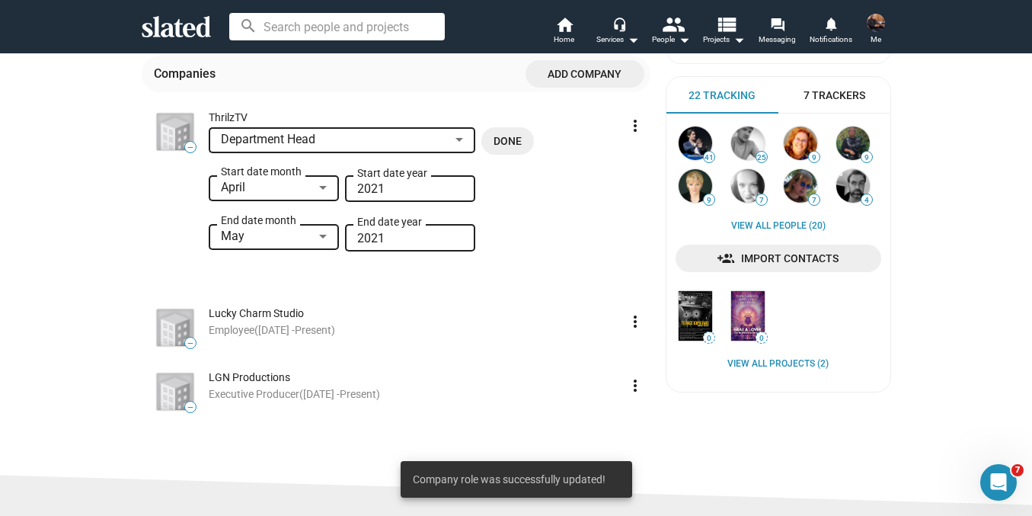
click at [316, 189] on div at bounding box center [323, 187] width 14 height 12
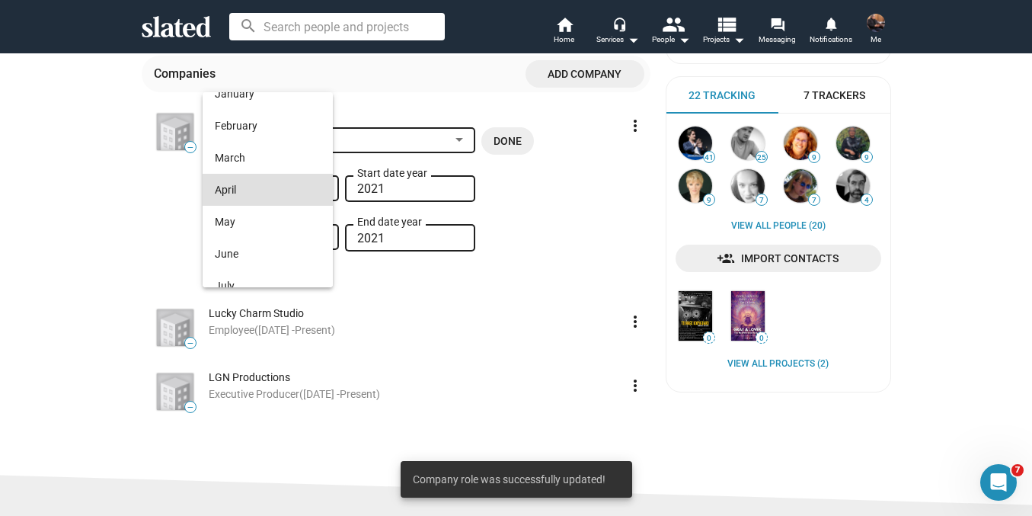
scroll to position [185, 0]
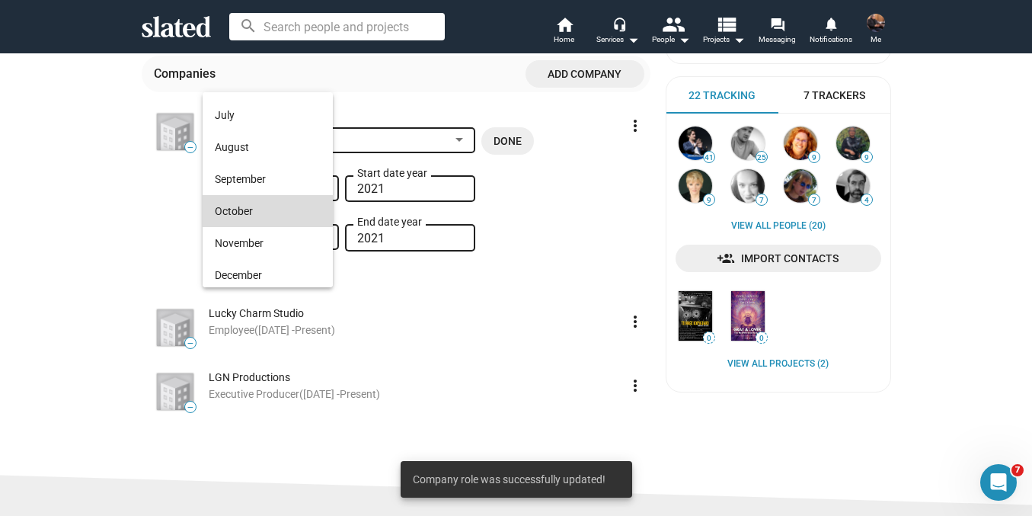
click at [269, 216] on span "October" at bounding box center [268, 211] width 106 height 32
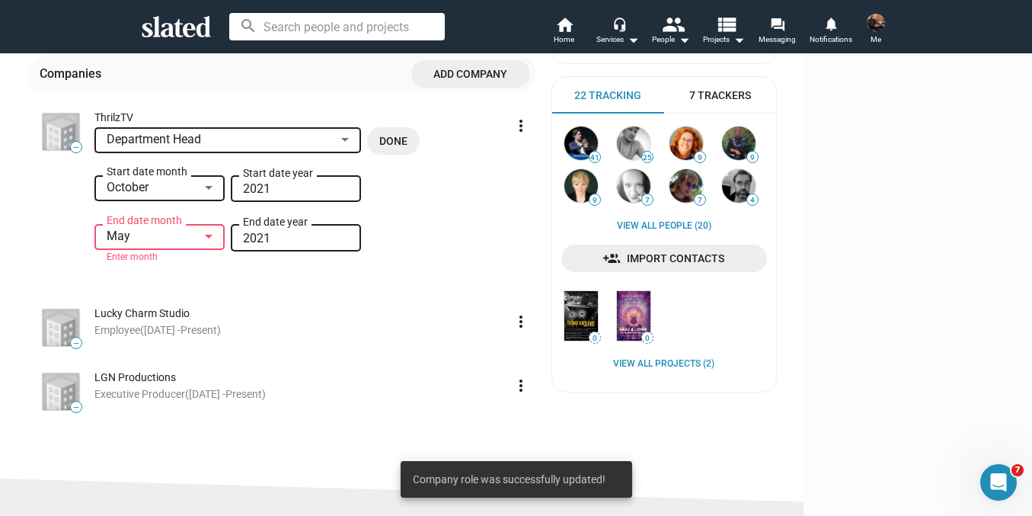
click at [349, 196] on input "2021" at bounding box center [296, 189] width 106 height 14
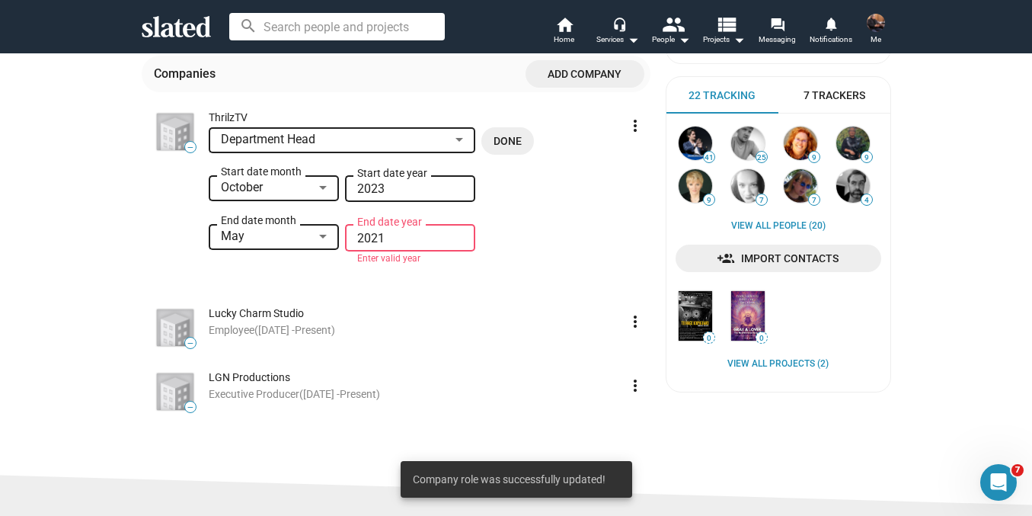
type input "2023"
click at [254, 249] on div "May End date month" at bounding box center [274, 235] width 106 height 28
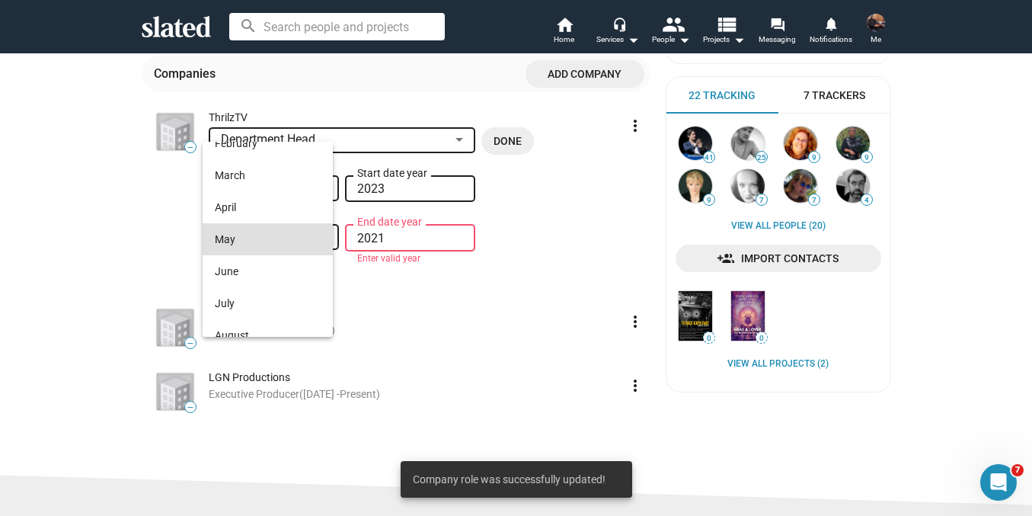
scroll to position [0, 0]
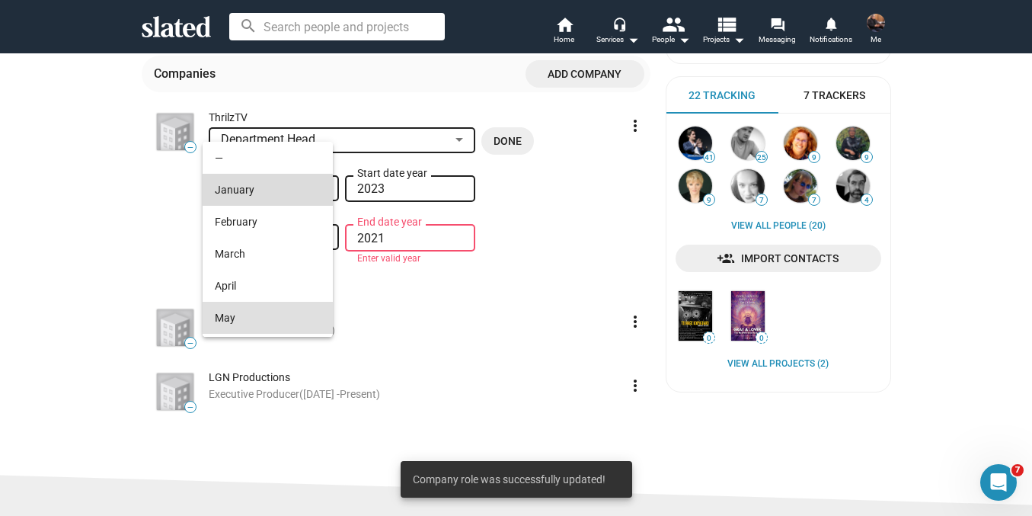
click at [267, 193] on span "January" at bounding box center [268, 190] width 106 height 32
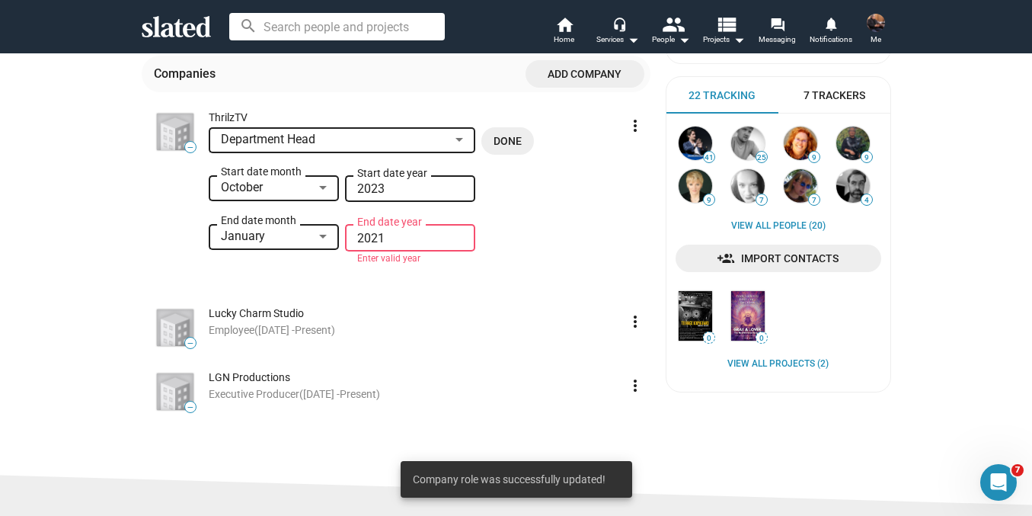
click at [385, 235] on input "2021" at bounding box center [410, 239] width 106 height 14
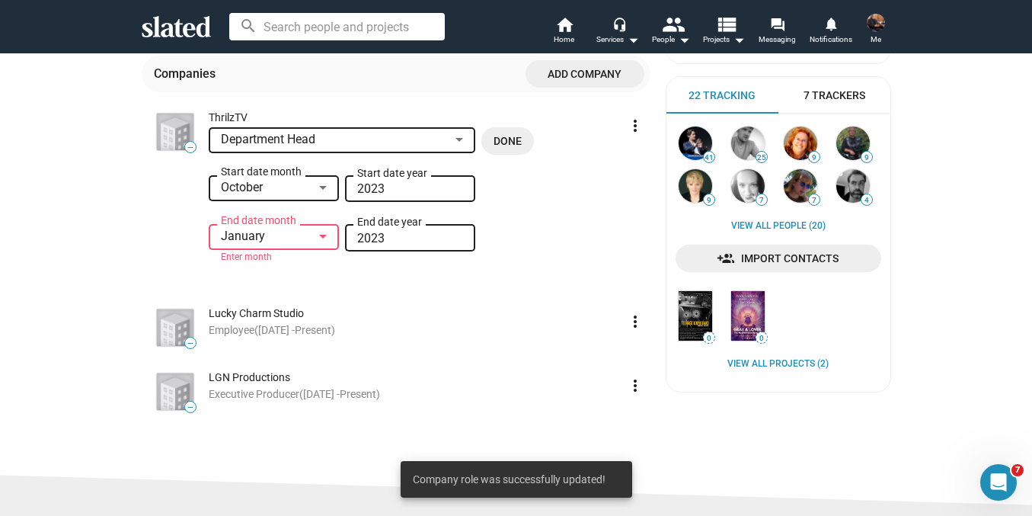
type input "2023"
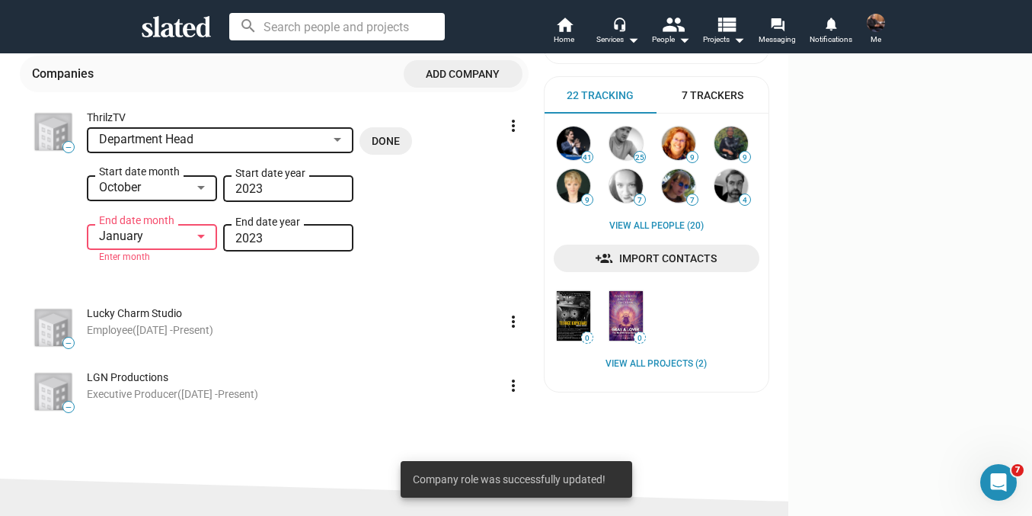
click at [341, 189] on input "2023" at bounding box center [288, 189] width 106 height 14
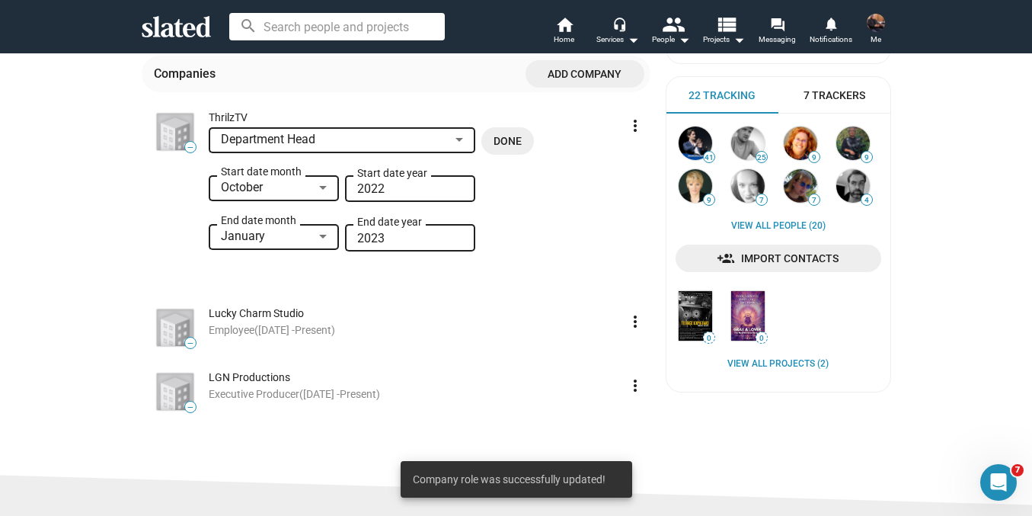
type input "2022"
click at [319, 238] on div at bounding box center [323, 237] width 8 height 4
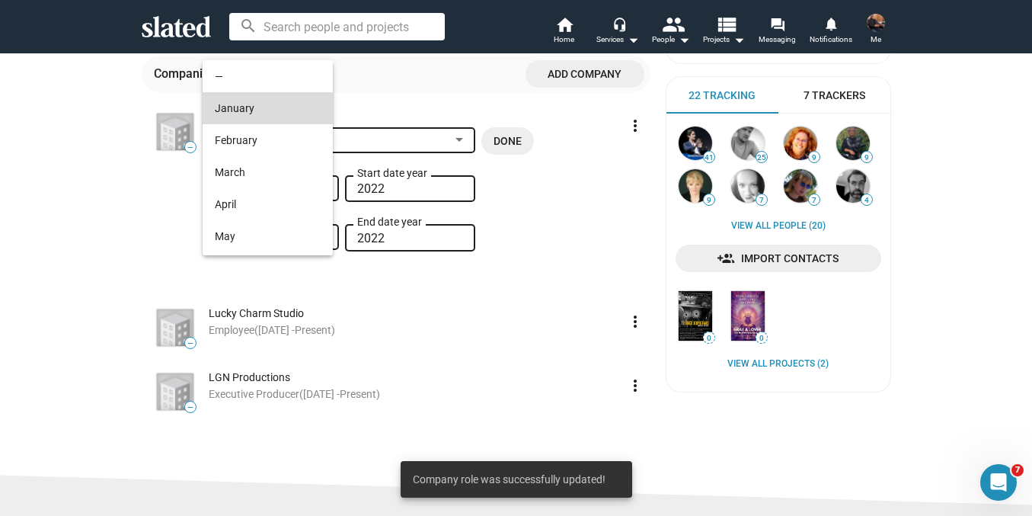
click at [268, 117] on span "January" at bounding box center [268, 108] width 106 height 32
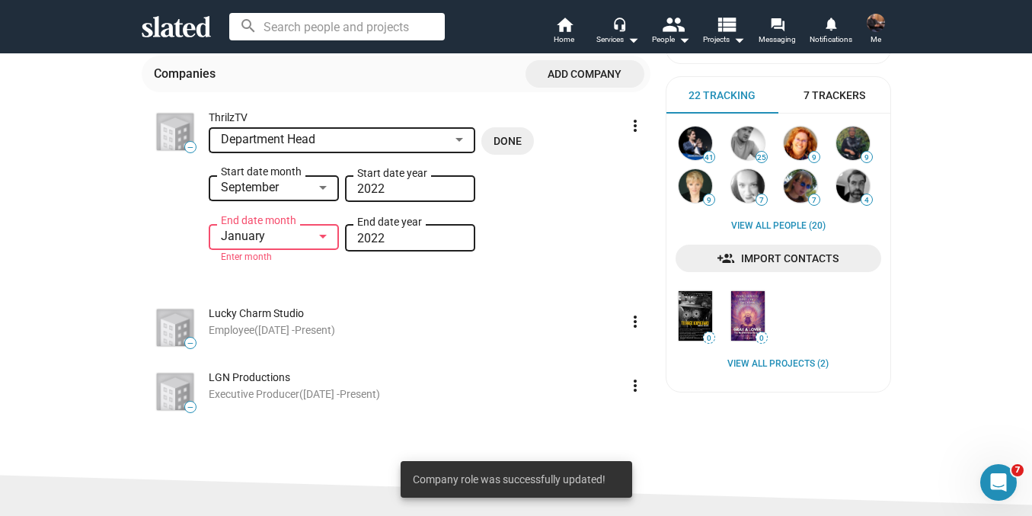
click at [320, 190] on div at bounding box center [323, 188] width 8 height 4
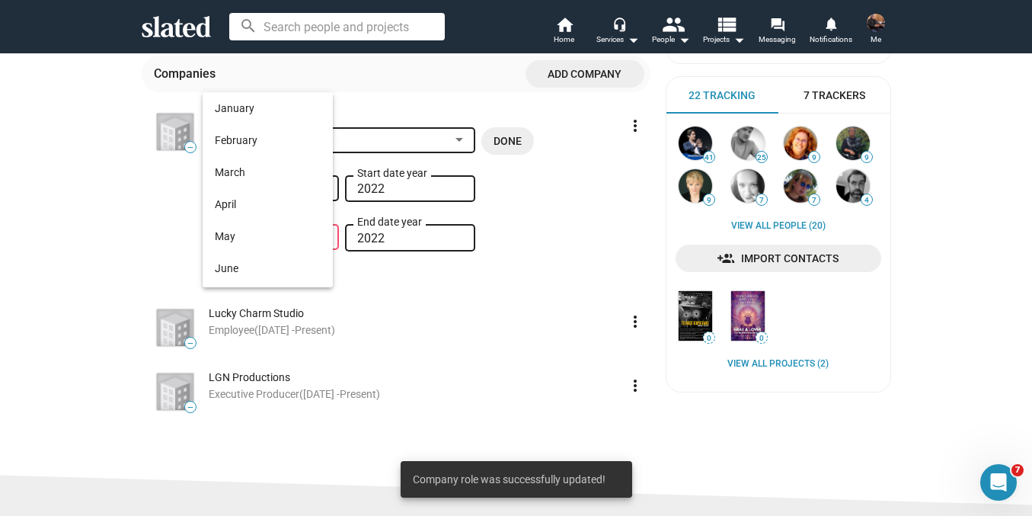
scroll to position [174, 0]
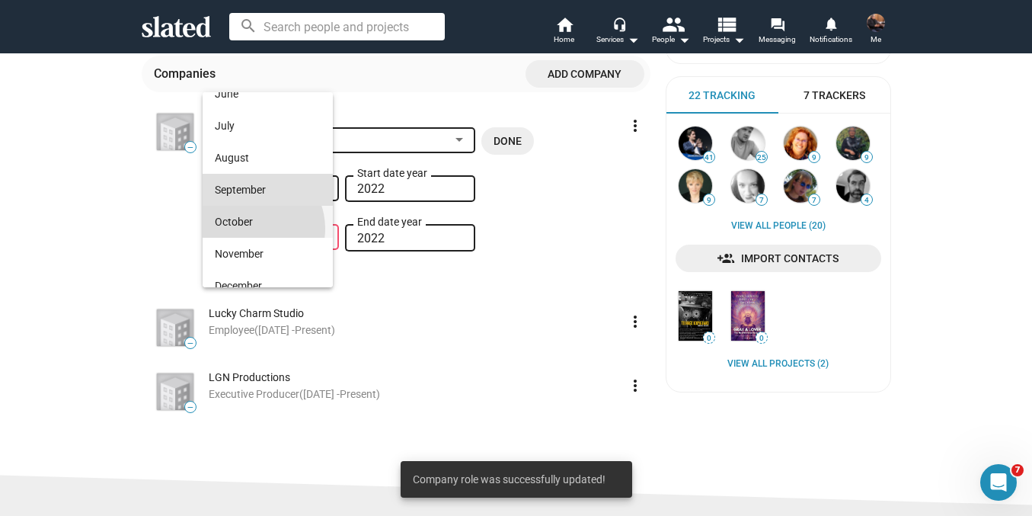
click at [252, 228] on span "October" at bounding box center [268, 222] width 106 height 32
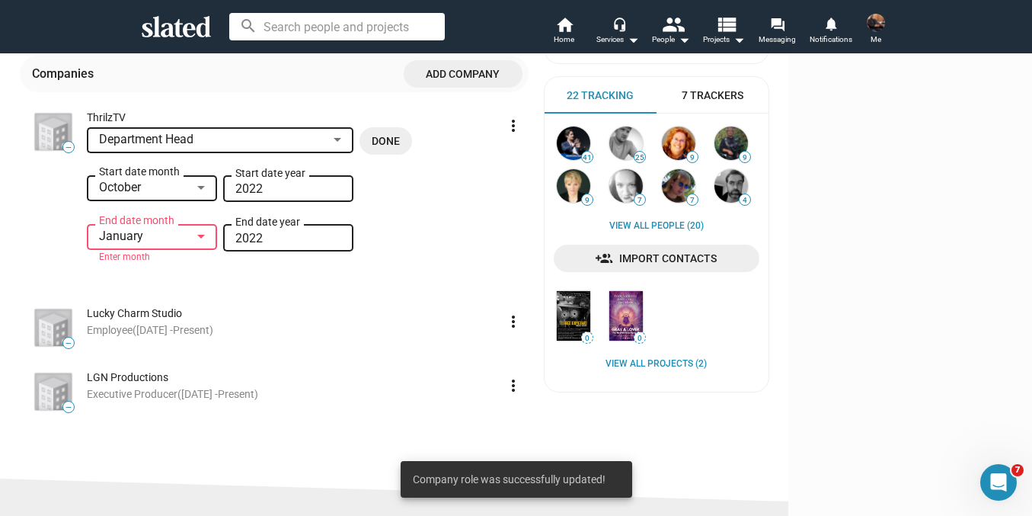
click at [341, 235] on input "2022" at bounding box center [288, 239] width 106 height 14
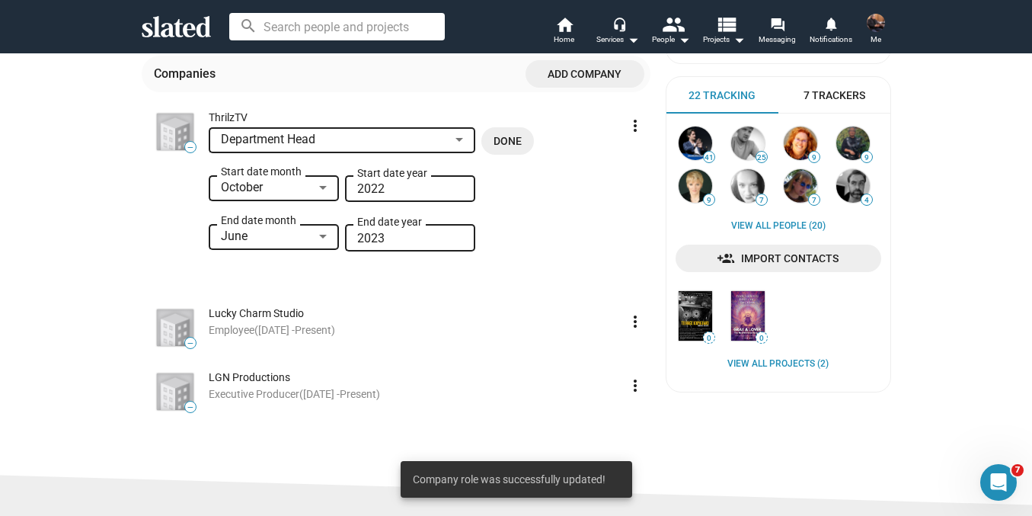
click at [390, 235] on input "2023" at bounding box center [410, 239] width 106 height 14
click at [391, 241] on input "2023" at bounding box center [410, 239] width 106 height 14
click at [386, 238] on input "2023" at bounding box center [410, 239] width 106 height 14
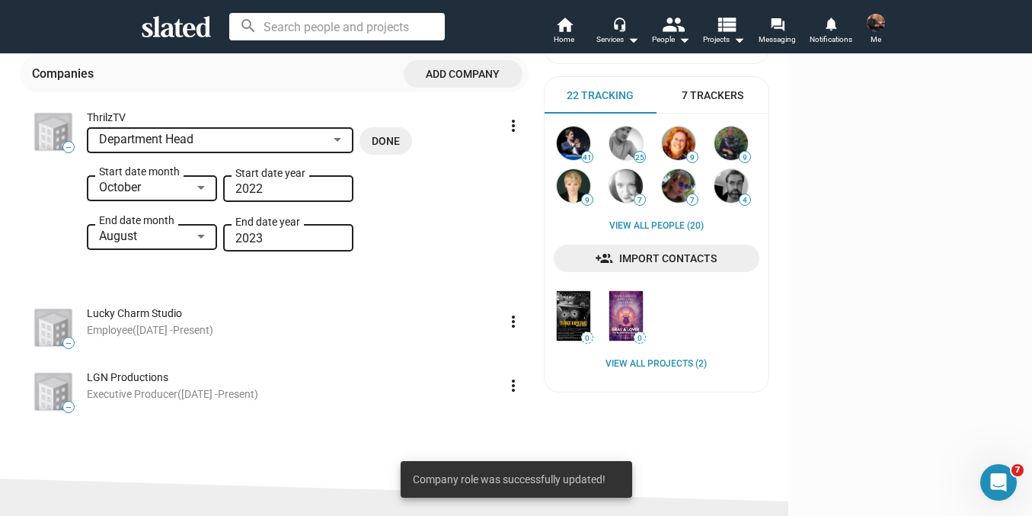
click at [205, 238] on div at bounding box center [201, 237] width 8 height 4
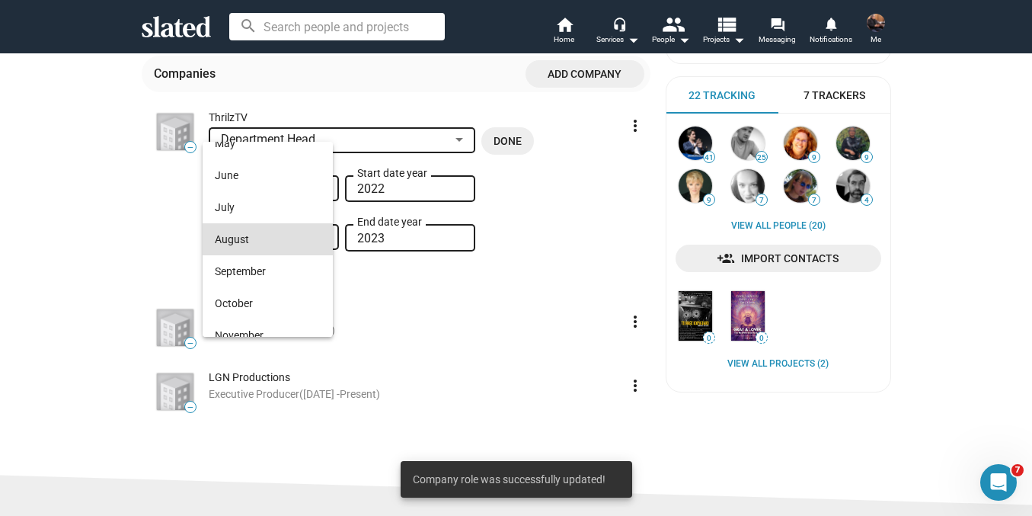
scroll to position [221, 0]
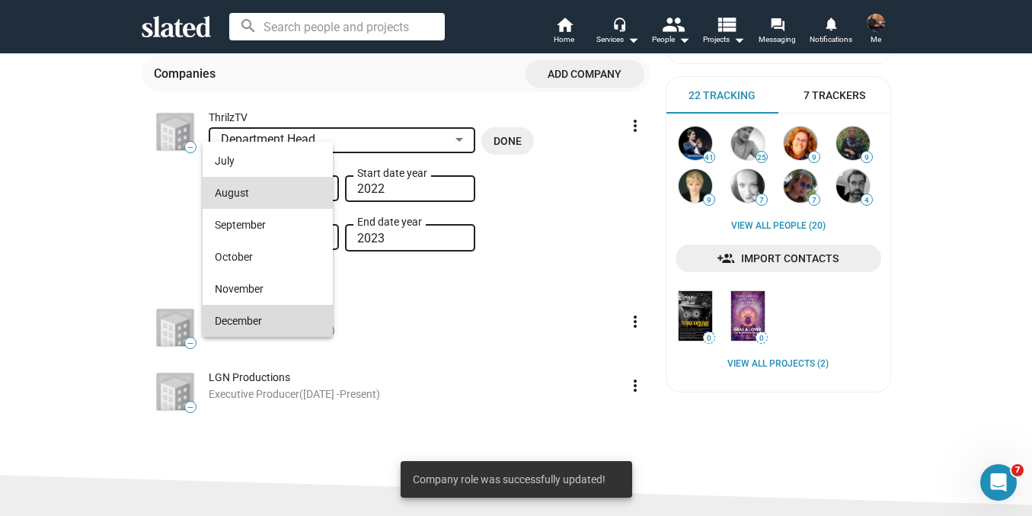
click at [297, 318] on span "December" at bounding box center [268, 321] width 106 height 32
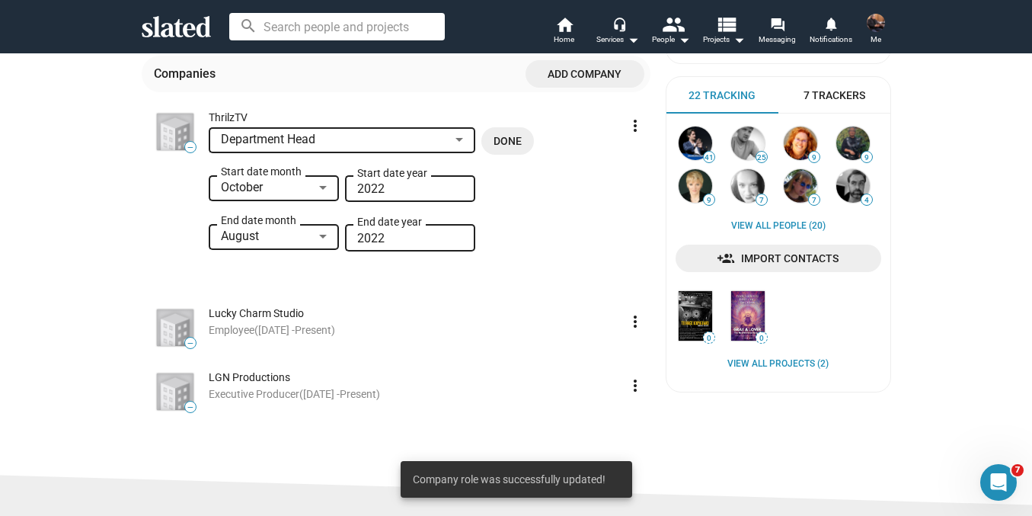
click at [319, 237] on div at bounding box center [323, 237] width 8 height 4
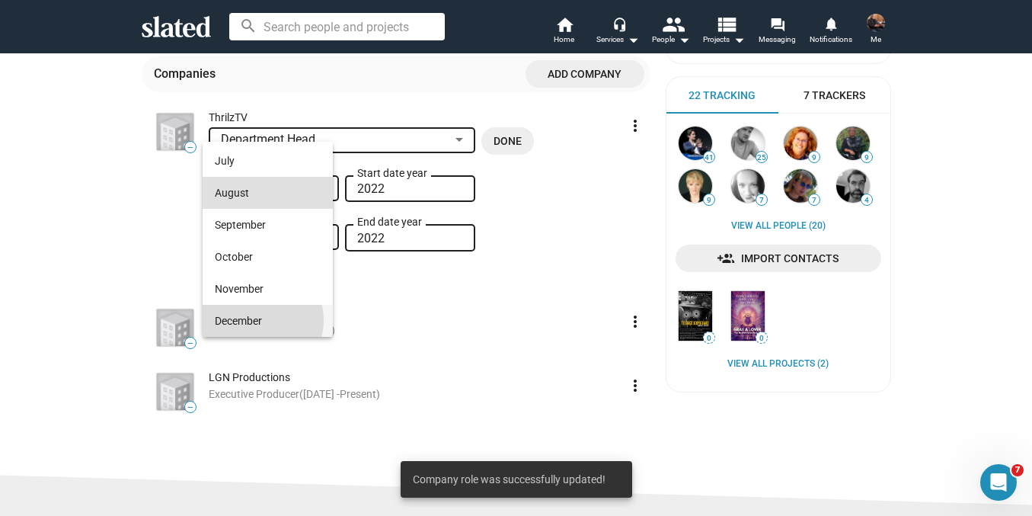
click at [258, 320] on span "December" at bounding box center [268, 321] width 106 height 32
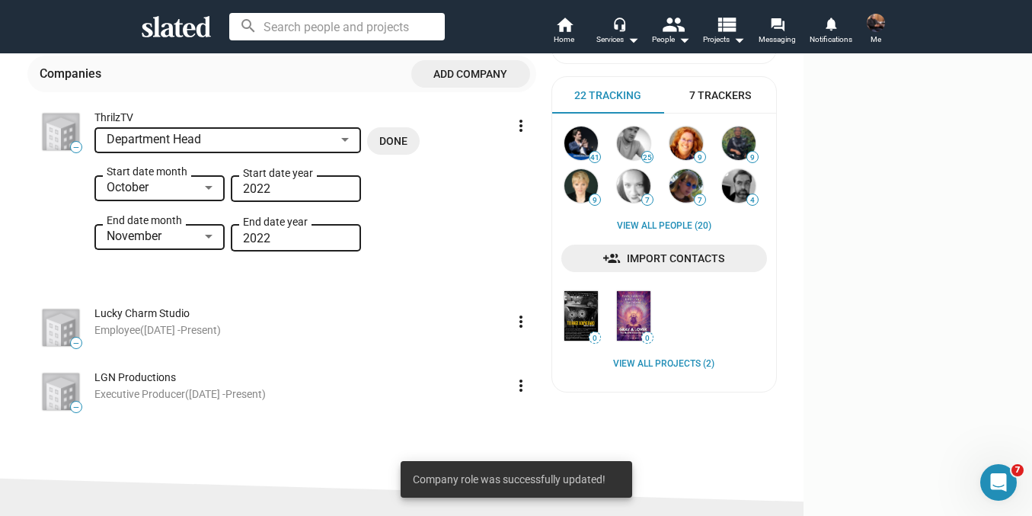
click at [349, 238] on input "2022" at bounding box center [296, 239] width 106 height 14
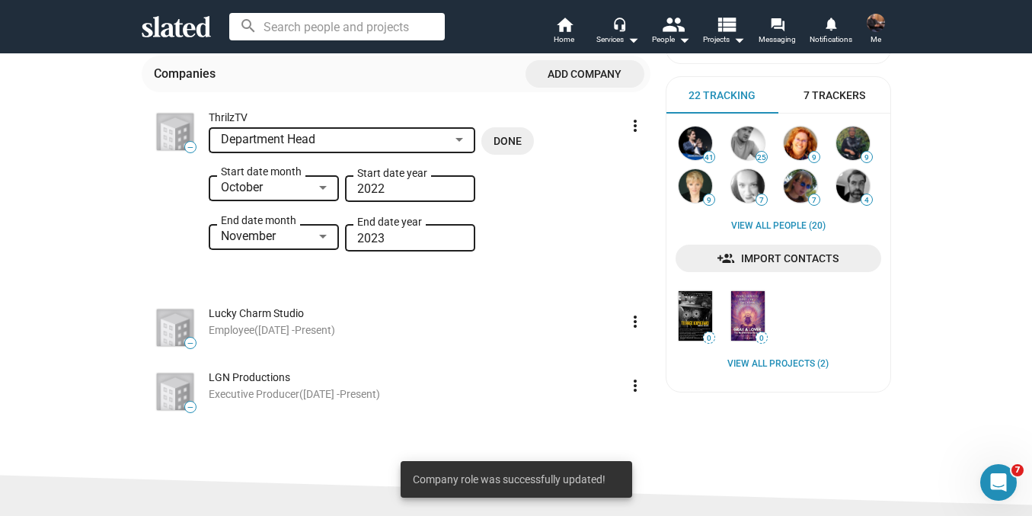
type input "2023"
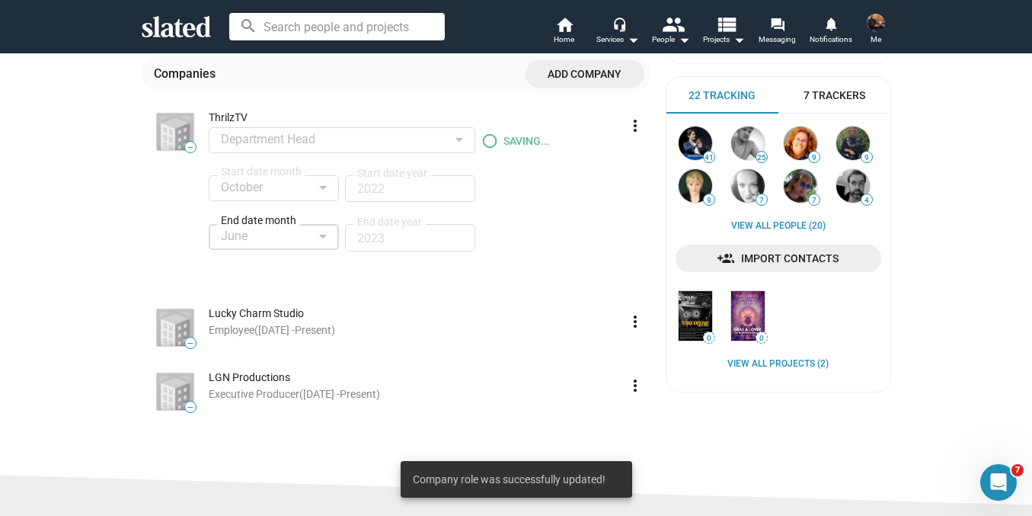
click at [322, 235] on div at bounding box center [323, 237] width 14 height 12
click at [265, 318] on span "December" at bounding box center [268, 321] width 106 height 32
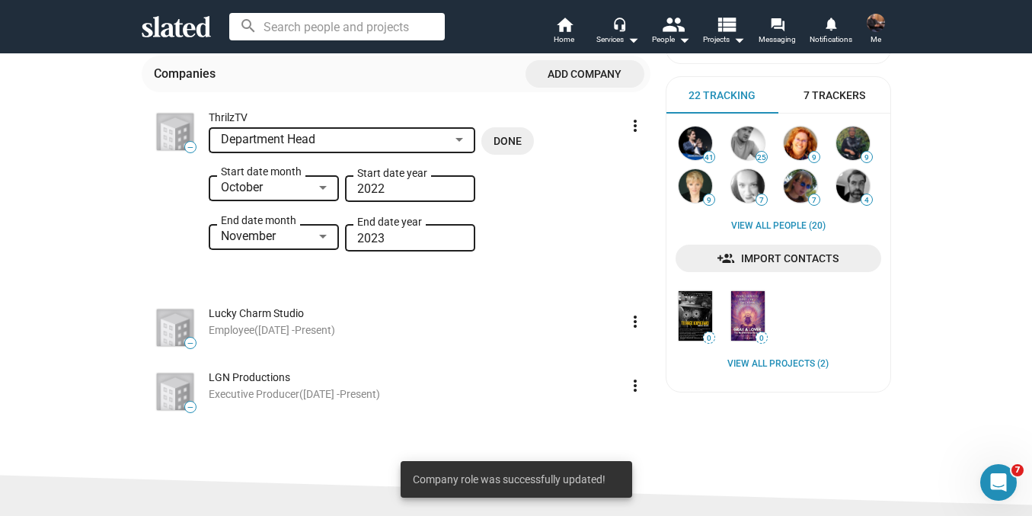
click at [316, 242] on div at bounding box center [323, 237] width 14 height 12
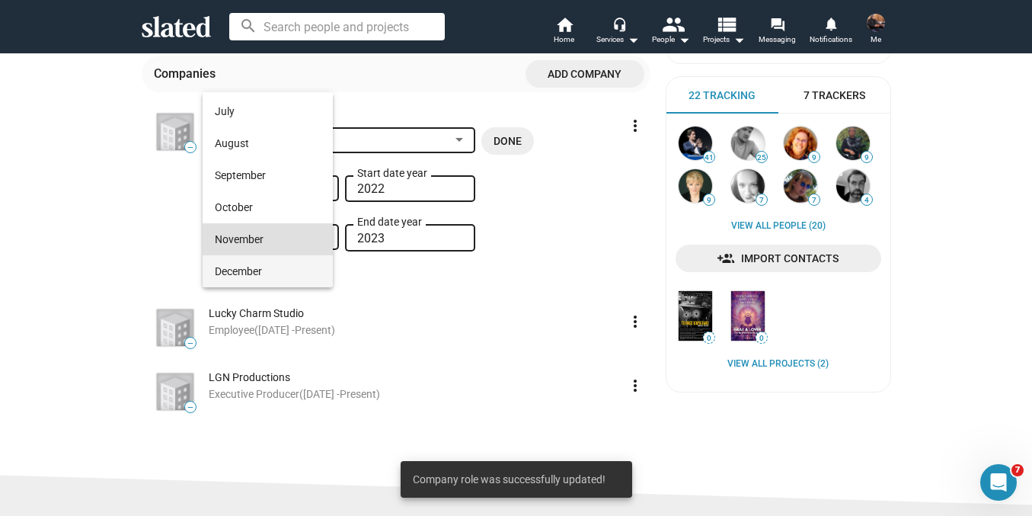
click at [272, 264] on span "December" at bounding box center [268, 271] width 106 height 32
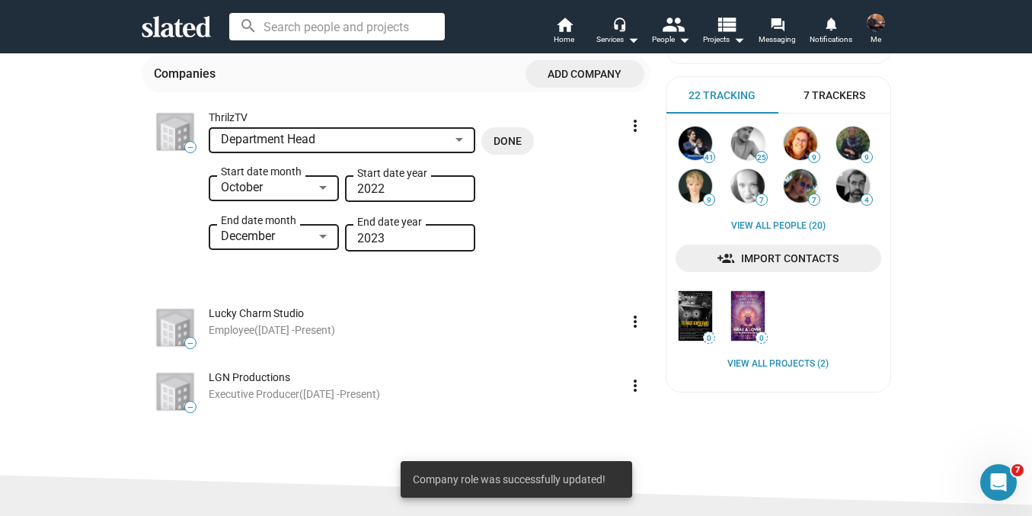
click at [510, 143] on span "Done" at bounding box center [508, 140] width 28 height 27
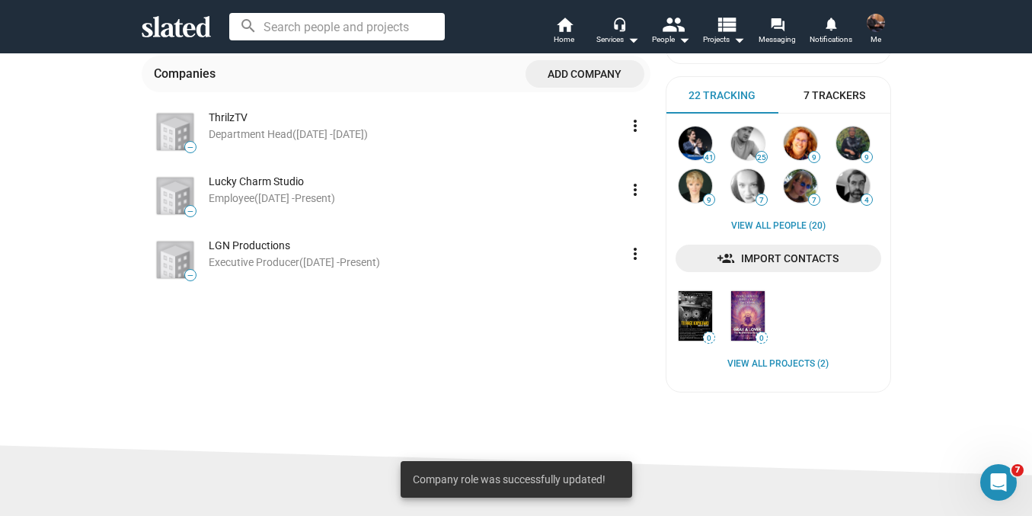
click at [628, 190] on mat-icon "more_vert" at bounding box center [635, 190] width 18 height 18
click at [594, 224] on button "Edit" at bounding box center [601, 225] width 85 height 24
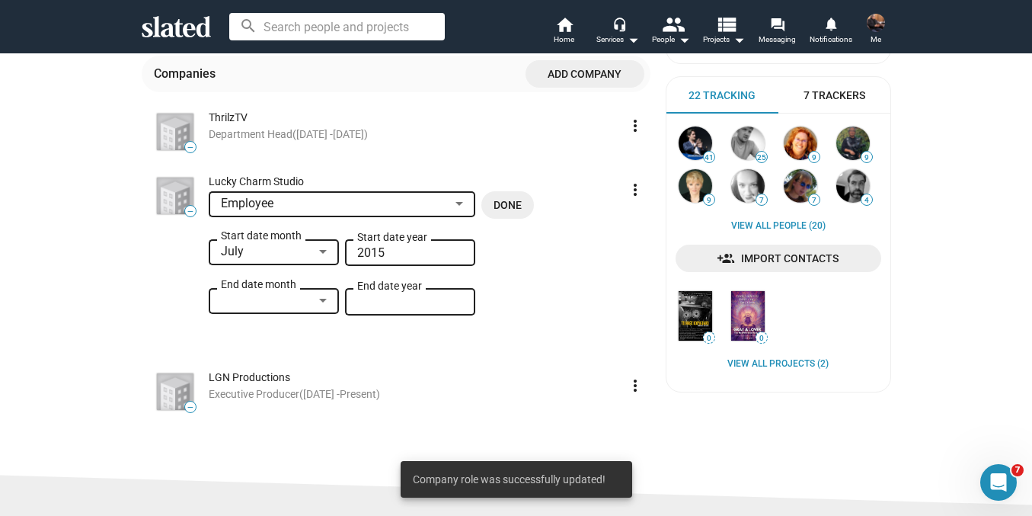
click at [417, 302] on input "End date year" at bounding box center [410, 303] width 106 height 14
click at [535, 297] on div "Done" at bounding box center [513, 269] width 76 height 157
click at [320, 297] on div at bounding box center [323, 301] width 14 height 12
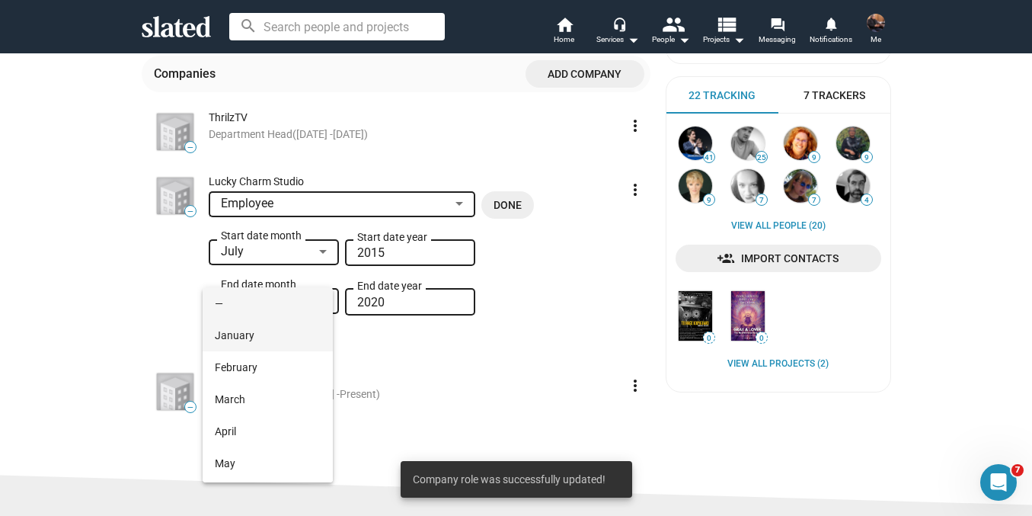
click at [260, 331] on span "January" at bounding box center [268, 335] width 106 height 32
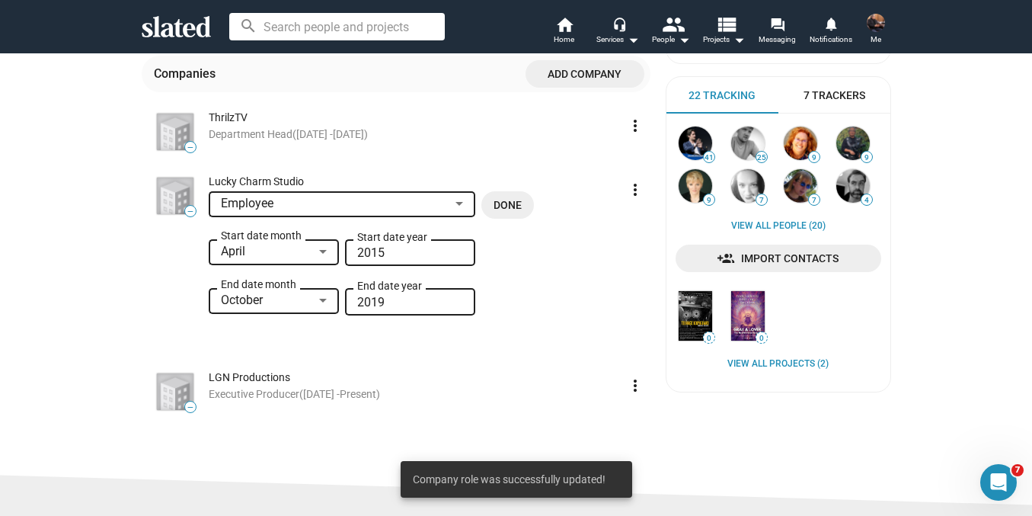
click at [403, 307] on input "2019" at bounding box center [410, 303] width 106 height 14
type input "2020"
type input "2014"
click at [509, 200] on span "Done" at bounding box center [508, 204] width 28 height 27
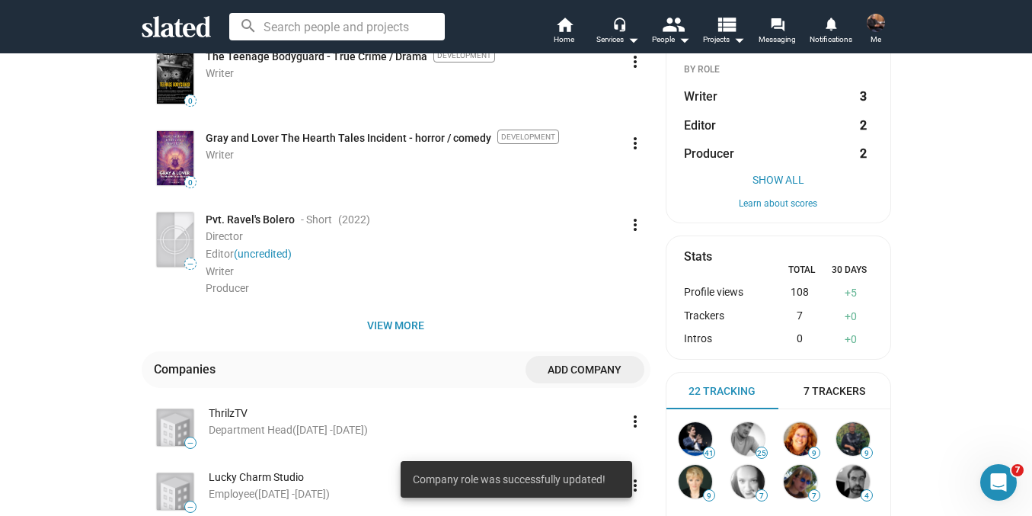
scroll to position [428, 0]
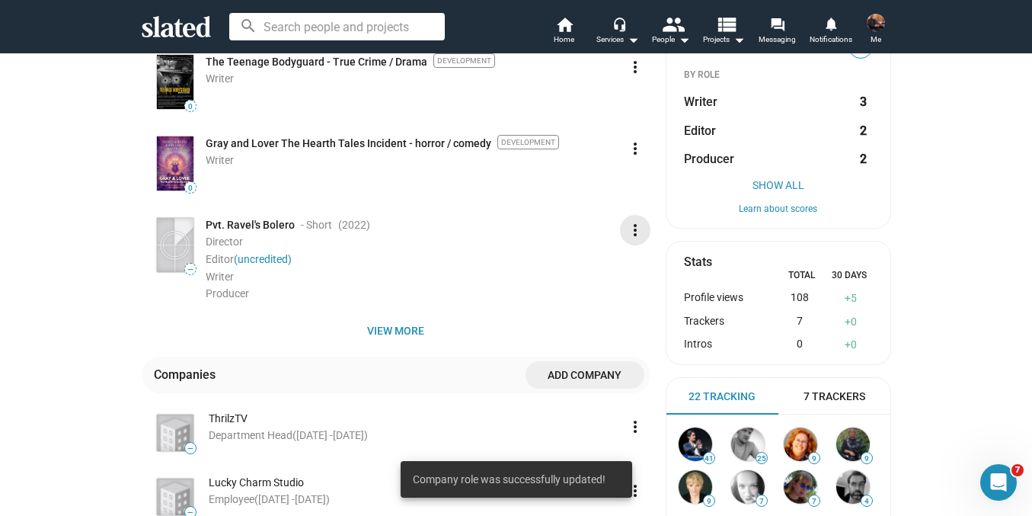
click at [626, 235] on mat-icon "more_vert" at bounding box center [635, 230] width 18 height 18
click at [599, 259] on button "Edit" at bounding box center [601, 265] width 85 height 24
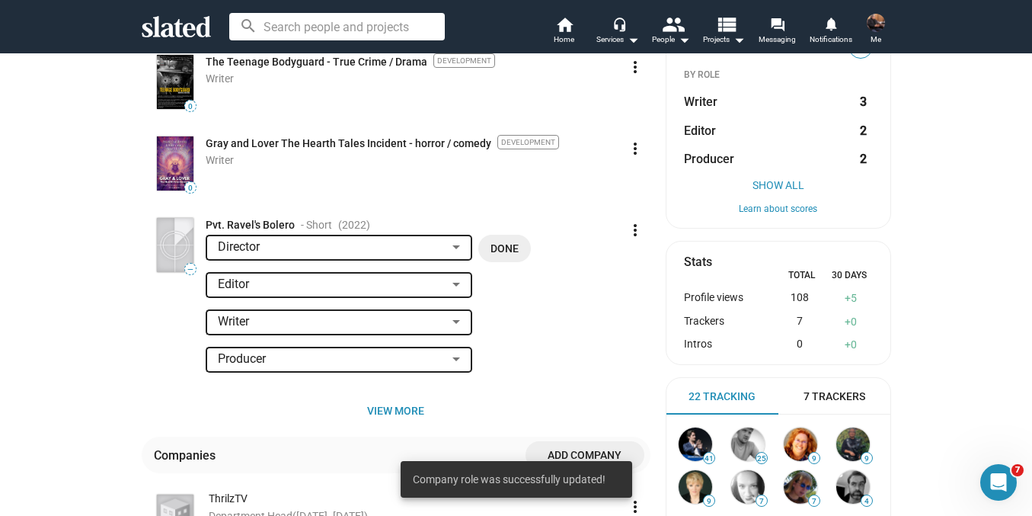
click at [35, 305] on div "3 [PERSON_NAME] Director , Editor , Writer , Writer (Source Material) [GEOGRAPH…" at bounding box center [516, 209] width 1032 height 1065
click at [510, 252] on span "Done" at bounding box center [504, 248] width 28 height 27
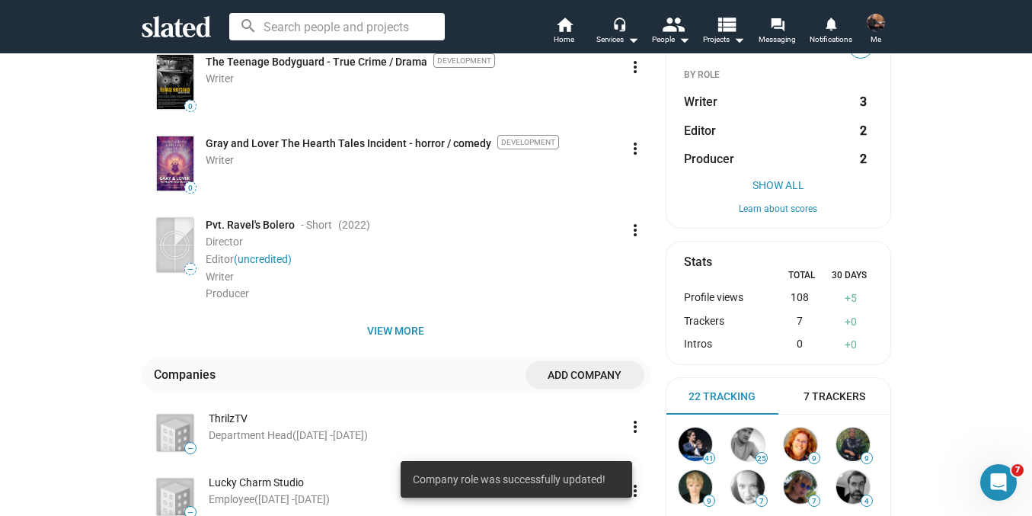
click at [251, 226] on span "Pvt. Ravel's Bolero" at bounding box center [250, 225] width 89 height 14
click at [162, 248] on img at bounding box center [175, 245] width 37 height 54
click at [379, 329] on span "View more" at bounding box center [396, 330] width 484 height 27
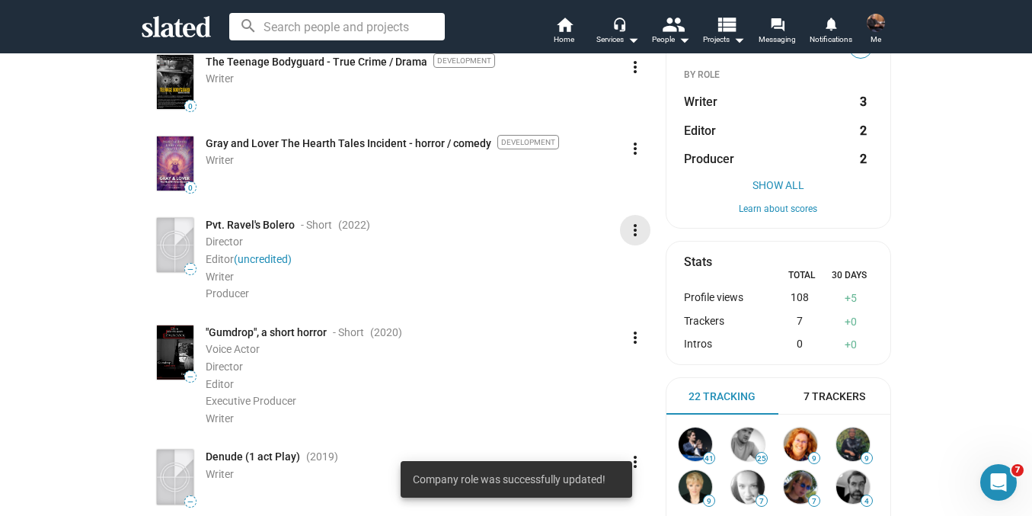
click at [626, 237] on mat-icon "more_vert" at bounding box center [635, 230] width 18 height 18
click at [597, 255] on button "Edit" at bounding box center [601, 265] width 85 height 24
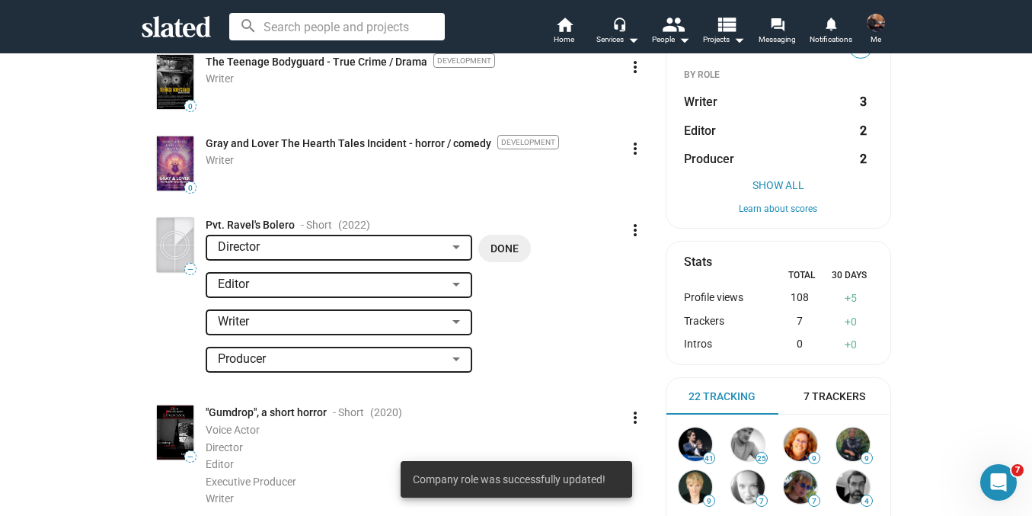
click at [169, 252] on img at bounding box center [175, 245] width 37 height 54
click at [185, 273] on span "—" at bounding box center [190, 269] width 11 height 8
click at [162, 247] on img at bounding box center [175, 245] width 37 height 54
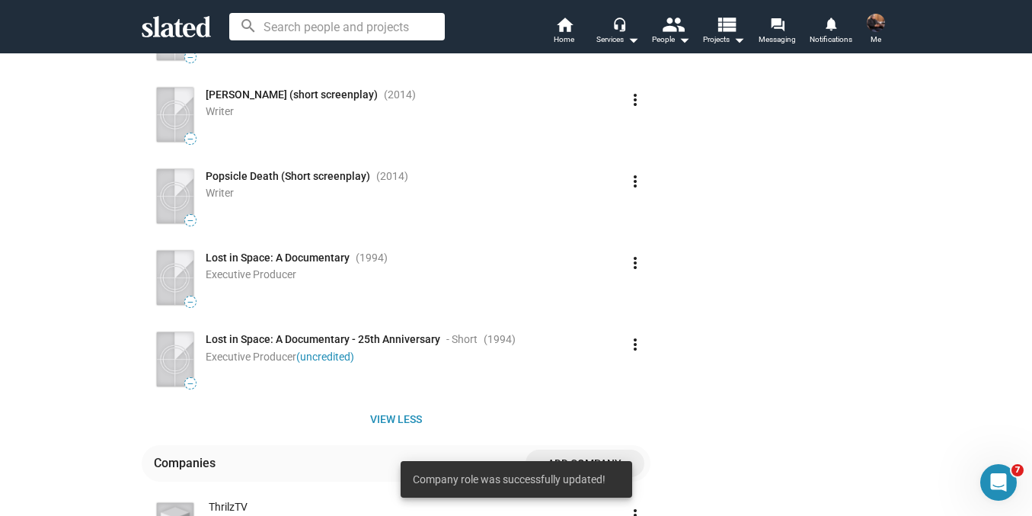
scroll to position [1288, 0]
click at [626, 266] on mat-icon "more_vert" at bounding box center [635, 262] width 18 height 18
click at [589, 322] on button "Delete" at bounding box center [601, 323] width 85 height 24
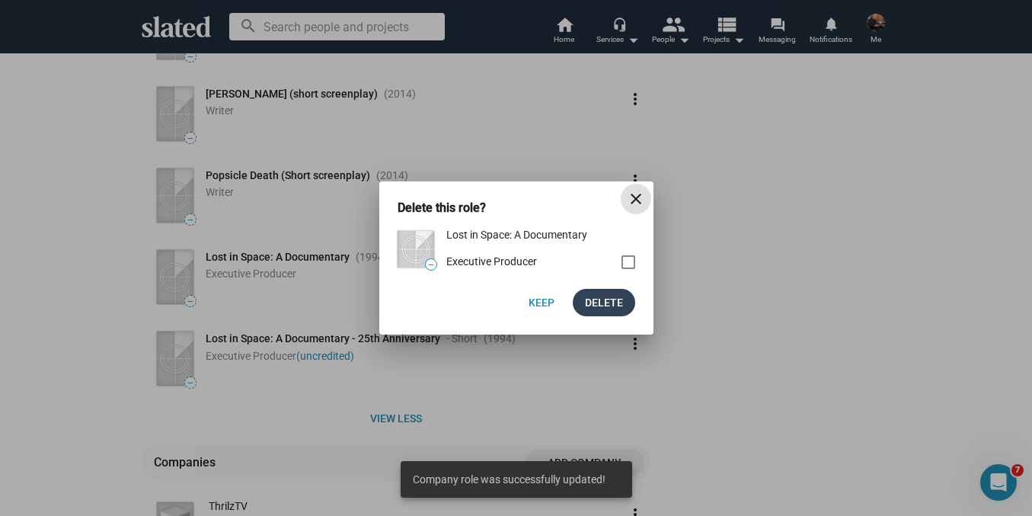
click at [620, 299] on span "Delete" at bounding box center [604, 302] width 38 height 27
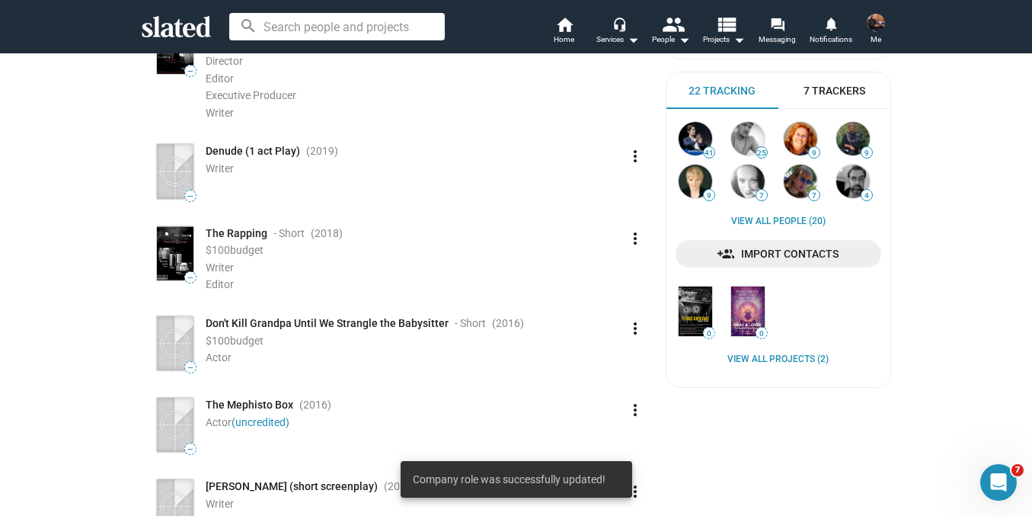
scroll to position [786, 0]
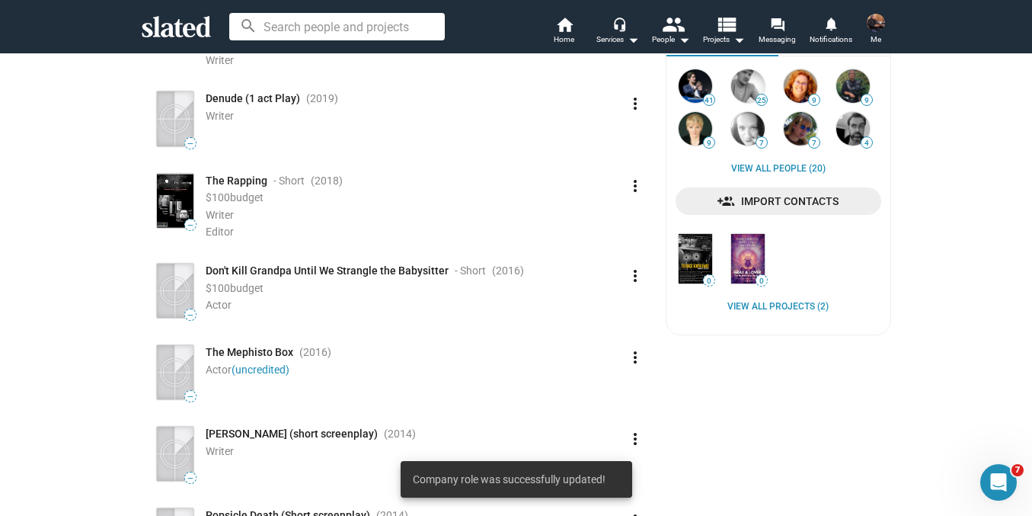
click at [628, 187] on mat-icon "more_vert" at bounding box center [635, 186] width 18 height 18
click at [593, 212] on button "Edit" at bounding box center [601, 221] width 85 height 24
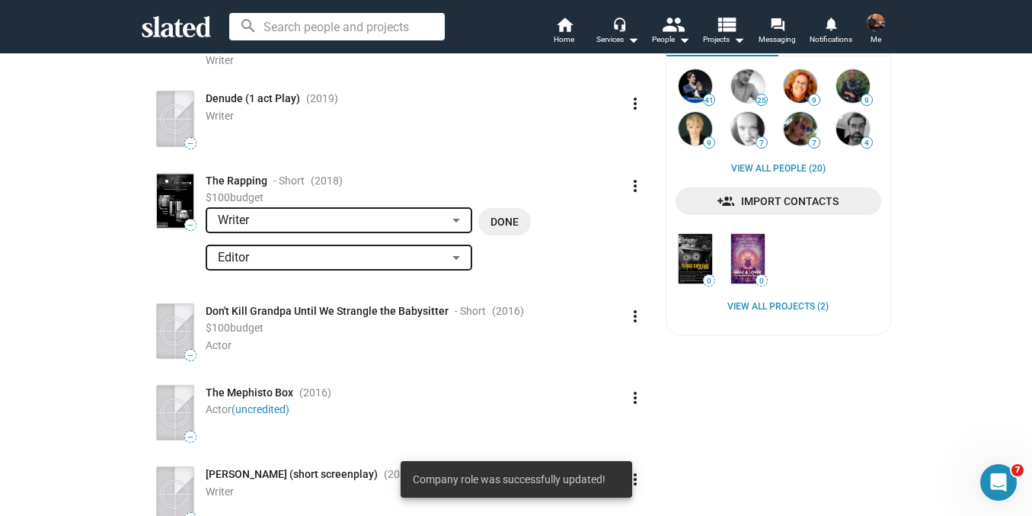
click at [93, 259] on div "3 [PERSON_NAME] Director , Editor , Writer , Writer (Source Material) [GEOGRAPH…" at bounding box center [516, 213] width 1032 height 1789
click at [126, 254] on div "3 [PERSON_NAME] Director , Editor , Writer , Writer (Source Material) [GEOGRAPH…" at bounding box center [516, 207] width 780 height 1728
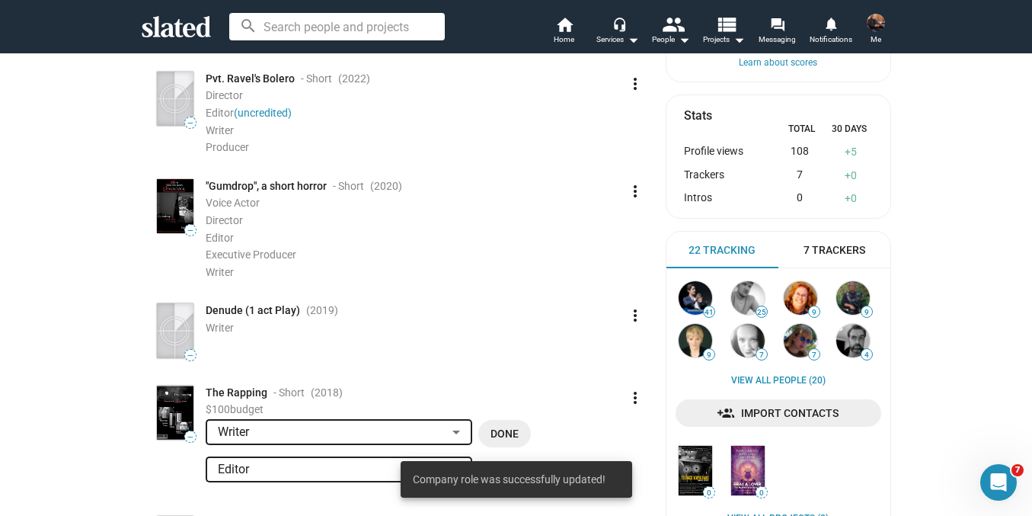
scroll to position [583, 0]
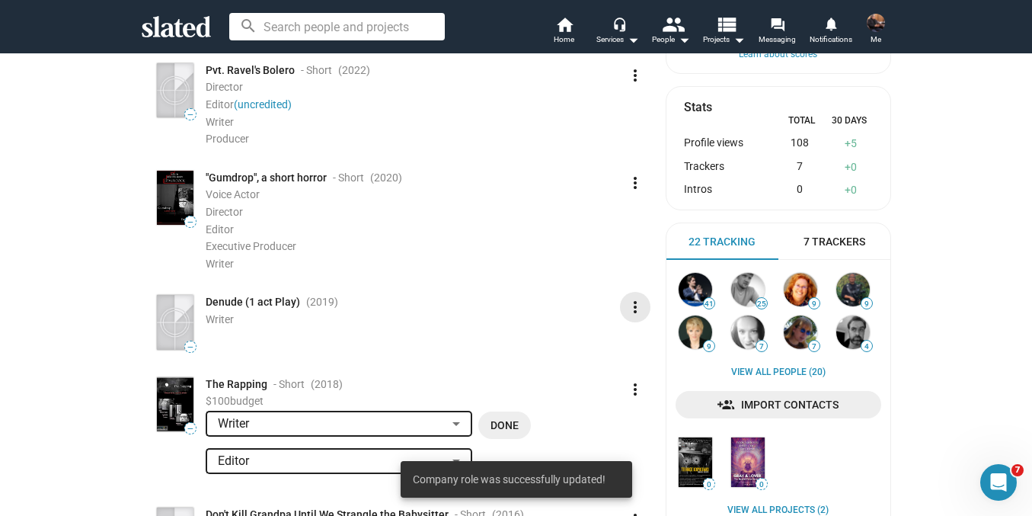
click at [631, 313] on mat-icon "more_vert" at bounding box center [635, 307] width 18 height 18
click at [599, 332] on button "Edit" at bounding box center [601, 342] width 85 height 24
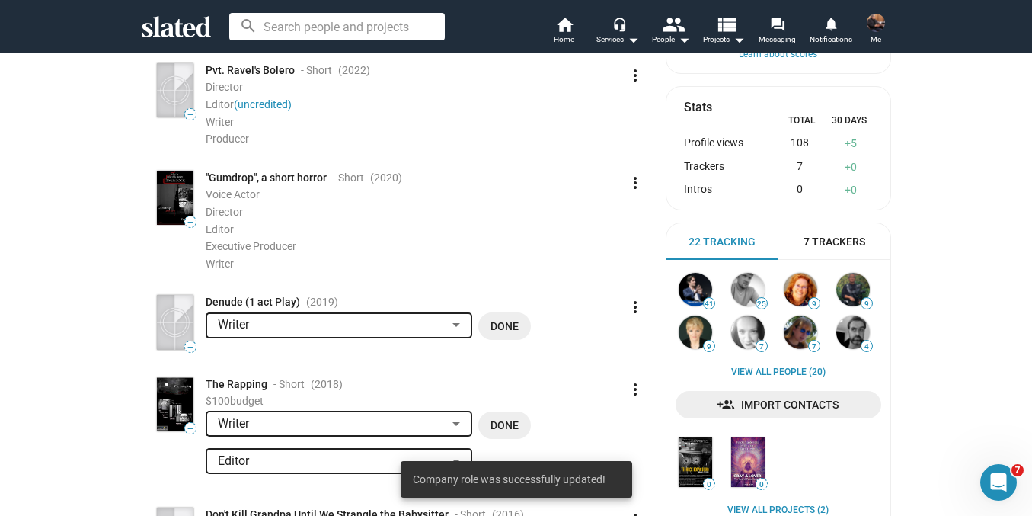
click at [215, 302] on span "Denude (1 act Play)" at bounding box center [253, 302] width 94 height 14
click at [66, 305] on div "3 [PERSON_NAME] Director , Editor , Writer , Writer (Source Material) [GEOGRAPH…" at bounding box center [516, 416] width 1032 height 1789
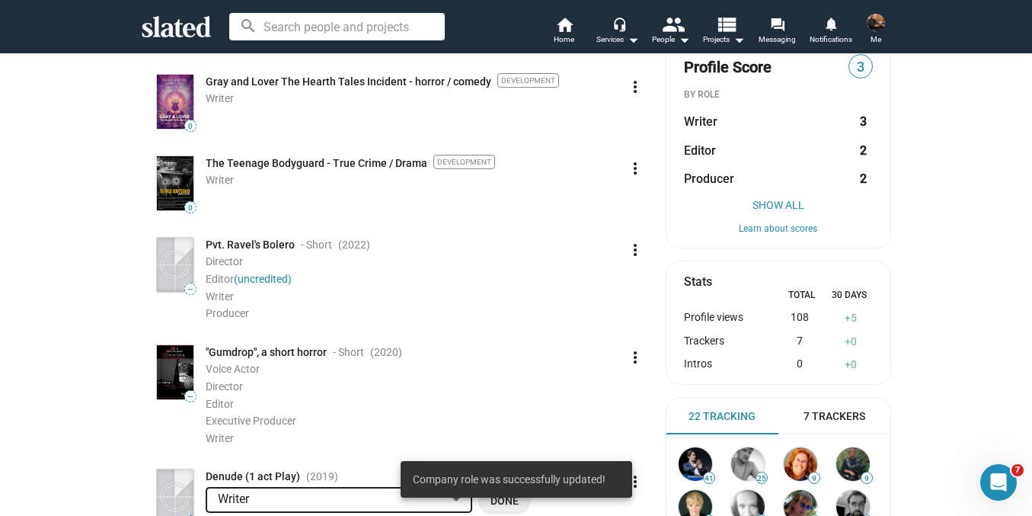
scroll to position [401, 0]
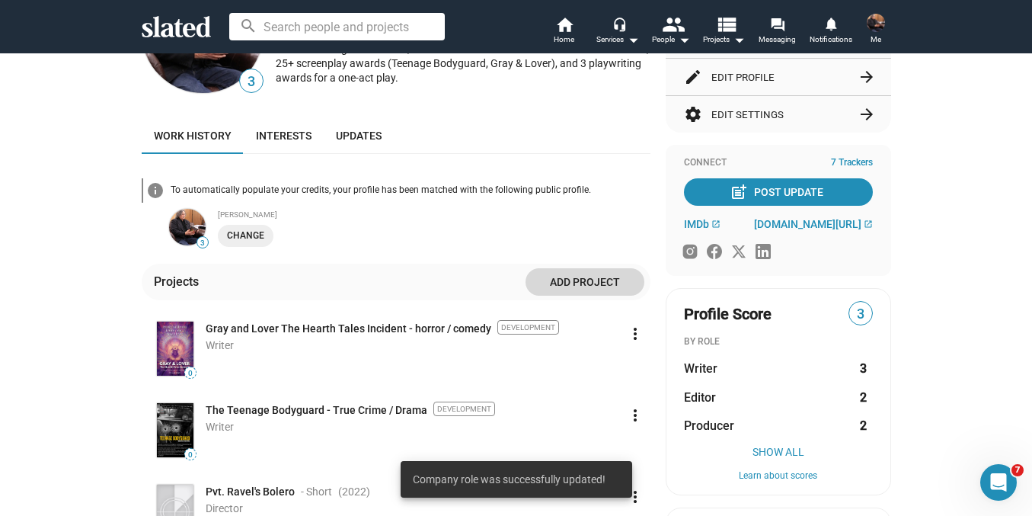
click at [591, 279] on span "Add project" at bounding box center [585, 281] width 94 height 27
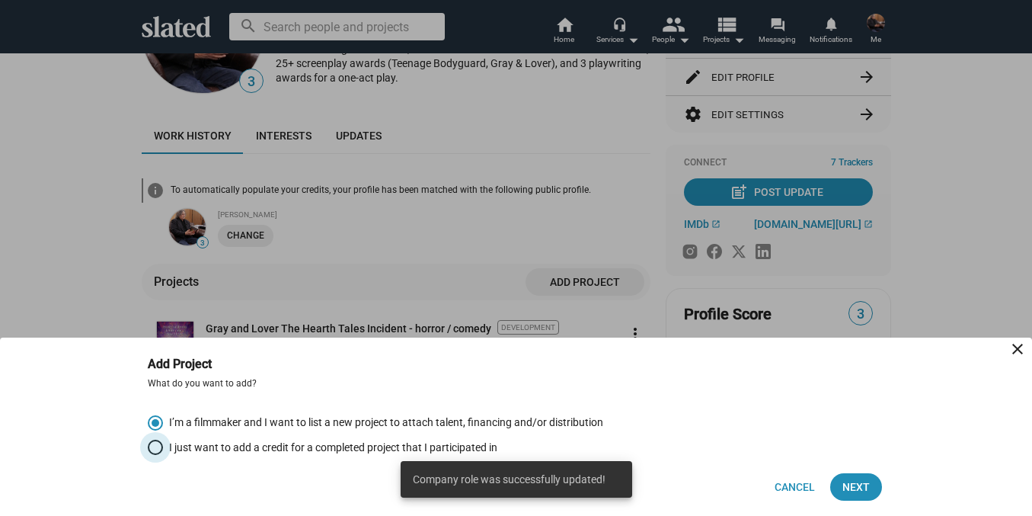
click at [155, 447] on span "Select an option" at bounding box center [155, 447] width 0 height 0
click at [155, 446] on input "I just want to add a credit for a completed project that I participated in" at bounding box center [155, 446] width 15 height 15
radio input "true"
click at [848, 488] on span "Next" at bounding box center [855, 486] width 27 height 27
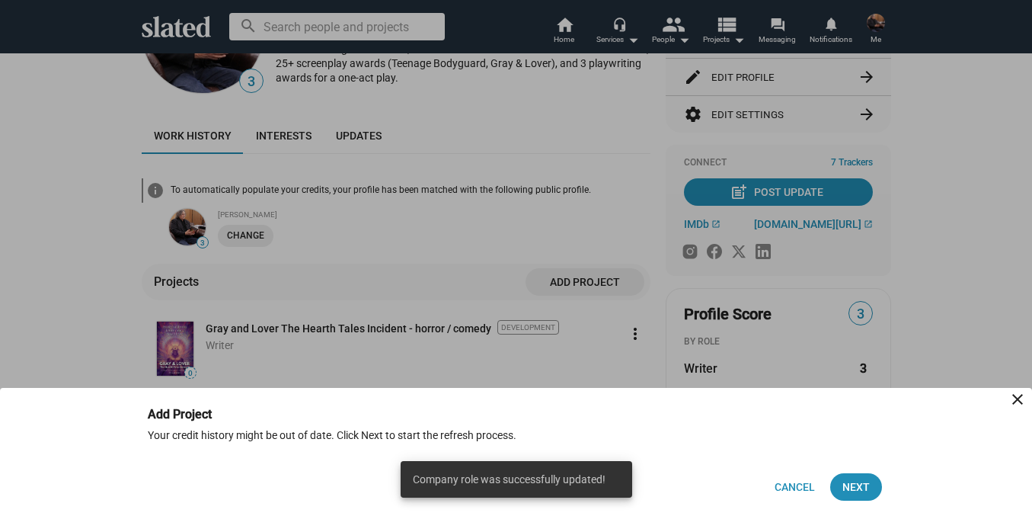
drag, startPoint x: 848, startPoint y: 488, endPoint x: 724, endPoint y: 429, distance: 136.9
click at [724, 429] on div "Your credit history might be out of date. Click Next to start the refresh proce…" at bounding box center [516, 435] width 737 height 14
drag, startPoint x: 1029, startPoint y: 174, endPoint x: 1029, endPoint y: 255, distance: 81.5
click at [1029, 255] on div at bounding box center [516, 258] width 1032 height 516
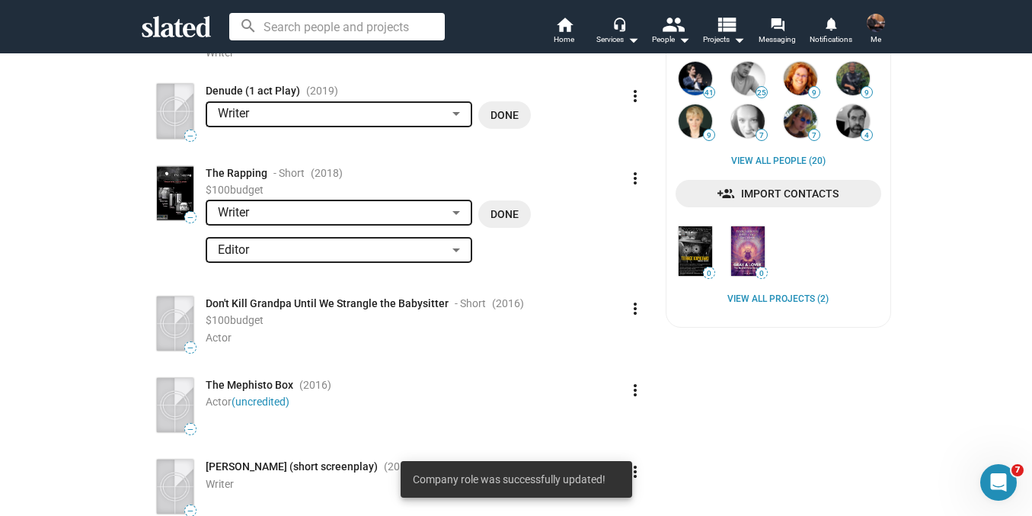
scroll to position [794, 0]
click at [513, 117] on button "Done" at bounding box center [504, 114] width 53 height 27
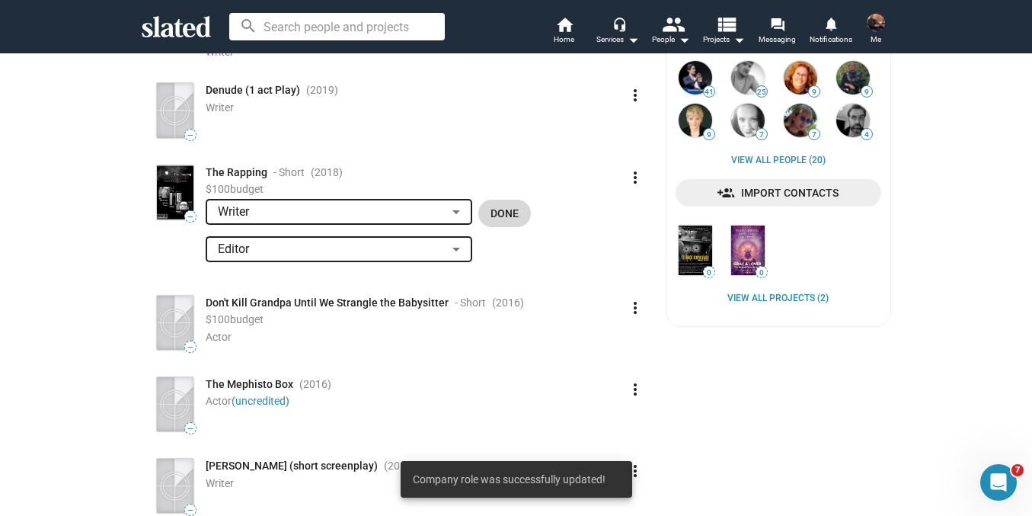
click at [506, 203] on span "Done" at bounding box center [504, 213] width 28 height 27
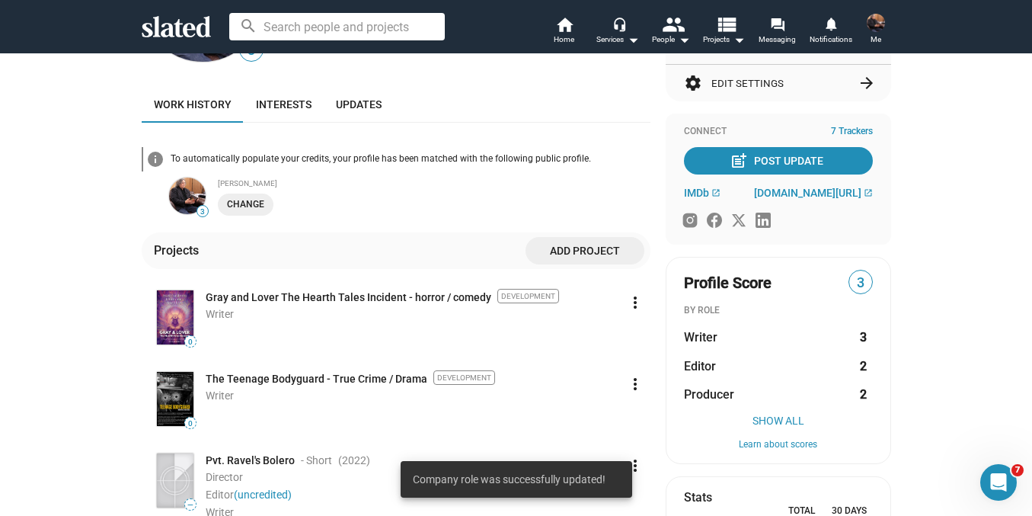
scroll to position [174, 0]
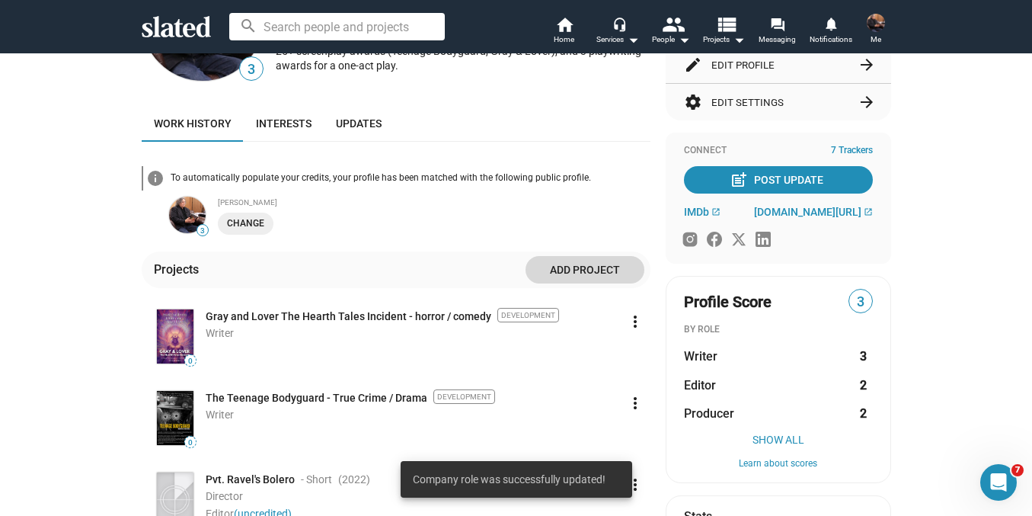
click at [593, 273] on span "Add project" at bounding box center [585, 269] width 94 height 27
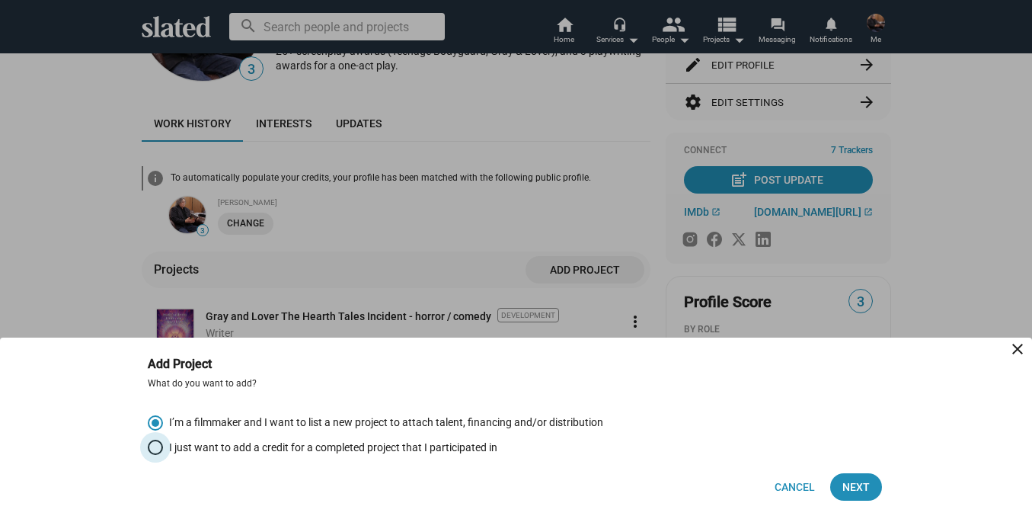
click at [155, 449] on span "Select an option" at bounding box center [155, 446] width 15 height 15
click at [155, 449] on input "I just want to add a credit for a completed project that I participated in" at bounding box center [155, 446] width 15 height 15
radio input "true"
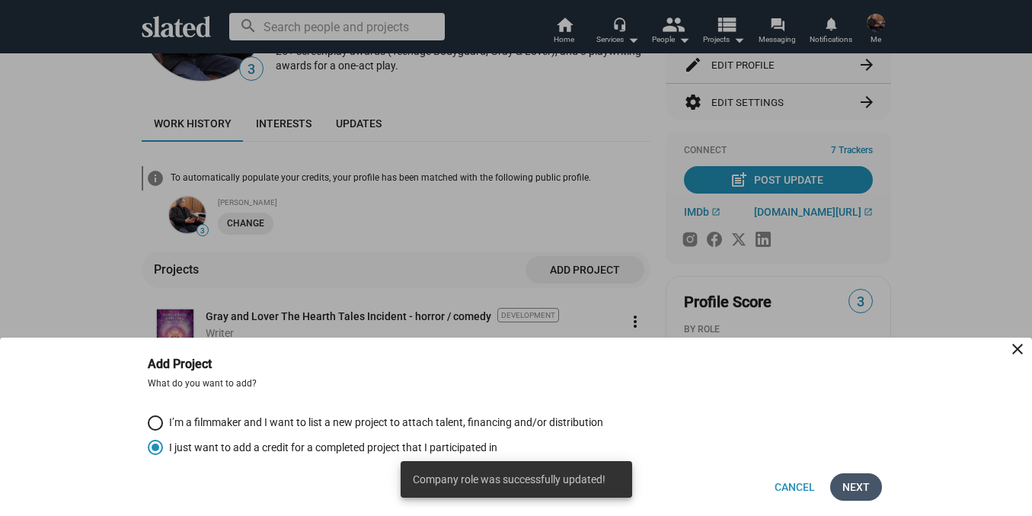
click at [865, 484] on span "Next" at bounding box center [855, 486] width 27 height 27
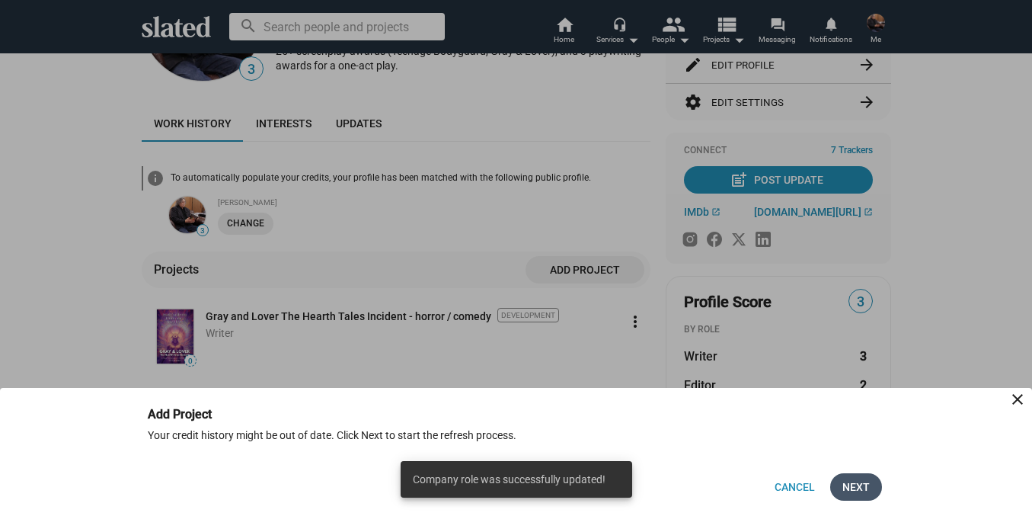
click at [865, 484] on span "Next" at bounding box center [855, 486] width 27 height 27
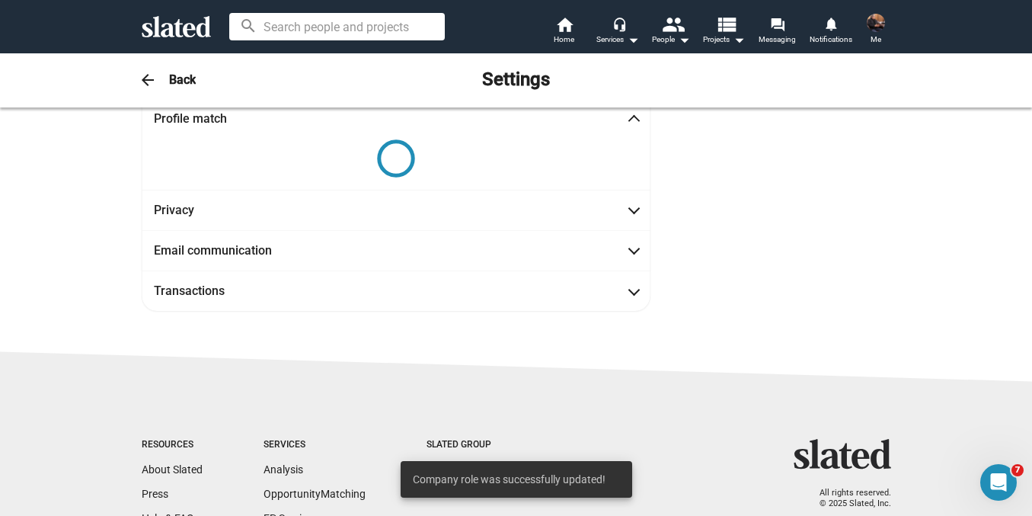
scroll to position [0, 0]
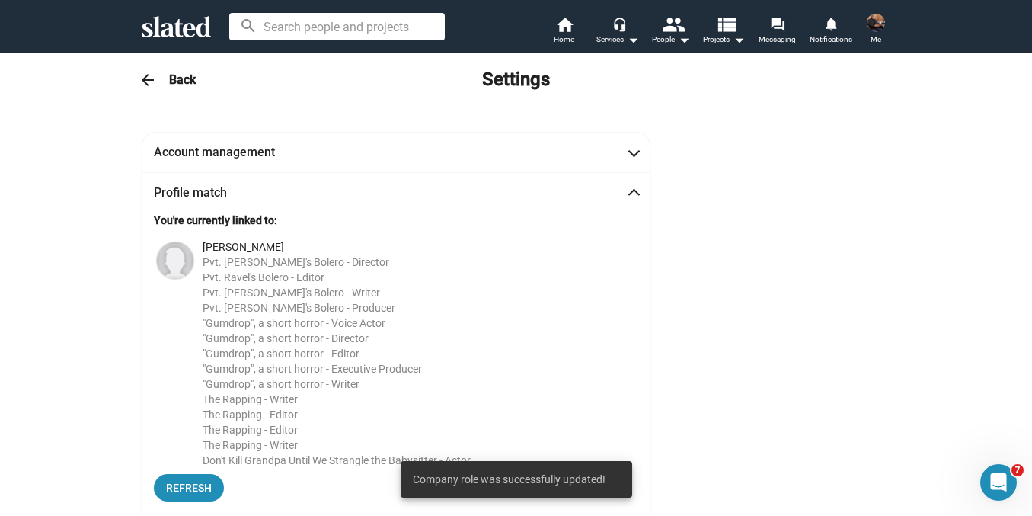
click at [630, 191] on span at bounding box center [634, 194] width 8 height 15
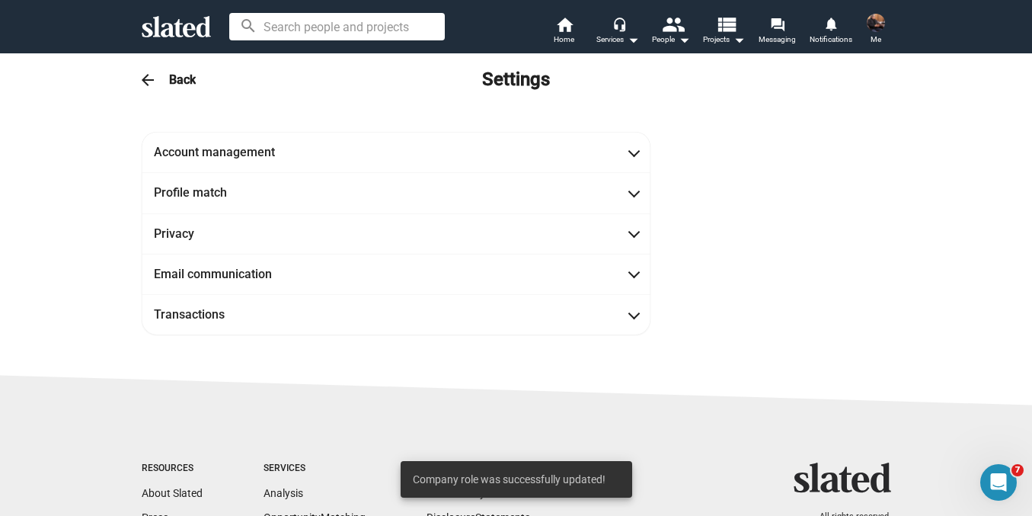
click at [185, 75] on h3 "Back" at bounding box center [182, 80] width 27 height 16
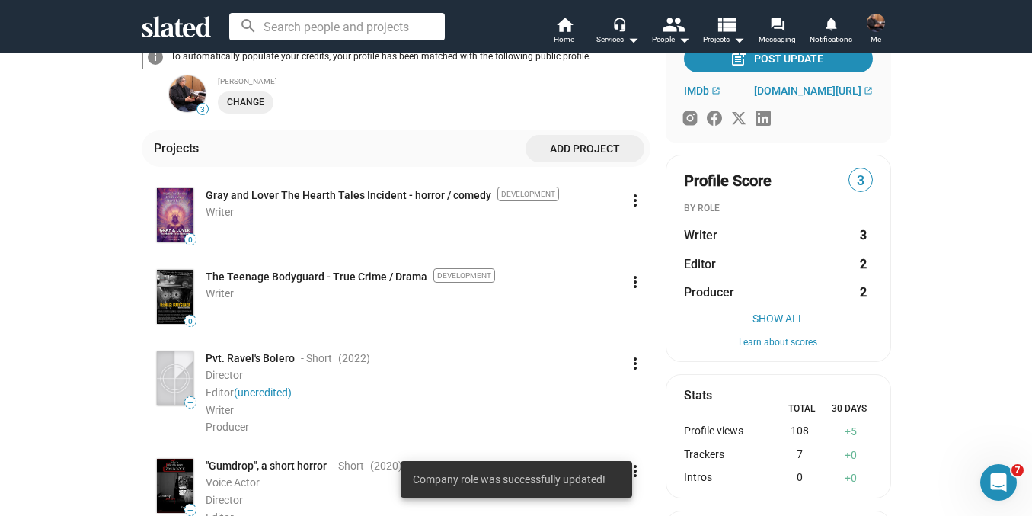
scroll to position [291, 0]
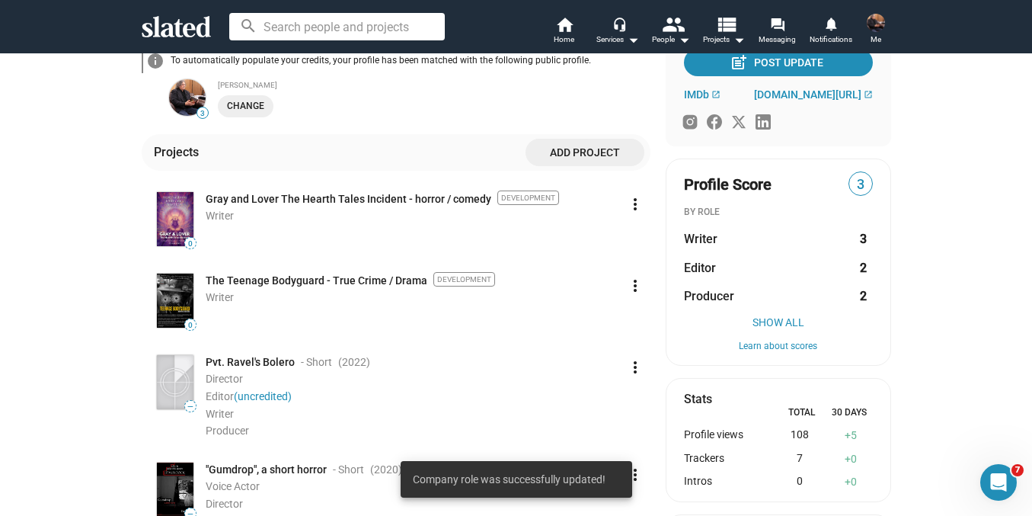
click at [584, 158] on span "Add project" at bounding box center [585, 152] width 94 height 27
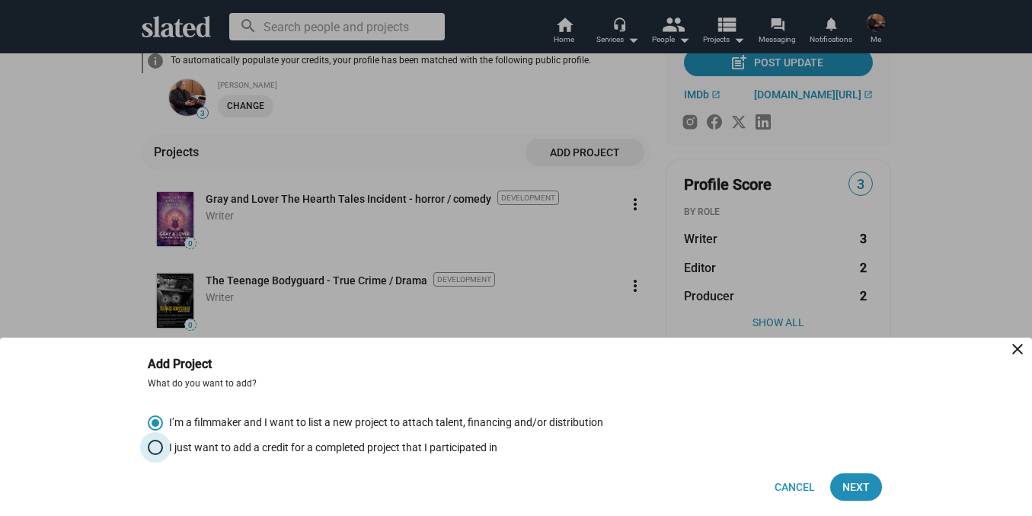
click at [154, 442] on span "Select an option" at bounding box center [155, 446] width 15 height 15
click at [154, 442] on input "I just want to add a credit for a completed project that I participated in" at bounding box center [155, 446] width 15 height 15
radio input "true"
click at [864, 494] on span "Next" at bounding box center [855, 486] width 27 height 27
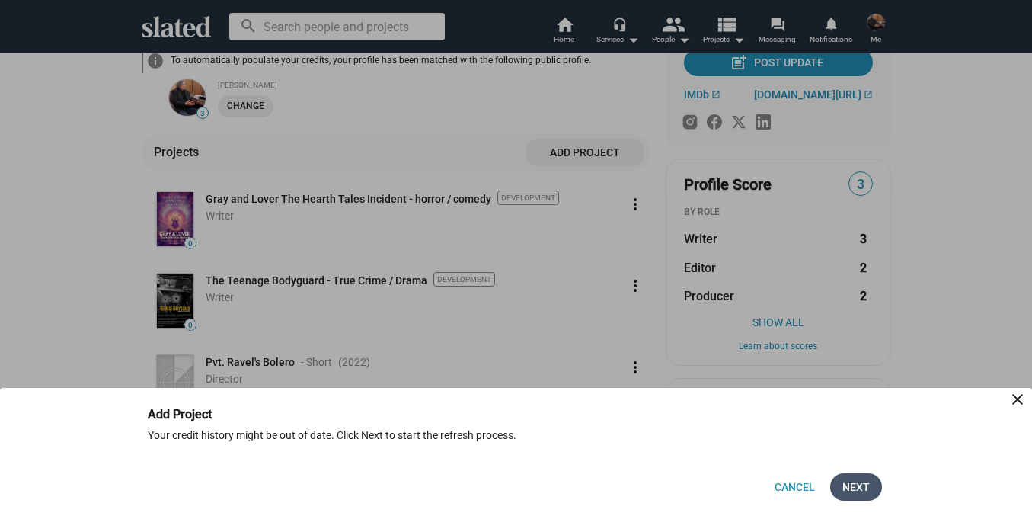
click at [864, 494] on span "Next" at bounding box center [855, 486] width 27 height 27
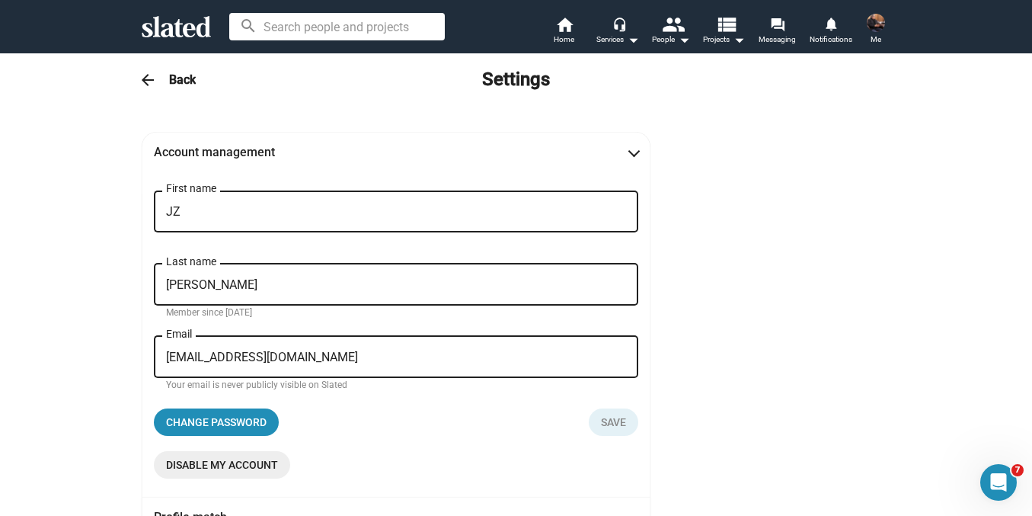
scroll to position [74, 0]
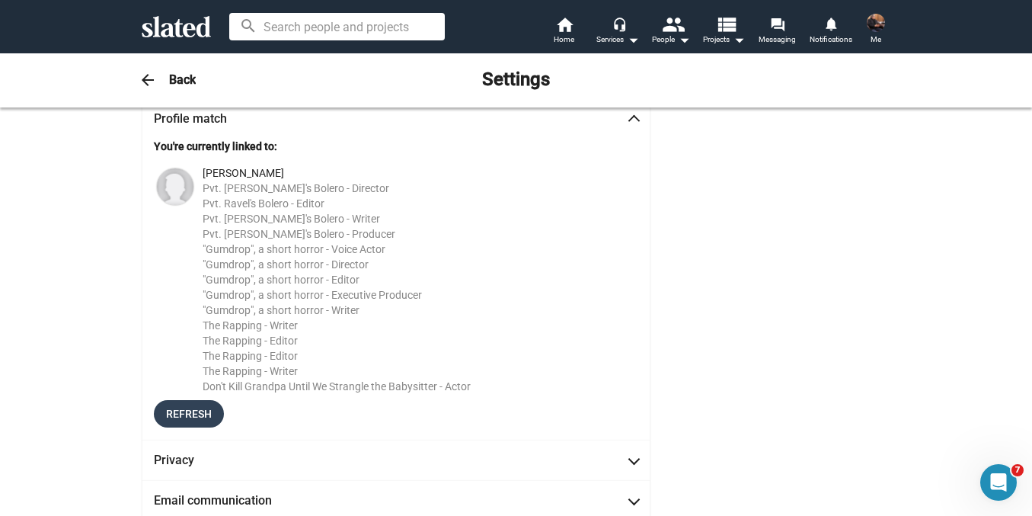
click at [177, 407] on span "Refresh" at bounding box center [189, 413] width 46 height 27
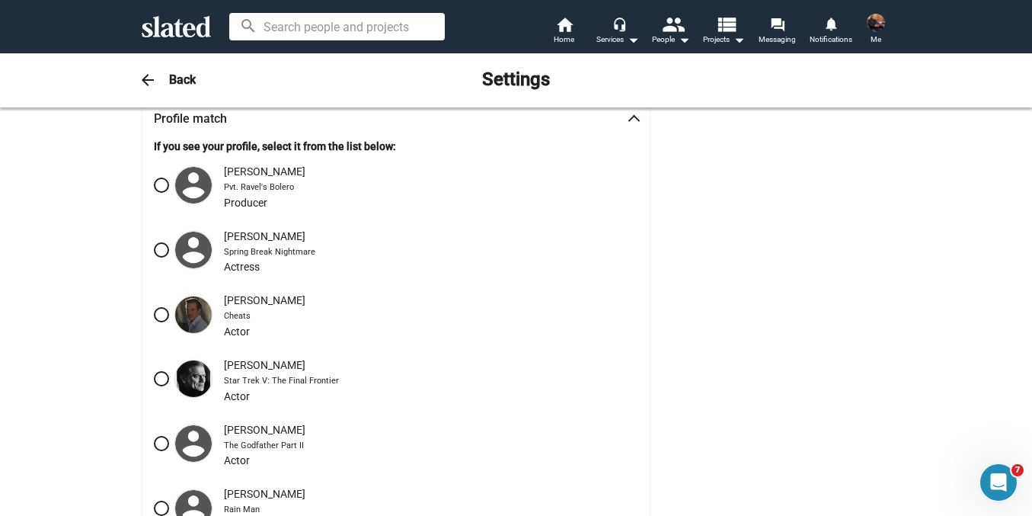
click at [154, 184] on span at bounding box center [161, 184] width 15 height 15
click at [154, 184] on input "[PERSON_NAME] Pvt. [PERSON_NAME]'s Bolero Producer" at bounding box center [161, 184] width 15 height 15
radio input "true"
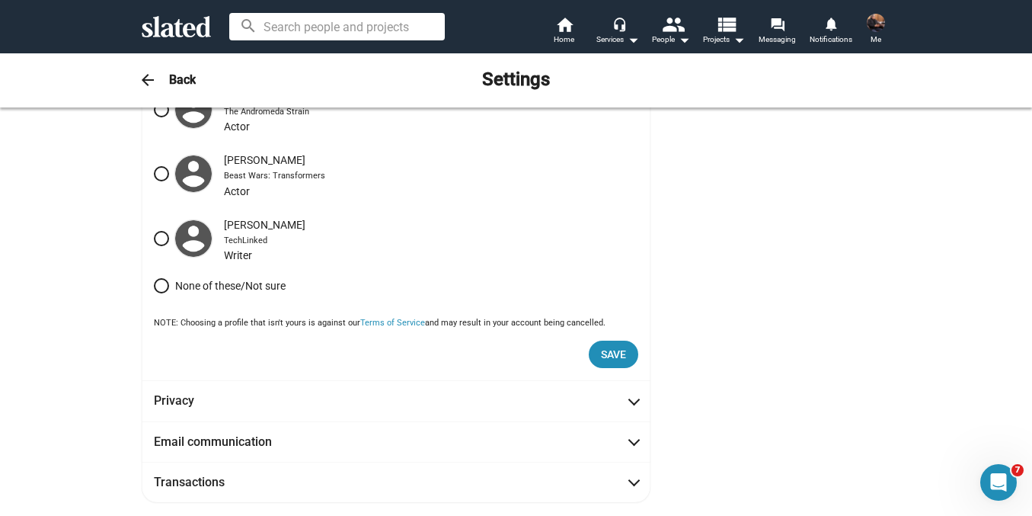
scroll to position [613, 0]
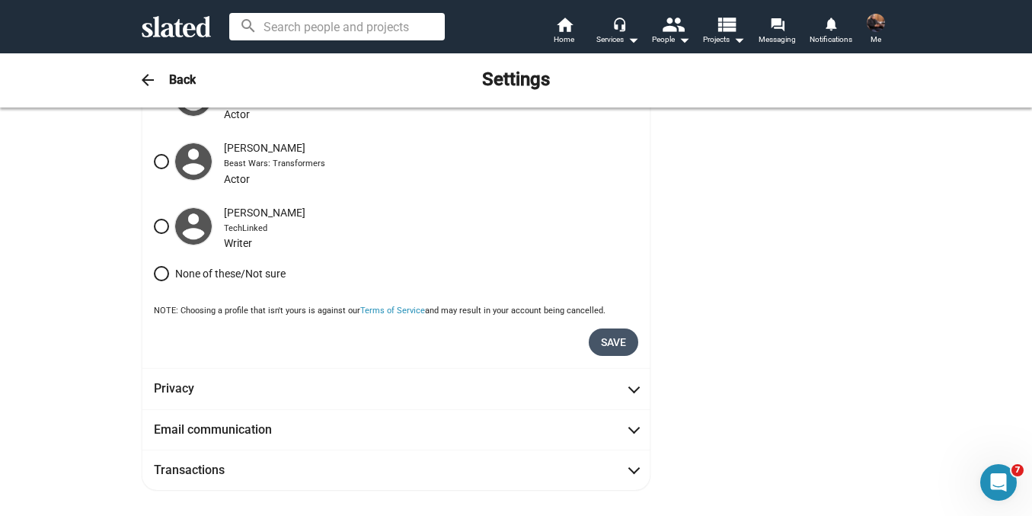
click at [607, 347] on span "Save" at bounding box center [613, 341] width 25 height 27
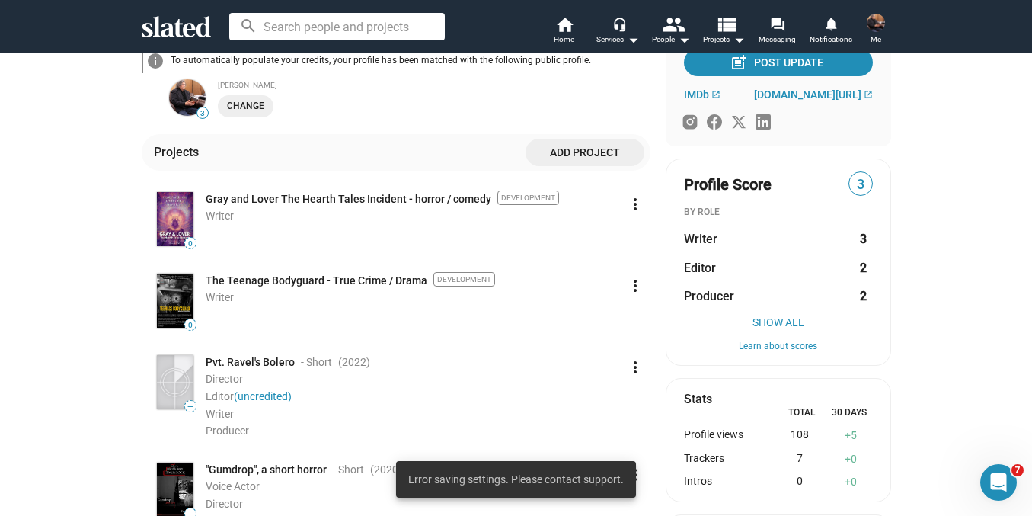
click at [582, 158] on span "Add project" at bounding box center [585, 152] width 94 height 27
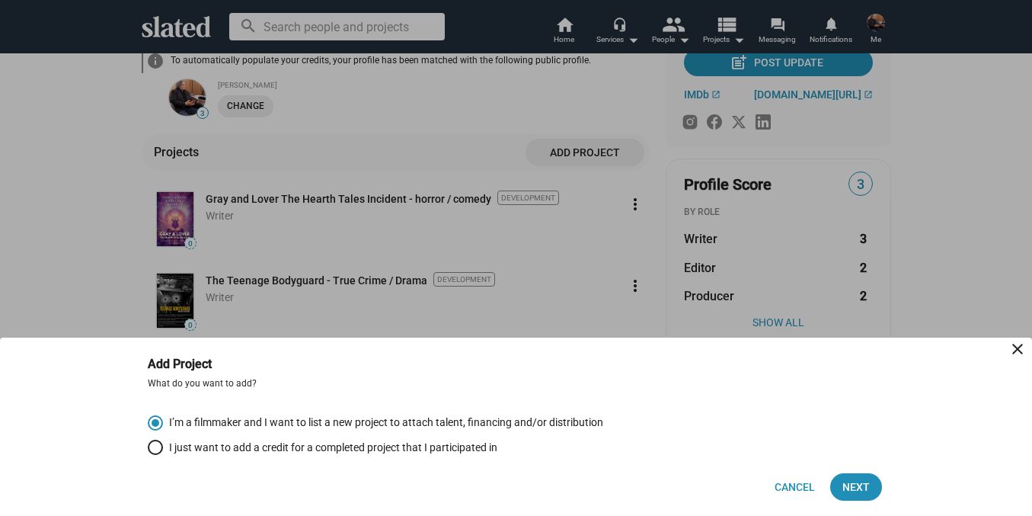
click at [282, 438] on mat-radio-group "I’m a filmmaker and I want to list a new project to attach talent, financing an…" at bounding box center [516, 434] width 737 height 40
click at [154, 446] on span "Select an option" at bounding box center [155, 446] width 15 height 15
click at [154, 446] on input "I just want to add a credit for a completed project that I participated in" at bounding box center [155, 446] width 15 height 15
radio input "true"
click at [858, 492] on span "Next" at bounding box center [855, 486] width 27 height 27
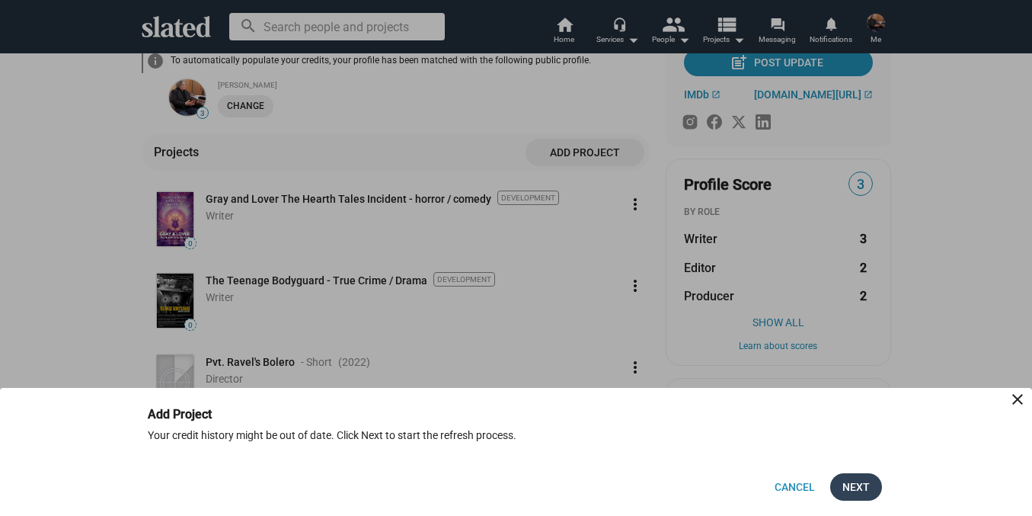
click at [858, 492] on span "Next" at bounding box center [855, 486] width 27 height 27
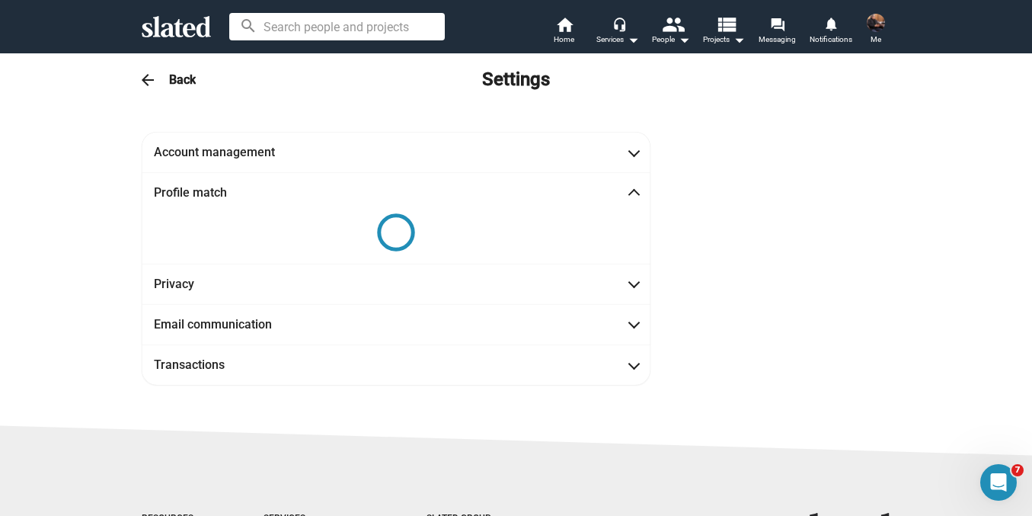
scroll to position [74, 0]
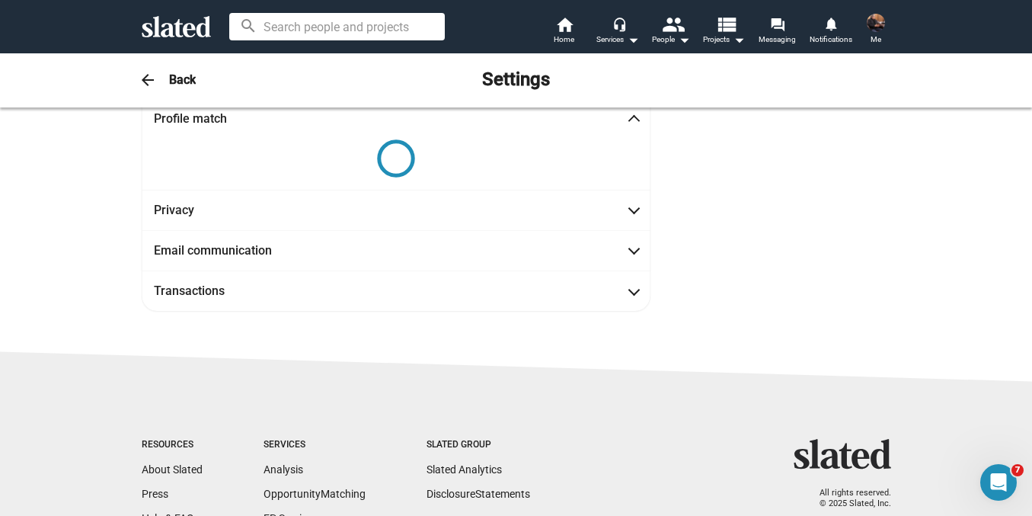
click at [871, 21] on img at bounding box center [876, 23] width 18 height 18
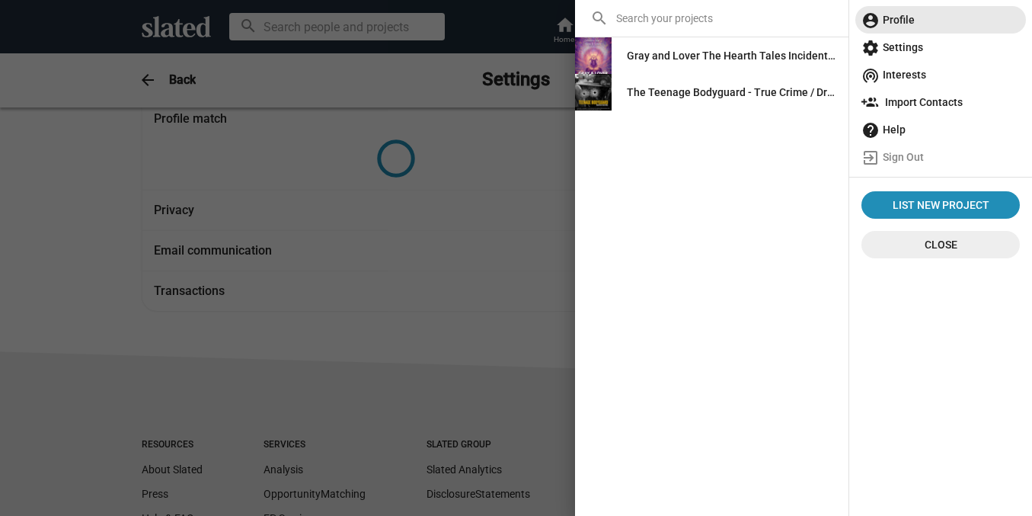
click at [880, 25] on span "account_circle Profile" at bounding box center [940, 19] width 158 height 27
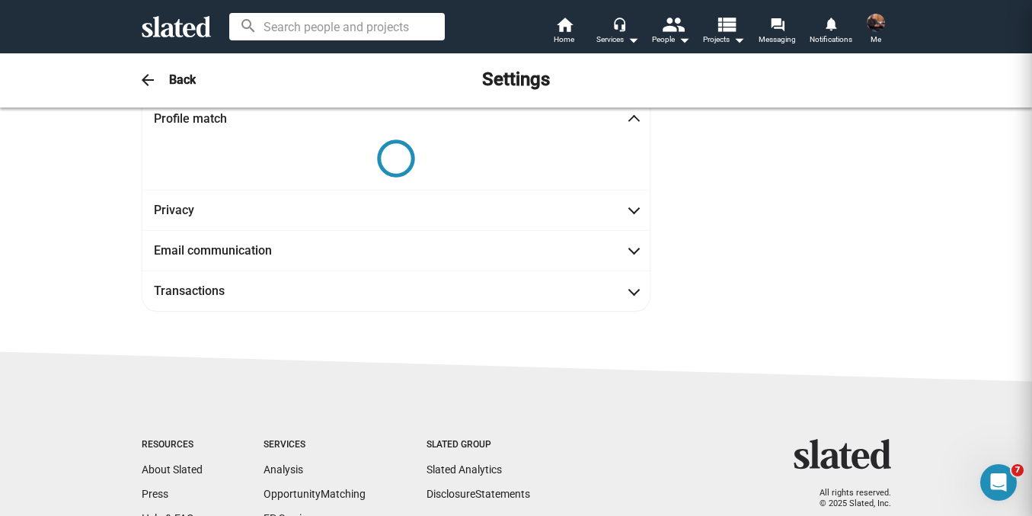
scroll to position [0, 0]
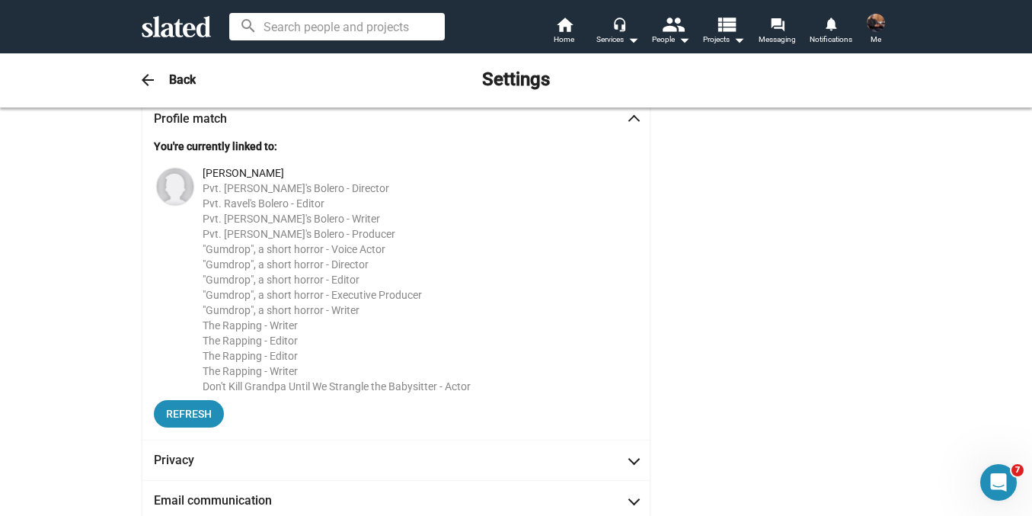
click at [880, 25] on img at bounding box center [876, 23] width 18 height 18
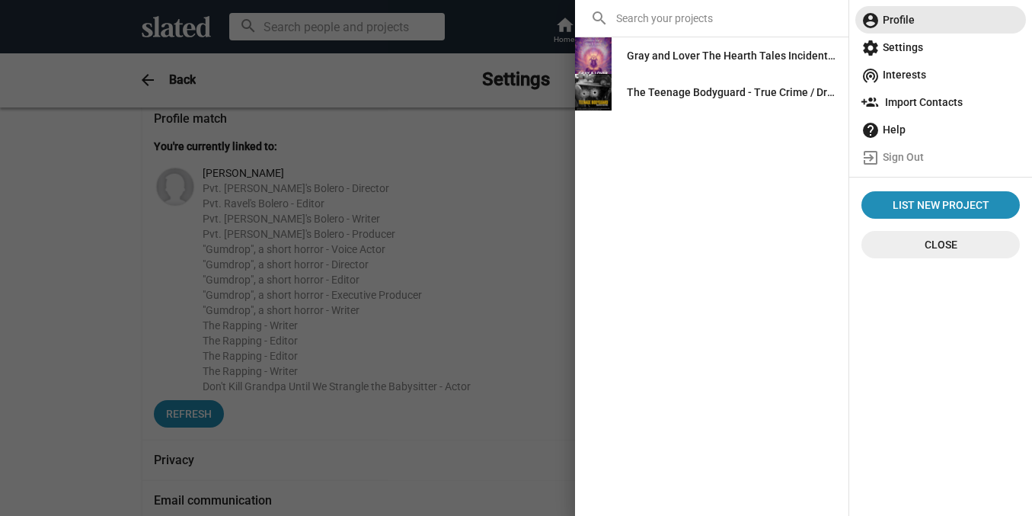
click at [884, 17] on span "account_circle Profile" at bounding box center [940, 19] width 158 height 27
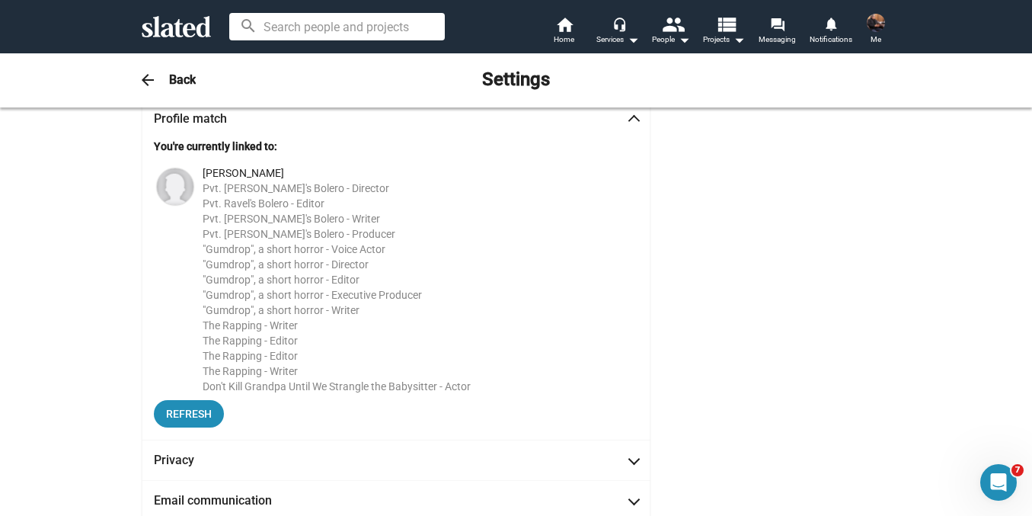
click at [172, 79] on h3 "Back" at bounding box center [182, 80] width 27 height 16
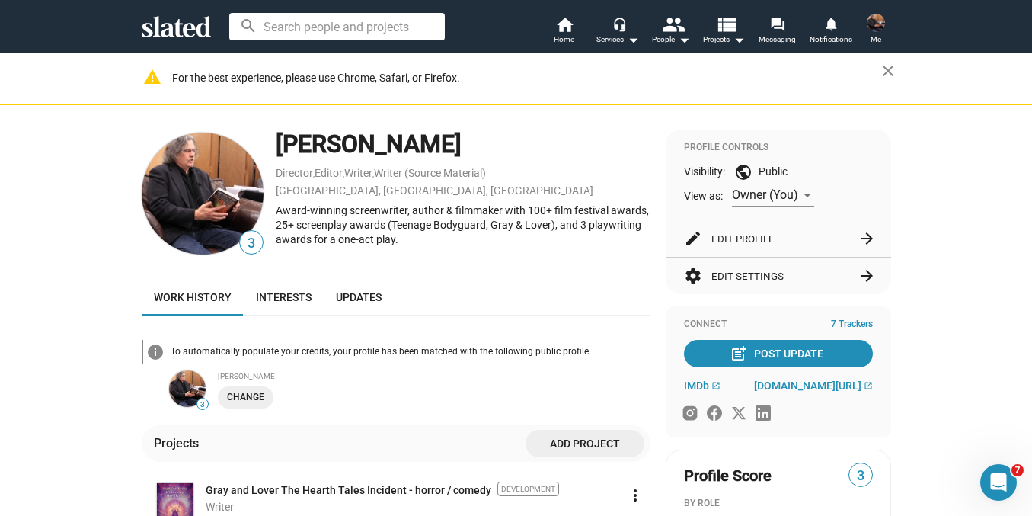
click at [740, 236] on button "edit Edit Profile arrow_forward" at bounding box center [778, 238] width 189 height 37
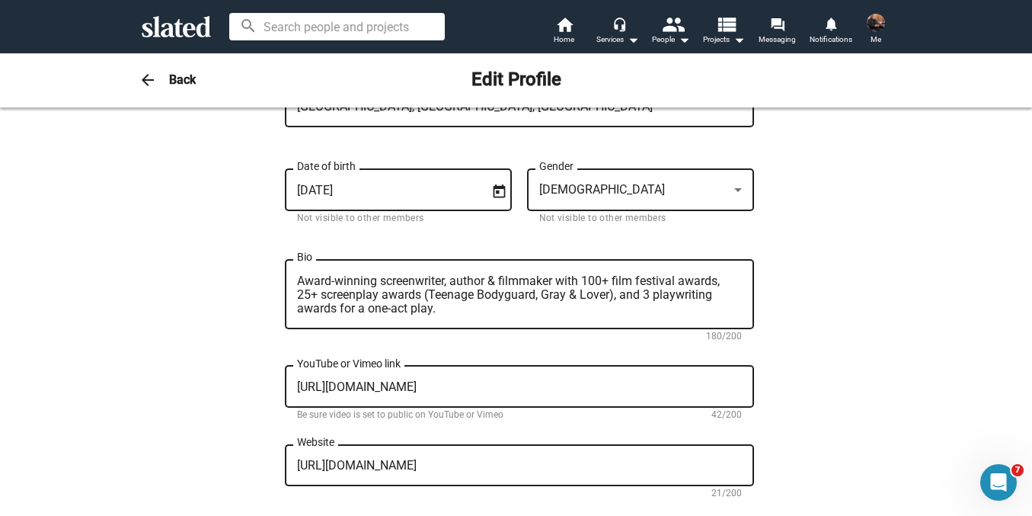
scroll to position [324, 0]
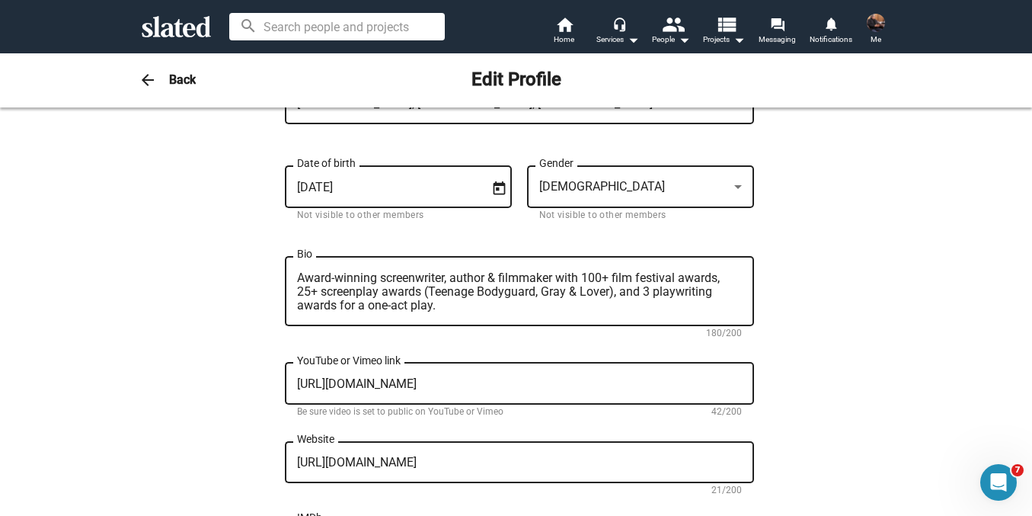
click at [356, 306] on textarea "Award-winning screenwriter, author & filmmaker with 100+ film festival awards, …" at bounding box center [519, 291] width 445 height 41
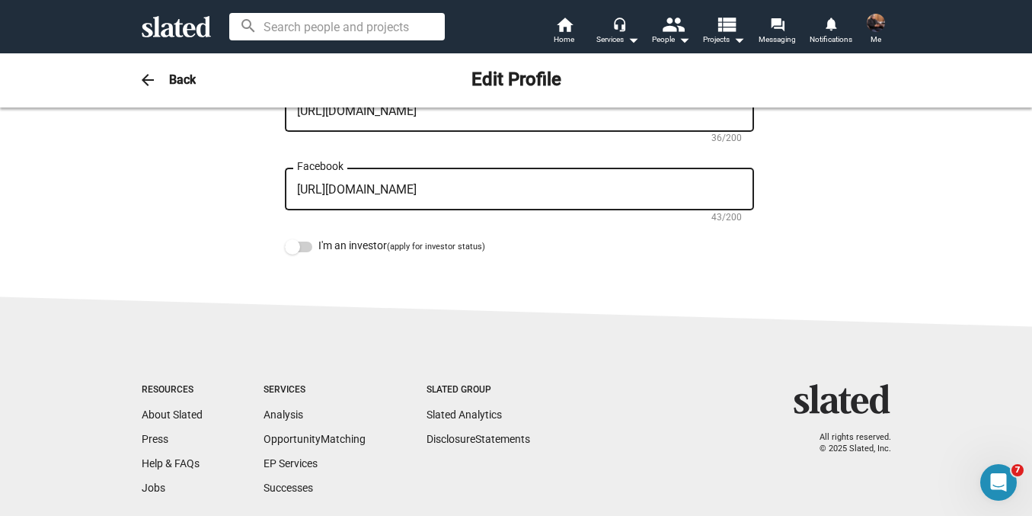
scroll to position [0, 0]
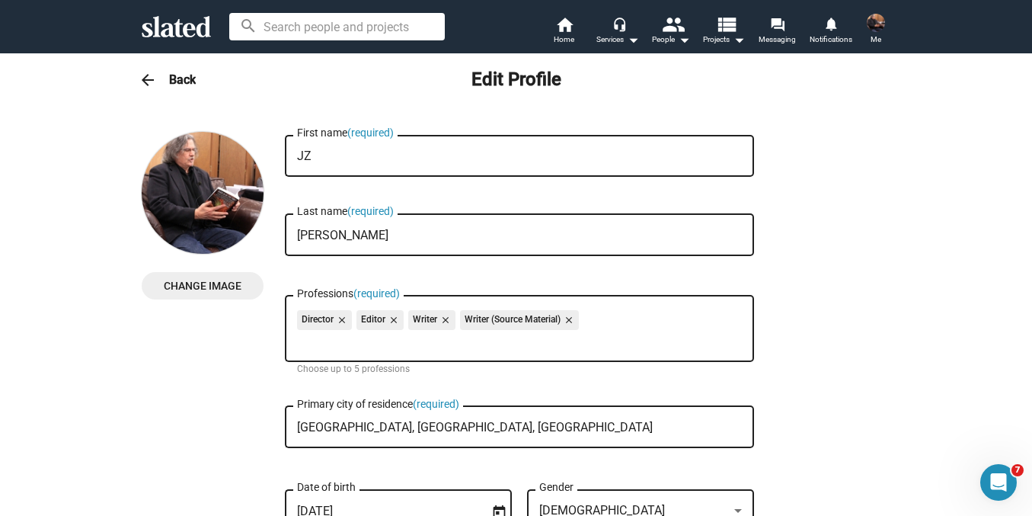
type textarea "Award-winning screenwriter, author & filmmaker with 100+ film festival awards, …"
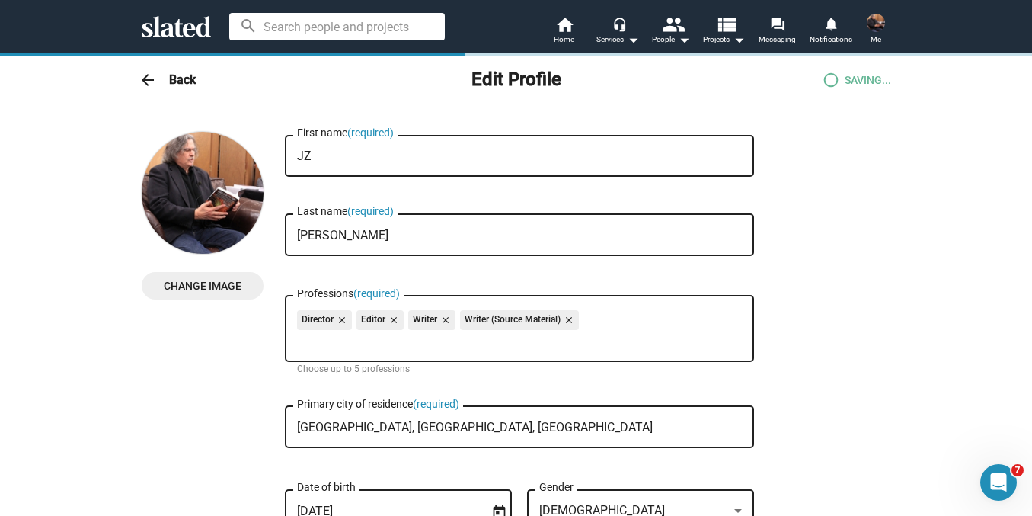
click at [181, 78] on h3 "Back" at bounding box center [182, 80] width 27 height 16
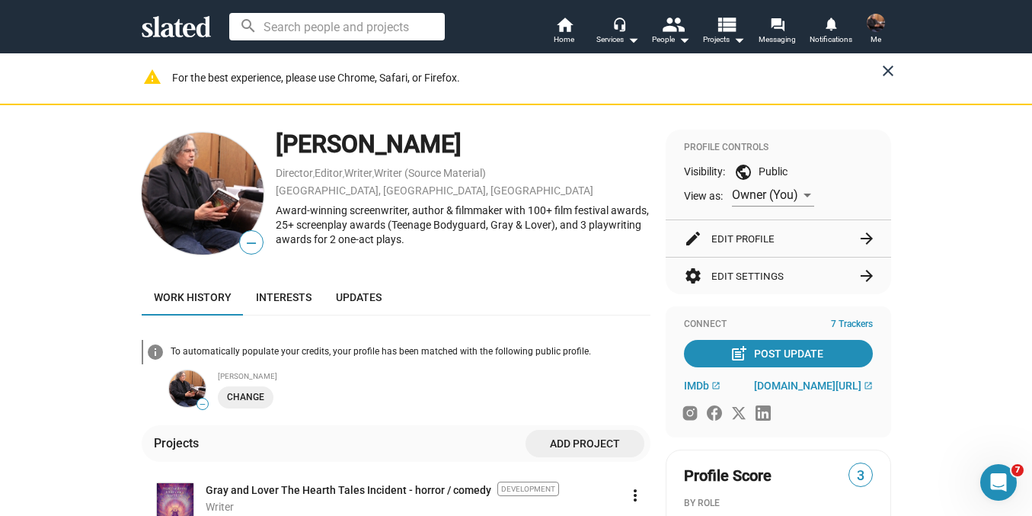
click at [879, 73] on mat-icon "close" at bounding box center [888, 71] width 18 height 18
